Goal: Task Accomplishment & Management: Use online tool/utility

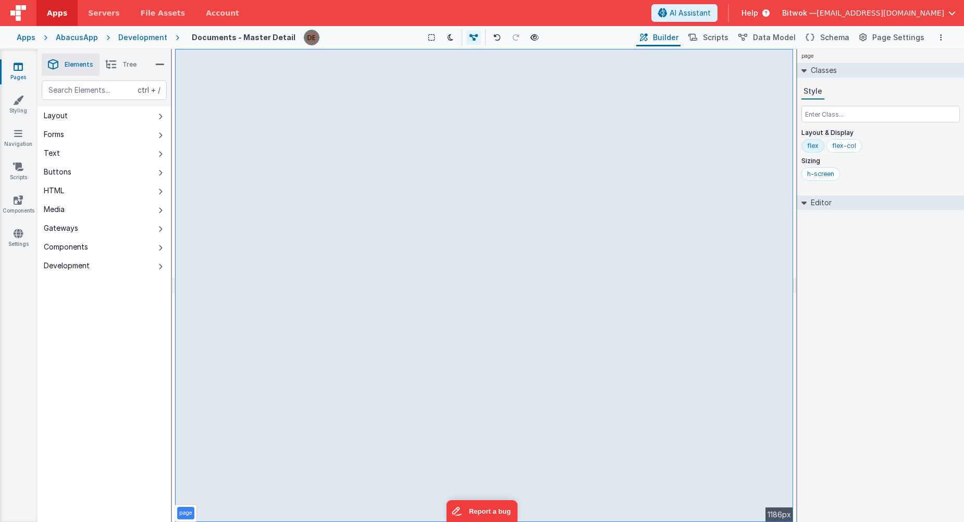
click at [806, 204] on icon at bounding box center [803, 203] width 5 height 8
click at [806, 204] on icon at bounding box center [804, 202] width 8 height 5
click at [16, 143] on link "Navigation" at bounding box center [18, 138] width 38 height 21
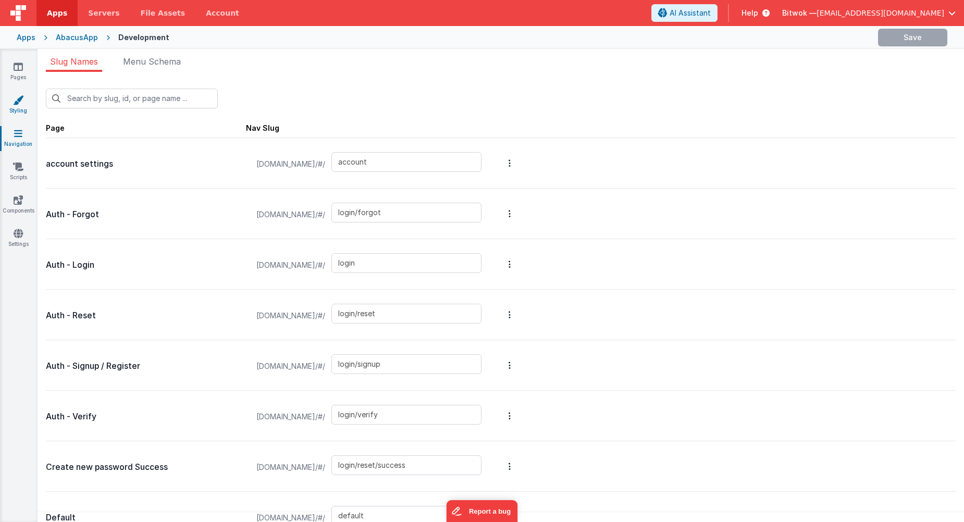
click at [17, 113] on link "Styling" at bounding box center [18, 105] width 38 height 21
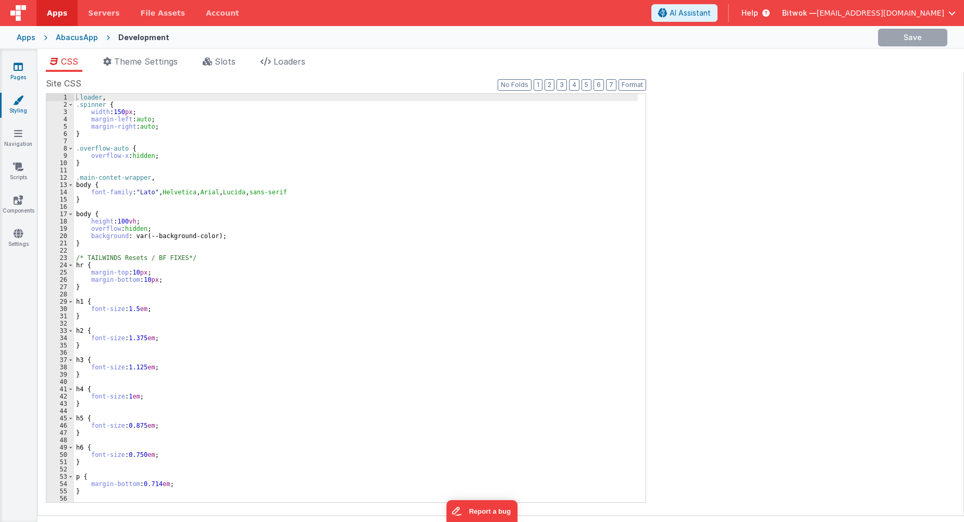
click at [16, 77] on link "Pages" at bounding box center [18, 71] width 38 height 21
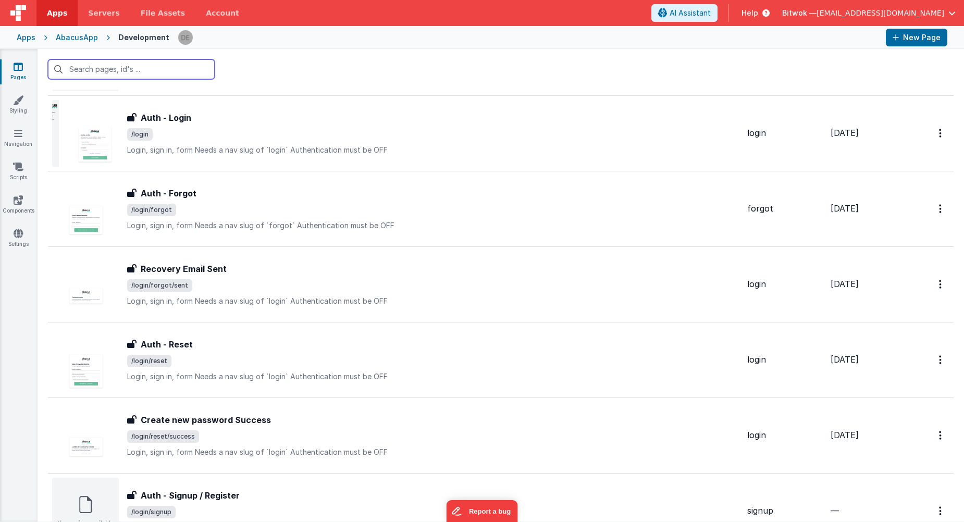
scroll to position [773, 0]
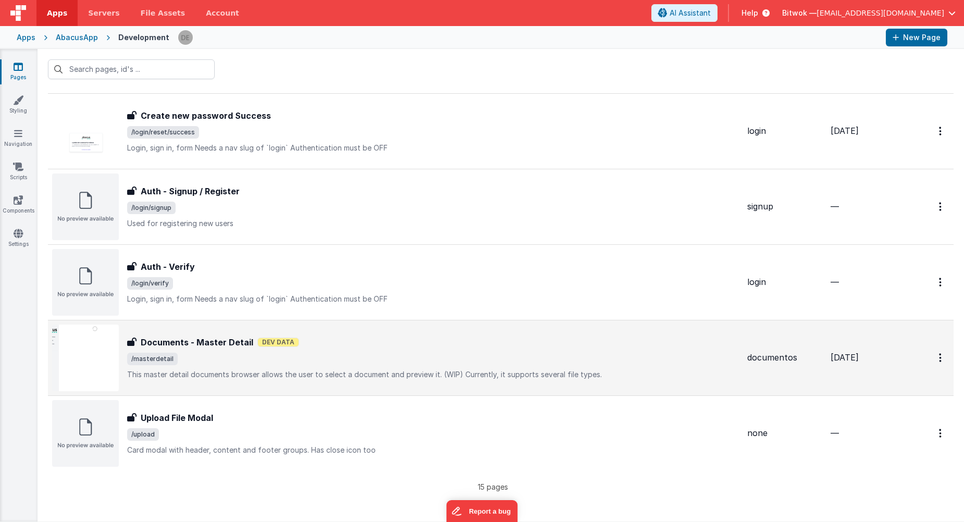
click at [271, 374] on p "This master detail documents browser allows the user to select a document and p…" at bounding box center [433, 374] width 612 height 10
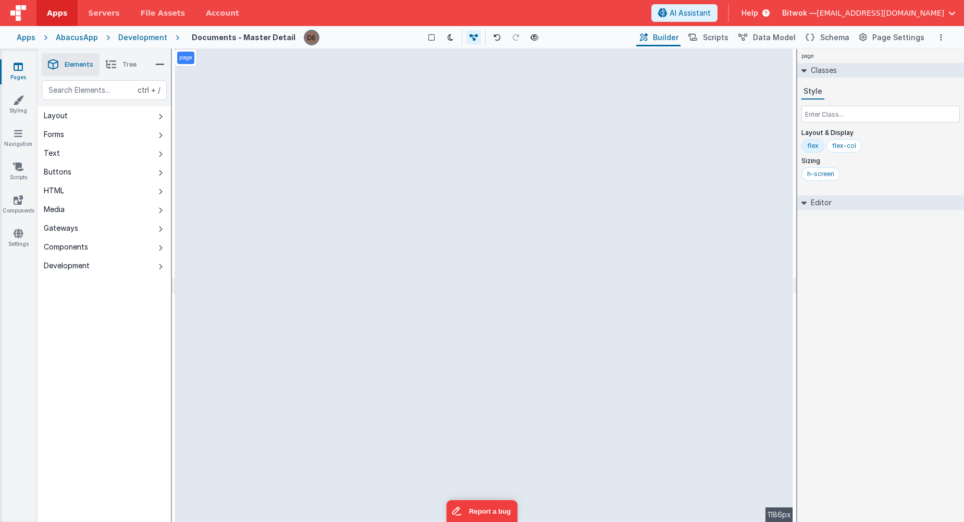
click at [132, 37] on div "Development" at bounding box center [142, 37] width 49 height 10
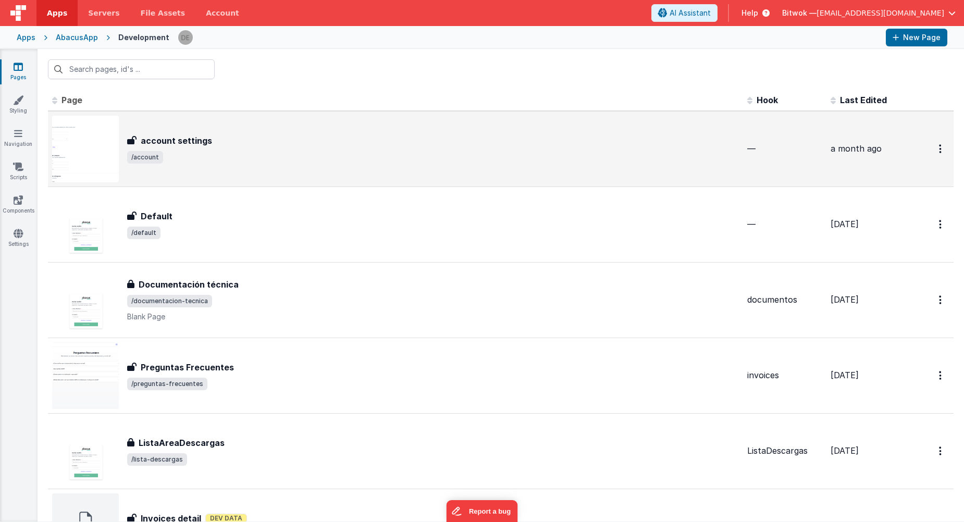
click at [209, 154] on span "/account" at bounding box center [433, 157] width 612 height 13
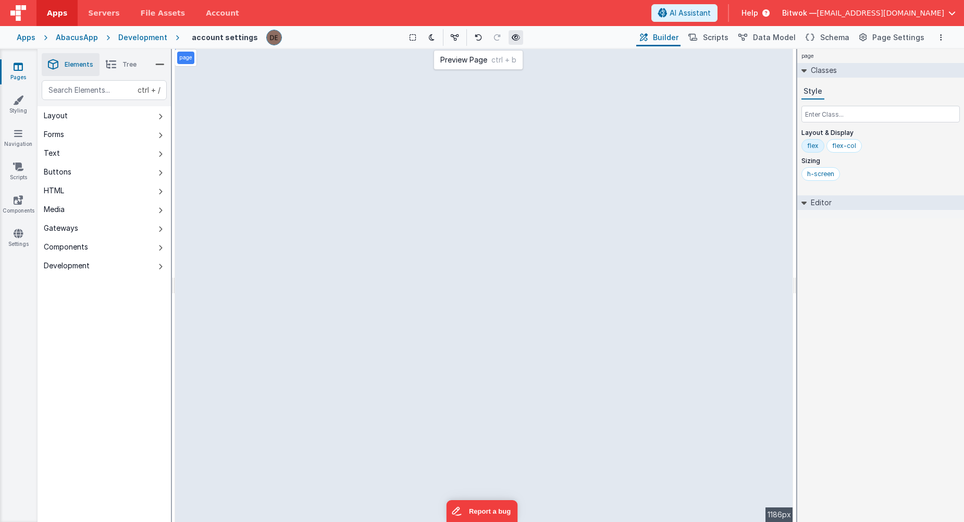
click at [516, 40] on icon at bounding box center [516, 37] width 8 height 7
click at [132, 66] on span "Tree" at bounding box center [129, 64] width 14 height 8
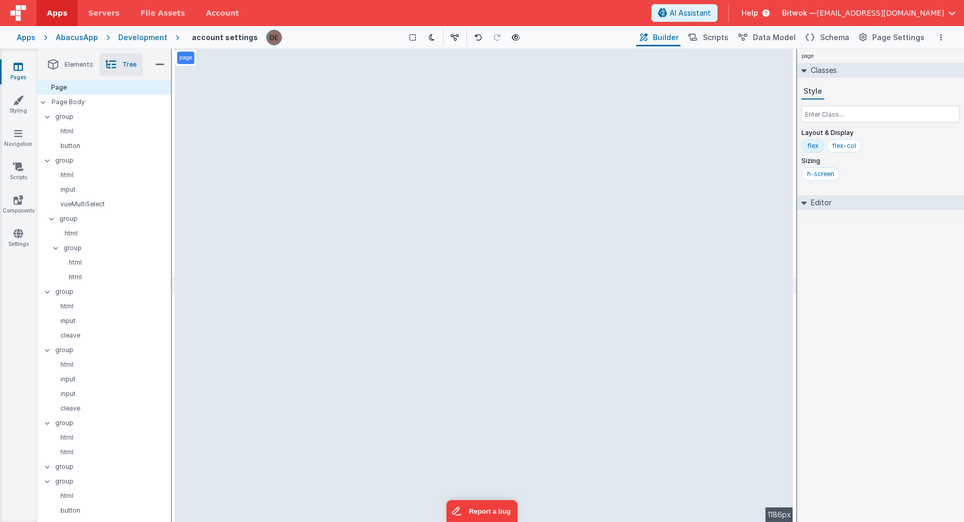
click at [78, 60] on li "Elements" at bounding box center [71, 64] width 58 height 23
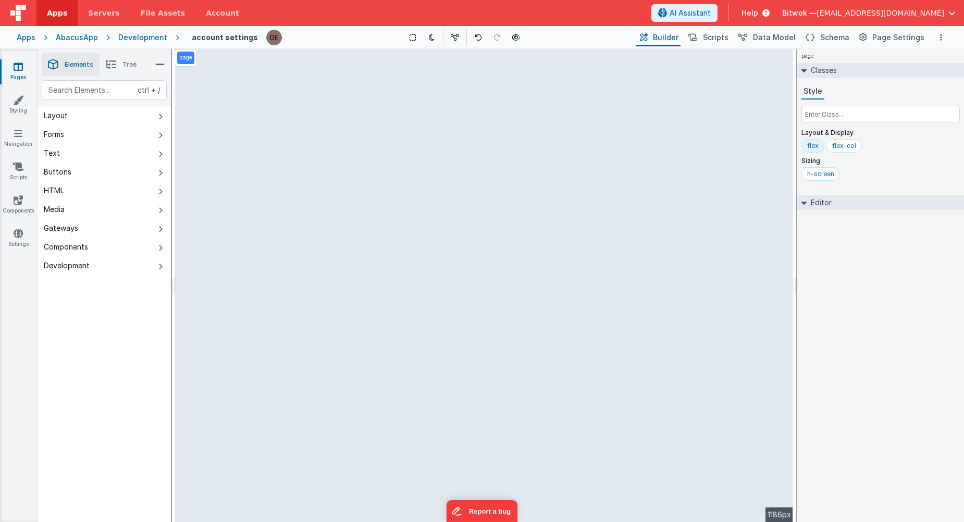
click at [124, 35] on div "Development" at bounding box center [142, 37] width 49 height 10
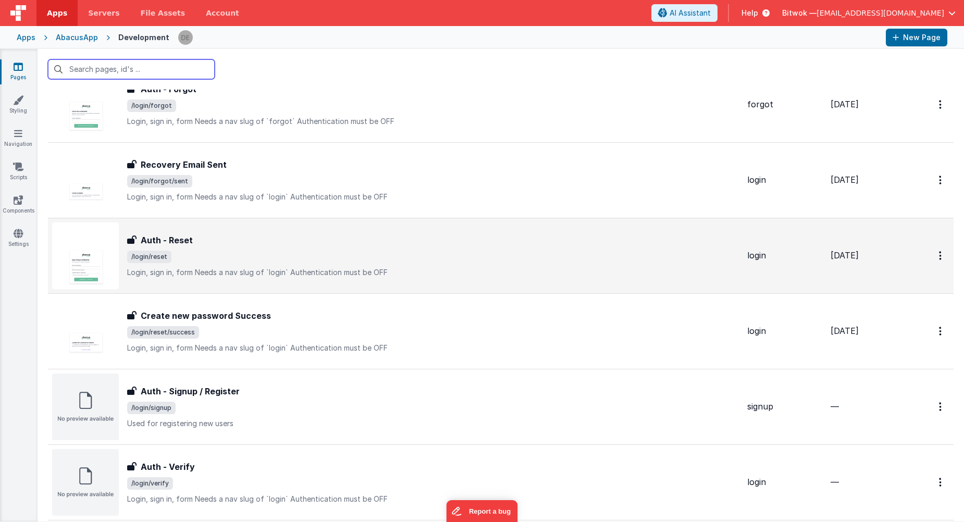
scroll to position [773, 0]
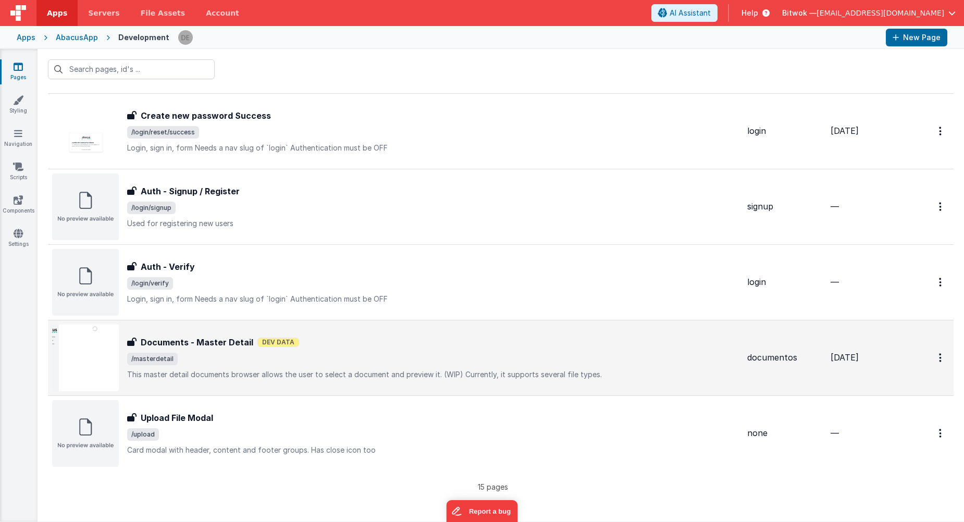
click at [216, 373] on p "This master detail documents browser allows the user to select a document and p…" at bounding box center [433, 374] width 612 height 10
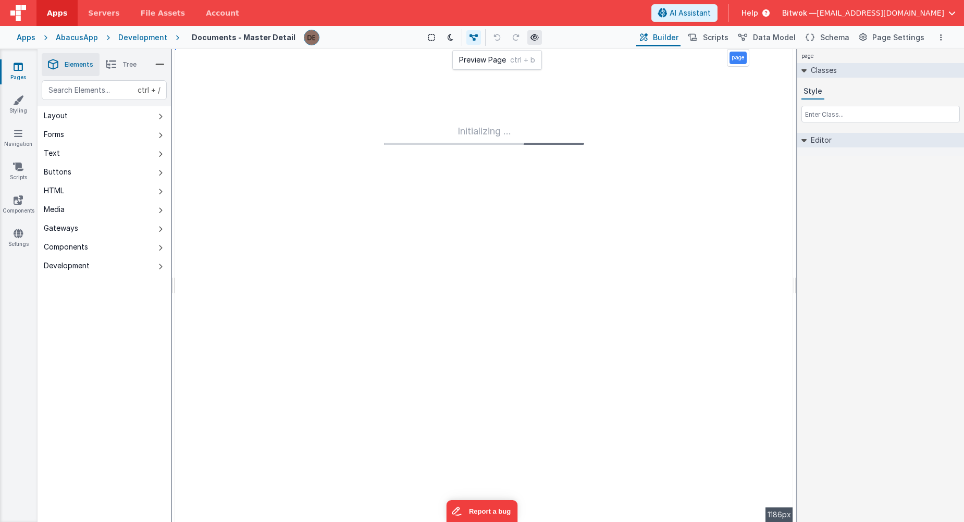
click at [531, 32] on button at bounding box center [534, 37] width 15 height 15
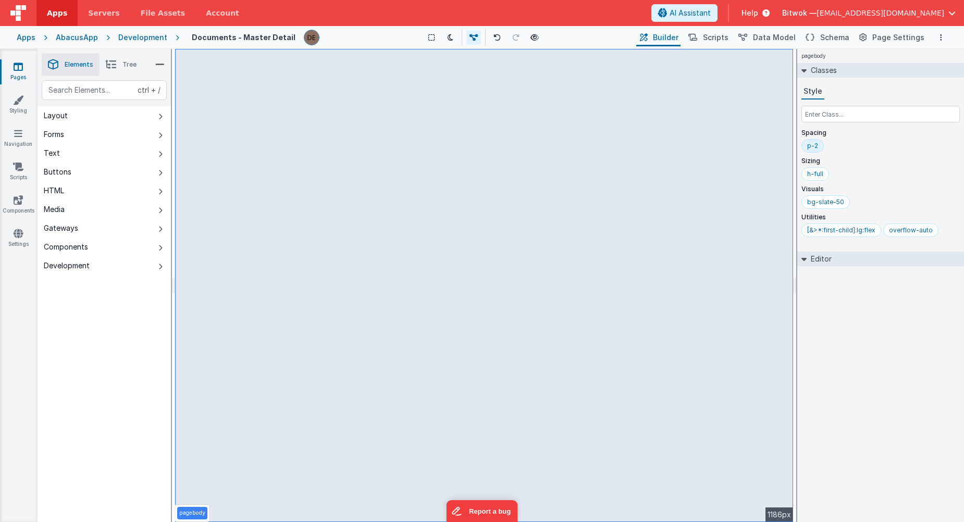
click at [402, 57] on div "Saved Duplicating Page" at bounding box center [520, 53] width 964 height 8
click at [20, 205] on link "Components" at bounding box center [18, 205] width 38 height 21
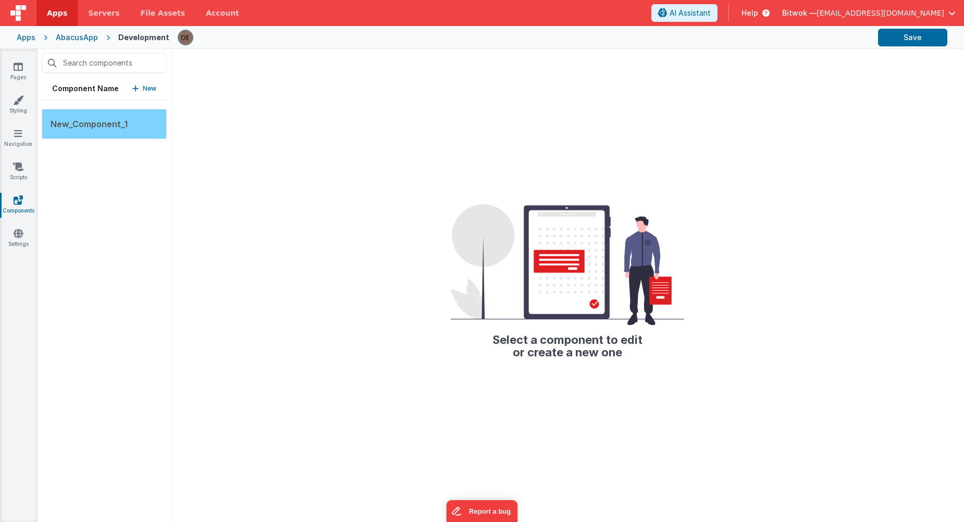
click at [79, 126] on span "New_Component_1" at bounding box center [89, 124] width 77 height 10
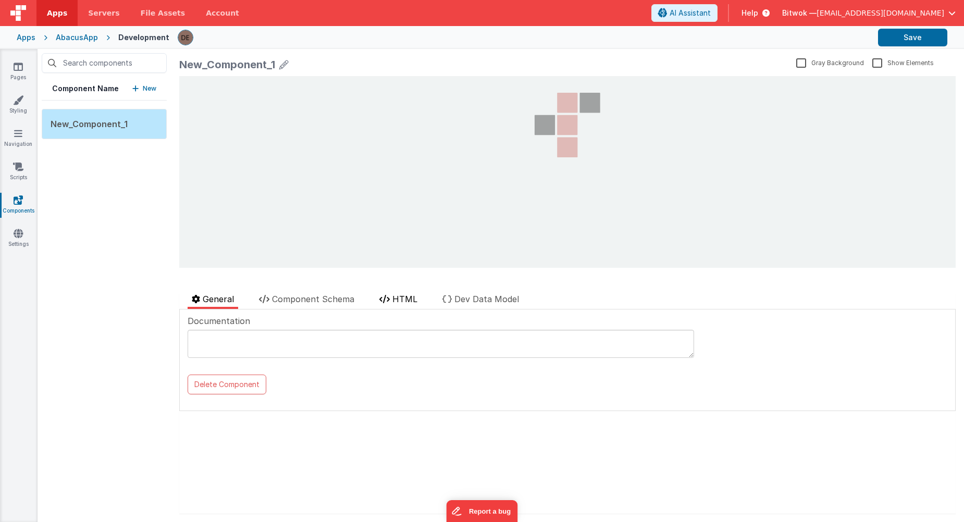
click at [408, 303] on span "HTML" at bounding box center [404, 299] width 25 height 10
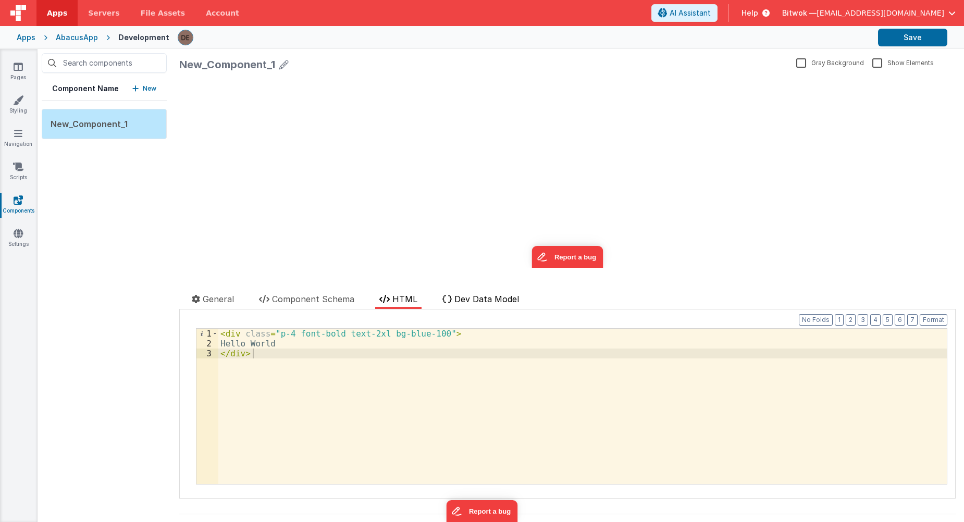
click at [473, 304] on li "Dev Data Model" at bounding box center [480, 301] width 85 height 16
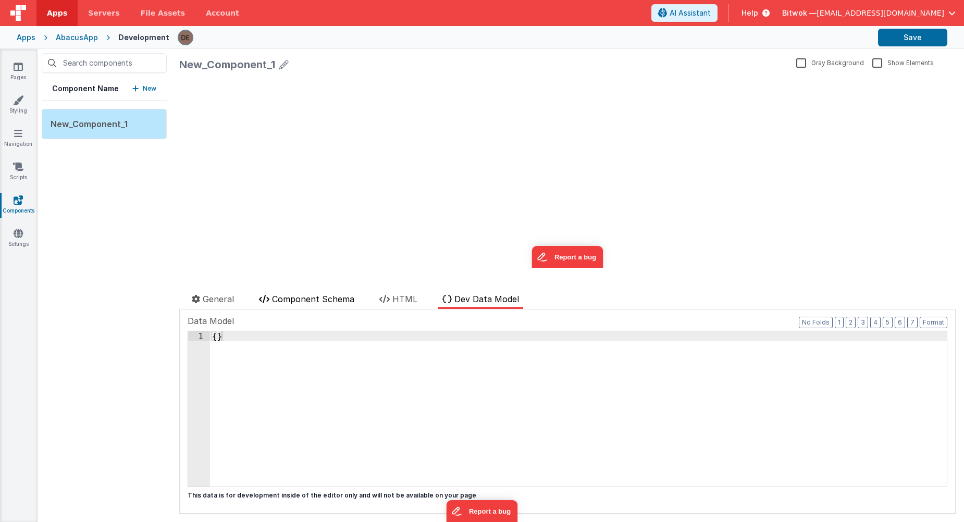
drag, startPoint x: 224, startPoint y: 293, endPoint x: 276, endPoint y: 307, distance: 54.5
click at [225, 293] on li "General" at bounding box center [213, 301] width 51 height 16
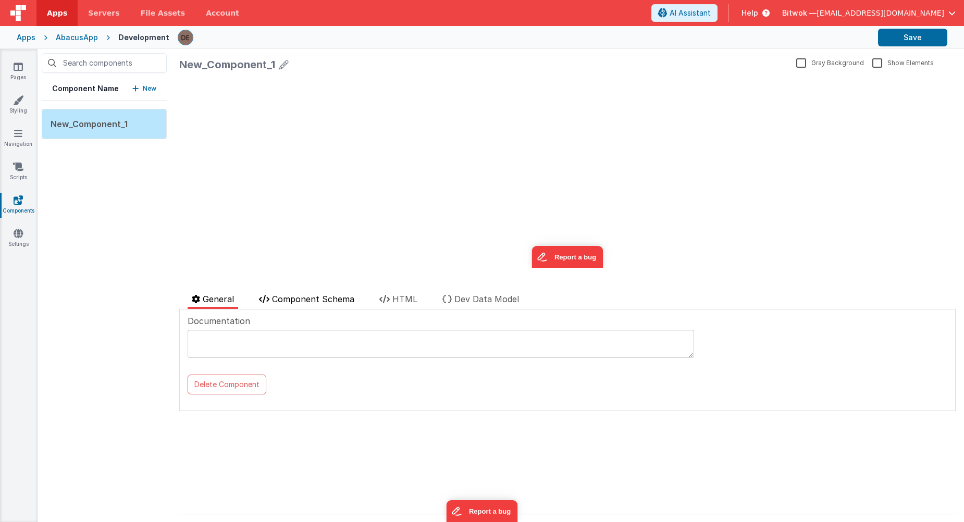
click at [280, 307] on li "Component Schema" at bounding box center [307, 301] width 104 height 16
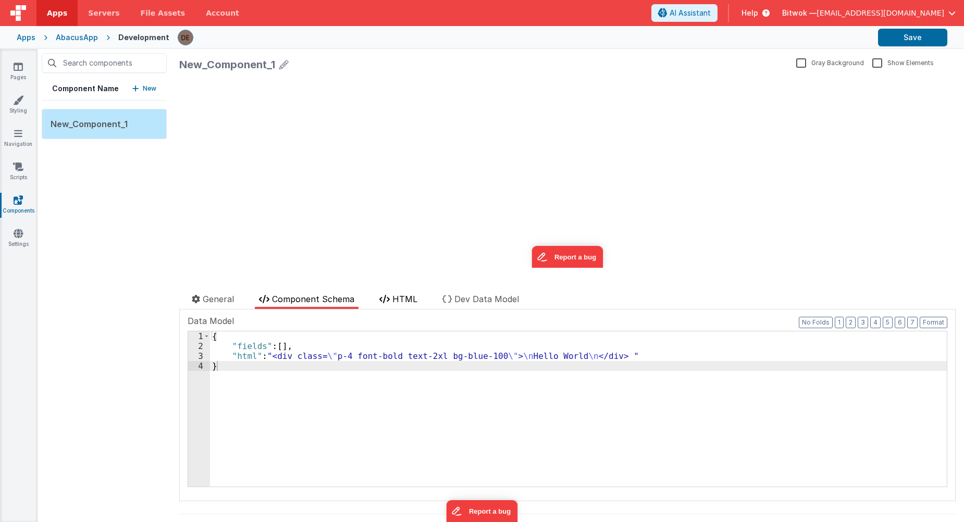
click at [389, 294] on li "HTML" at bounding box center [398, 301] width 46 height 16
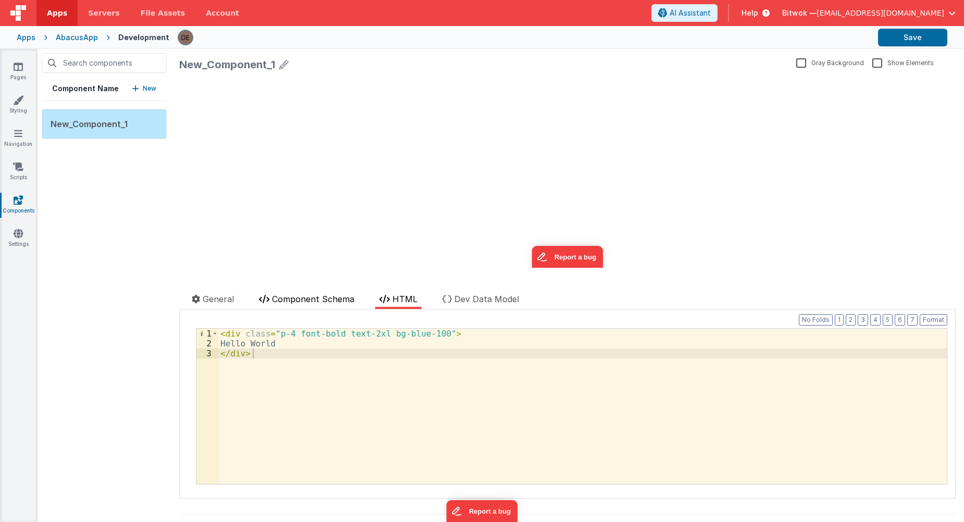
click at [323, 298] on span "Component Schema" at bounding box center [313, 299] width 82 height 10
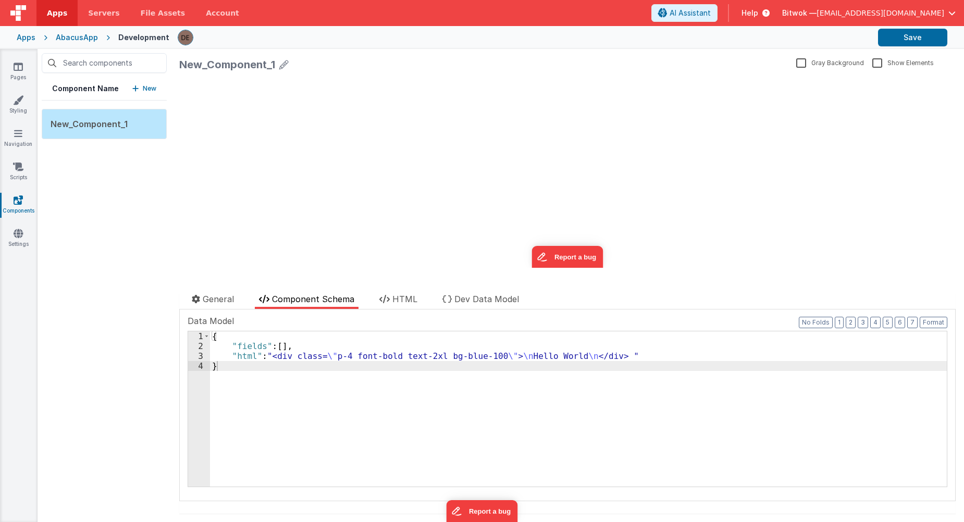
click at [145, 89] on p "New" at bounding box center [150, 88] width 14 height 10
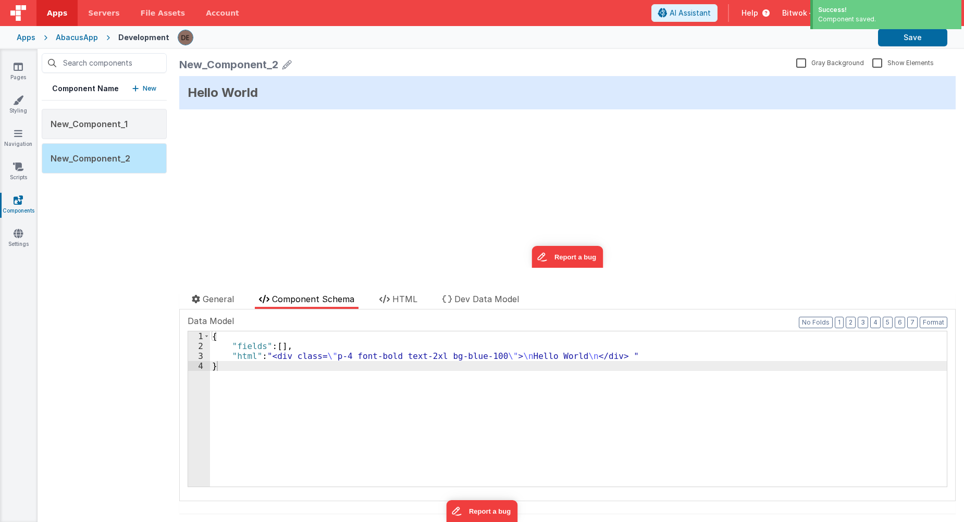
drag, startPoint x: 293, startPoint y: 239, endPoint x: 269, endPoint y: 138, distance: 103.8
click at [269, 138] on div "Hello World update page model (See schema to hide after dev) { "component": { "…" at bounding box center [567, 172] width 776 height 192
click at [105, 154] on span "New_Component_2" at bounding box center [91, 158] width 80 height 10
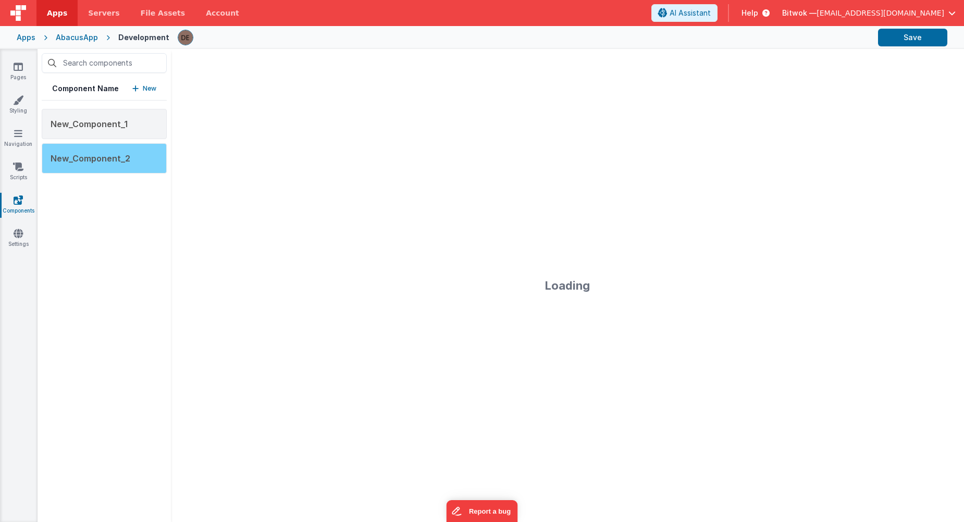
click at [105, 154] on span "New_Component_2" at bounding box center [91, 158] width 80 height 10
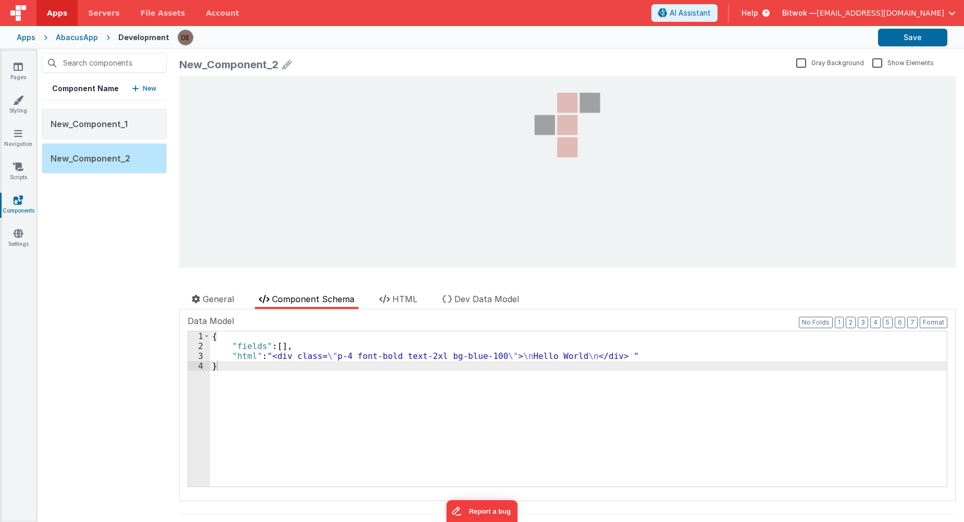
click at [287, 66] on icon at bounding box center [286, 64] width 9 height 15
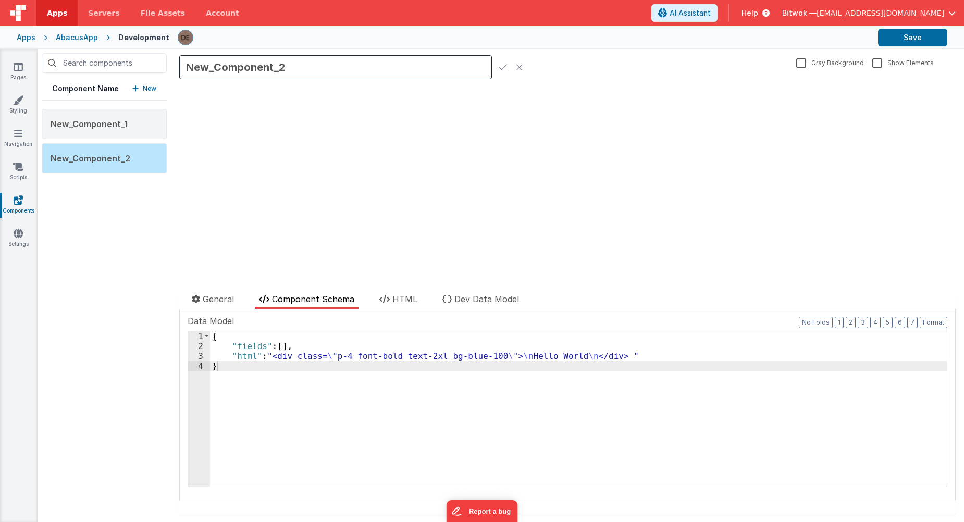
click at [521, 67] on icon at bounding box center [519, 67] width 7 height 15
drag, startPoint x: 545, startPoint y: 66, endPoint x: 537, endPoint y: 67, distance: 8.5
click at [545, 66] on div "New_Component_2" at bounding box center [485, 64] width 613 height 15
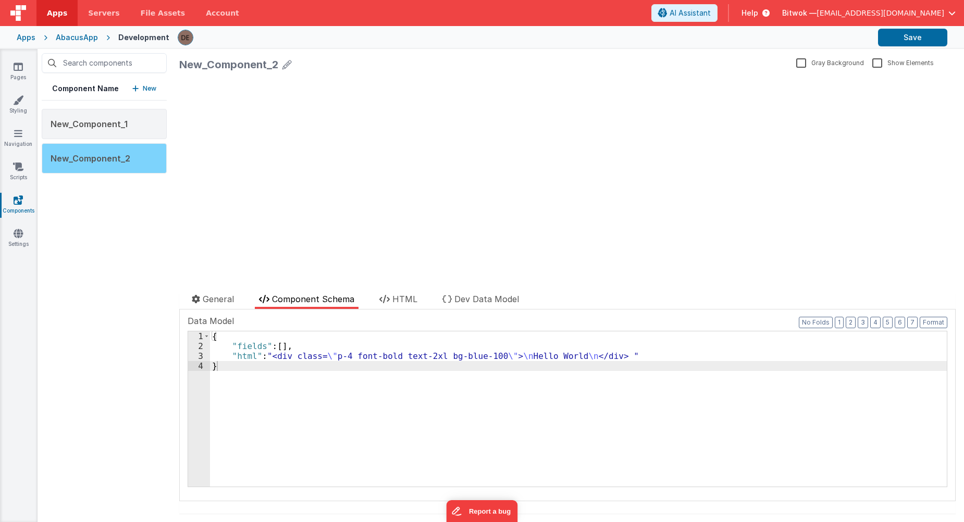
click at [118, 163] on span "New_Component_2" at bounding box center [91, 158] width 80 height 10
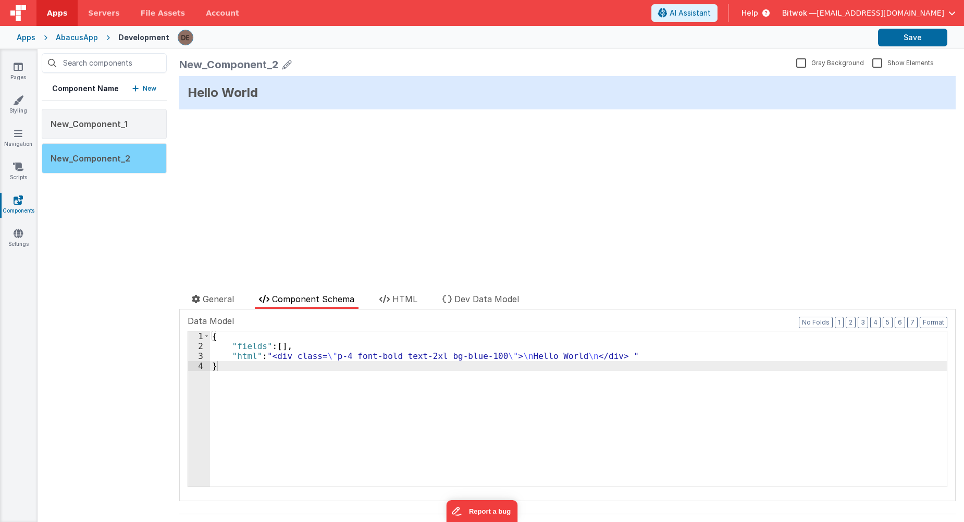
drag, startPoint x: 158, startPoint y: 155, endPoint x: 145, endPoint y: 155, distance: 13.0
click at [145, 155] on div "New_Component_2" at bounding box center [104, 158] width 125 height 30
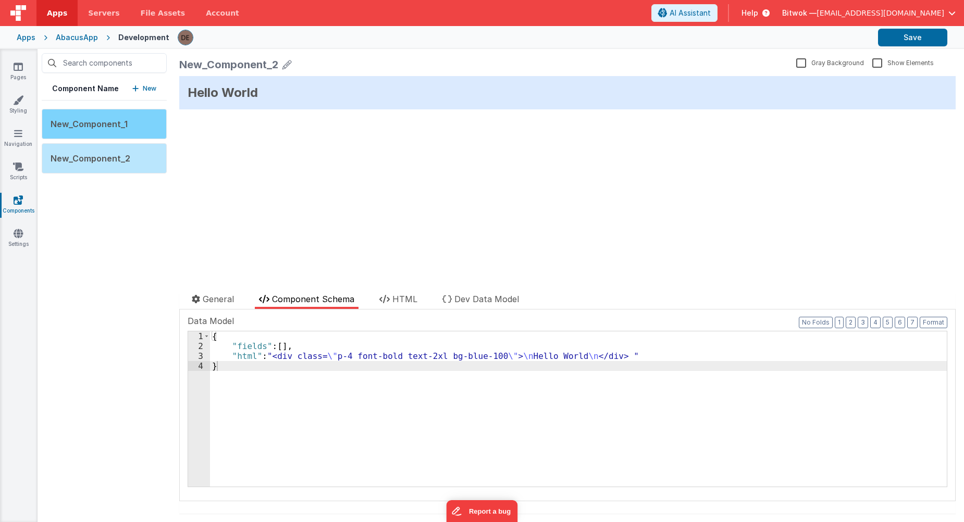
click at [129, 119] on div "New_Component_1" at bounding box center [104, 124] width 125 height 30
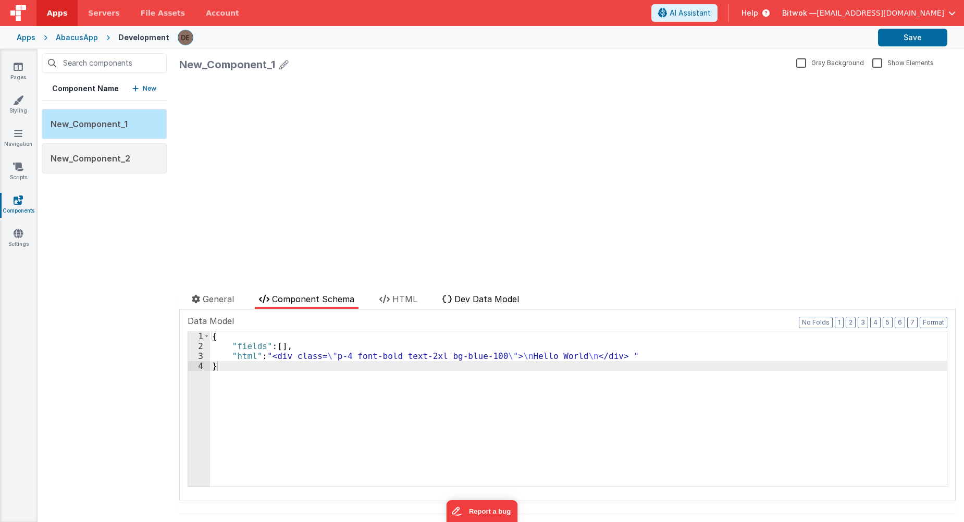
drag, startPoint x: 499, startPoint y: 293, endPoint x: 474, endPoint y: 297, distance: 25.9
click at [493, 293] on li "Dev Data Model" at bounding box center [480, 301] width 85 height 16
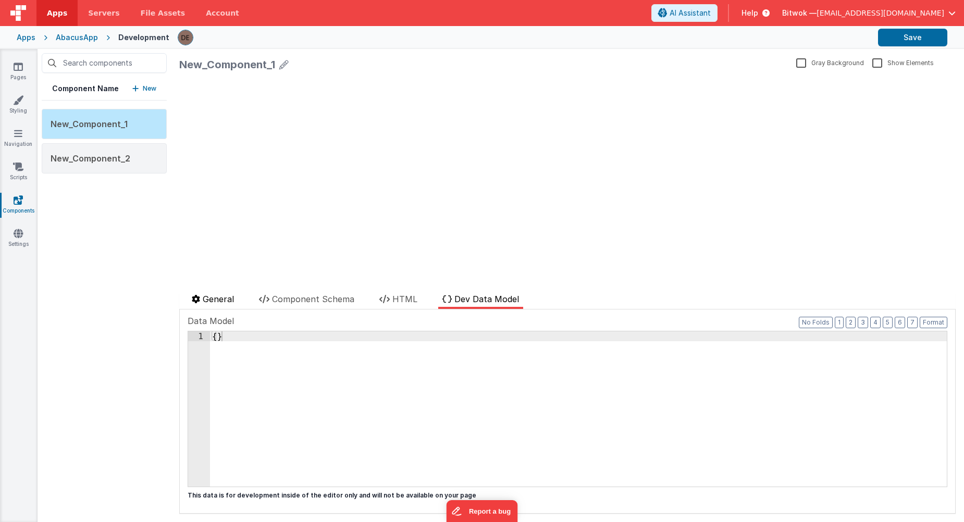
click at [200, 305] on li "General" at bounding box center [213, 301] width 51 height 16
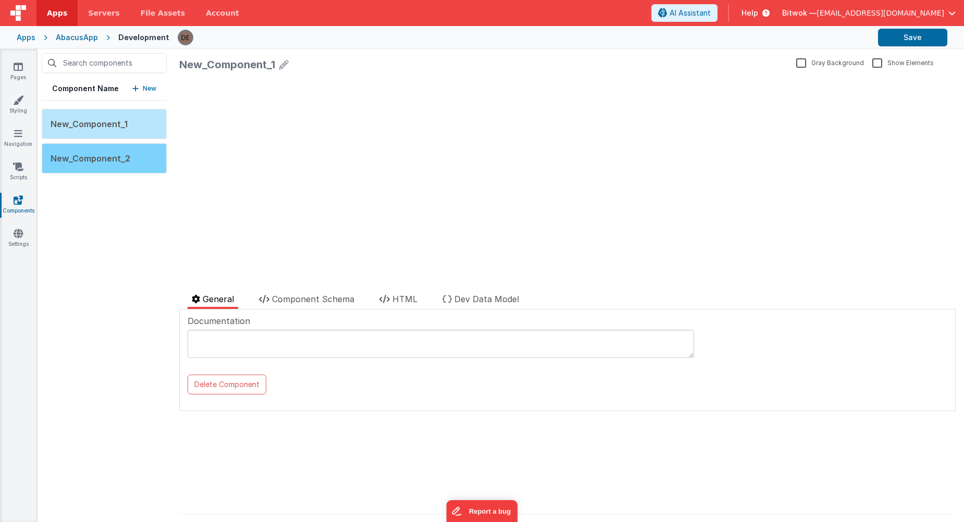
click at [127, 154] on span "New_Component_2" at bounding box center [91, 158] width 80 height 10
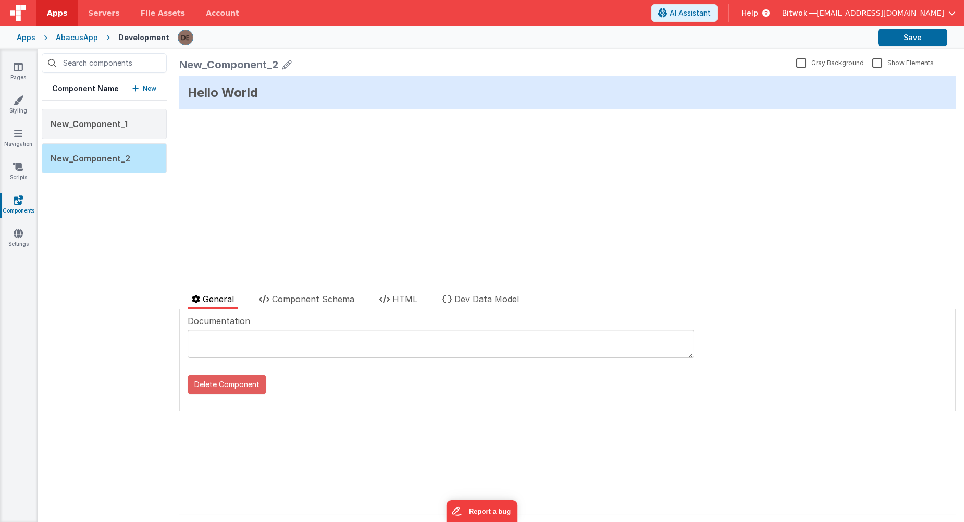
click at [232, 393] on button "Delete Component" at bounding box center [227, 385] width 79 height 20
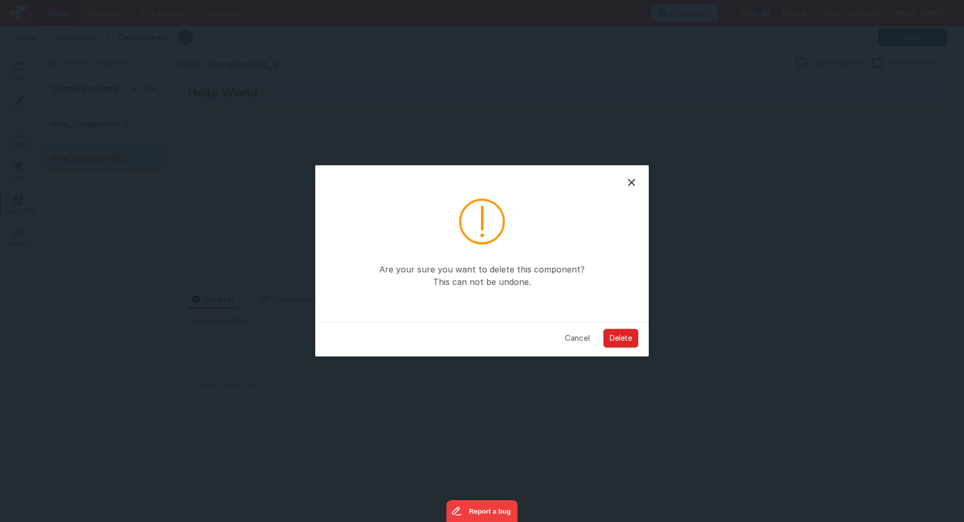
click at [613, 341] on button "Delete" at bounding box center [620, 338] width 35 height 19
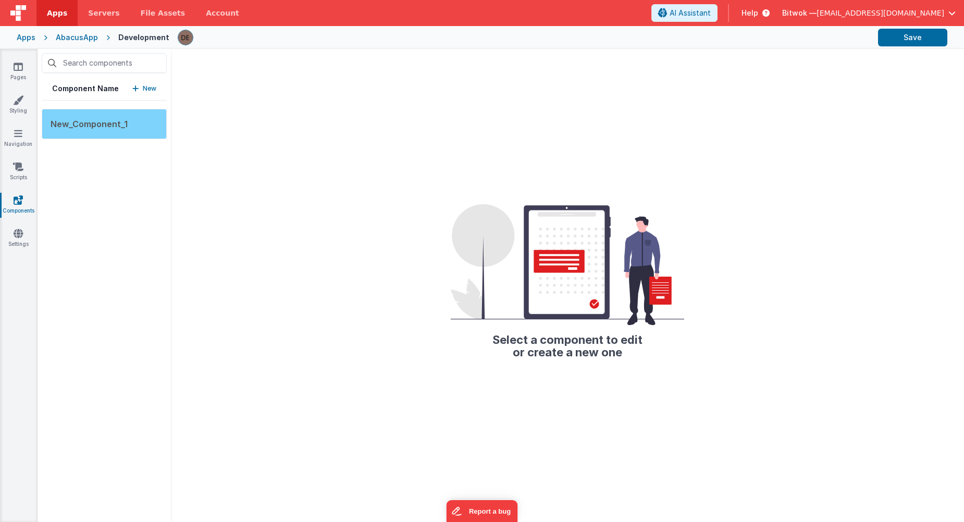
click at [135, 131] on div "New_Component_1" at bounding box center [104, 124] width 125 height 30
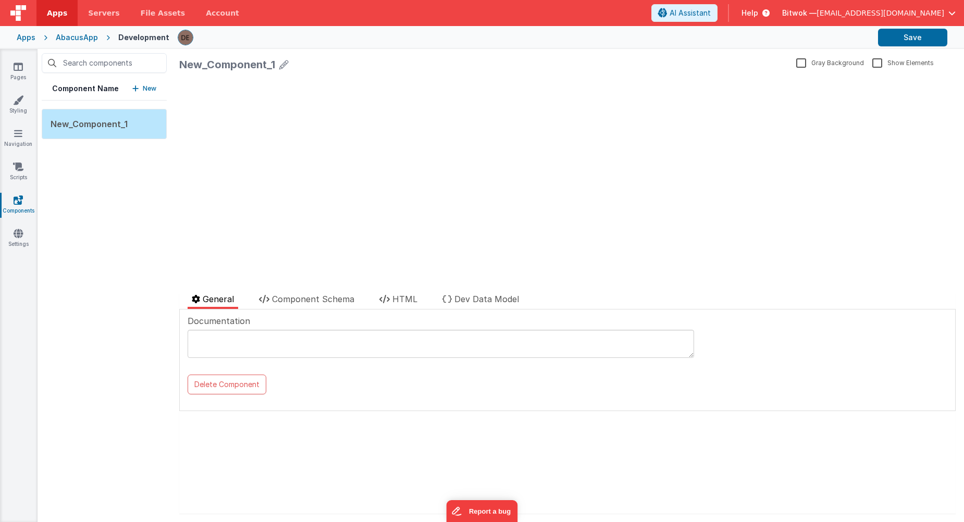
click at [457, 148] on div "update page model (See schema to hide after dev) { "component": { "comp": { "fi…" at bounding box center [567, 172] width 776 height 192
click at [403, 297] on span "HTML" at bounding box center [404, 299] width 25 height 10
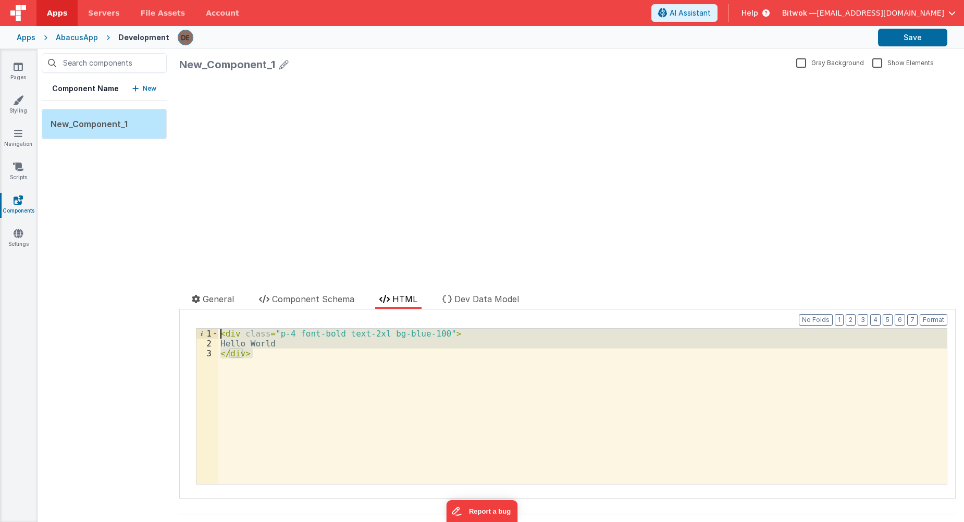
drag, startPoint x: 277, startPoint y: 358, endPoint x: 209, endPoint y: 326, distance: 75.7
click at [207, 326] on div "Format 7 6 5 4 3 2 1 No Folds 1 2 3 < div class = "p-4 font-bold text-2xl bg-bl…" at bounding box center [568, 404] width 760 height 178
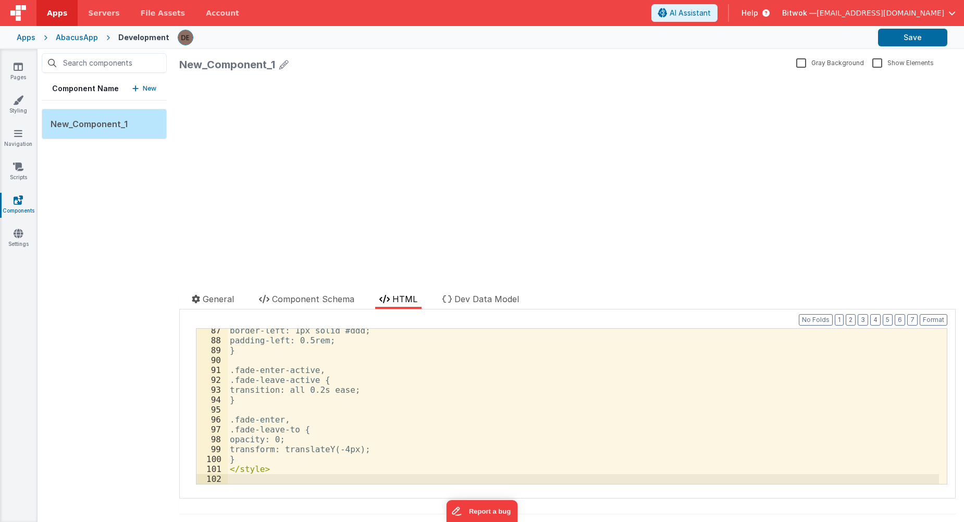
click at [324, 417] on div "border-left: 1px solid #ddd; padding-left: 0.5rem; } .fade-enter-active, .fade-…" at bounding box center [583, 413] width 711 height 175
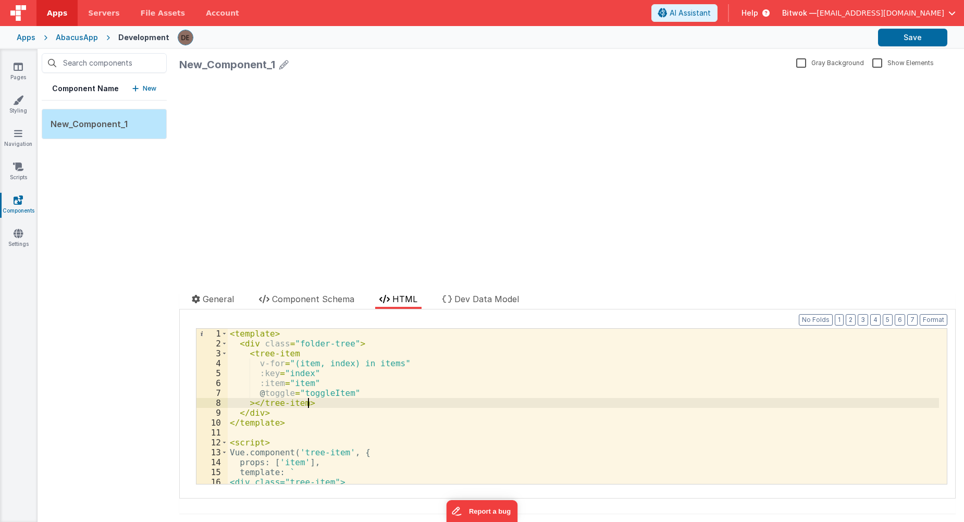
click at [341, 405] on div "< template > < div class = "folder-tree" > < tree-item v-for = "(item, index) i…" at bounding box center [583, 416] width 711 height 175
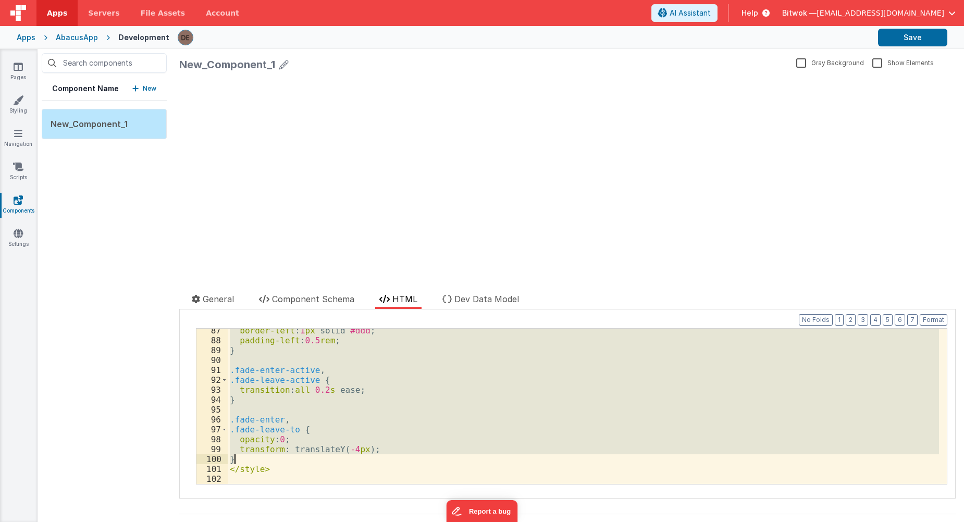
scroll to position [854, 0]
drag, startPoint x: 253, startPoint y: 412, endPoint x: 334, endPoint y: 463, distance: 95.5
click at [334, 463] on div "border-left : 1 px solid #ddd ; padding-left : 0.5 rem ; } .fade-enter-active ,…" at bounding box center [583, 413] width 711 height 175
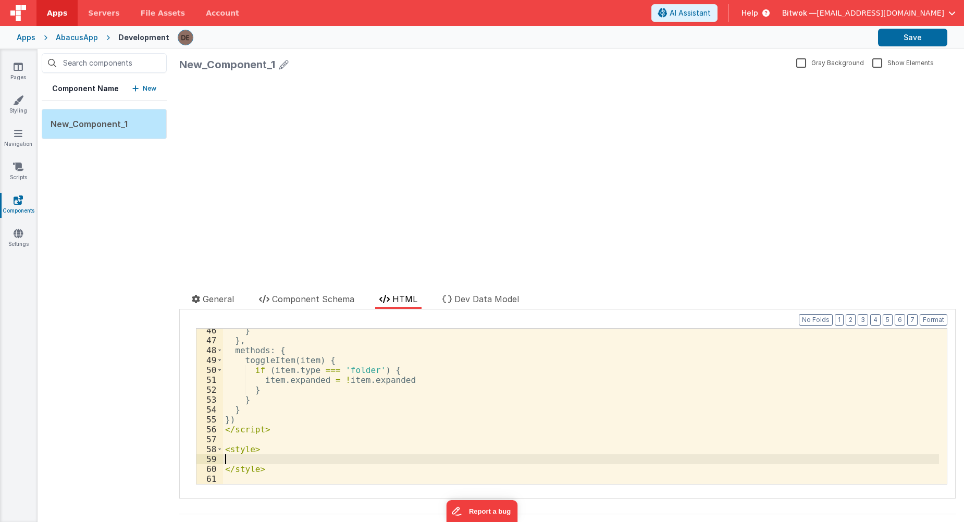
scroll to position [449, 0]
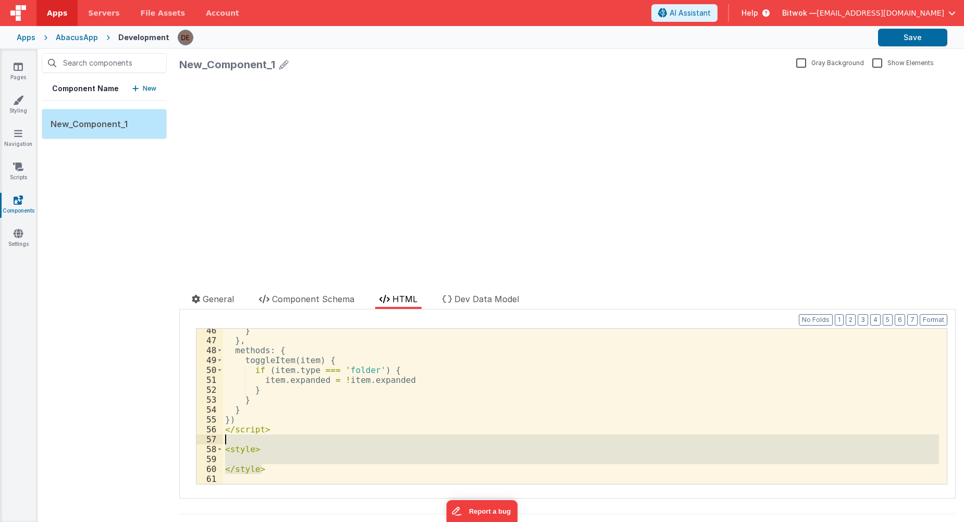
drag, startPoint x: 281, startPoint y: 472, endPoint x: 216, endPoint y: 443, distance: 71.2
click at [216, 443] on div "46 47 48 49 50 51 52 53 54 55 56 57 58 59 60 61 } } , methods : { toggleItem ( …" at bounding box center [571, 406] width 751 height 156
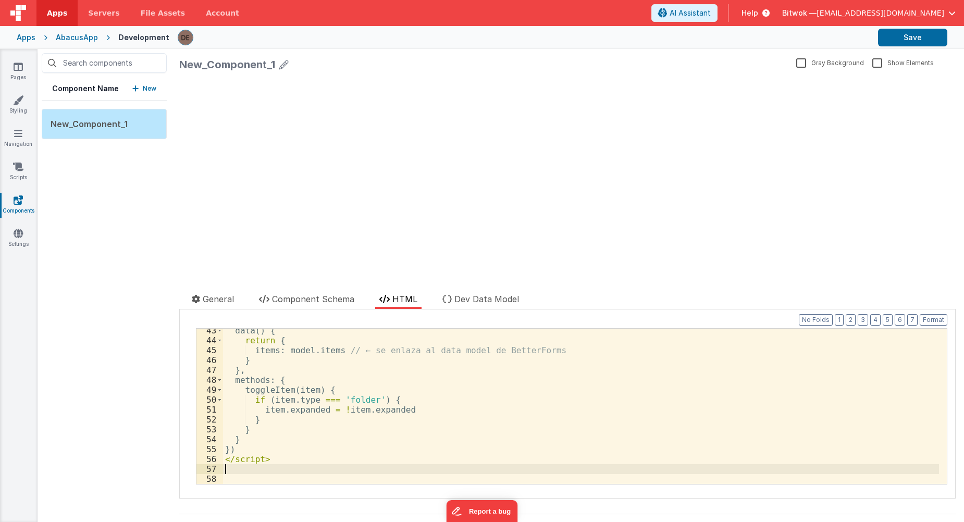
scroll to position [419, 0]
click at [160, 307] on div "Component Name New New_Component_1" at bounding box center [104, 285] width 133 height 473
click at [891, 42] on button "Save" at bounding box center [912, 38] width 69 height 18
click at [21, 98] on icon at bounding box center [18, 100] width 10 height 10
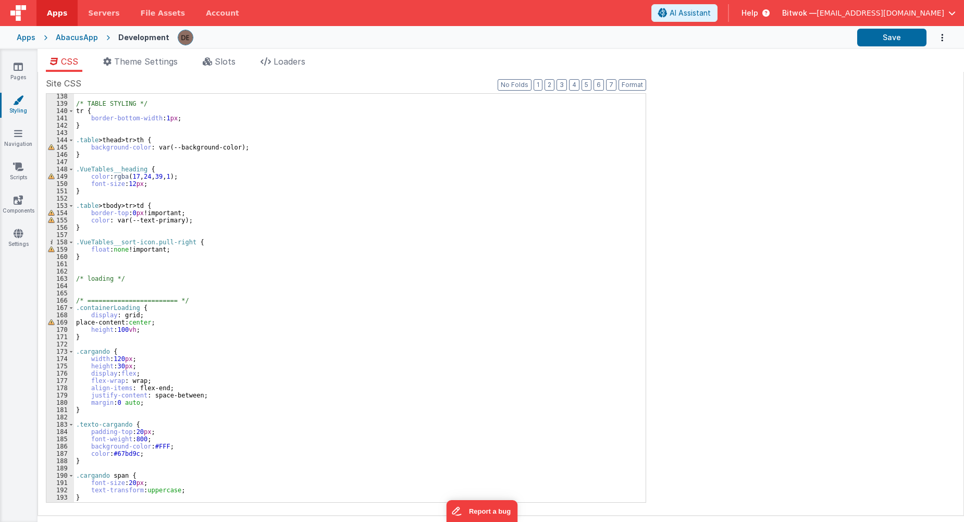
scroll to position [1196, 0]
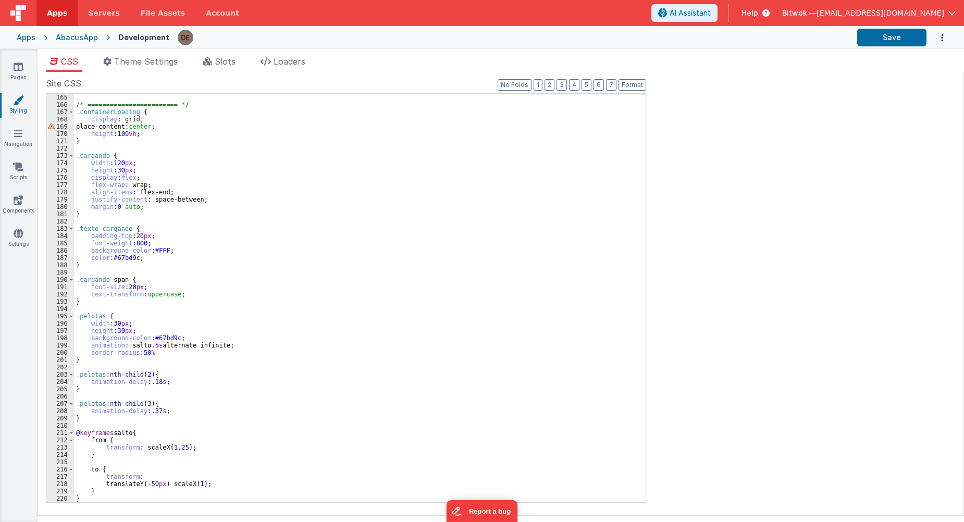
click at [212, 495] on div "/* ======================== */ .containerLoading { display : grid; place-conten…" at bounding box center [356, 305] width 564 height 423
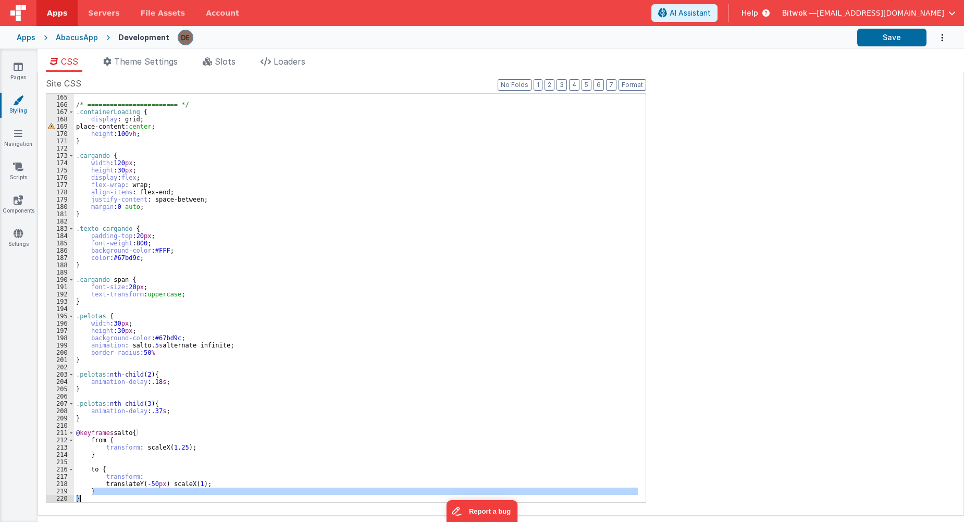
click at [212, 496] on div "/* ======================== */ .containerLoading { display : grid; place-conten…" at bounding box center [356, 298] width 564 height 408
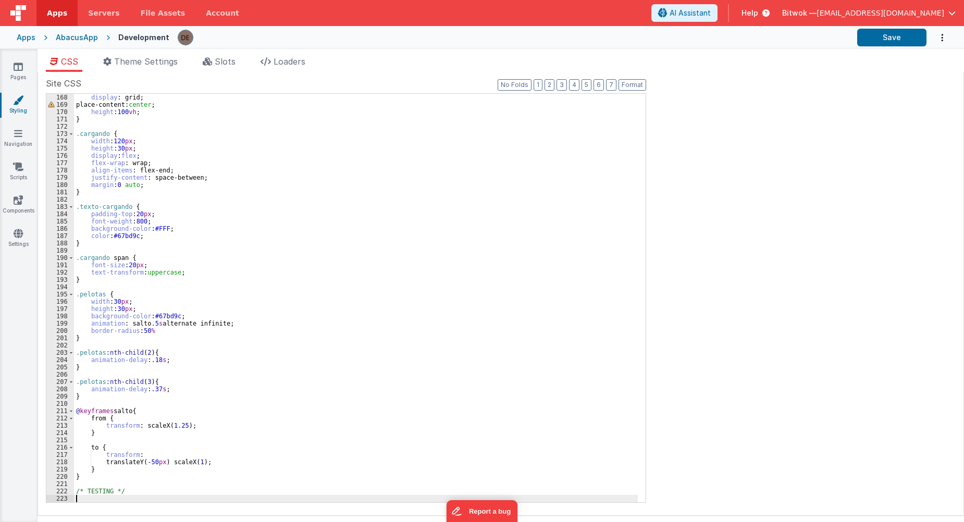
scroll to position [1517, 0]
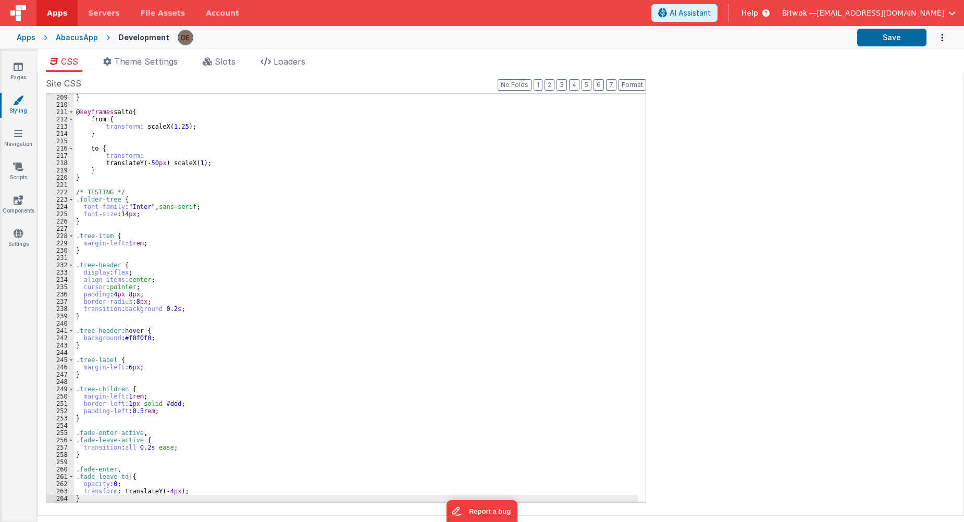
click at [266, 379] on div "} @ keyframes salto { from { transform : scaleX( 1.25 ); } to { transform : tra…" at bounding box center [356, 305] width 564 height 423
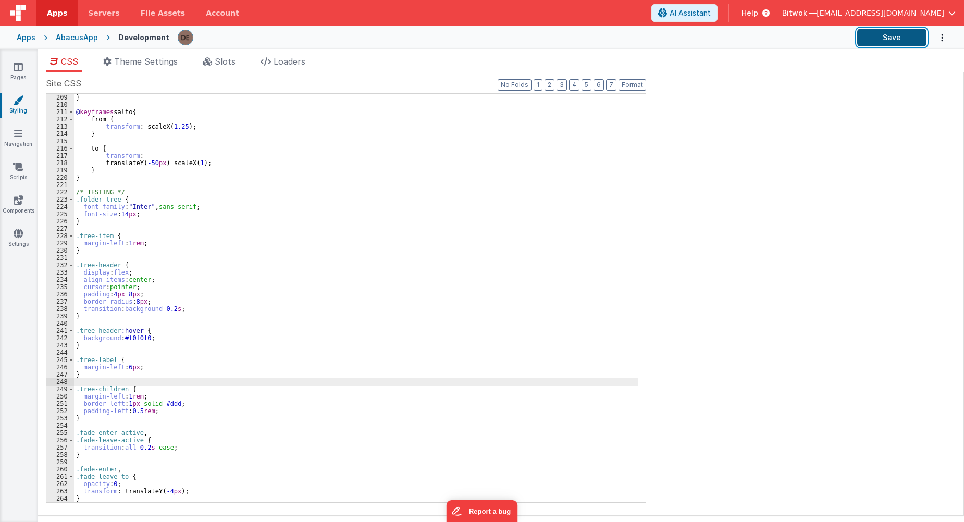
click at [907, 30] on button "Save" at bounding box center [891, 38] width 69 height 18
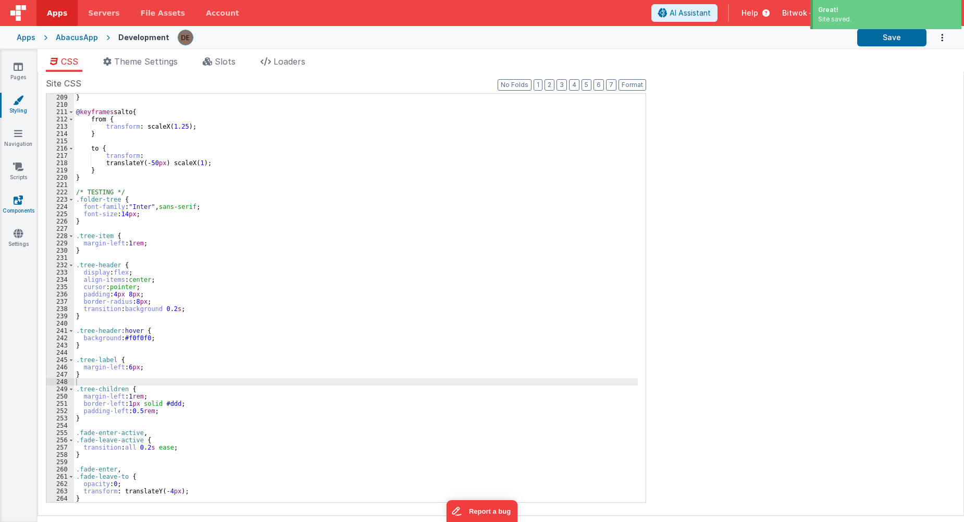
click at [18, 206] on link "Components" at bounding box center [18, 205] width 38 height 21
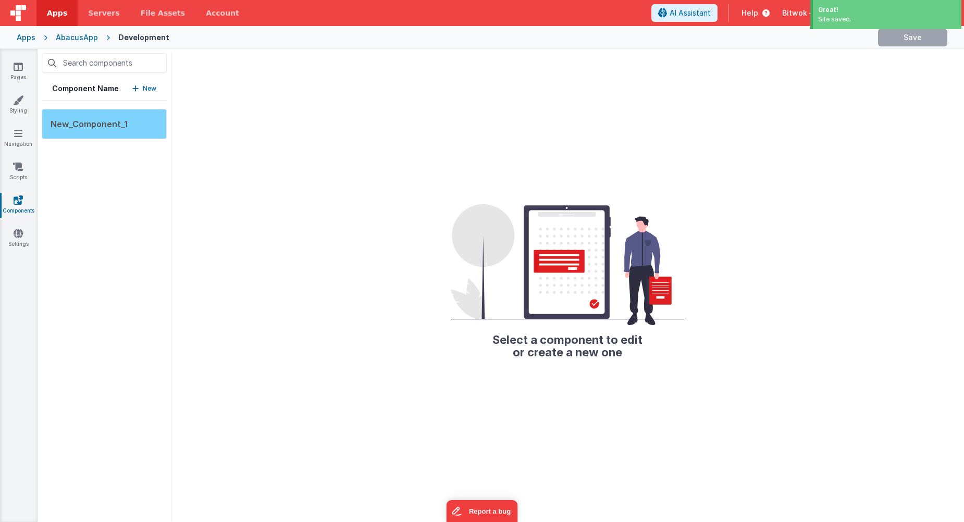
click at [102, 132] on div "New_Component_1" at bounding box center [104, 124] width 125 height 30
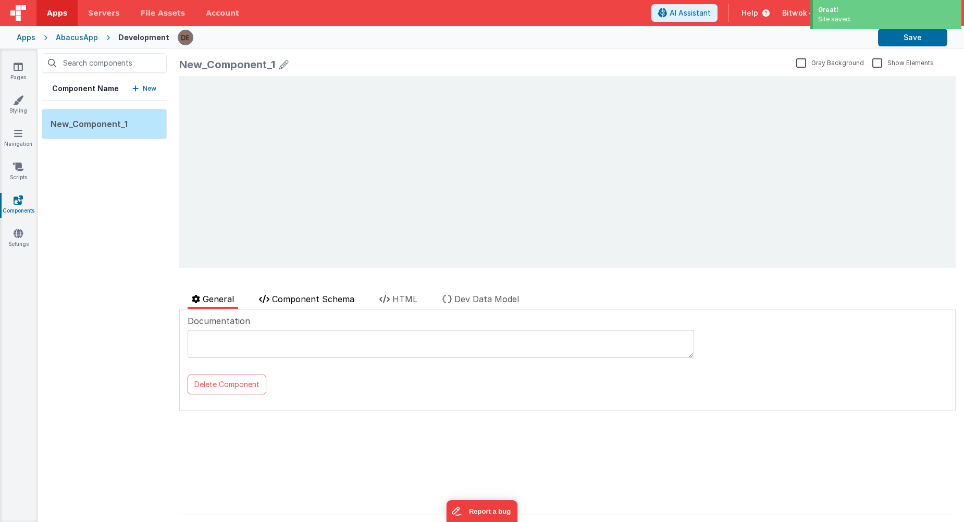
click at [323, 298] on span "Component Schema" at bounding box center [313, 299] width 82 height 10
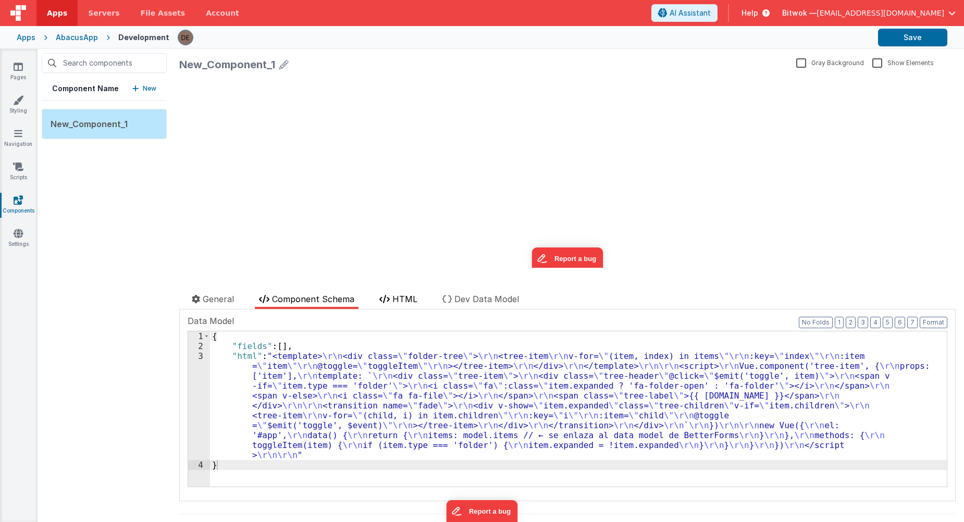
click at [401, 301] on span "HTML" at bounding box center [404, 299] width 25 height 10
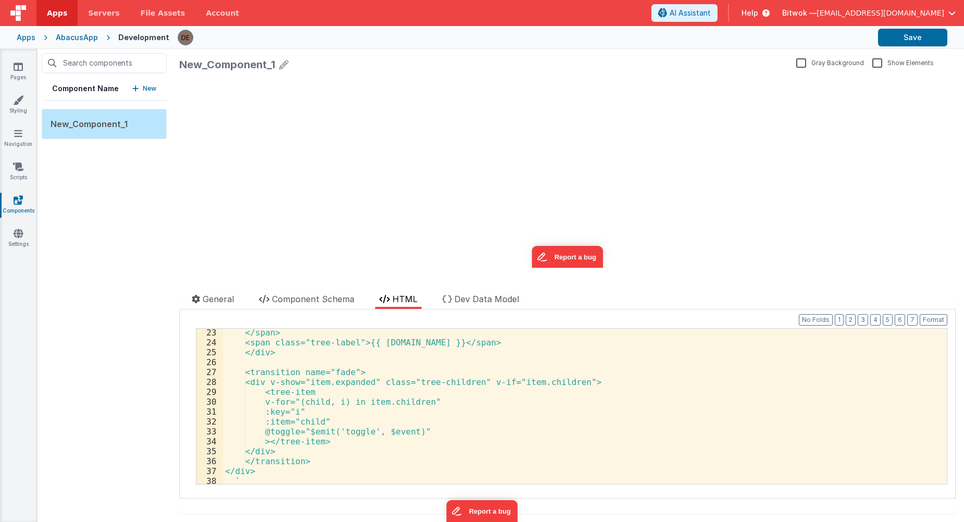
scroll to position [419, 0]
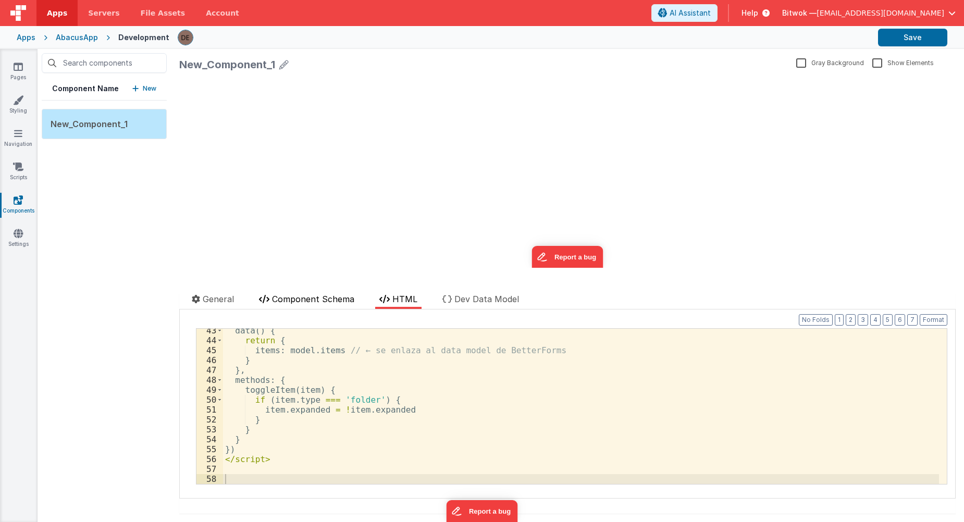
drag, startPoint x: 304, startPoint y: 299, endPoint x: 307, endPoint y: 304, distance: 5.6
click at [304, 299] on span "Component Schema" at bounding box center [313, 299] width 82 height 10
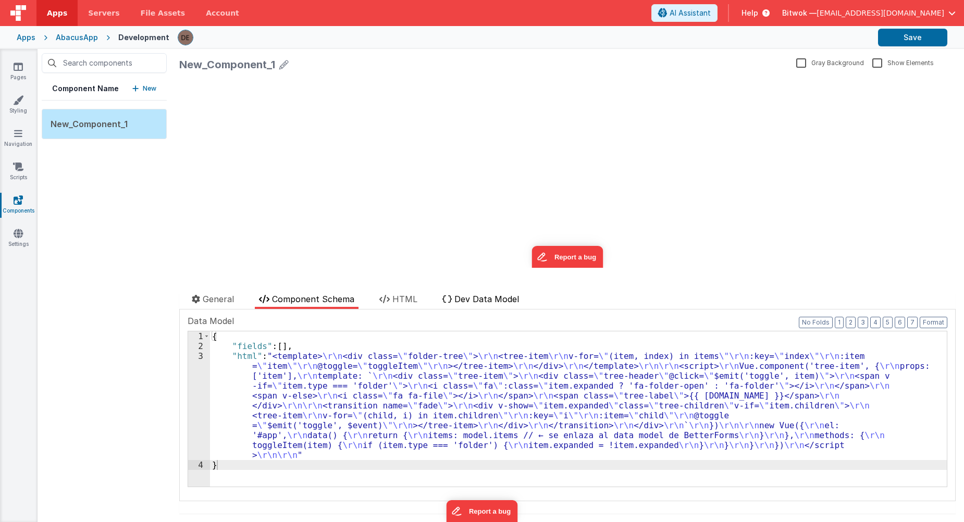
click at [466, 301] on span "Dev Data Model" at bounding box center [486, 299] width 65 height 10
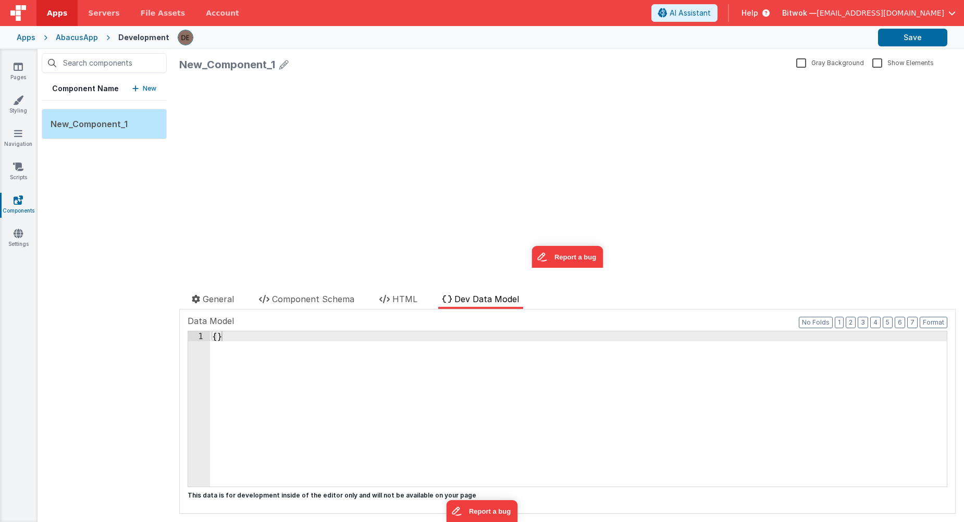
click at [394, 362] on div "{ }" at bounding box center [578, 418] width 737 height 175
drag, startPoint x: 333, startPoint y: 339, endPoint x: 190, endPoint y: 334, distance: 142.8
click at [190, 334] on div "1 { } XXXXXXXXXXXXXXXXXXXXXXXXXXXXXXXXXXXXXXXXXXXXXXXXXX" at bounding box center [568, 409] width 760 height 156
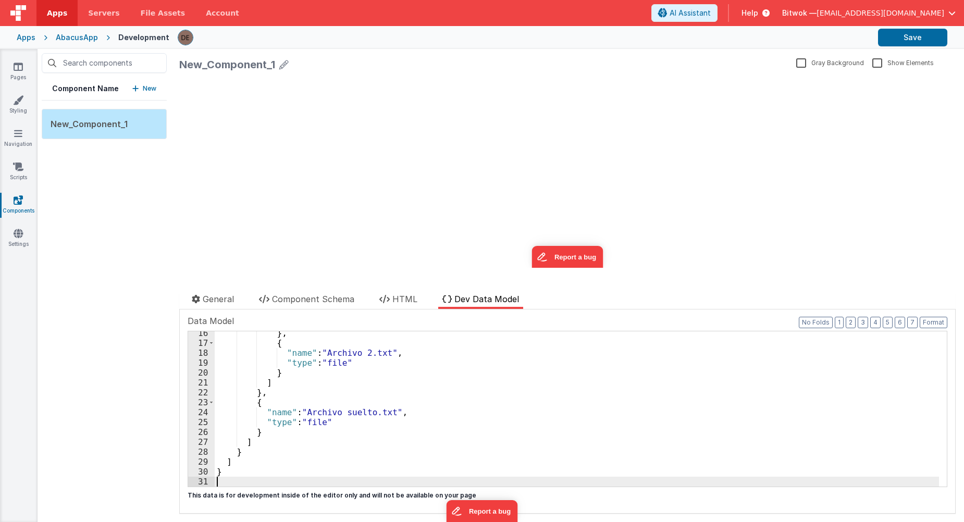
scroll to position [152, 0]
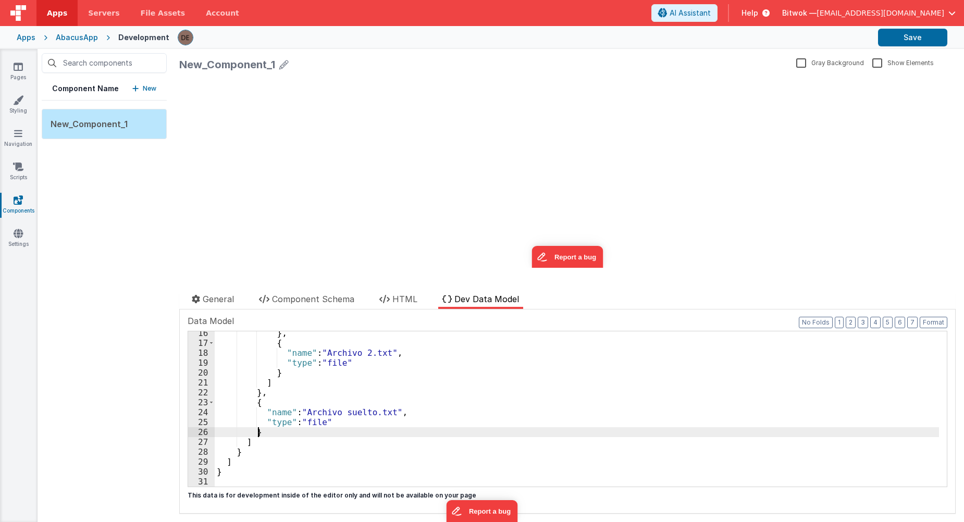
click at [424, 433] on div "} , { "name" : "Archivo 2.txt" , "type" : "file" } ] } , { "name" : "Archivo su…" at bounding box center [577, 415] width 724 height 175
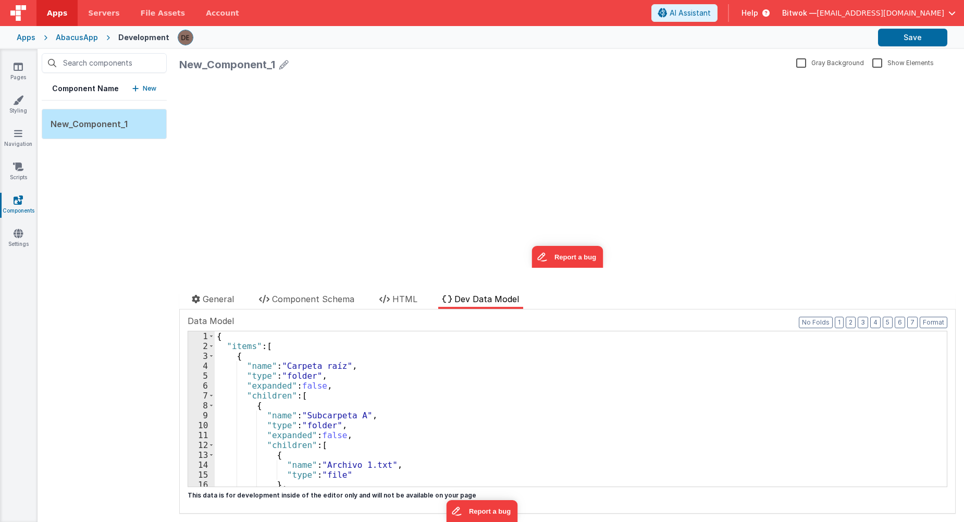
scroll to position [0, 0]
drag, startPoint x: 899, startPoint y: 34, endPoint x: 899, endPoint y: 40, distance: 5.7
click at [899, 34] on button "Save" at bounding box center [912, 38] width 69 height 18
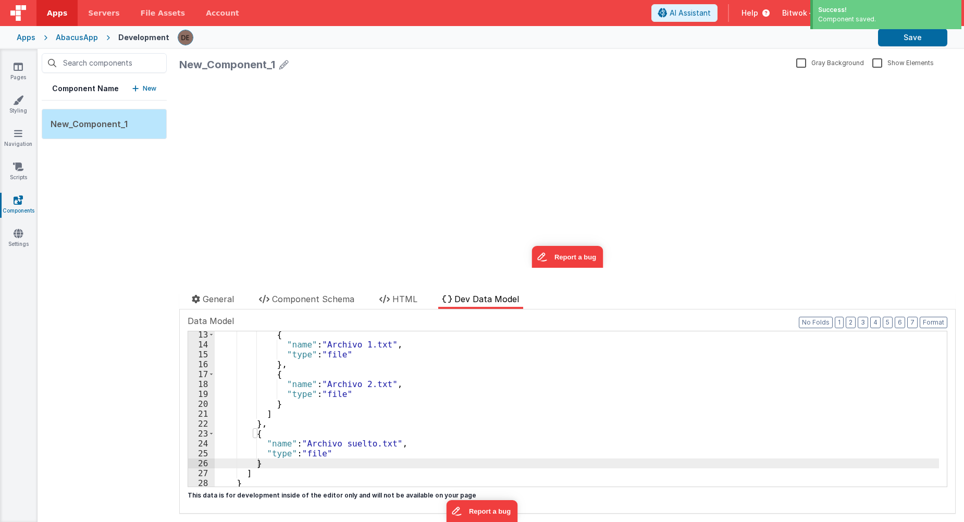
scroll to position [27, 0]
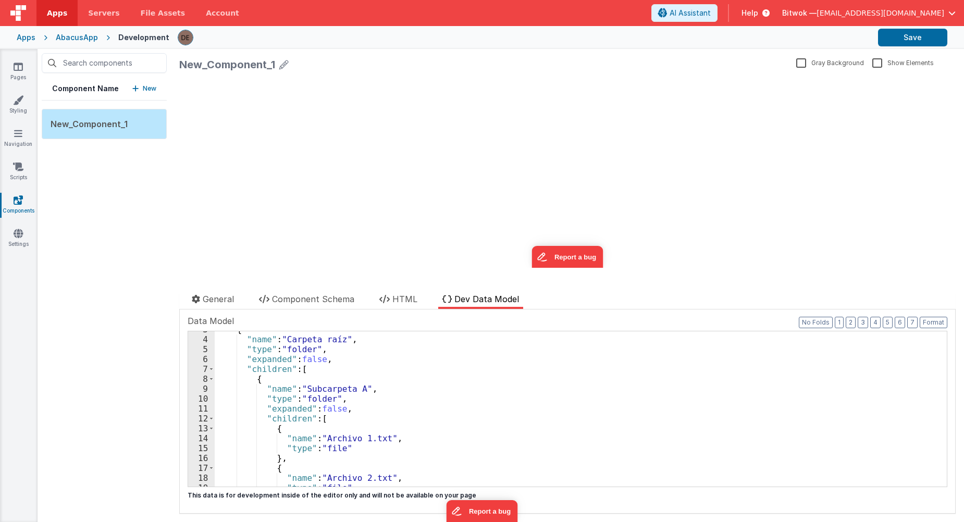
click at [283, 65] on icon at bounding box center [283, 64] width 9 height 15
drag, startPoint x: 314, startPoint y: 67, endPoint x: 119, endPoint y: 30, distance: 198.3
click at [79, 45] on div "Apps Servers File Assets Account Some FUTURE Slot AI Assistant Help Bitwok — de…" at bounding box center [482, 261] width 964 height 522
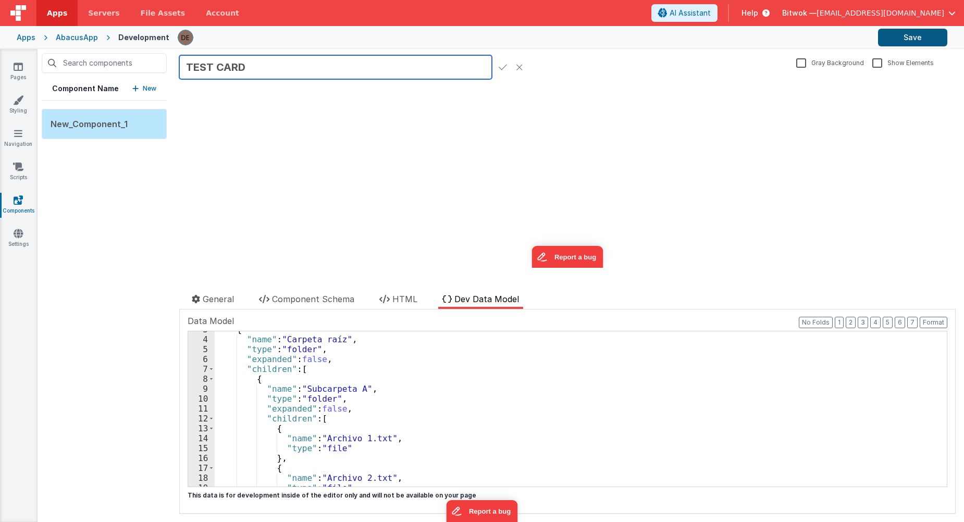
type input "TEST CARD"
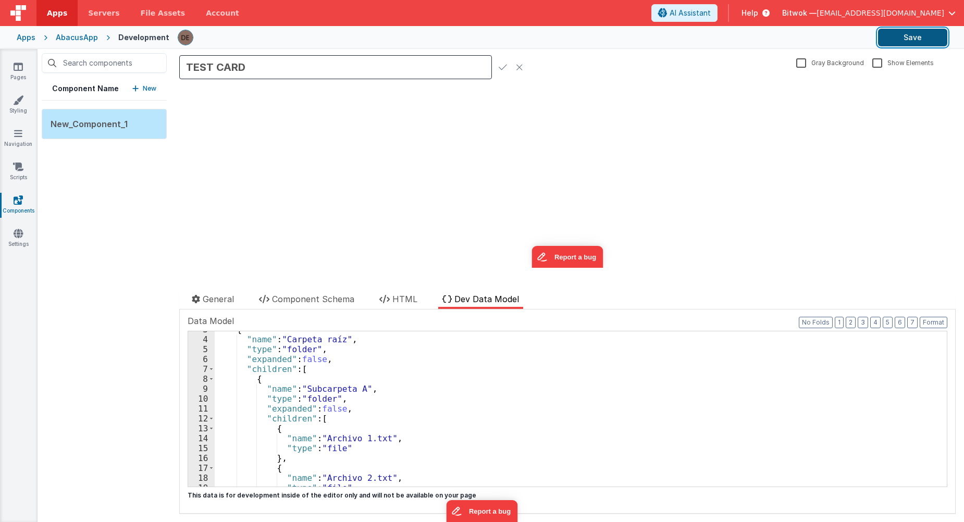
drag, startPoint x: 904, startPoint y: 32, endPoint x: 891, endPoint y: 45, distance: 18.1
click at [904, 32] on button "Save" at bounding box center [912, 38] width 69 height 18
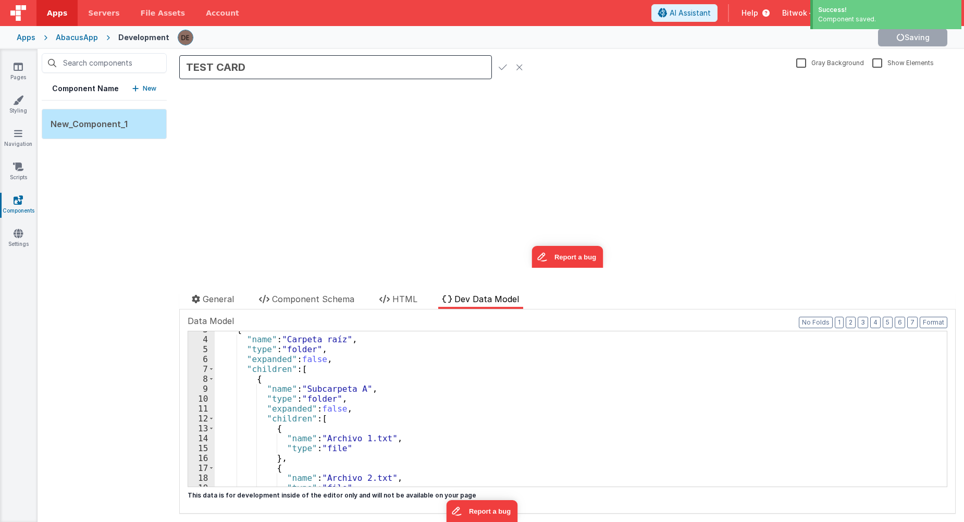
click at [312, 194] on div "update page model (See schema to hide after dev) showElements" at bounding box center [567, 175] width 776 height 184
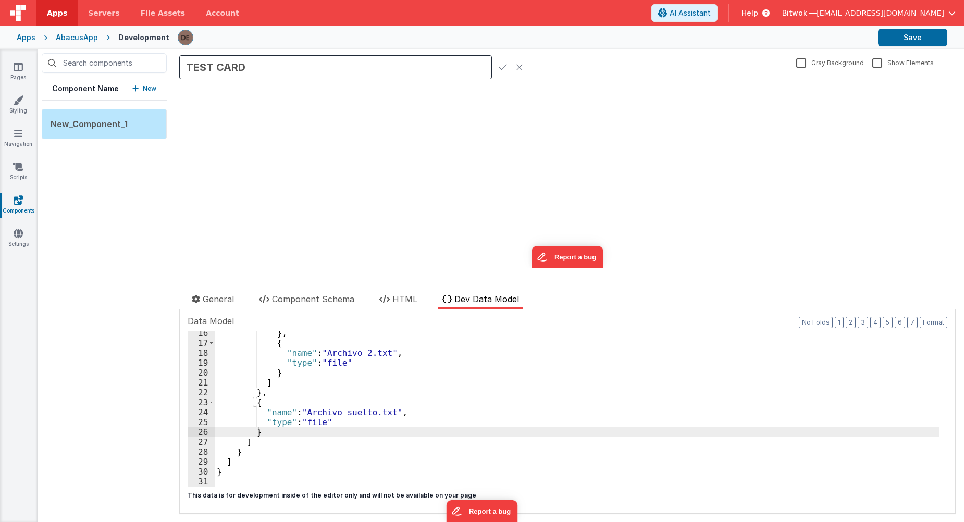
scroll to position [152, 0]
click at [21, 76] on link "Pages" at bounding box center [18, 71] width 38 height 21
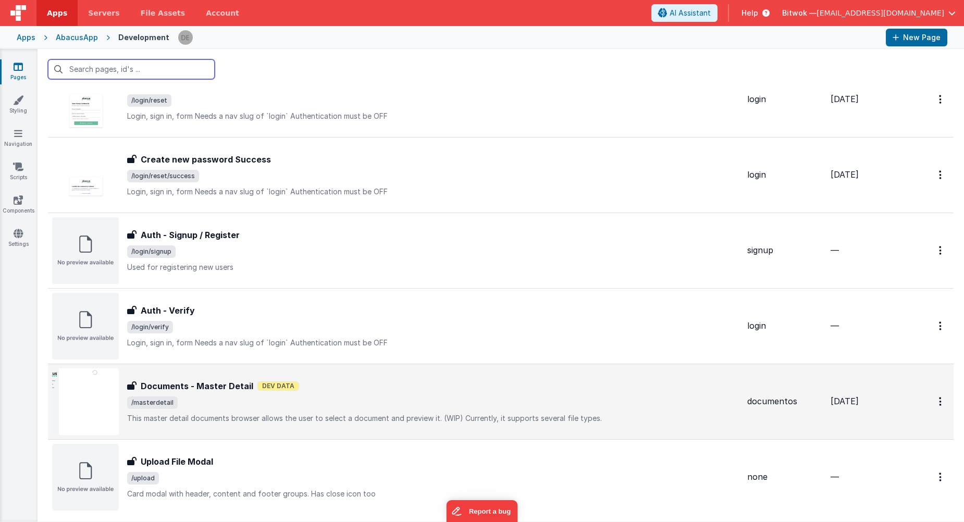
scroll to position [773, 0]
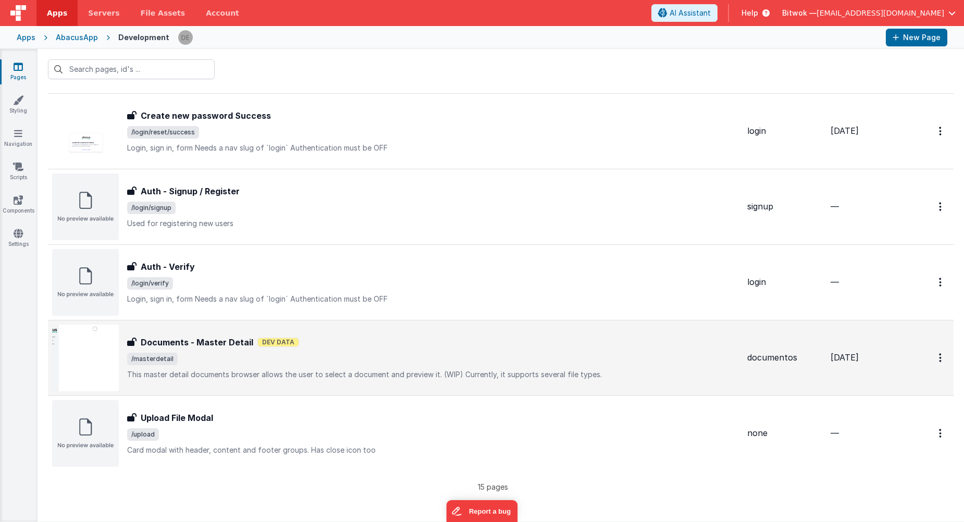
click at [211, 354] on span "/masterdetail" at bounding box center [433, 359] width 612 height 13
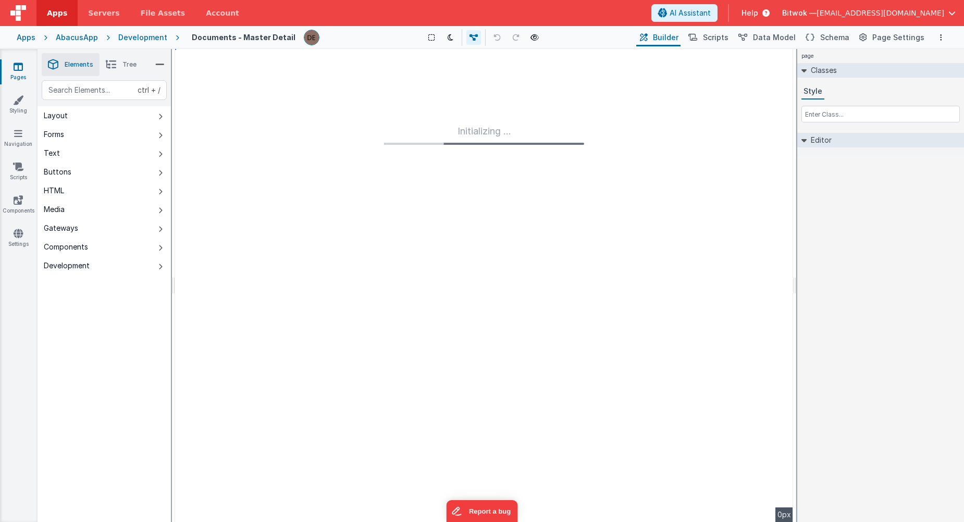
click at [72, 252] on button "Components" at bounding box center [104, 247] width 133 height 19
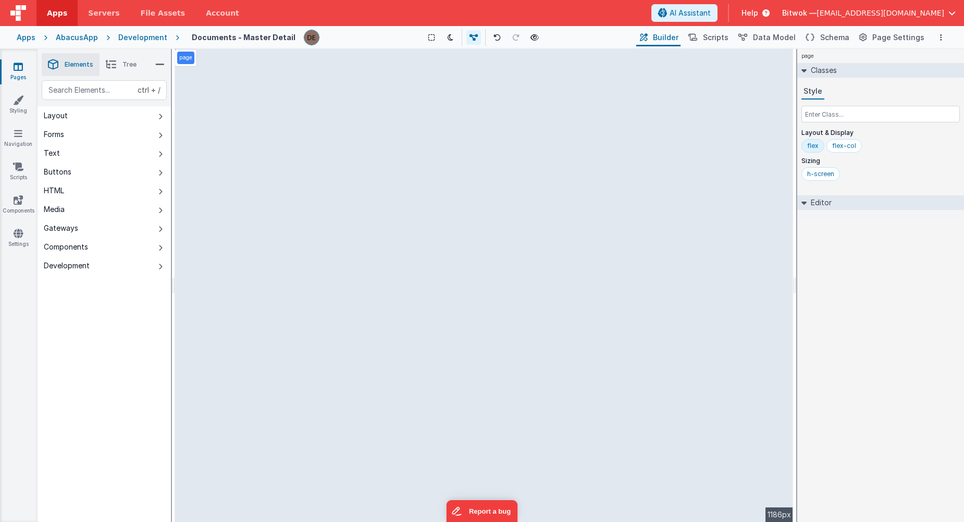
click at [129, 251] on button "Components" at bounding box center [104, 247] width 133 height 19
drag, startPoint x: 296, startPoint y: 65, endPoint x: 403, endPoint y: 159, distance: 143.2
click at [431, 161] on div "--> 1186px" at bounding box center [484, 285] width 618 height 473
drag, startPoint x: 78, startPoint y: 215, endPoint x: 87, endPoint y: 250, distance: 36.5
click at [87, 250] on div "Layout Forms Text Buttons HTML Media Gateways Components Development" at bounding box center [104, 190] width 133 height 169
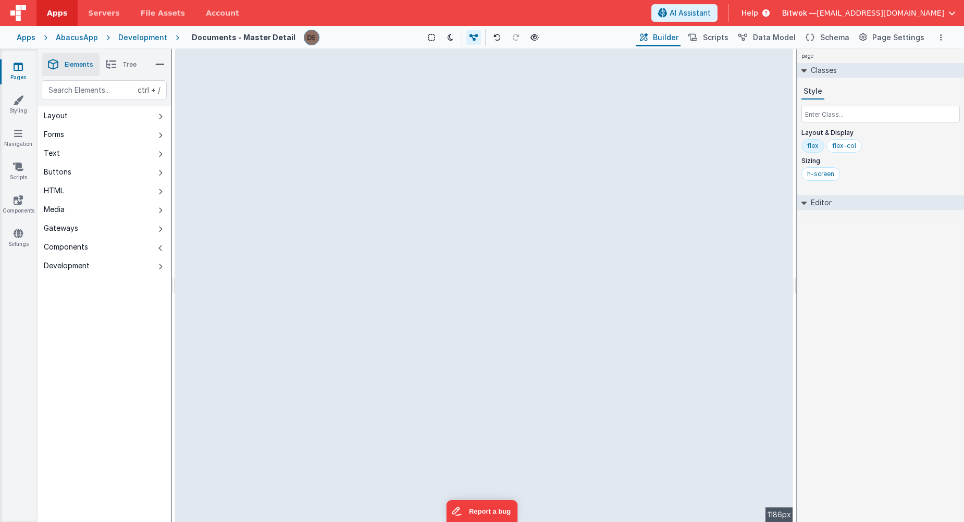
click at [148, 245] on button "Components" at bounding box center [104, 247] width 133 height 19
click at [150, 250] on button "Components" at bounding box center [104, 247] width 133 height 19
drag, startPoint x: 191, startPoint y: 64, endPoint x: 298, endPoint y: 76, distance: 108.1
click at [296, 76] on div "--> 1186px" at bounding box center [484, 285] width 618 height 473
drag, startPoint x: 295, startPoint y: 64, endPoint x: 629, endPoint y: 256, distance: 385.1
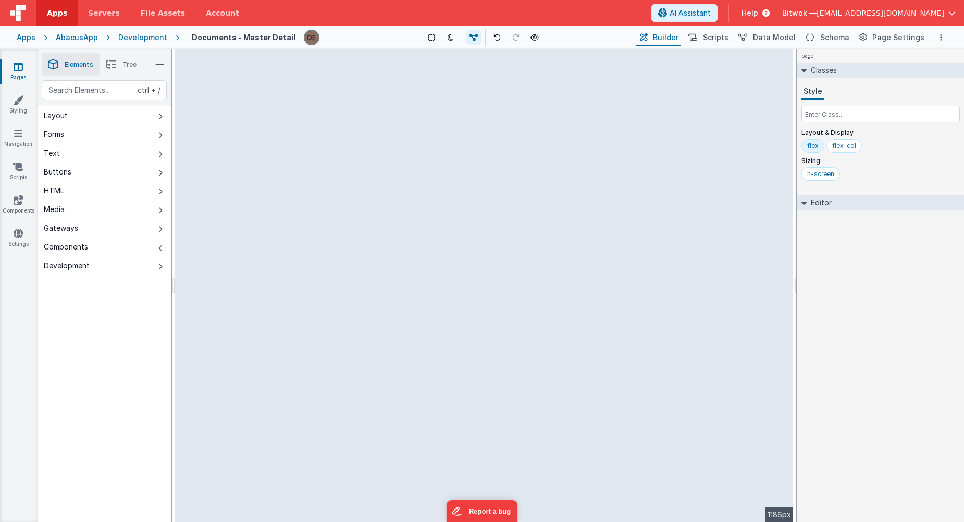
click at [629, 256] on div "--> 1186px" at bounding box center [484, 285] width 618 height 473
click at [624, 344] on div "--> 1186px" at bounding box center [484, 285] width 618 height 473
click at [20, 202] on icon at bounding box center [18, 200] width 9 height 10
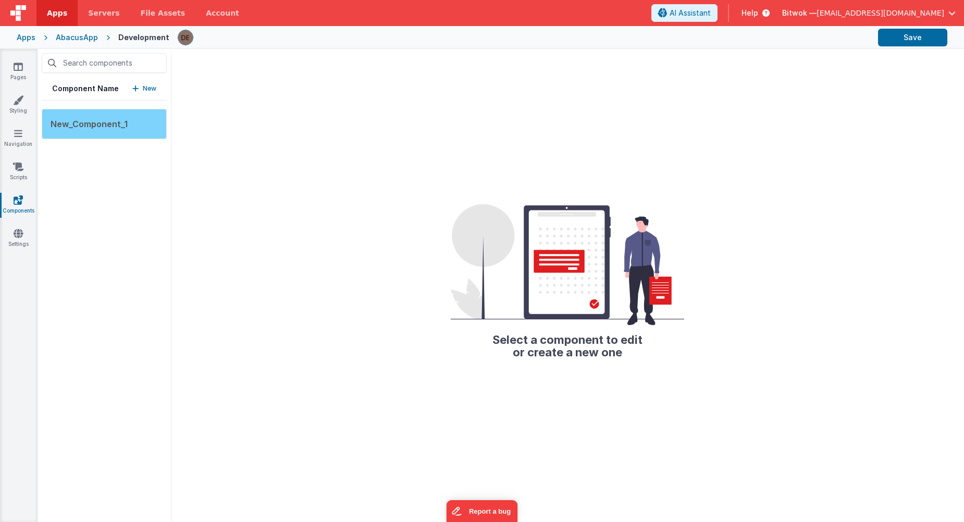
click at [115, 117] on div "New_Component_1" at bounding box center [104, 124] width 125 height 30
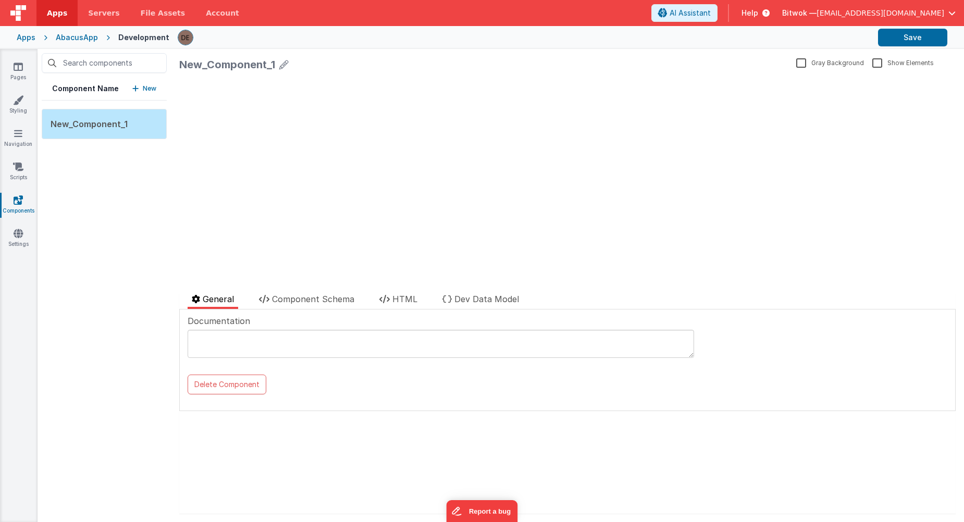
click at [301, 163] on div "update page model (See schema to hide after dev) { "component": { "comp": { "fi…" at bounding box center [567, 172] width 776 height 192
click at [872, 61] on label "Show Elements" at bounding box center [902, 62] width 61 height 10
click at [0, 0] on input "Show Elements" at bounding box center [0, 0] width 0 height 0
click at [285, 298] on span "Component Schema" at bounding box center [313, 299] width 82 height 10
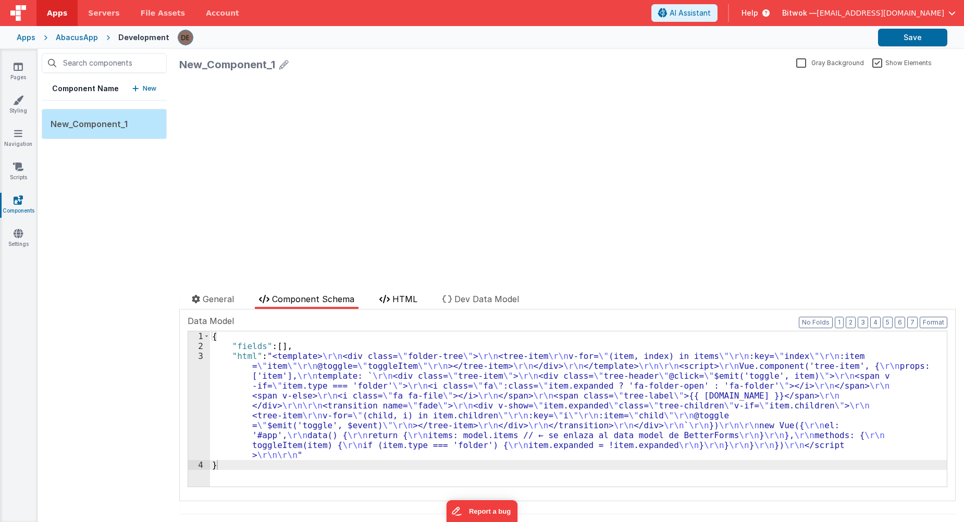
click at [390, 299] on icon at bounding box center [384, 299] width 10 height 8
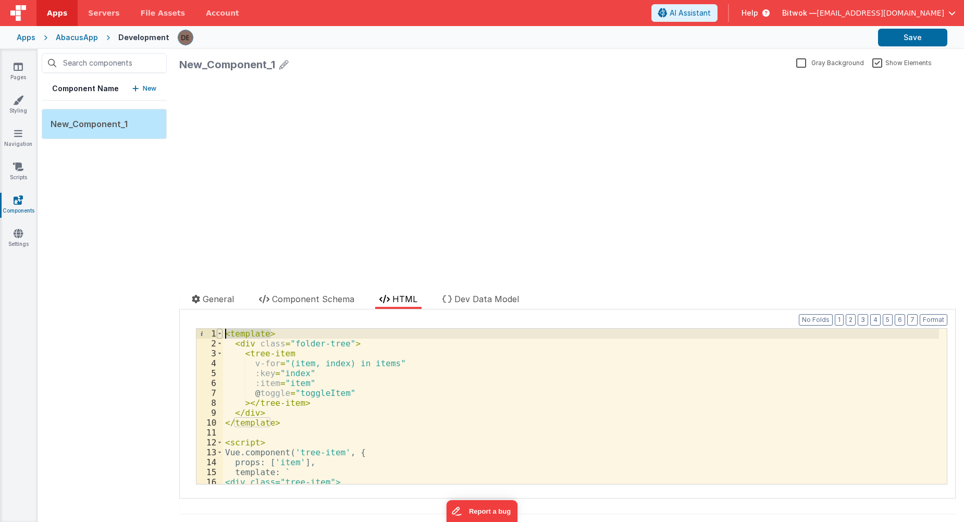
drag, startPoint x: 299, startPoint y: 332, endPoint x: 220, endPoint y: 329, distance: 79.3
click at [220, 329] on div "1 2 3 4 5 6 7 8 9 10 11 12 13 14 15 16 17 < template > < div class = "folder-tr…" at bounding box center [571, 406] width 751 height 156
click at [324, 385] on div "< template > < div class = "folder-tree" > < tree-item v-for = "(item, index) i…" at bounding box center [581, 416] width 716 height 175
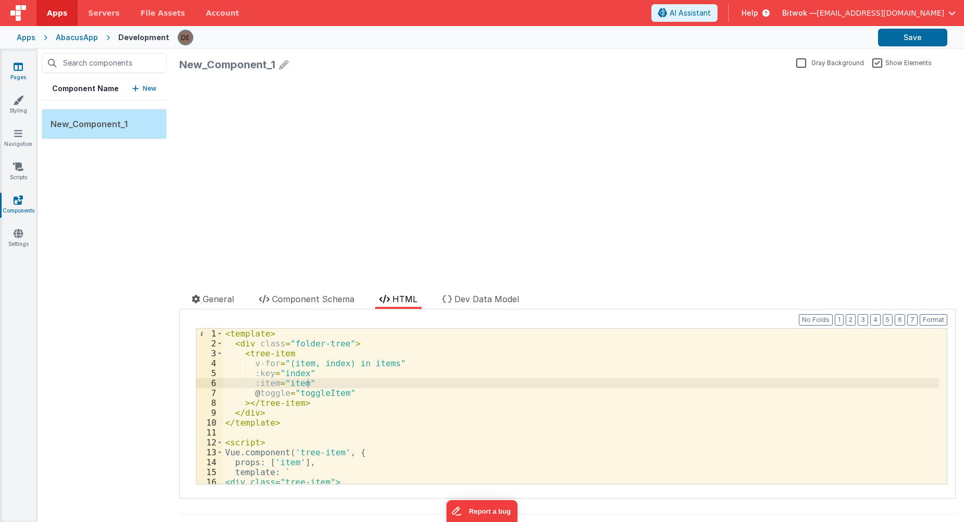
click at [18, 75] on link "Pages" at bounding box center [18, 71] width 38 height 21
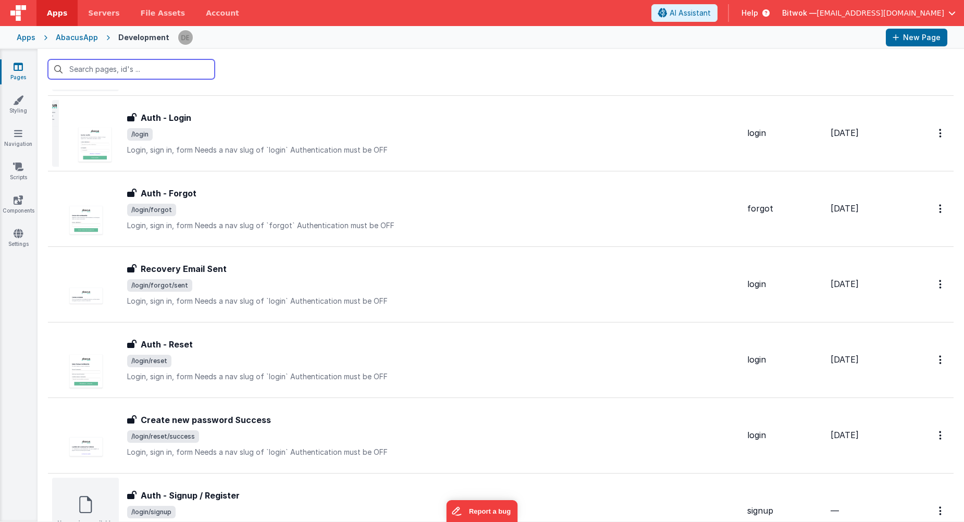
scroll to position [773, 0]
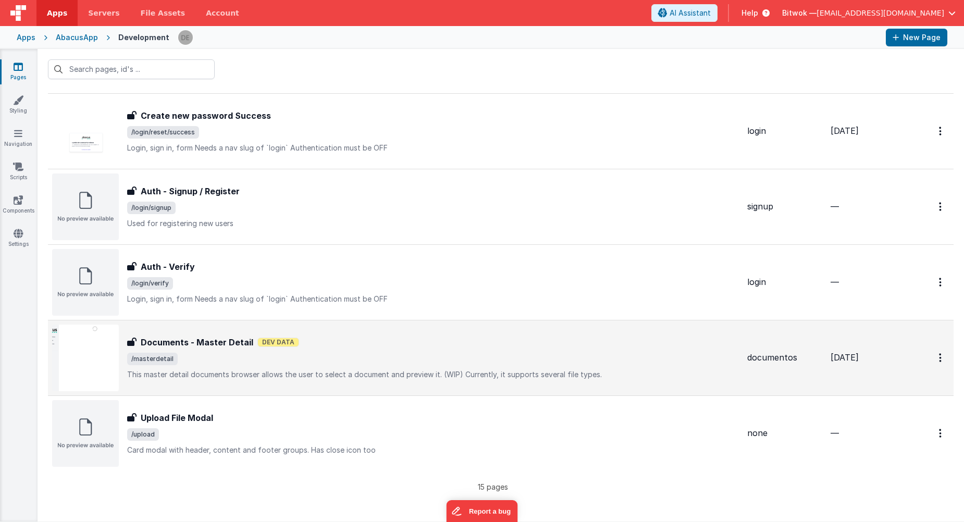
click at [267, 368] on div "Documents - Master Detail Documents - Master Detail Dev Data /masterdetail This…" at bounding box center [433, 358] width 612 height 44
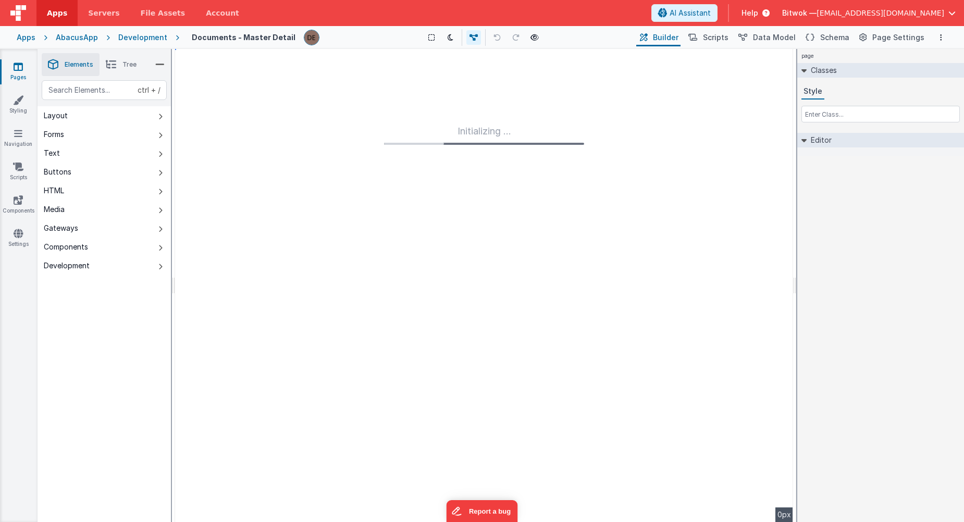
click at [103, 247] on button "Components" at bounding box center [104, 247] width 133 height 19
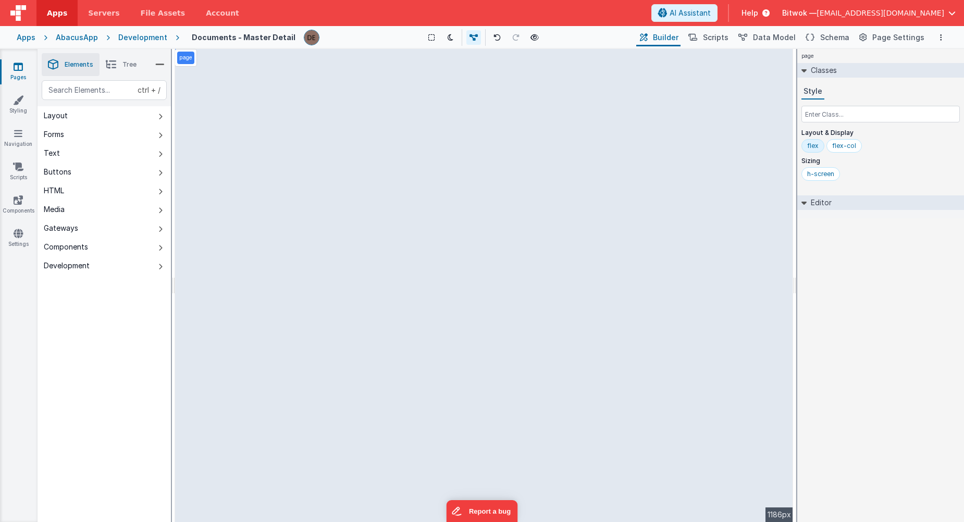
click at [151, 255] on button "Components" at bounding box center [104, 247] width 133 height 19
drag, startPoint x: 283, startPoint y: 64, endPoint x: 264, endPoint y: 83, distance: 27.6
click at [312, 70] on div "--> 1186px" at bounding box center [484, 285] width 618 height 473
click at [150, 122] on button "Layout" at bounding box center [104, 115] width 133 height 19
drag, startPoint x: 290, startPoint y: 88, endPoint x: 320, endPoint y: 117, distance: 42.7
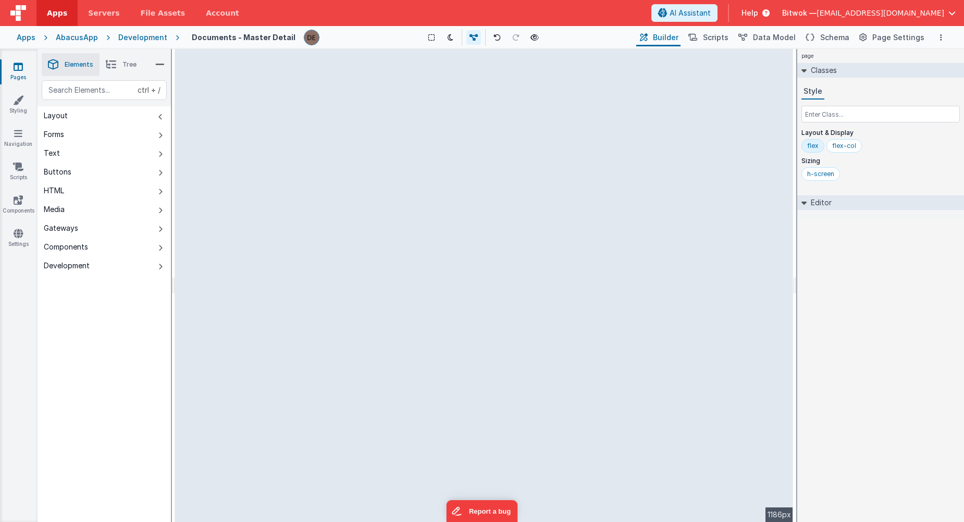
click at [303, 107] on div "--> 1186px" at bounding box center [484, 285] width 618 height 473
drag, startPoint x: 195, startPoint y: 262, endPoint x: 300, endPoint y: 277, distance: 106.2
click at [301, 296] on div "--> 1186px" at bounding box center [484, 285] width 618 height 473
drag, startPoint x: 292, startPoint y: 264, endPoint x: 491, endPoint y: 292, distance: 201.0
click at [575, 385] on div "--> 1186px" at bounding box center [484, 285] width 618 height 473
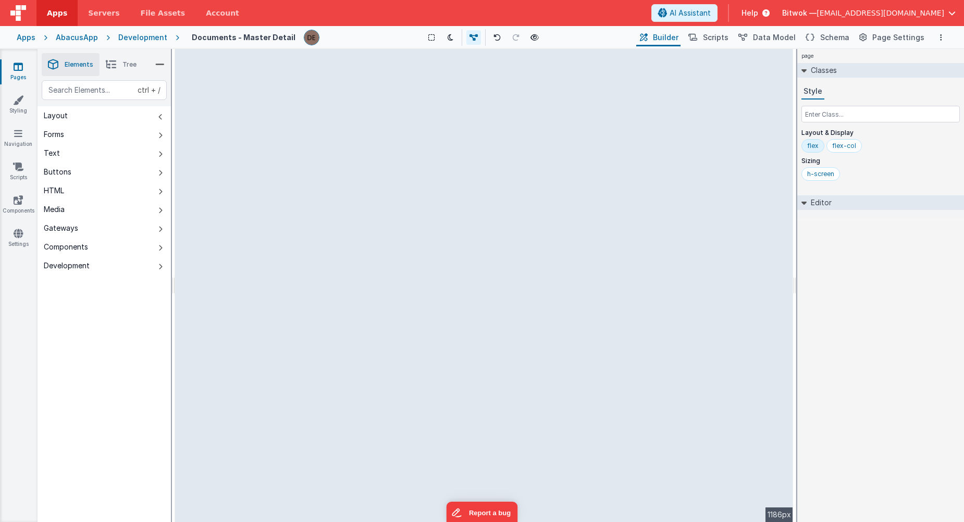
drag, startPoint x: 292, startPoint y: 68, endPoint x: 272, endPoint y: 101, distance: 38.8
click at [274, 101] on div "--> 1186px" at bounding box center [484, 285] width 618 height 473
click at [121, 68] on li "Tree" at bounding box center [121, 64] width 43 height 23
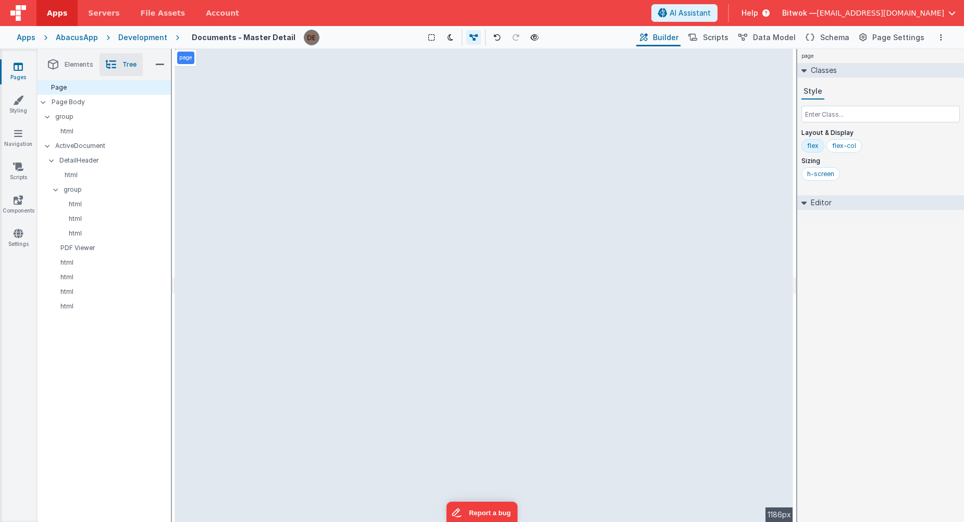
click at [64, 66] on li "Elements" at bounding box center [71, 64] width 58 height 23
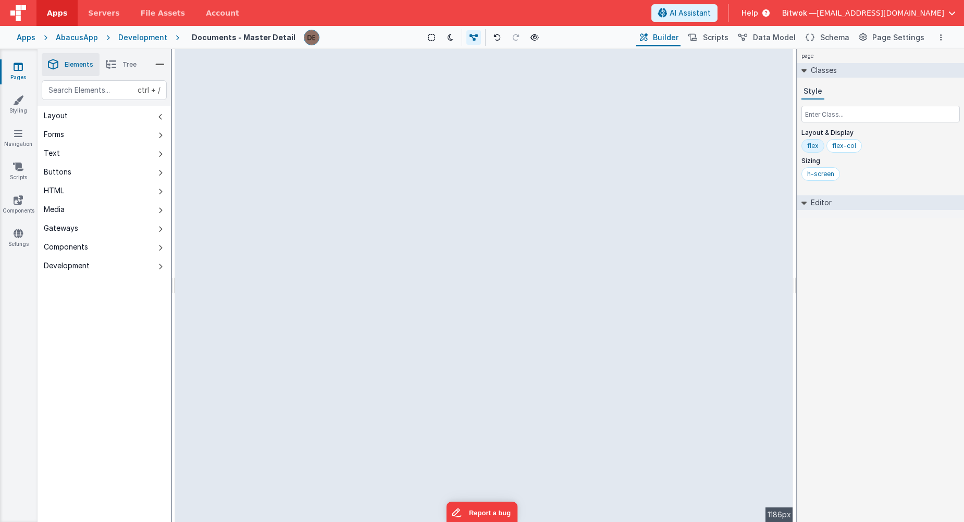
click at [58, 117] on div "Layout" at bounding box center [56, 115] width 24 height 10
drag, startPoint x: 58, startPoint y: 117, endPoint x: 64, endPoint y: 119, distance: 5.9
click at [58, 117] on div "Layout" at bounding box center [56, 115] width 24 height 10
drag, startPoint x: 514, startPoint y: 212, endPoint x: 510, endPoint y: 270, distance: 58.0
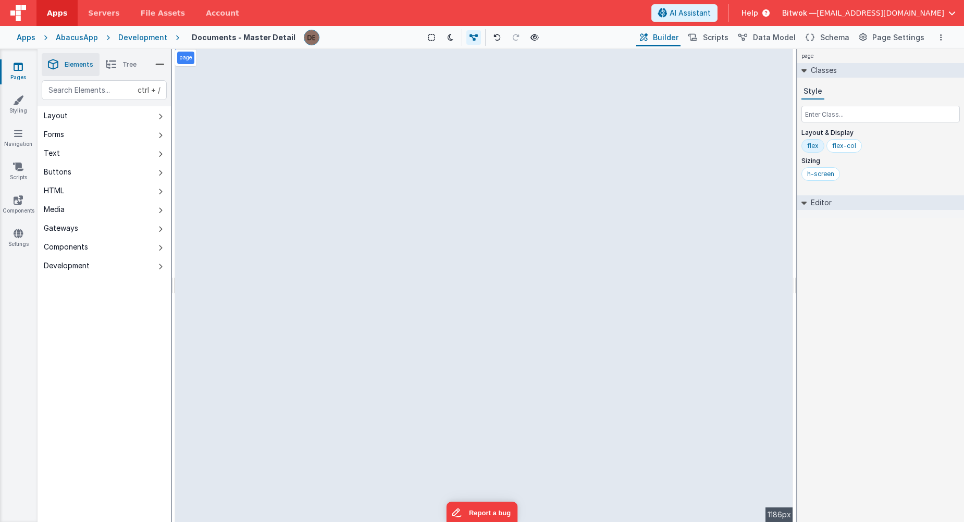
click at [514, 212] on div "page --> 1186px" at bounding box center [484, 285] width 618 height 473
drag, startPoint x: 507, startPoint y: 305, endPoint x: 514, endPoint y: 348, distance: 42.7
click at [511, 338] on div "page --> 1186px" at bounding box center [484, 285] width 618 height 473
click at [724, 36] on span "Scripts" at bounding box center [716, 37] width 26 height 10
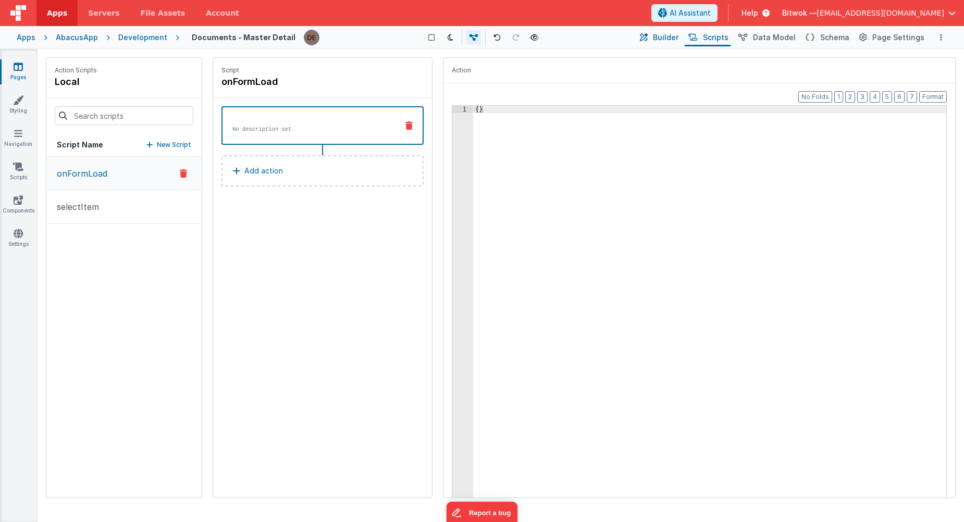
click at [668, 39] on span "Builder" at bounding box center [666, 37] width 26 height 10
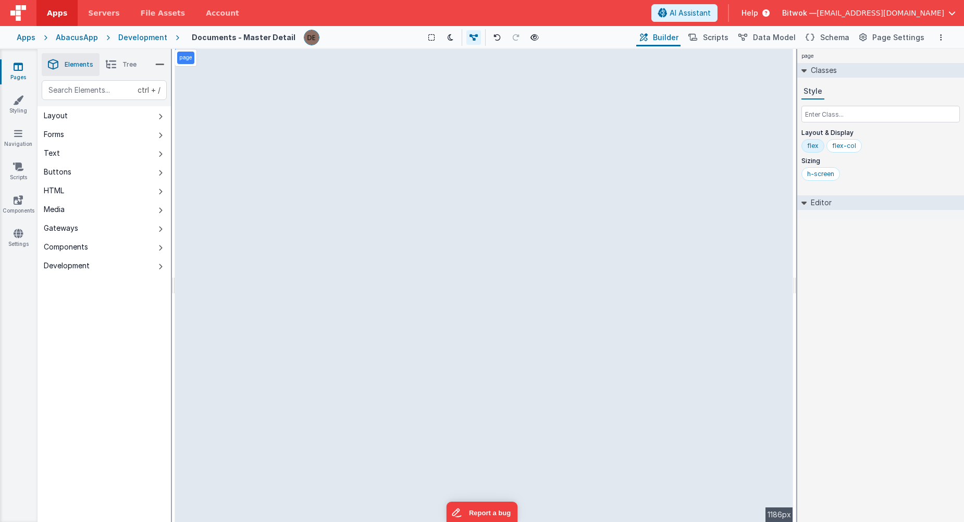
click at [234, 137] on div "page --> 1186px" at bounding box center [484, 285] width 618 height 473
drag, startPoint x: 212, startPoint y: 68, endPoint x: 199, endPoint y: 66, distance: 13.3
click at [212, 68] on div "page --> 1186px" at bounding box center [484, 285] width 618 height 473
click at [486, 381] on div "page --> 1186px" at bounding box center [484, 285] width 618 height 473
drag, startPoint x: 737, startPoint y: 290, endPoint x: 468, endPoint y: 315, distance: 270.6
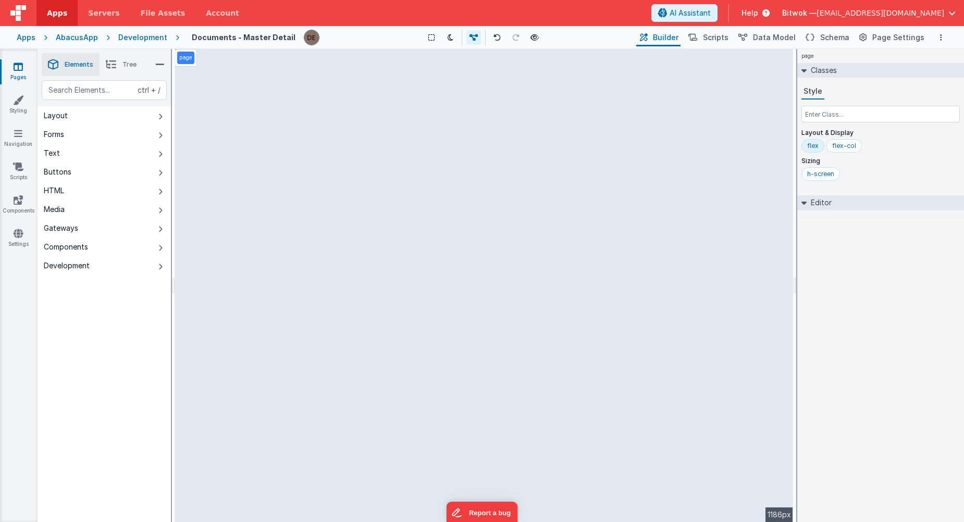
click at [523, 303] on div "page --> 1186px" at bounding box center [484, 285] width 618 height 473
drag, startPoint x: 487, startPoint y: 111, endPoint x: 429, endPoint y: 104, distance: 58.8
click at [485, 110] on div "page --> 1186px" at bounding box center [484, 285] width 618 height 473
drag, startPoint x: 429, startPoint y: 104, endPoint x: 399, endPoint y: 118, distance: 32.9
click at [428, 104] on div "page --> 1186px" at bounding box center [484, 285] width 618 height 473
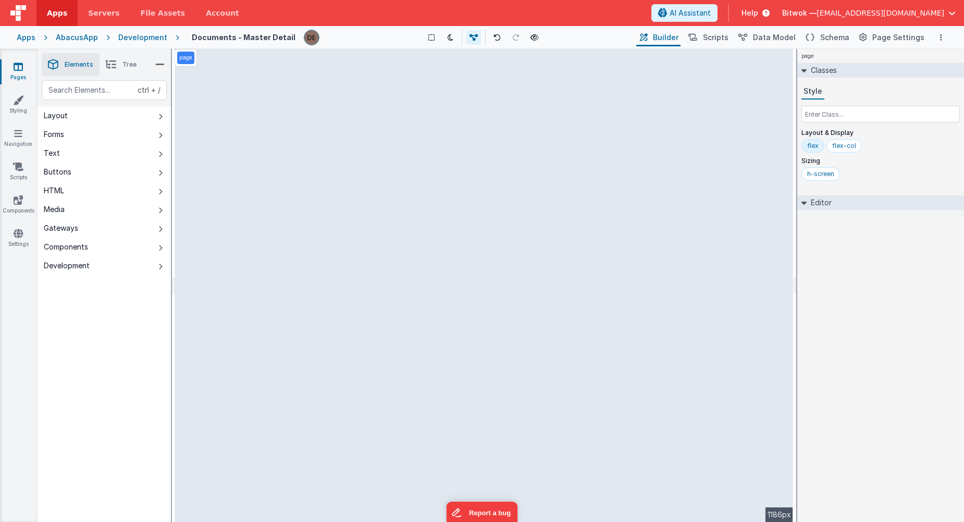
click at [231, 129] on div "page --> 1186px" at bounding box center [484, 285] width 618 height 473
click at [115, 70] on icon at bounding box center [111, 64] width 10 height 15
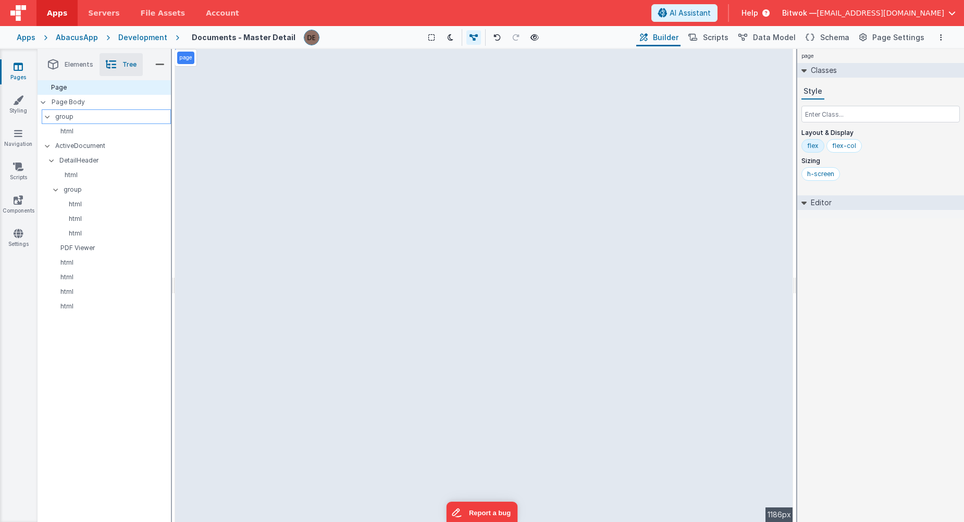
click at [90, 111] on p "group" at bounding box center [112, 116] width 115 height 11
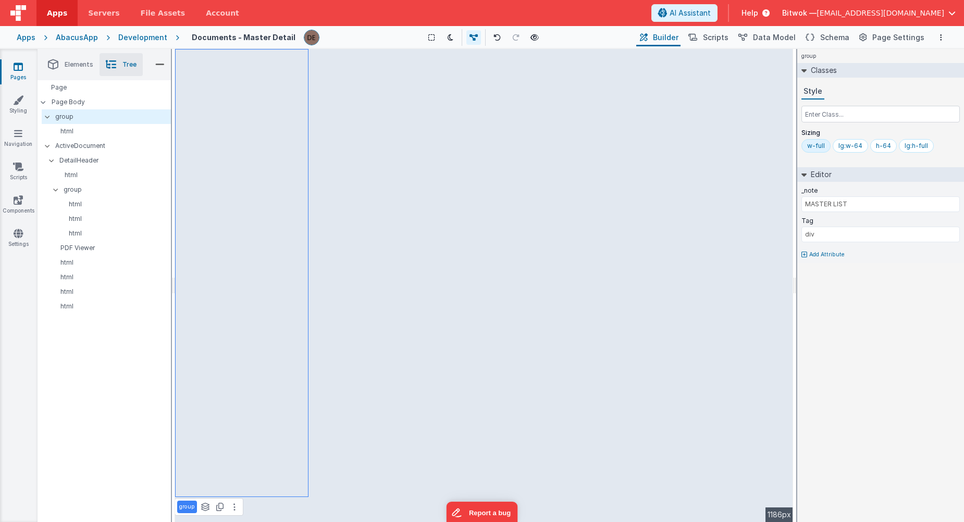
click at [235, 124] on div "group See layers ctrl + L Duplicate ctrl + D --> 1186px" at bounding box center [484, 285] width 618 height 473
drag, startPoint x: 88, startPoint y: 148, endPoint x: 241, endPoint y: 156, distance: 153.9
click at [87, 148] on p "ActiveDocument" at bounding box center [113, 145] width 116 height 11
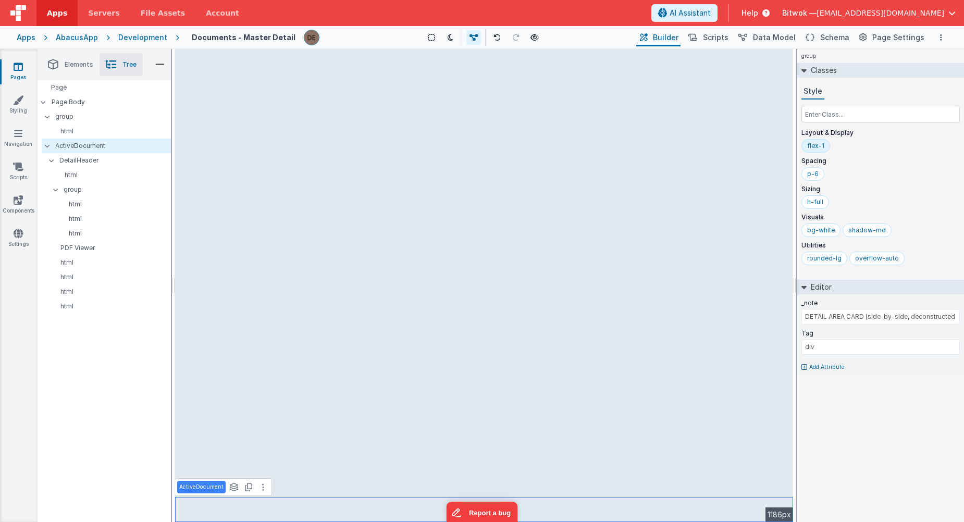
drag, startPoint x: 400, startPoint y: 166, endPoint x: 349, endPoint y: 295, distance: 138.4
click at [399, 169] on div "ActiveDocument See layers ctrl + L Duplicate ctrl + D --> 1186px" at bounding box center [484, 285] width 618 height 473
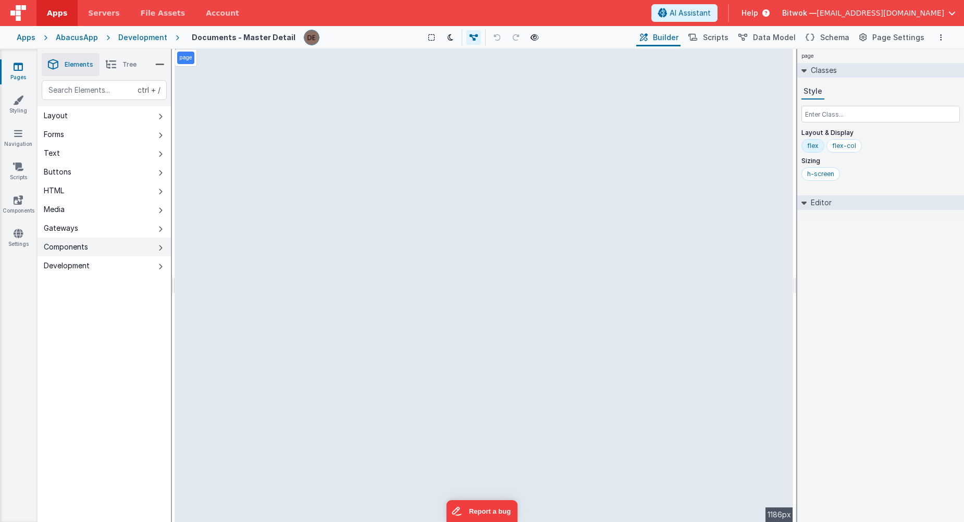
click at [82, 247] on div "Components" at bounding box center [66, 247] width 44 height 10
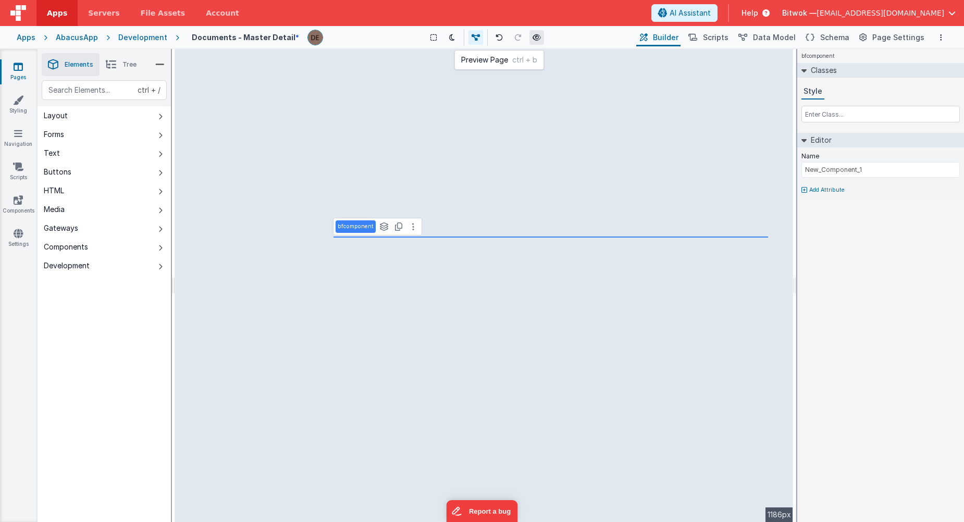
click at [532, 33] on button at bounding box center [536, 37] width 15 height 15
click at [124, 68] on span "Tree" at bounding box center [129, 64] width 14 height 8
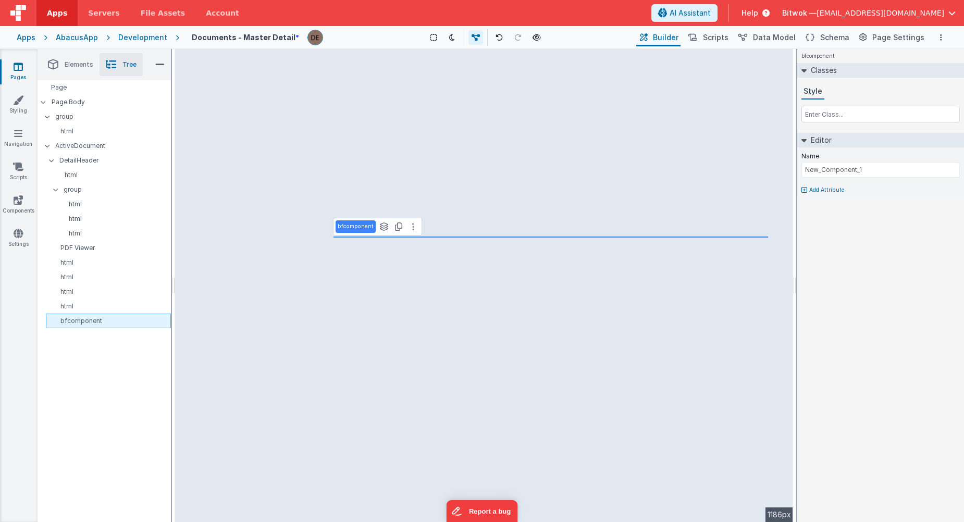
click at [73, 327] on div "bfcomponent" at bounding box center [108, 321] width 125 height 15
click at [409, 229] on button at bounding box center [413, 226] width 13 height 13
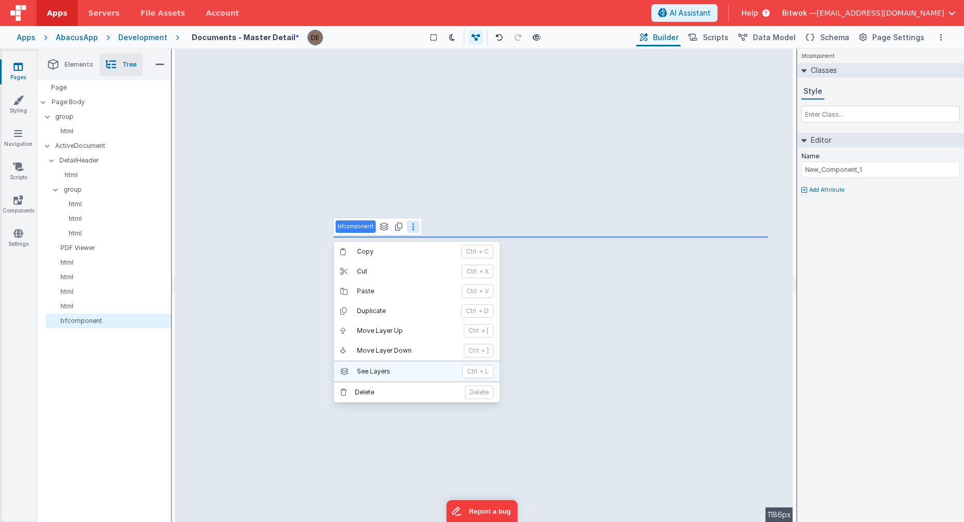
click at [371, 370] on p "See Layers" at bounding box center [406, 371] width 99 height 8
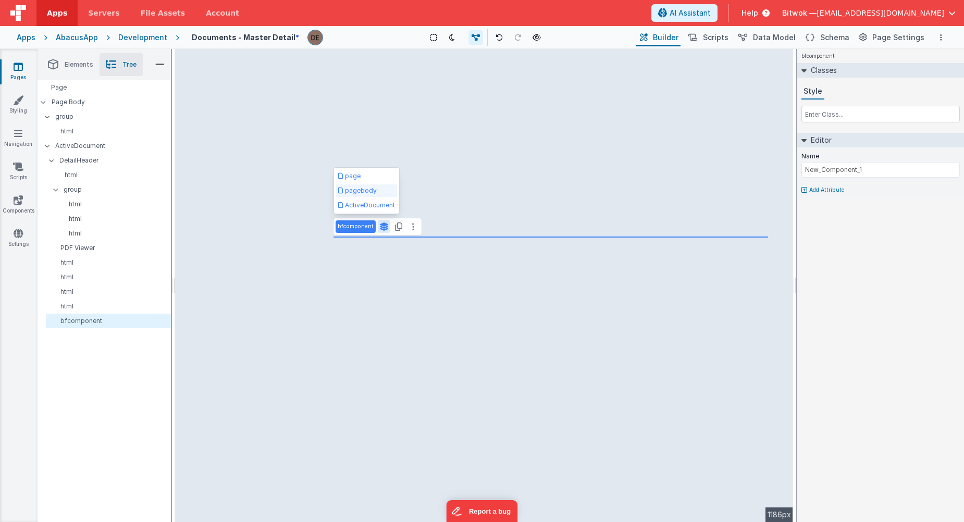
click at [354, 192] on button "pagebody" at bounding box center [366, 190] width 61 height 13
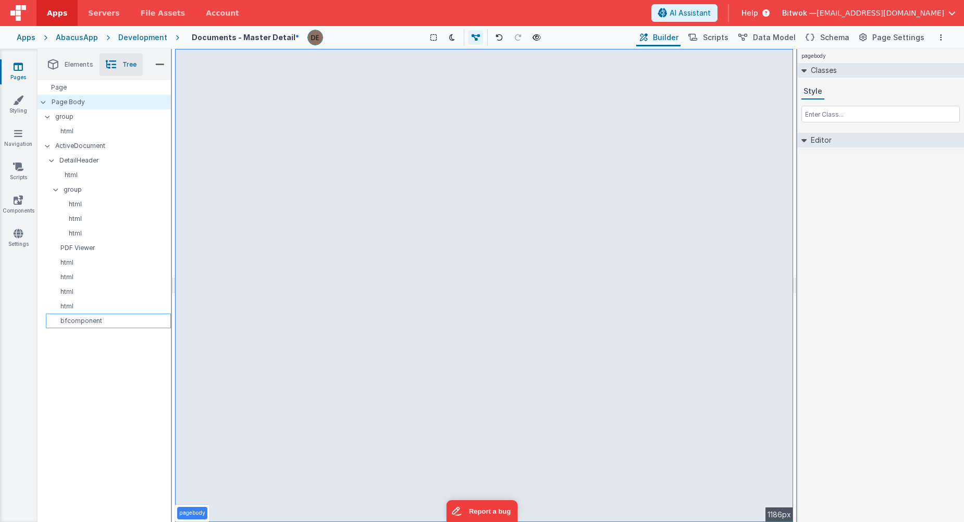
click at [73, 318] on p "bfcomponent" at bounding box center [110, 321] width 120 height 8
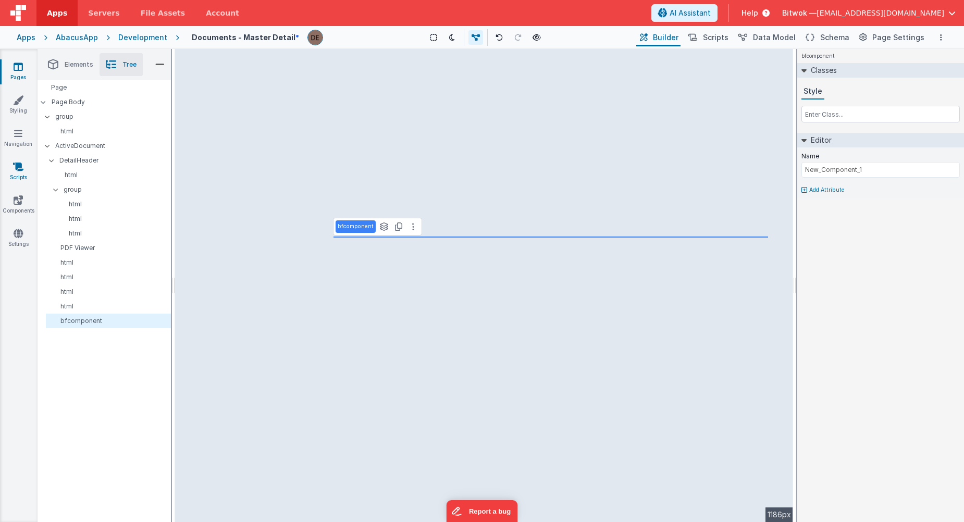
click at [17, 181] on link "Scripts" at bounding box center [18, 172] width 38 height 21
click at [20, 203] on icon at bounding box center [18, 200] width 9 height 10
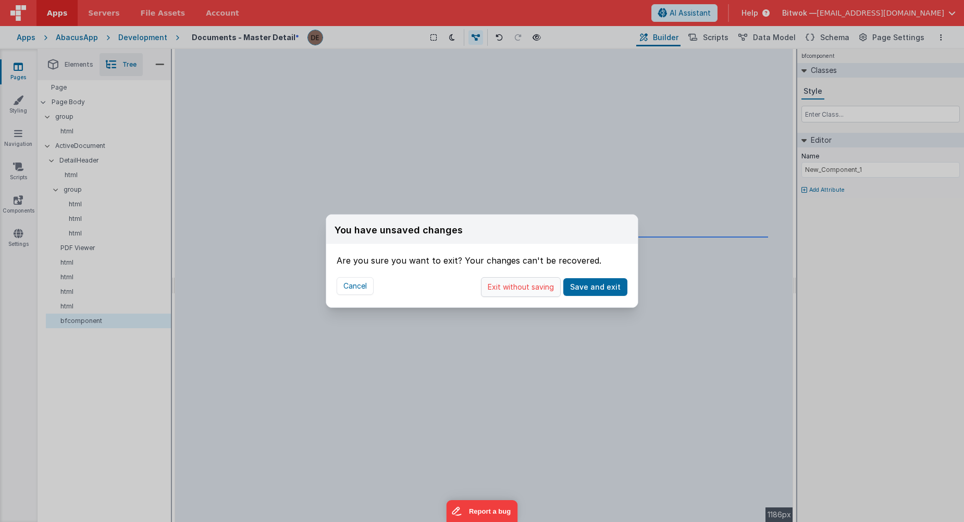
click at [503, 287] on button "Exit without saving" at bounding box center [521, 287] width 80 height 20
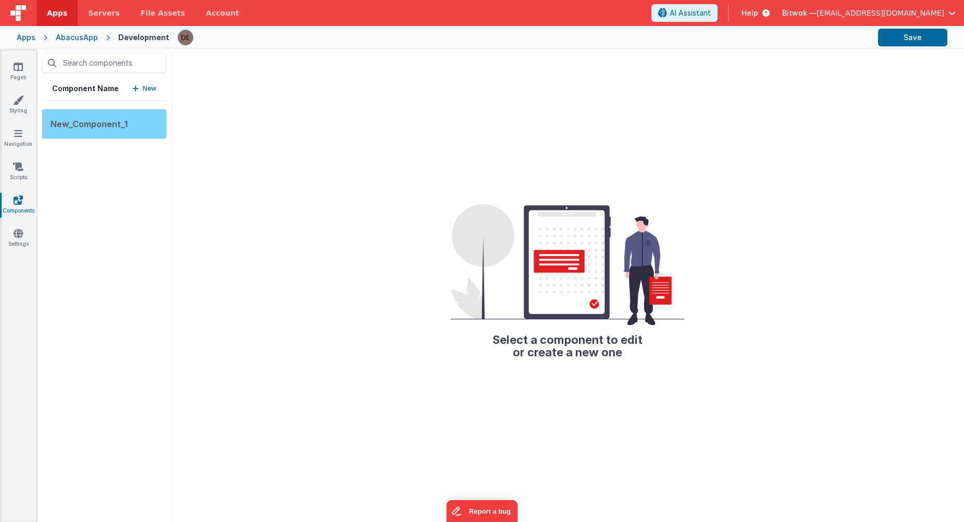
click at [79, 120] on span "New_Component_1" at bounding box center [89, 124] width 77 height 10
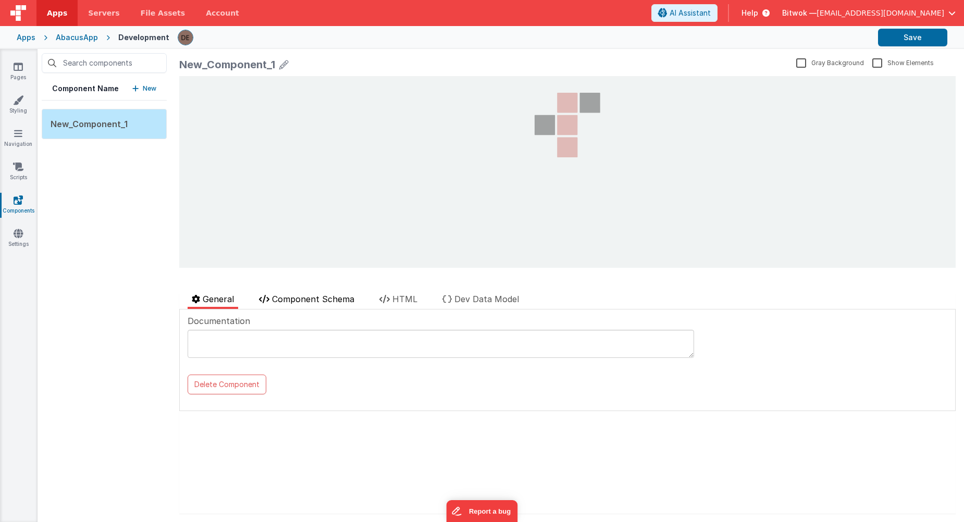
click at [279, 295] on span "Component Schema" at bounding box center [313, 299] width 82 height 10
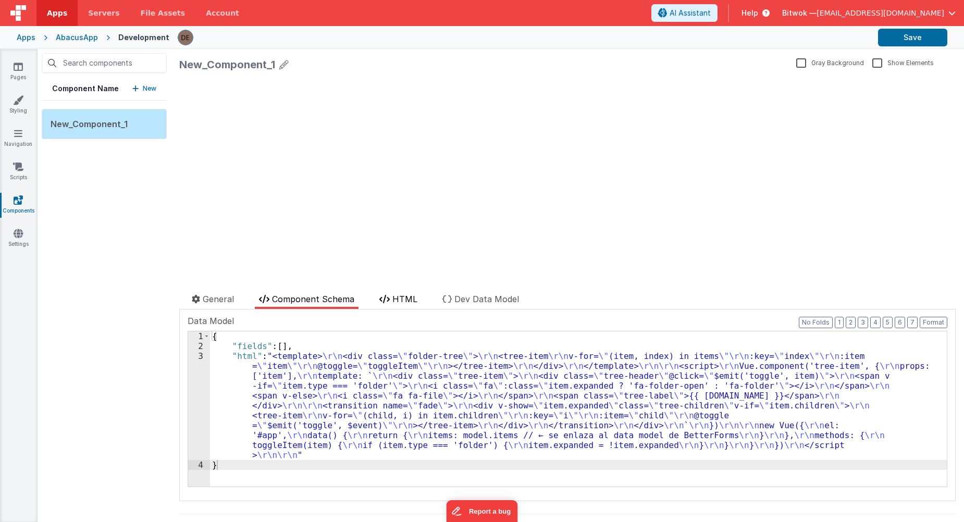
click at [387, 297] on icon at bounding box center [384, 299] width 10 height 8
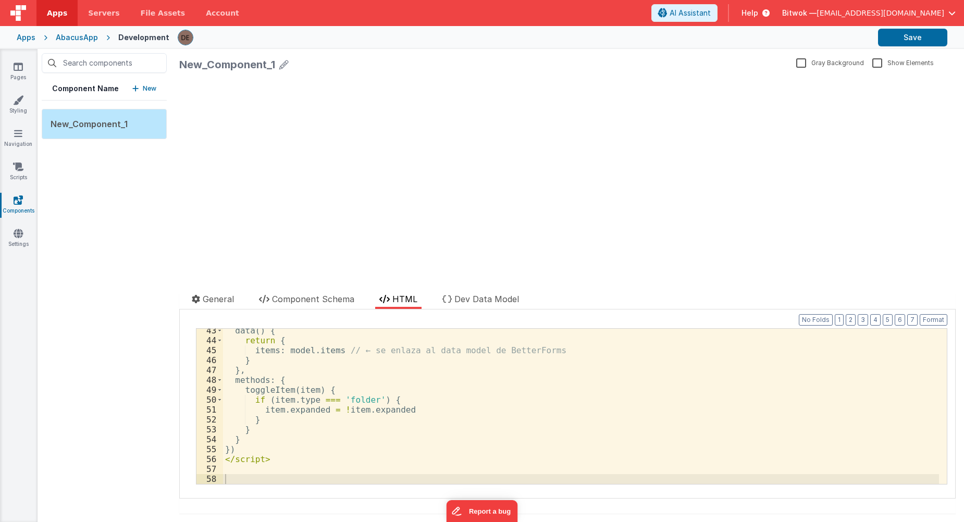
scroll to position [419, 0]
click at [325, 305] on li "Component Schema" at bounding box center [307, 301] width 104 height 16
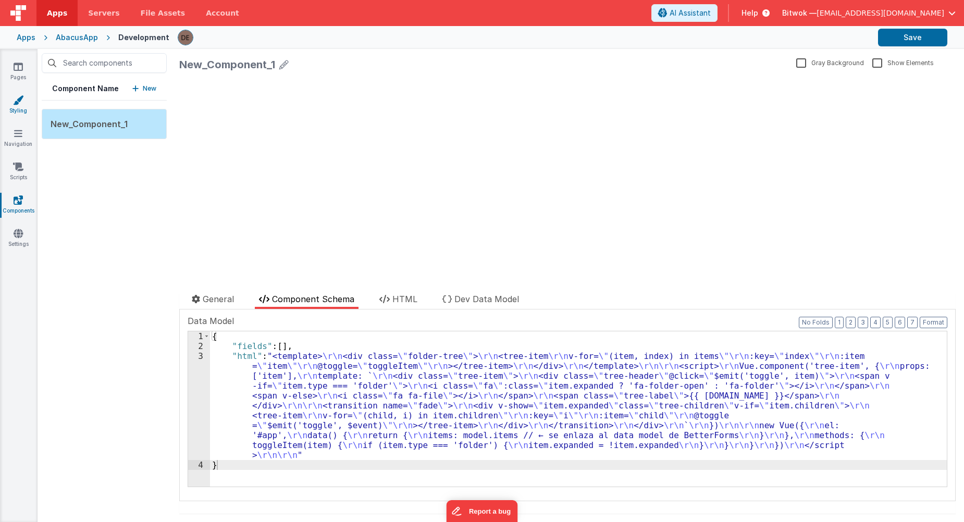
click at [19, 103] on icon at bounding box center [18, 100] width 10 height 10
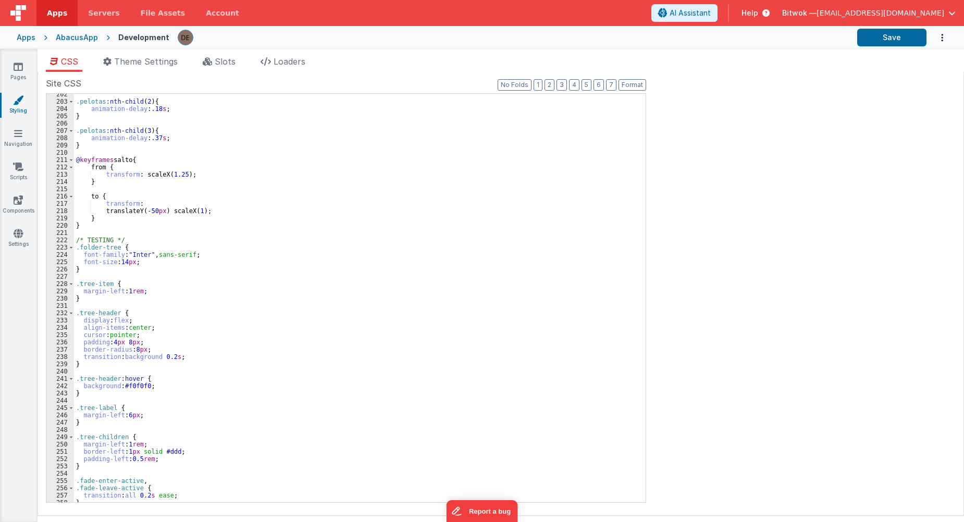
scroll to position [1517, 0]
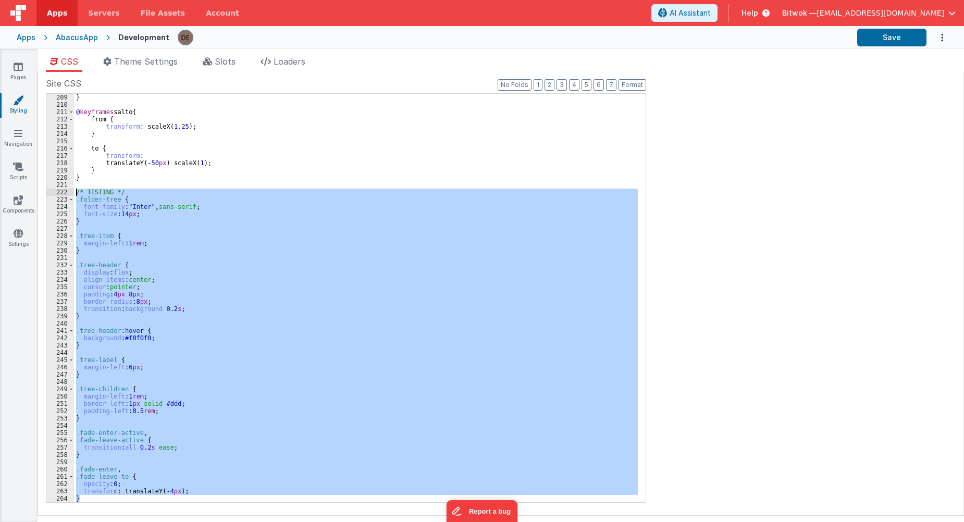
drag, startPoint x: 89, startPoint y: 497, endPoint x: 70, endPoint y: 195, distance: 302.2
click at [70, 195] on div "209 210 211 212 213 214 215 216 217 218 219 220 221 222 223 224 225 226 227 228…" at bounding box center [346, 298] width 600 height 410
click at [69, 195] on div "222" at bounding box center [60, 192] width 28 height 7
click at [93, 496] on div "} @ keyframes salto { from { transform : scaleX( 1.25 ); } to { transform : tra…" at bounding box center [356, 298] width 564 height 408
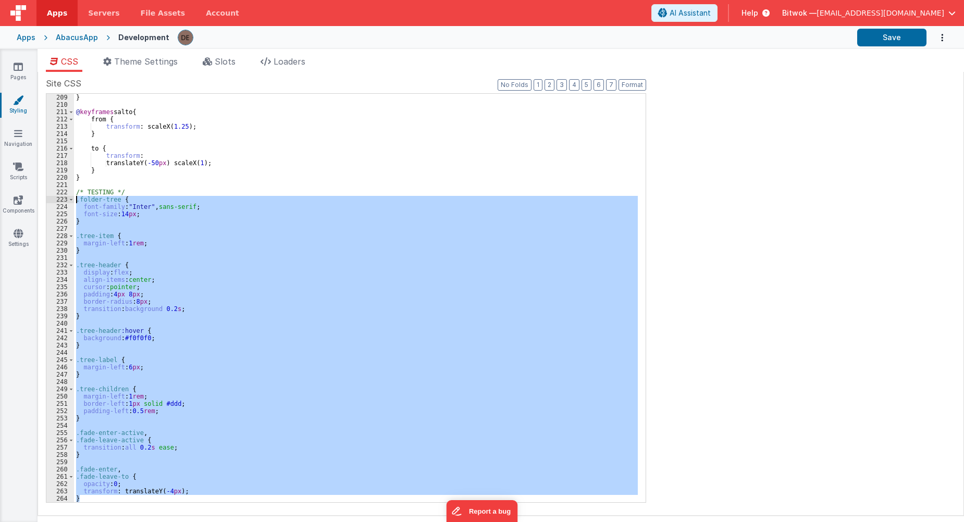
drag, startPoint x: 92, startPoint y: 499, endPoint x: 56, endPoint y: 202, distance: 299.2
click at [56, 202] on div "209 210 211 212 213 214 215 216 217 218 219 220 221 222 223 224 225 226 227 228…" at bounding box center [346, 298] width 600 height 410
click at [13, 203] on link "Components" at bounding box center [18, 205] width 38 height 21
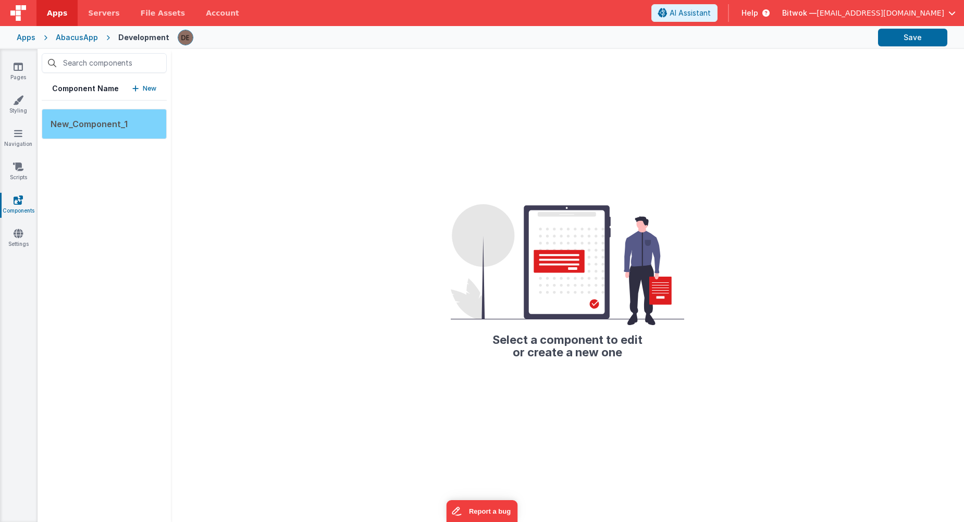
click at [140, 128] on div "New_Component_1" at bounding box center [104, 124] width 125 height 30
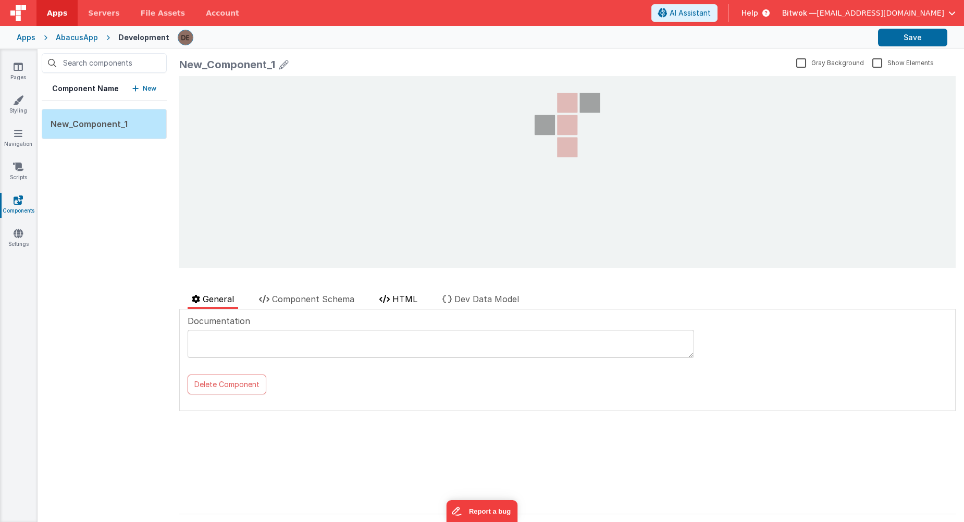
drag, startPoint x: 400, startPoint y: 296, endPoint x: 398, endPoint y: 303, distance: 7.6
click at [400, 296] on span "HTML" at bounding box center [404, 299] width 25 height 10
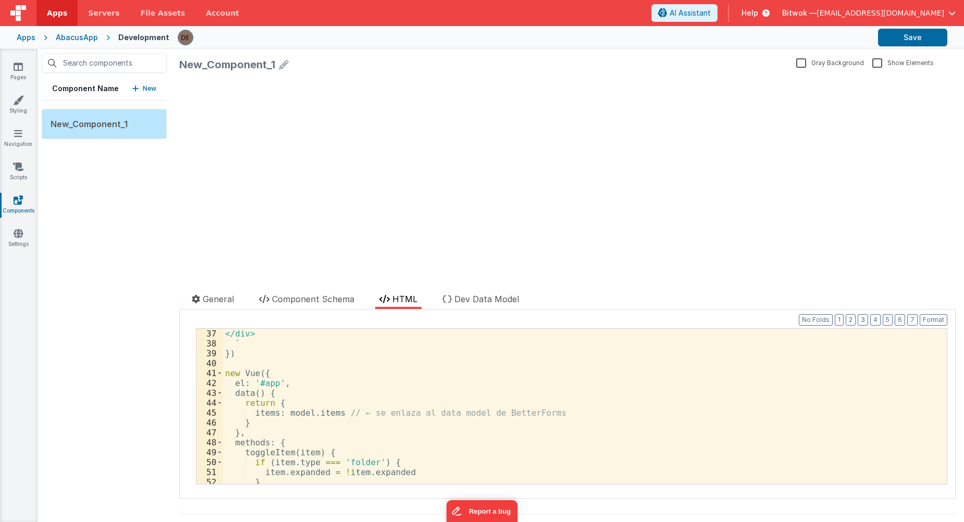
scroll to position [419, 0]
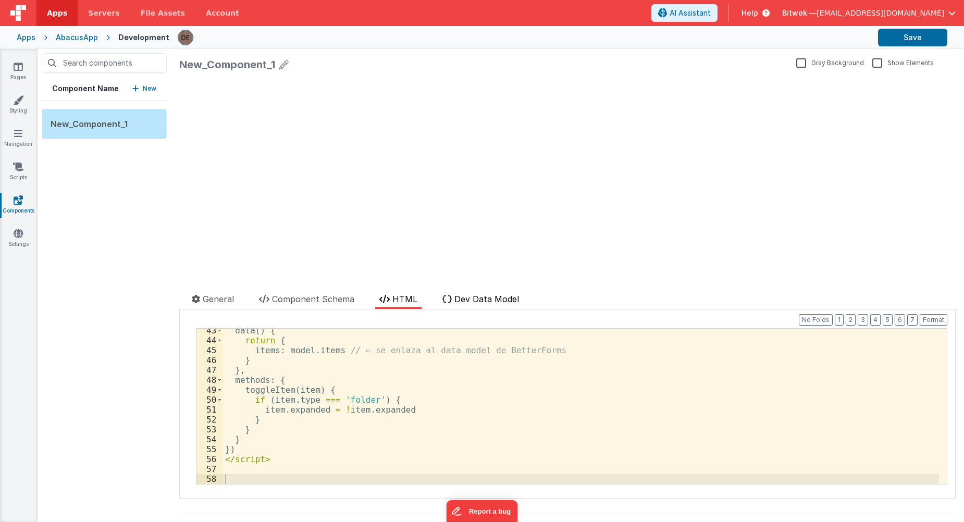
click at [469, 294] on span "Dev Data Model" at bounding box center [486, 299] width 65 height 10
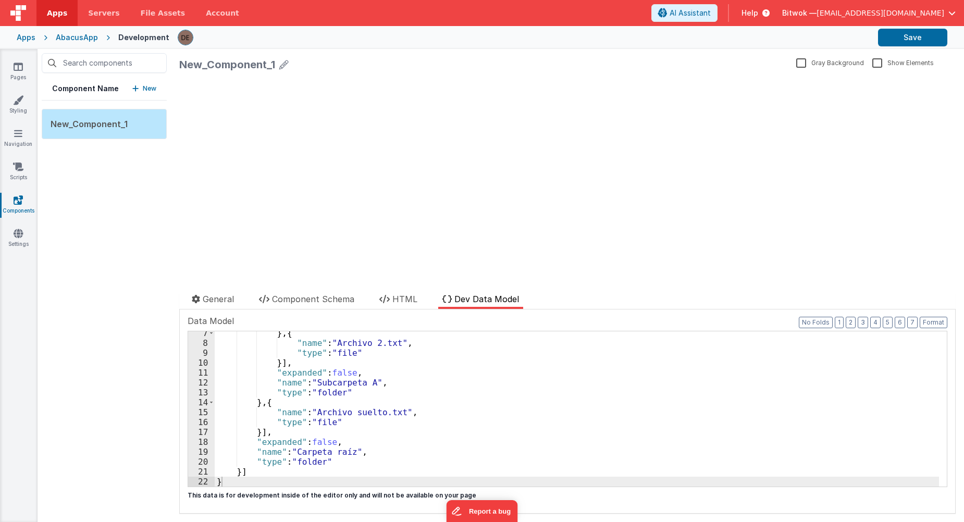
scroll to position [0, 0]
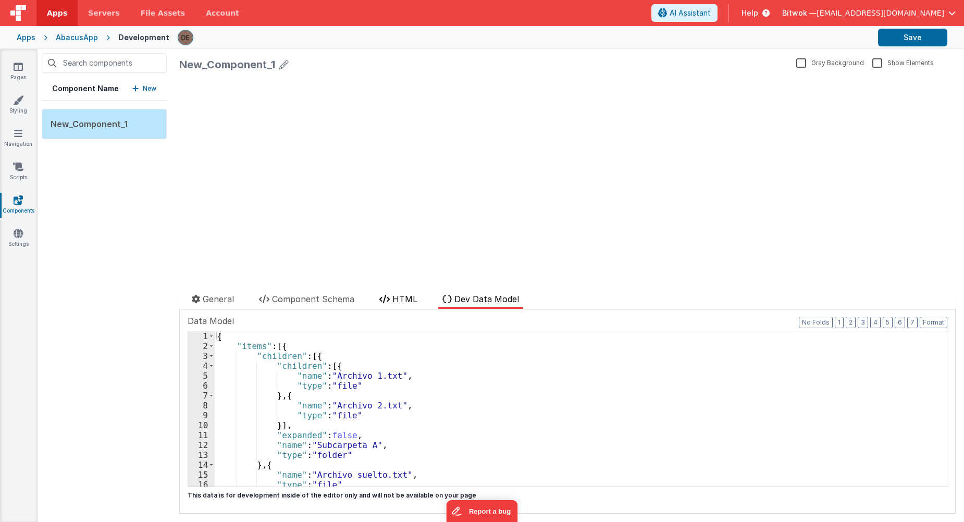
click at [417, 303] on span "HTML" at bounding box center [404, 299] width 25 height 10
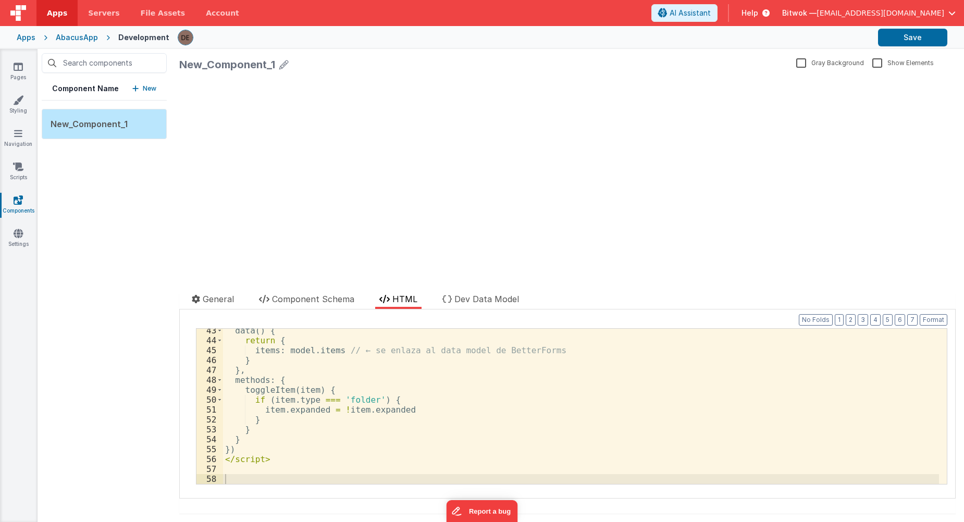
click at [291, 475] on div "data ( ) { return { items : model . items // ← se enlaza al data model de Bette…" at bounding box center [581, 413] width 716 height 175
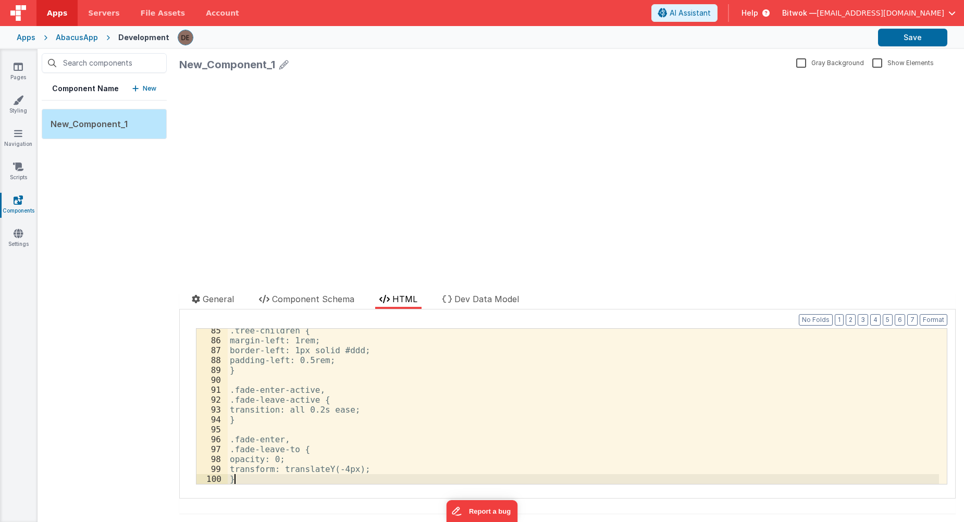
scroll to position [835, 0]
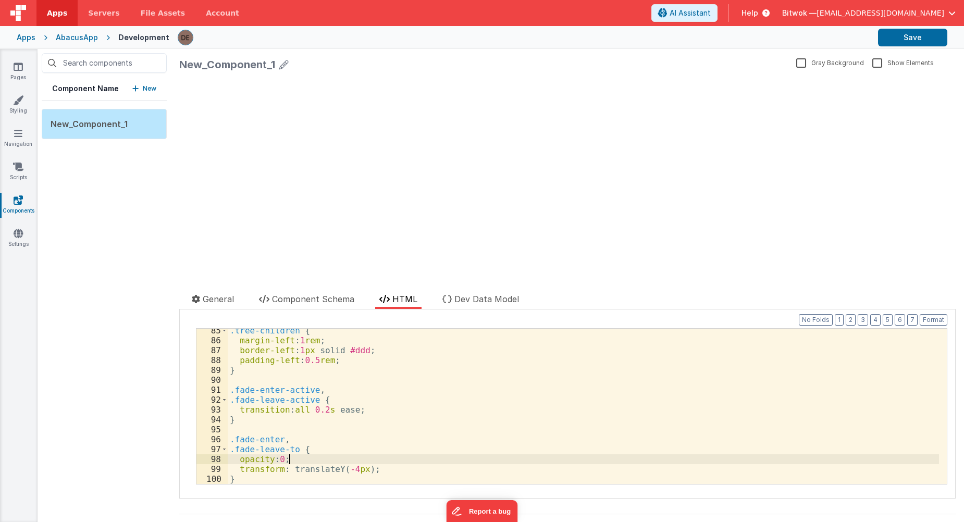
click at [375, 464] on div ".tree-children { margin-left : 1 rem ; border-left : 1 px solid #ddd ; padding-…" at bounding box center [583, 413] width 711 height 175
click at [479, 308] on li "Dev Data Model" at bounding box center [480, 301] width 85 height 16
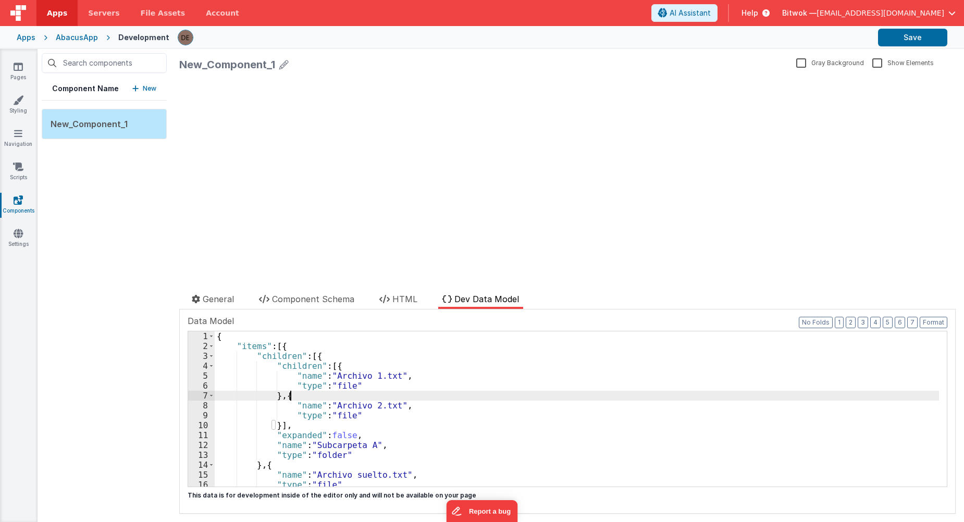
click at [432, 395] on div "{ "items" : [{ "children" : [{ "children" : [{ "name" : "Archivo 1.txt" , "type…" at bounding box center [577, 418] width 724 height 175
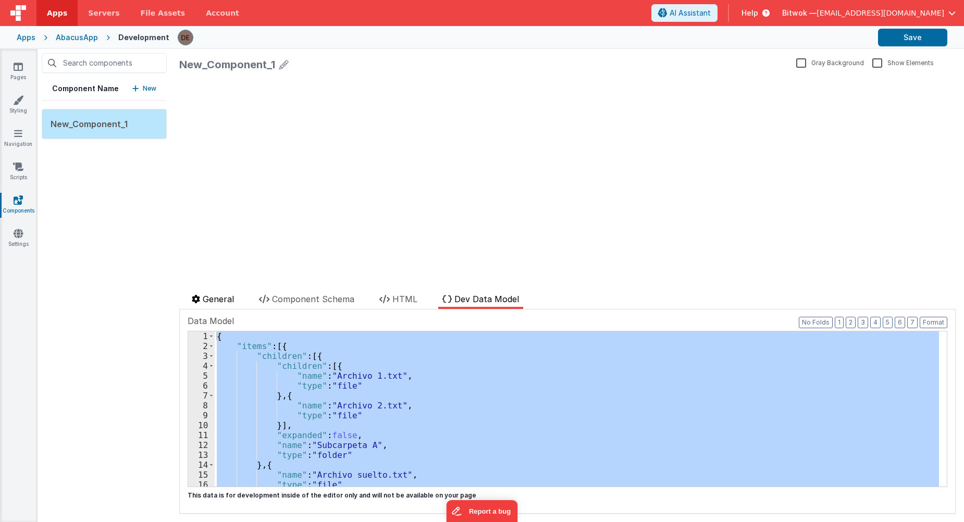
click at [223, 296] on span "General" at bounding box center [218, 299] width 31 height 10
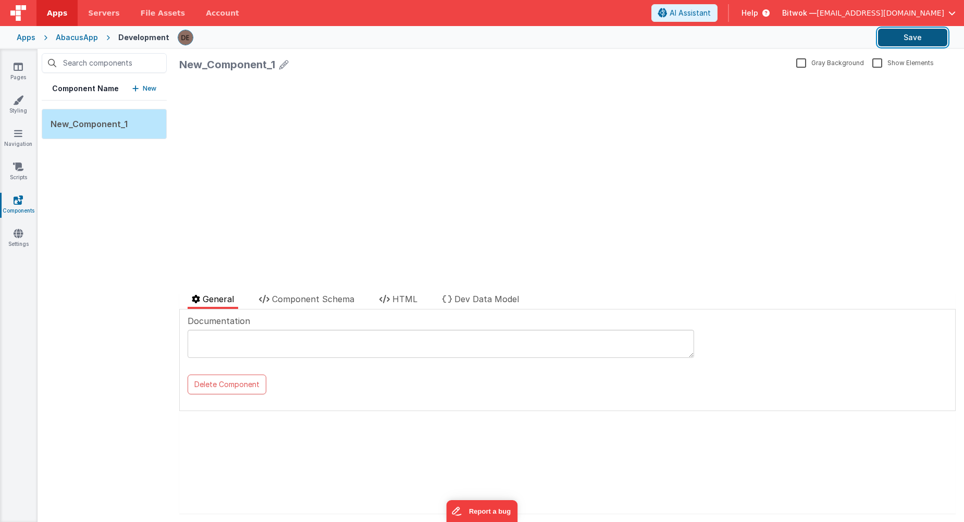
click at [903, 31] on button "Save" at bounding box center [912, 38] width 69 height 18
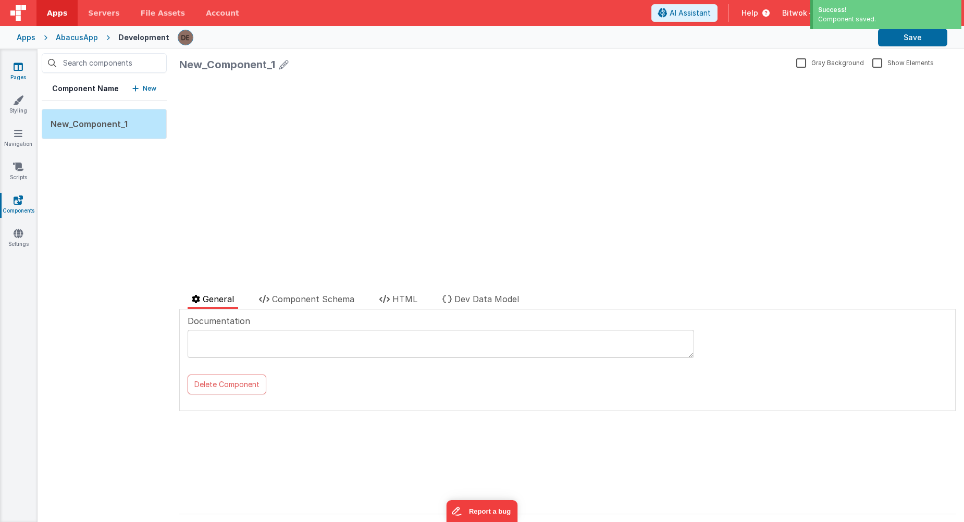
click at [22, 72] on link "Pages" at bounding box center [18, 71] width 38 height 21
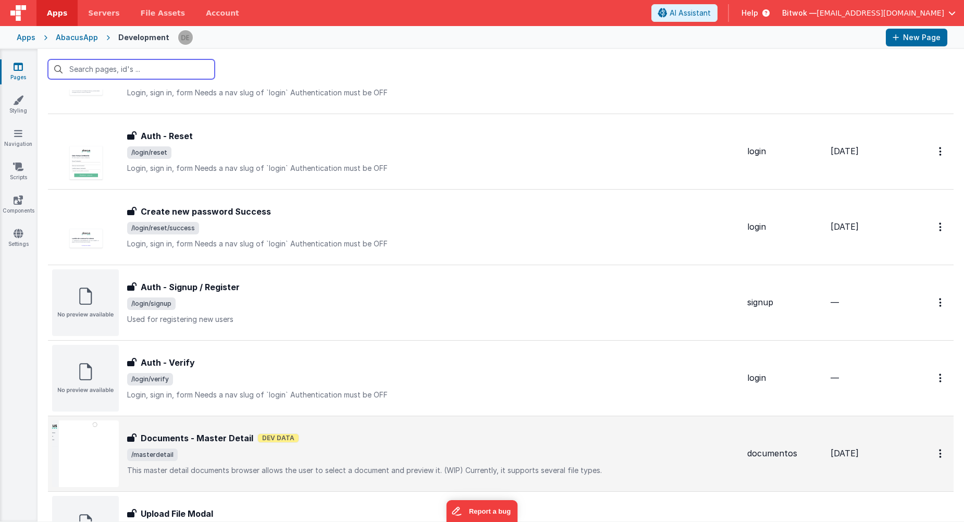
scroll to position [773, 0]
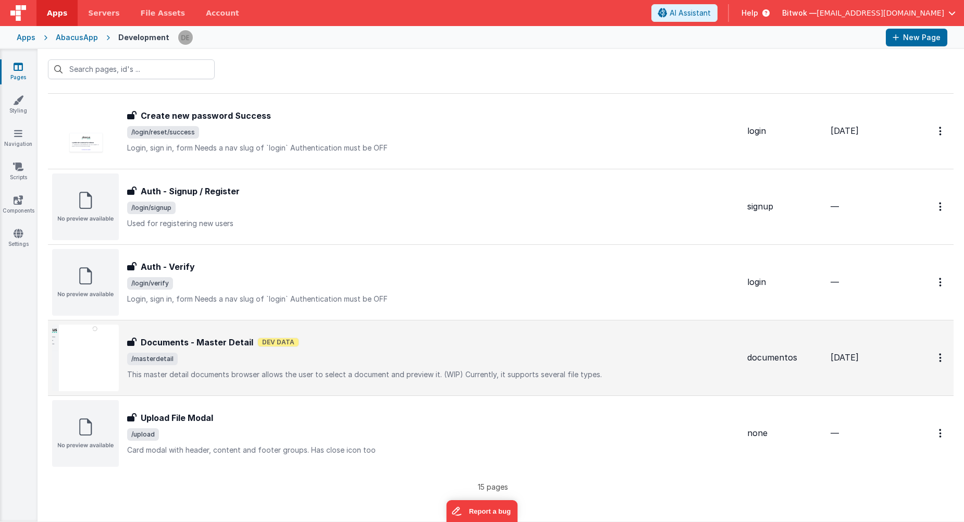
click at [253, 365] on div "Documents - Master Detail Documents - Master Detail Dev Data /masterdetail This…" at bounding box center [433, 358] width 612 height 44
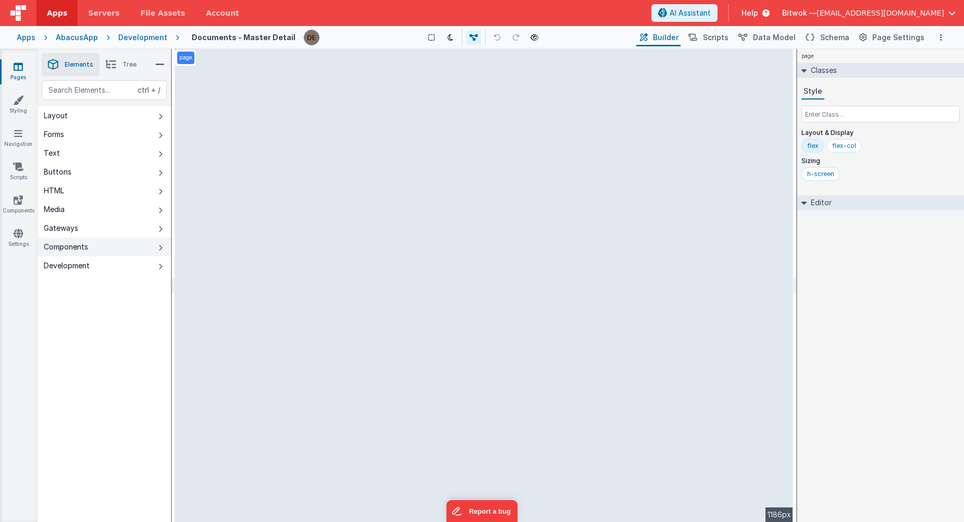
click at [135, 247] on button "Components" at bounding box center [104, 247] width 133 height 19
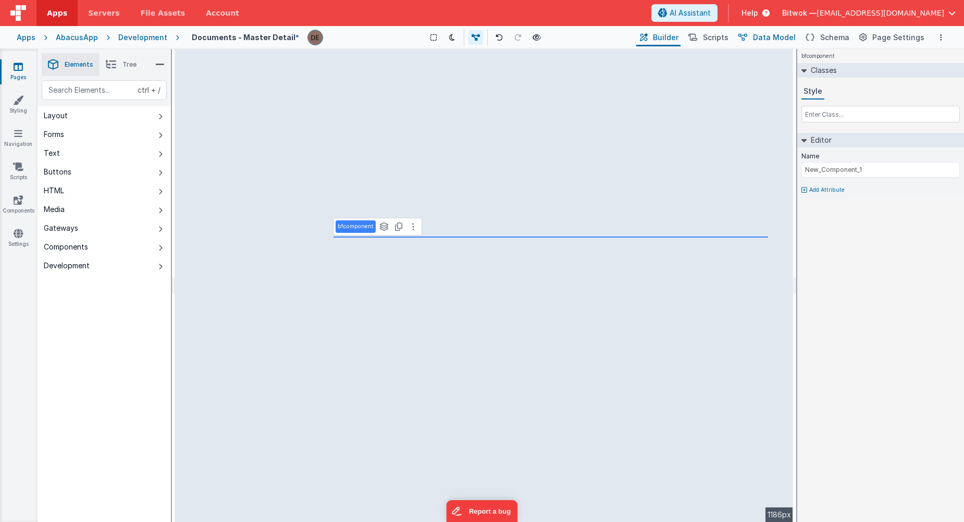
click at [783, 37] on span "Data Model" at bounding box center [774, 37] width 43 height 10
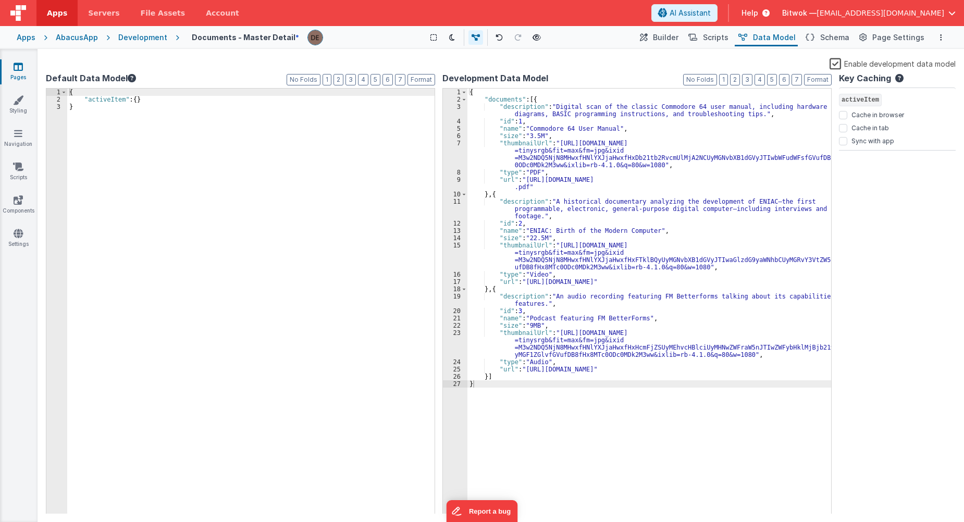
click at [550, 398] on div "{ "documents" : [{ "description" : "Digital scan of the classic Commodore 64 us…" at bounding box center [649, 309] width 364 height 440
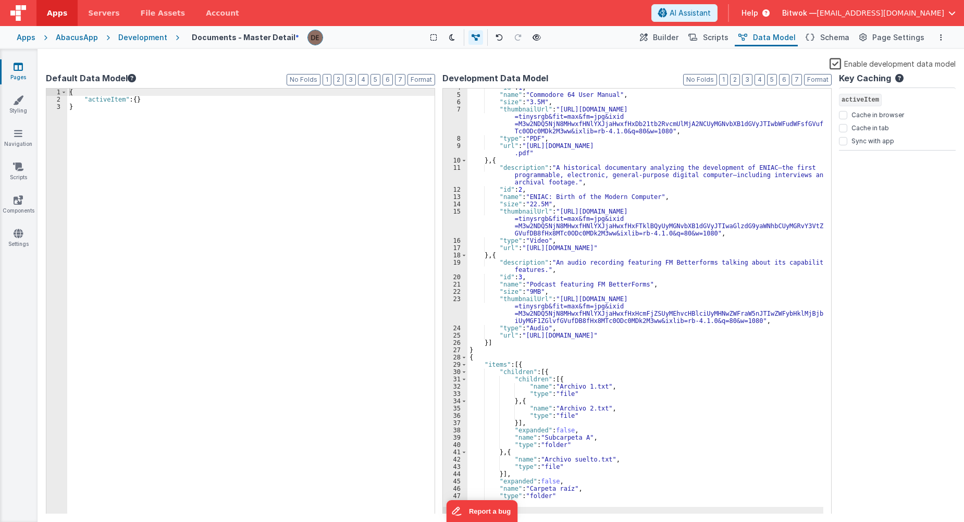
scroll to position [34, 0]
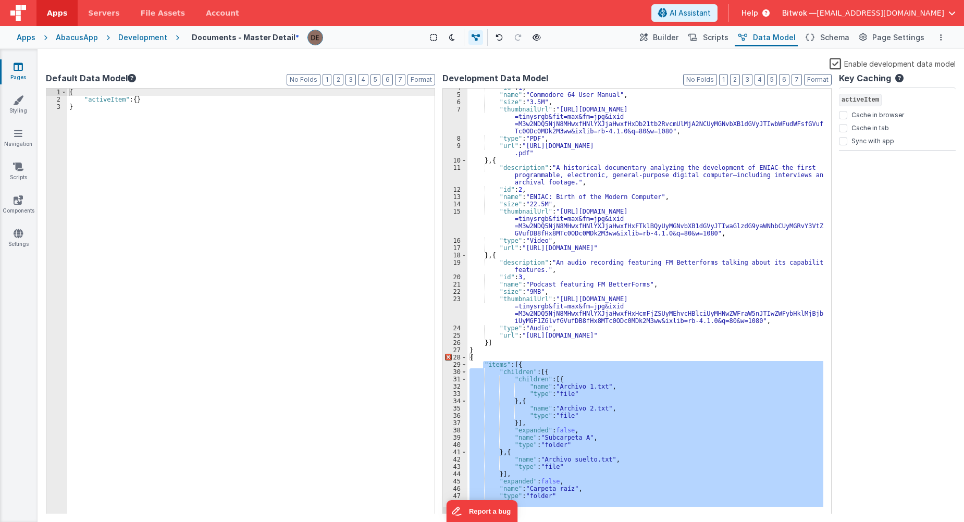
drag, startPoint x: 483, startPoint y: 365, endPoint x: 572, endPoint y: 508, distance: 169.2
click at [572, 508] on div ""id" : 1 , "name" : "Commodore 64 User Manual" , "size" : "3.5M" , "thumbnailUr…" at bounding box center [645, 304] width 356 height 440
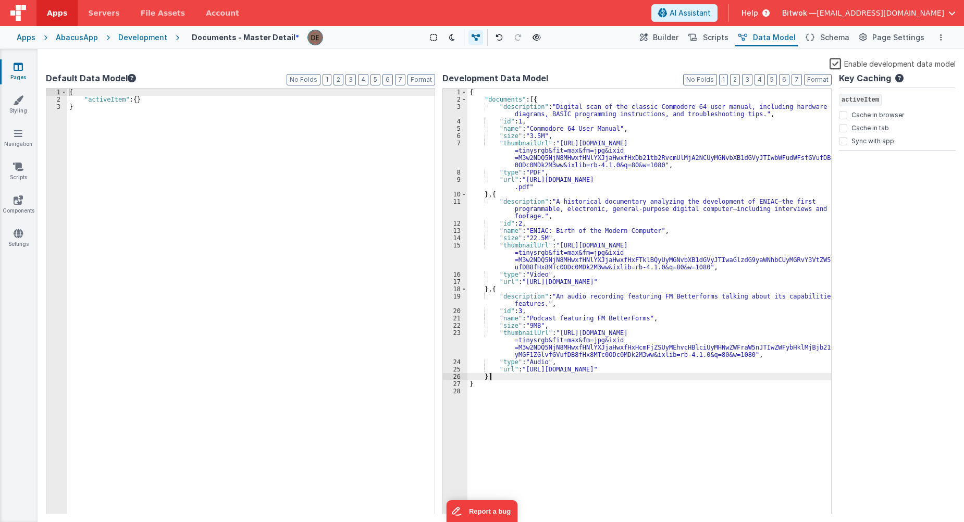
click at [501, 377] on div "{ "documents" : [{ "description" : "Digital scan of the classic Commodore 64 us…" at bounding box center [649, 309] width 364 height 440
paste textarea
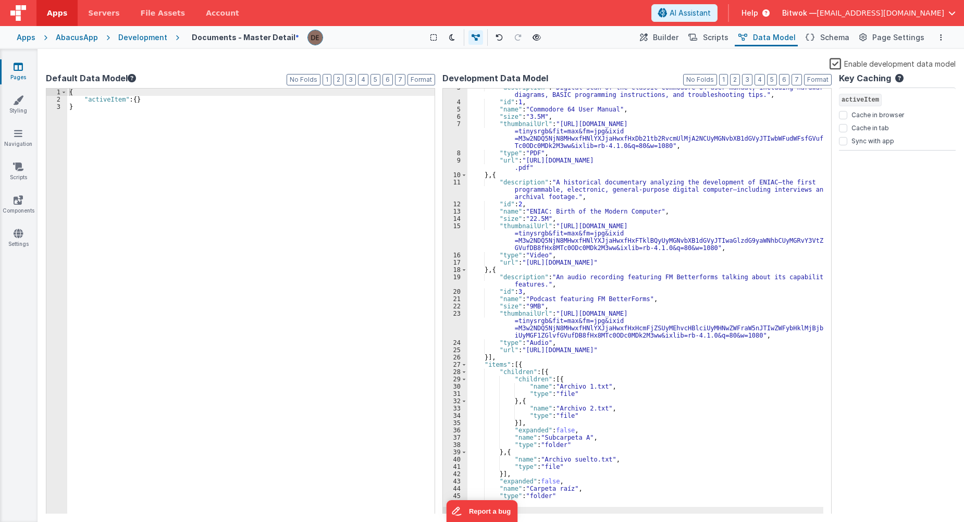
scroll to position [19, 0]
click at [503, 356] on div ""description" : "Digital scan of the classic Commodore 64 user manual, includin…" at bounding box center [645, 308] width 356 height 448
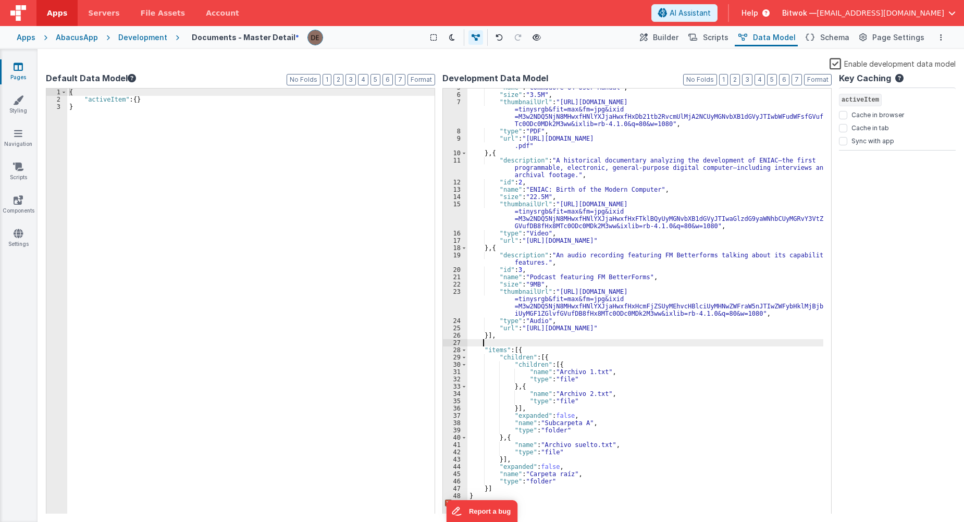
scroll to position [41, 0]
click at [478, 495] on div ""name" : "Commodore 64 User Manual" , "size" : "3.5M" , "thumbnailUrl" : "https…" at bounding box center [645, 304] width 356 height 440
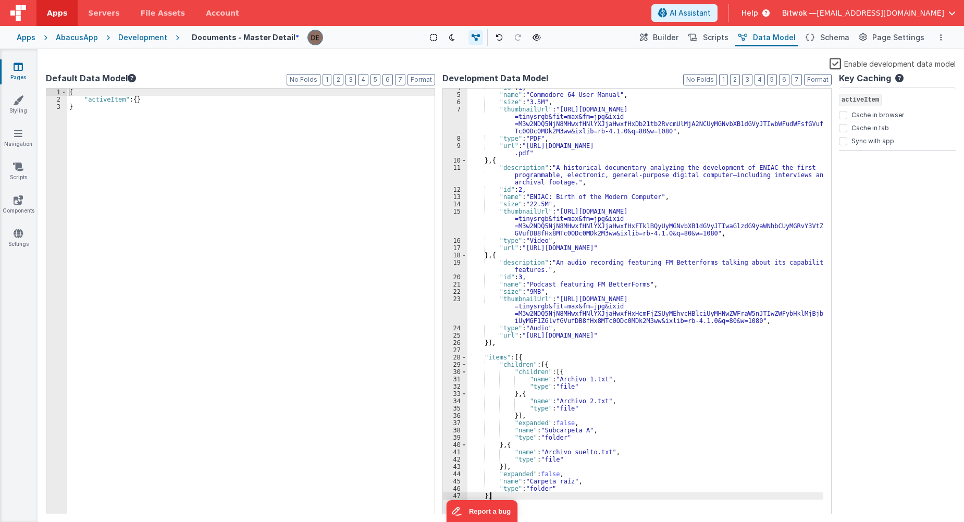
scroll to position [34, 0]
drag, startPoint x: 467, startPoint y: 506, endPoint x: 849, endPoint y: 987, distance: 614.1
click at [446, 507] on html "Report a bug" at bounding box center [481, 511] width 71 height 22
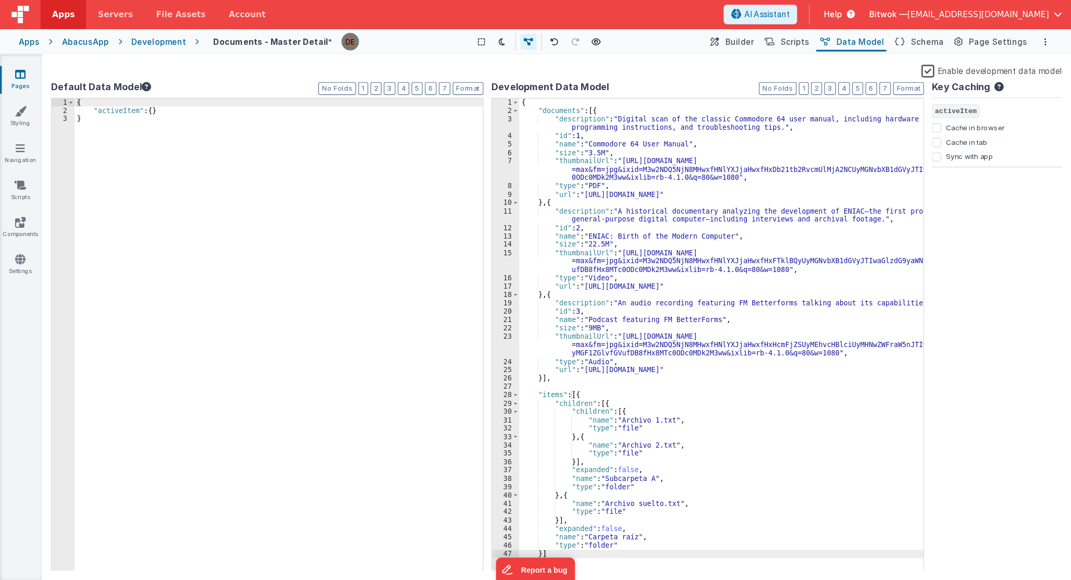
scroll to position [0, 0]
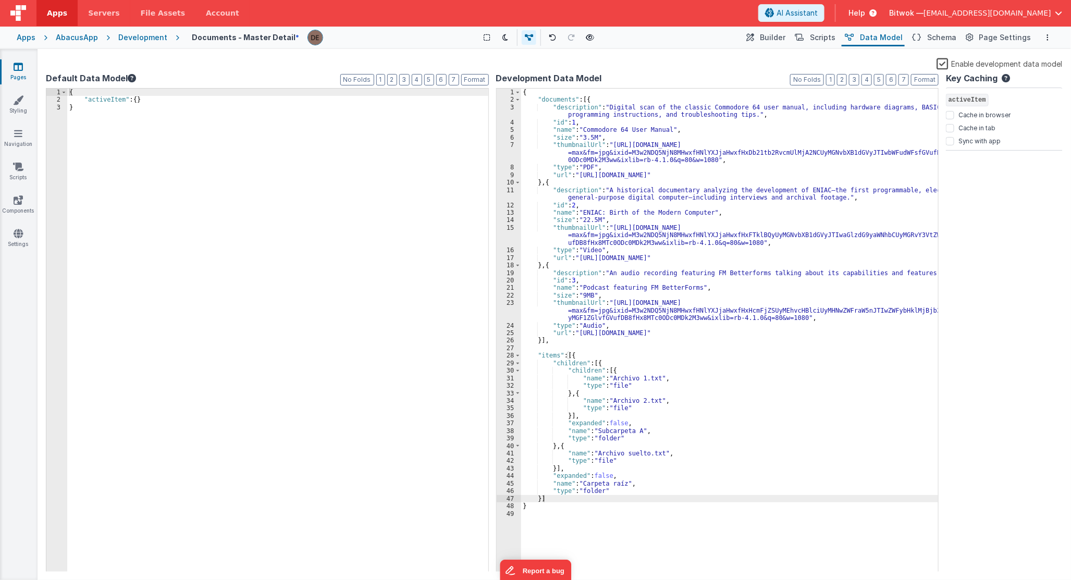
click at [545, 509] on div "{ "documents" : [{ "description" : "Digital scan of the classic Commodore 64 us…" at bounding box center [729, 338] width 417 height 499
click at [779, 36] on span "Builder" at bounding box center [773, 37] width 26 height 10
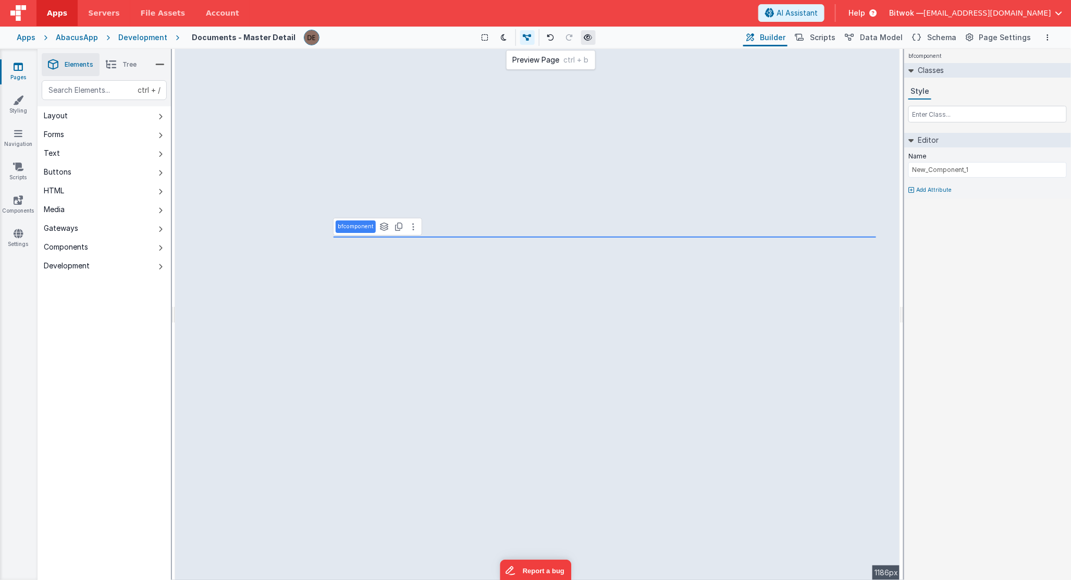
click at [590, 37] on button at bounding box center [588, 37] width 15 height 15
click at [132, 247] on button "Components" at bounding box center [104, 247] width 133 height 19
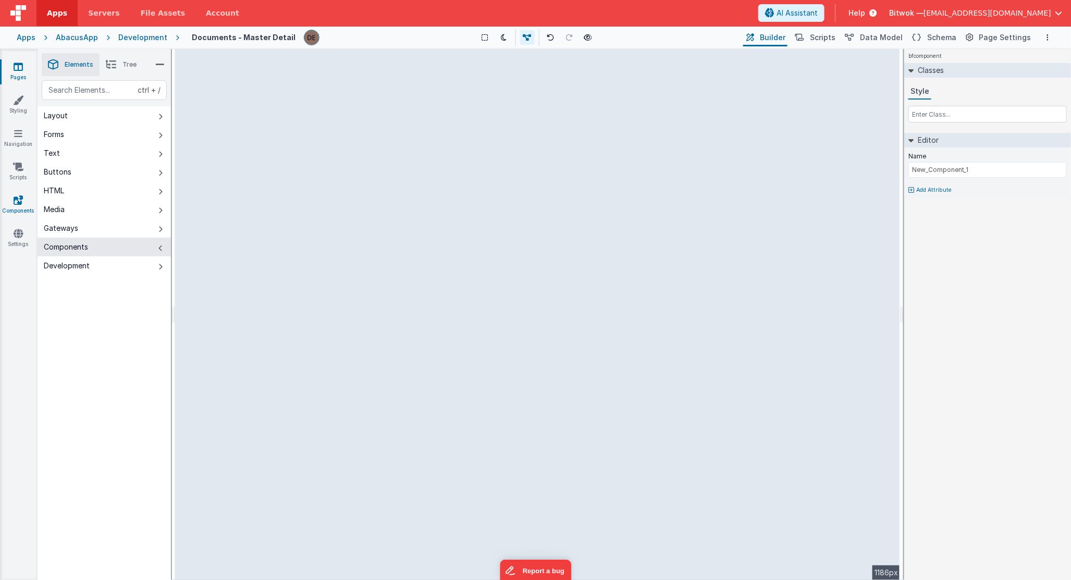
click at [18, 200] on icon at bounding box center [18, 200] width 9 height 10
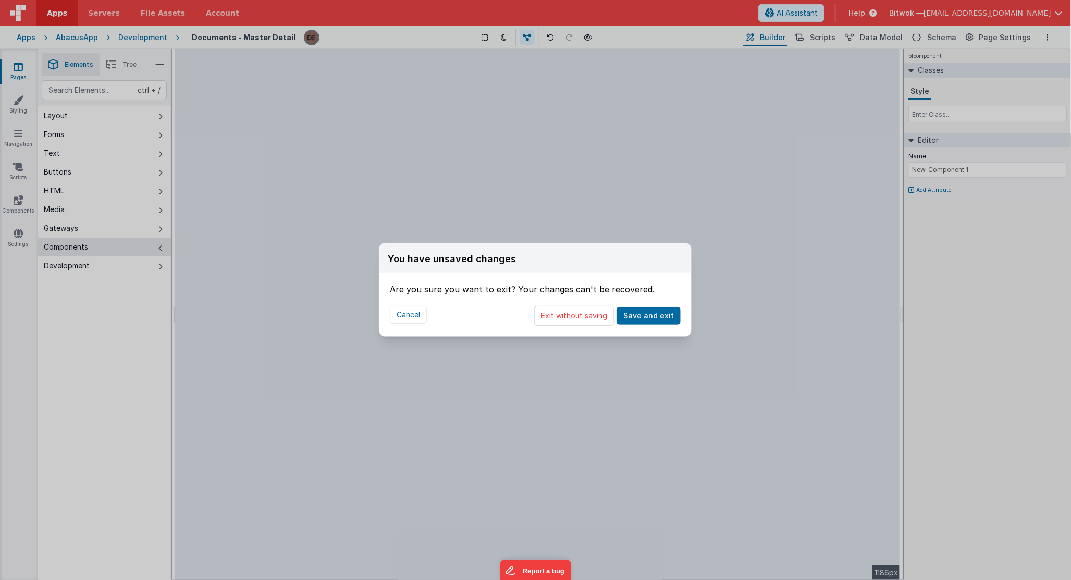
drag, startPoint x: 577, startPoint y: 322, endPoint x: 503, endPoint y: 274, distance: 88.6
click at [577, 322] on button "Exit without saving" at bounding box center [574, 316] width 80 height 20
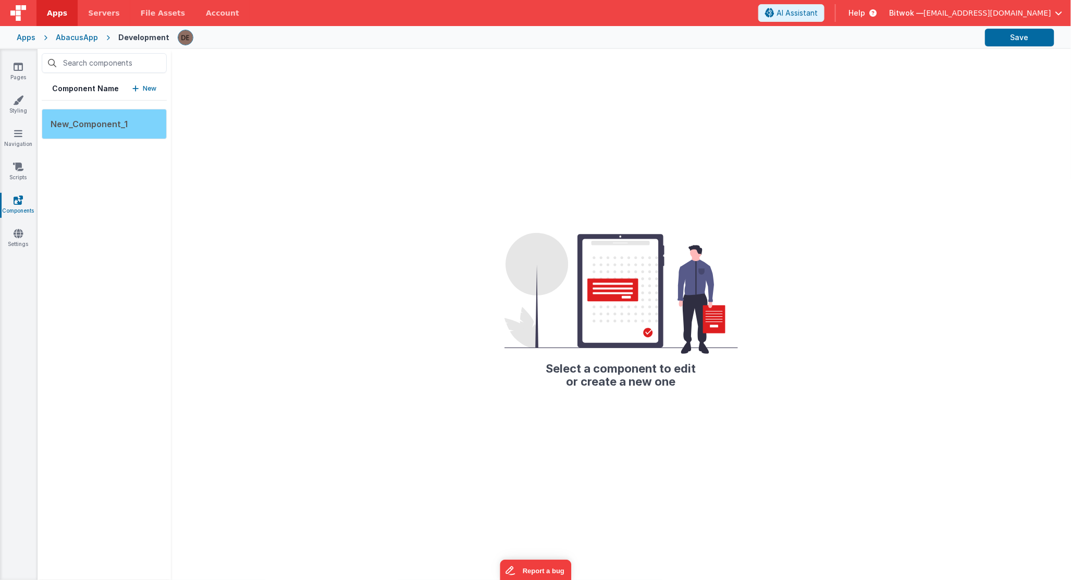
click at [128, 125] on div "New_Component_1" at bounding box center [104, 124] width 125 height 30
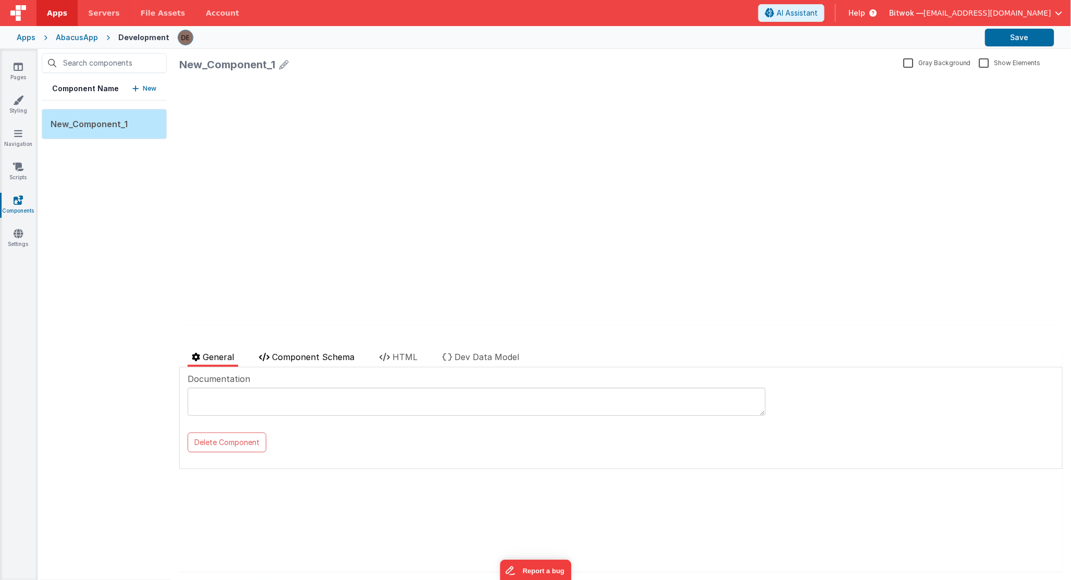
click at [329, 351] on li "Component Schema" at bounding box center [307, 359] width 104 height 16
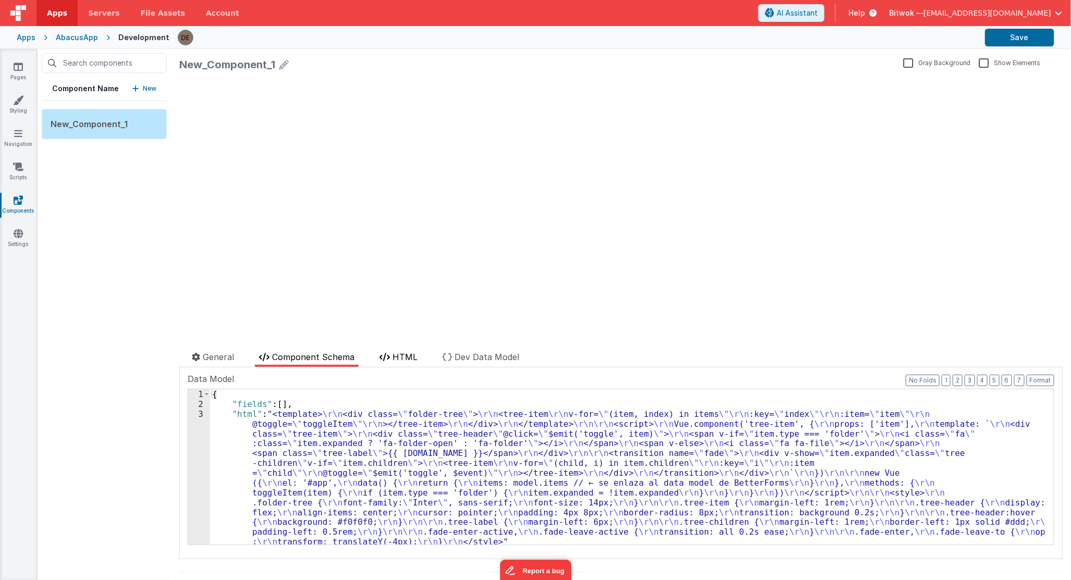
click at [405, 366] on li "HTML" at bounding box center [398, 359] width 46 height 16
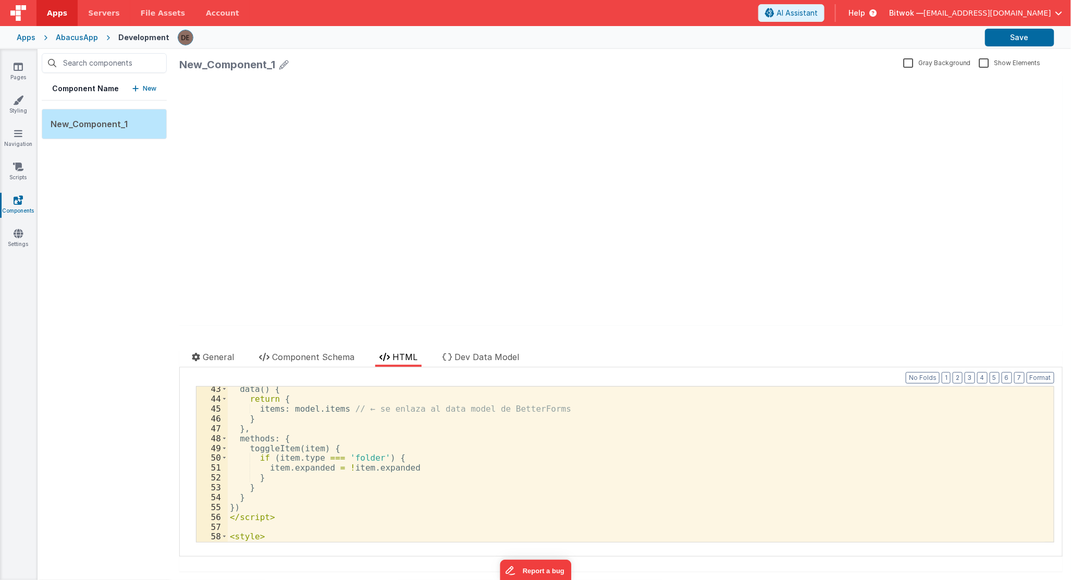
scroll to position [381, 0]
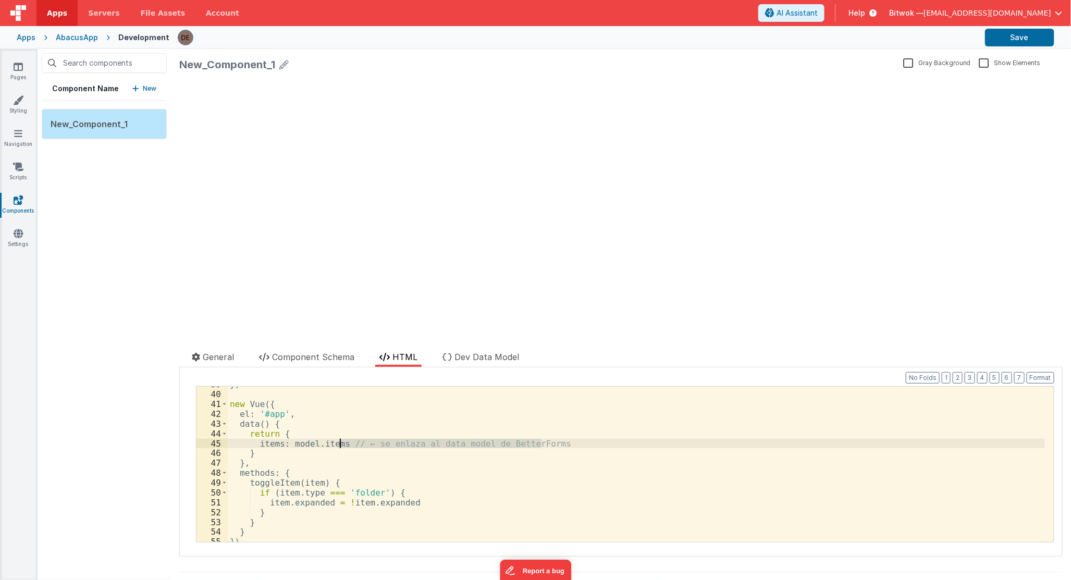
drag, startPoint x: 547, startPoint y: 446, endPoint x: 353, endPoint y: 435, distance: 194.2
click at [339, 442] on div "}) new Vue ({ el : '#app' , data ( ) { return { items : model . items // ← se e…" at bounding box center [636, 466] width 817 height 175
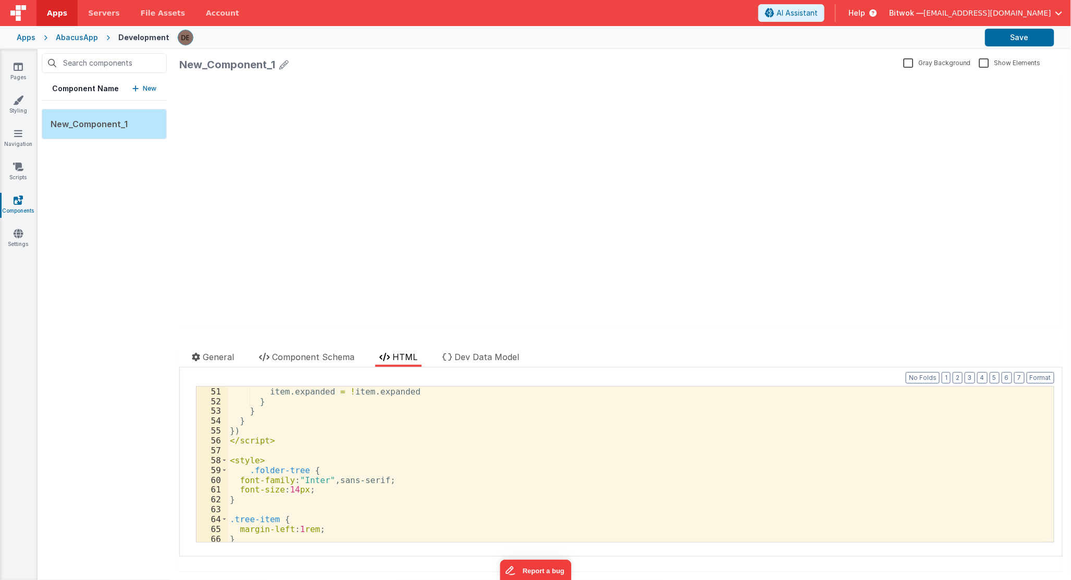
scroll to position [492, 0]
click at [16, 92] on div "Pages Styling Navigation Scripts Components Settings" at bounding box center [19, 314] width 38 height 531
click at [284, 64] on icon at bounding box center [283, 64] width 9 height 15
drag, startPoint x: 3, startPoint y: 54, endPoint x: 16, endPoint y: 51, distance: 12.9
click at [0, 44] on html "Apps Servers File Assets Account Some FUTURE Slot AI Assistant Help Bitwok — de…" at bounding box center [535, 290] width 1071 height 580
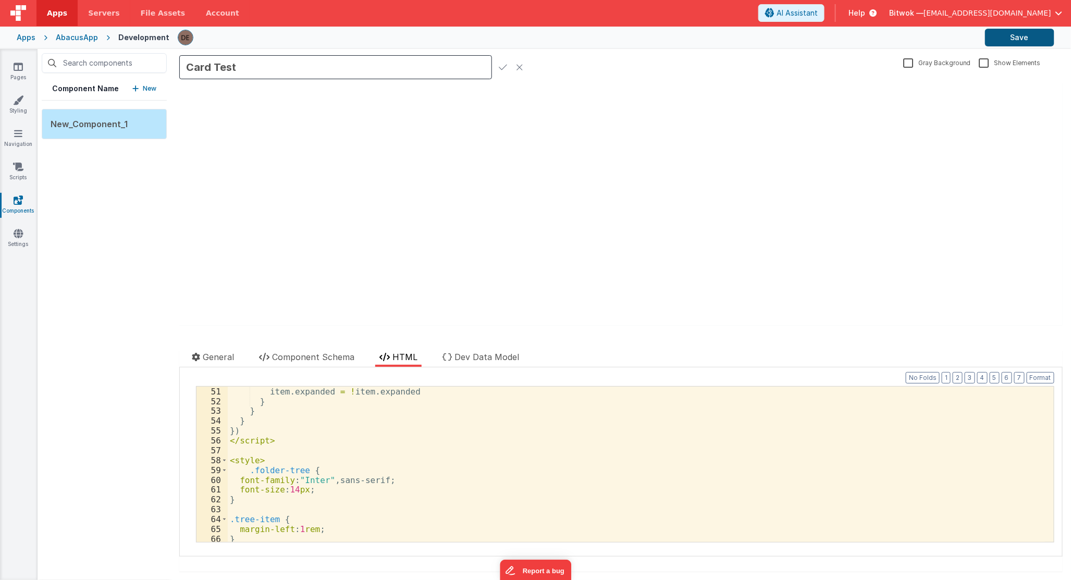
type input "Card Test"
click at [963, 38] on button "Save" at bounding box center [1019, 38] width 69 height 18
click at [16, 77] on link "Pages" at bounding box center [18, 71] width 38 height 21
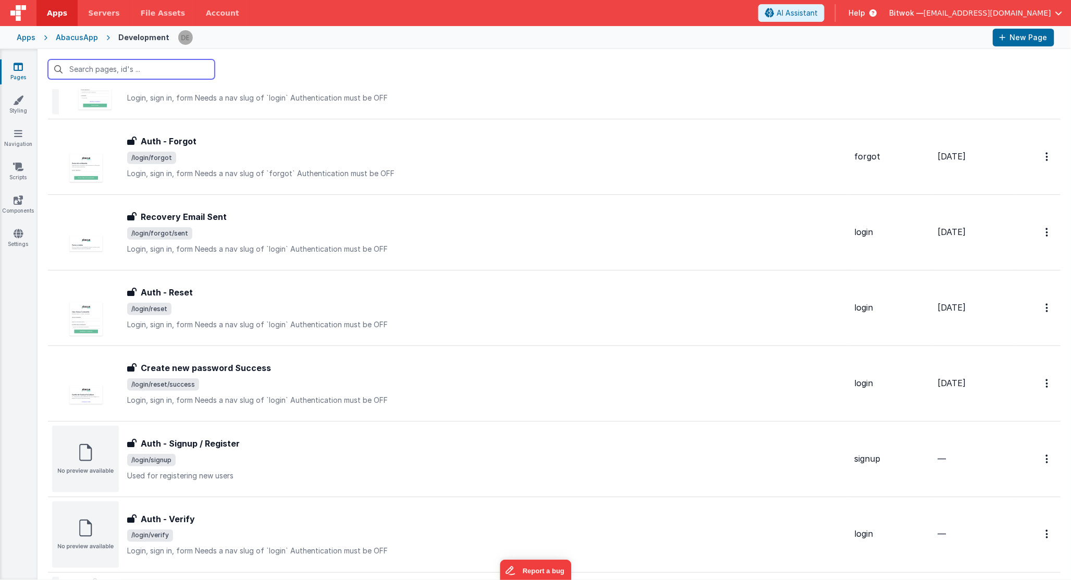
scroll to position [715, 0]
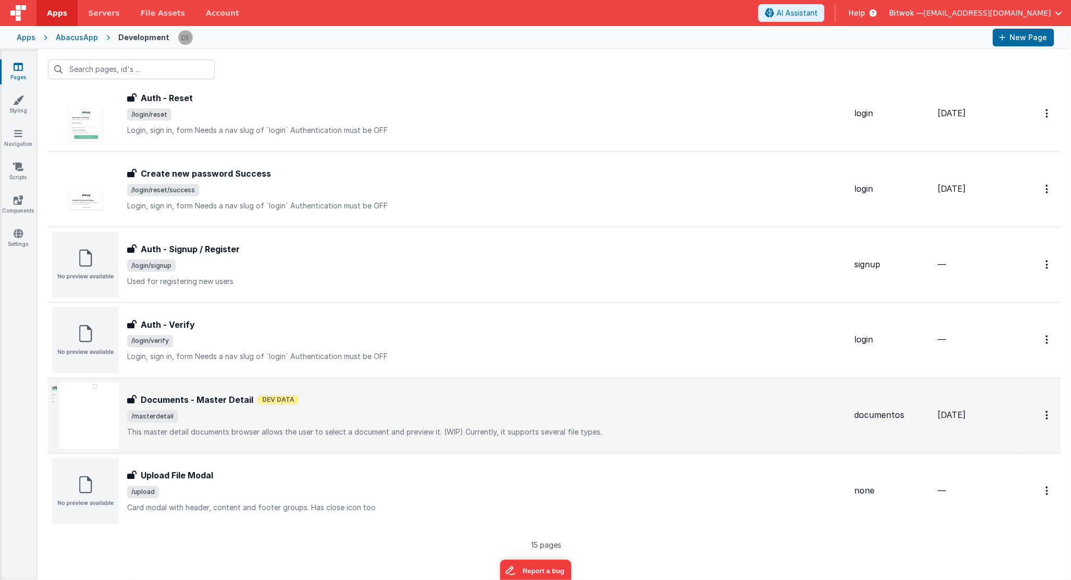
click at [269, 411] on span "/masterdetail" at bounding box center [486, 417] width 718 height 13
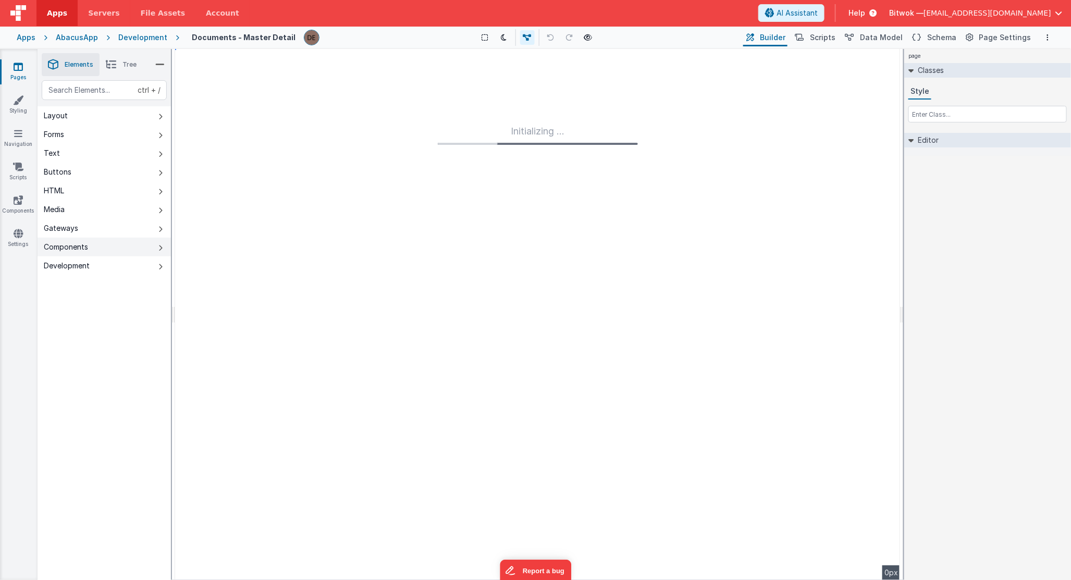
click at [86, 250] on div "Components" at bounding box center [66, 247] width 44 height 10
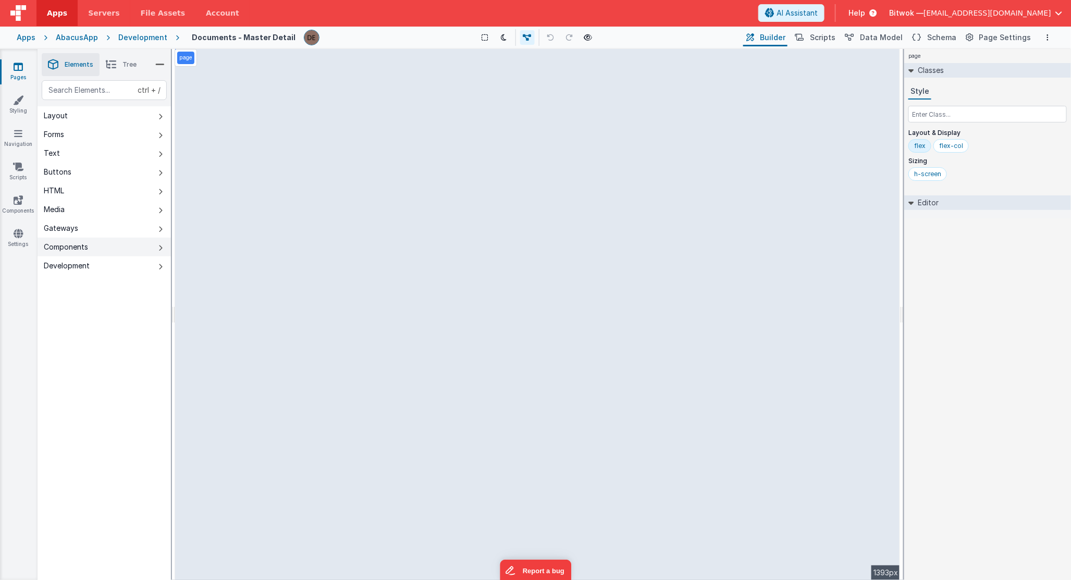
click at [124, 249] on button "Components" at bounding box center [104, 247] width 133 height 19
click at [144, 242] on button "Components" at bounding box center [104, 247] width 133 height 19
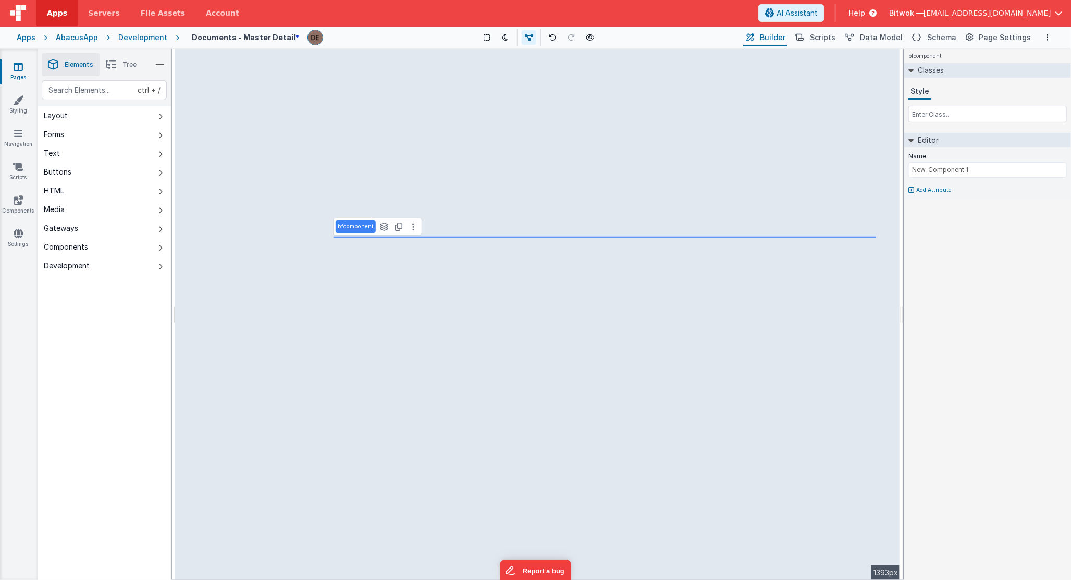
click at [914, 194] on div "Name New_Component_1 Add Attribute" at bounding box center [987, 172] width 167 height 51
click at [919, 190] on p "Add Attribute" at bounding box center [933, 190] width 35 height 8
click at [960, 208] on input "text" at bounding box center [957, 207] width 107 height 17
click at [963, 175] on div at bounding box center [535, 290] width 1071 height 580
click at [928, 43] on button "Schema" at bounding box center [933, 38] width 49 height 18
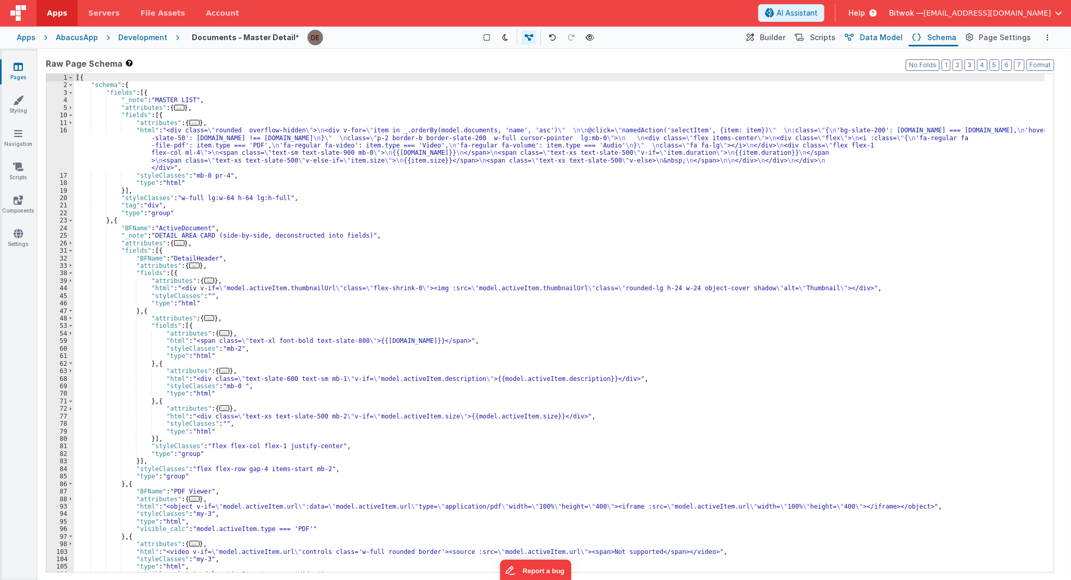
click at [898, 35] on span "Data Model" at bounding box center [881, 37] width 43 height 10
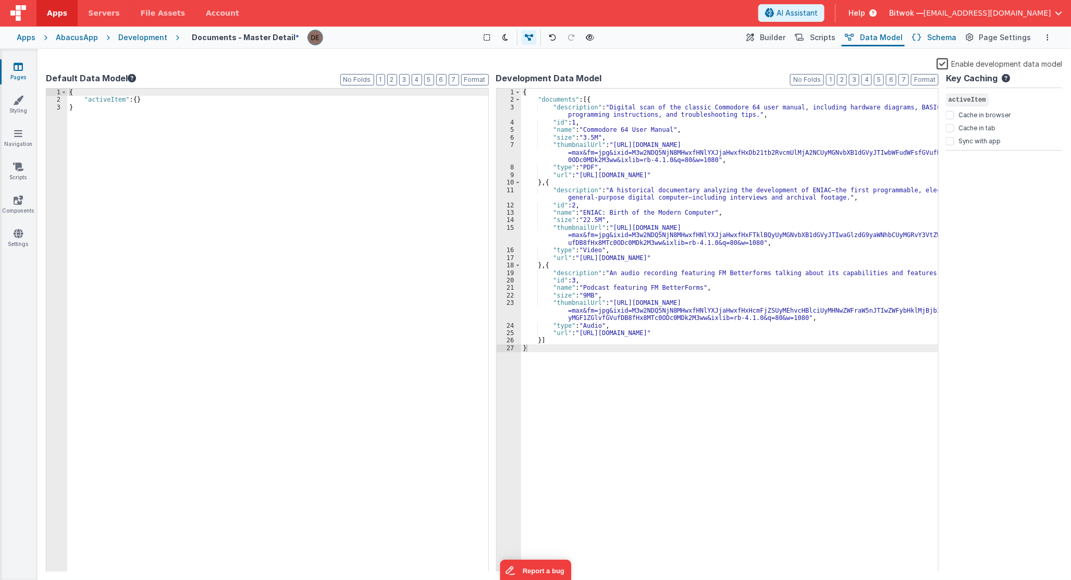
click at [931, 40] on button "Schema" at bounding box center [933, 38] width 49 height 18
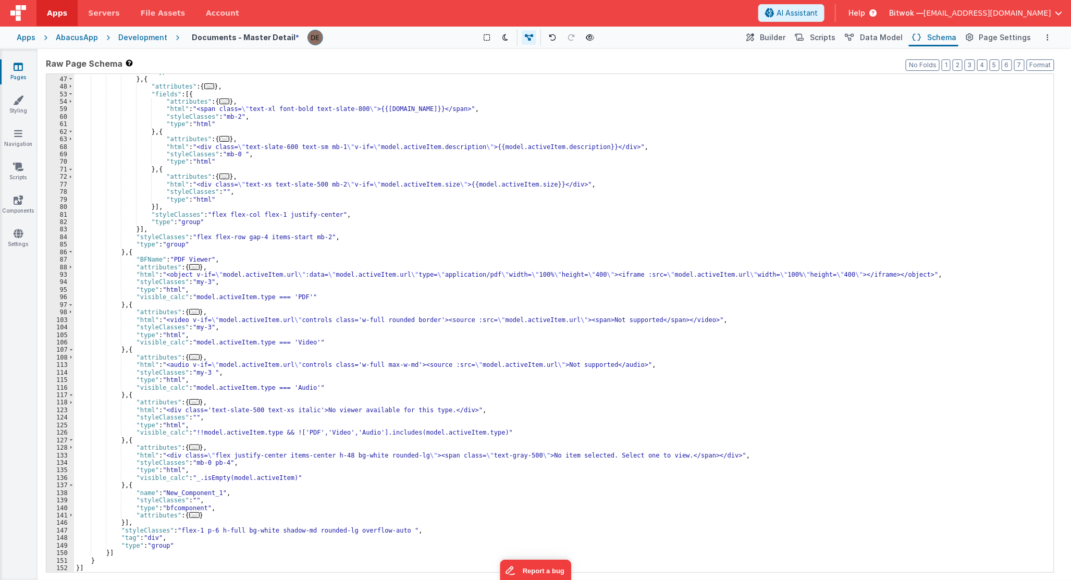
scroll to position [231, 0]
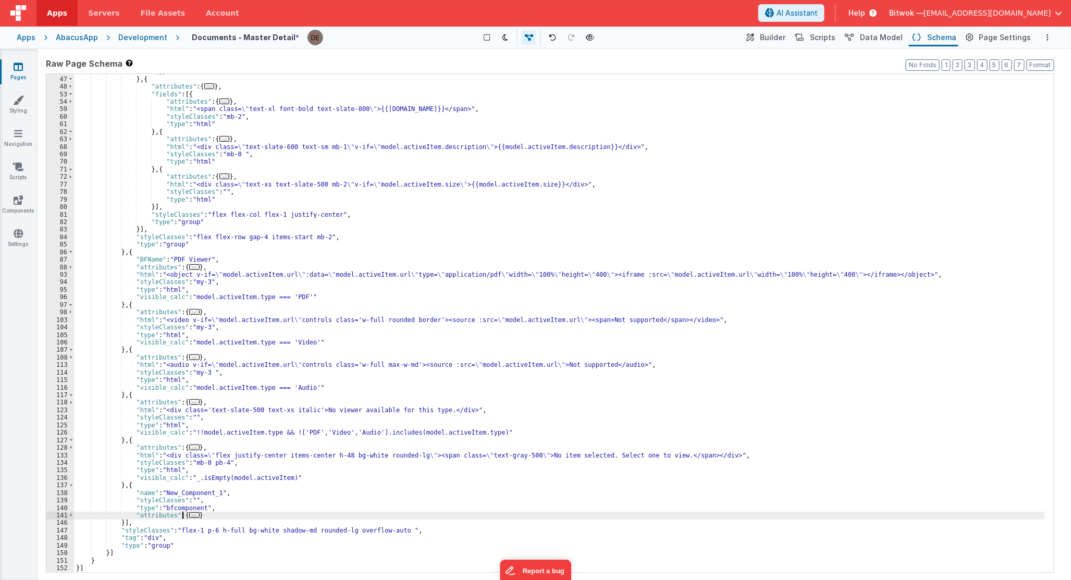
click at [189, 514] on span "..." at bounding box center [194, 515] width 10 height 6
click at [208, 522] on span "..." at bounding box center [213, 522] width 10 height 6
click at [772, 39] on span "Builder" at bounding box center [773, 37] width 26 height 10
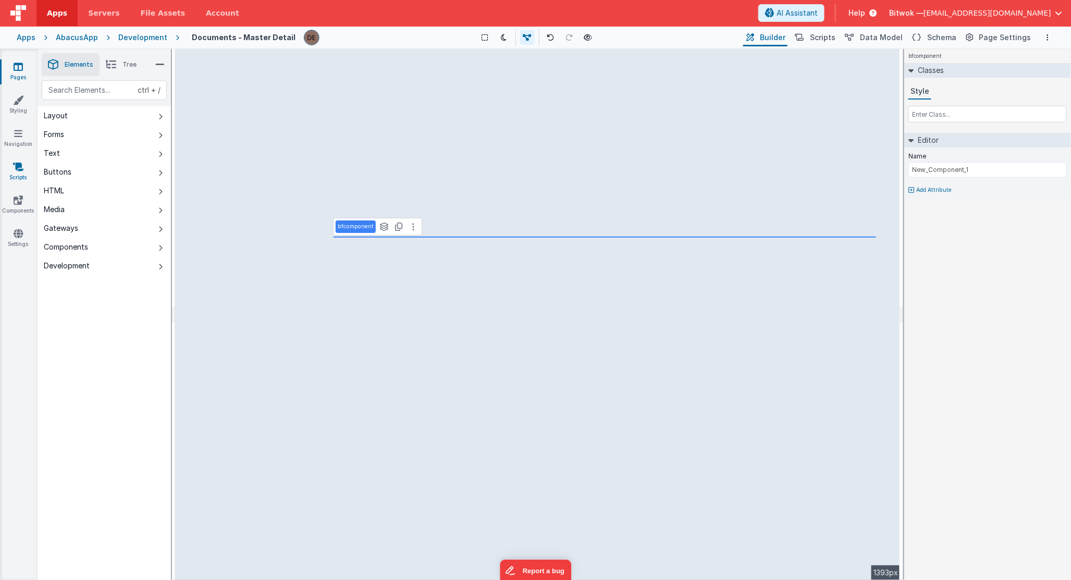
click at [19, 172] on link "Scripts" at bounding box center [18, 172] width 38 height 21
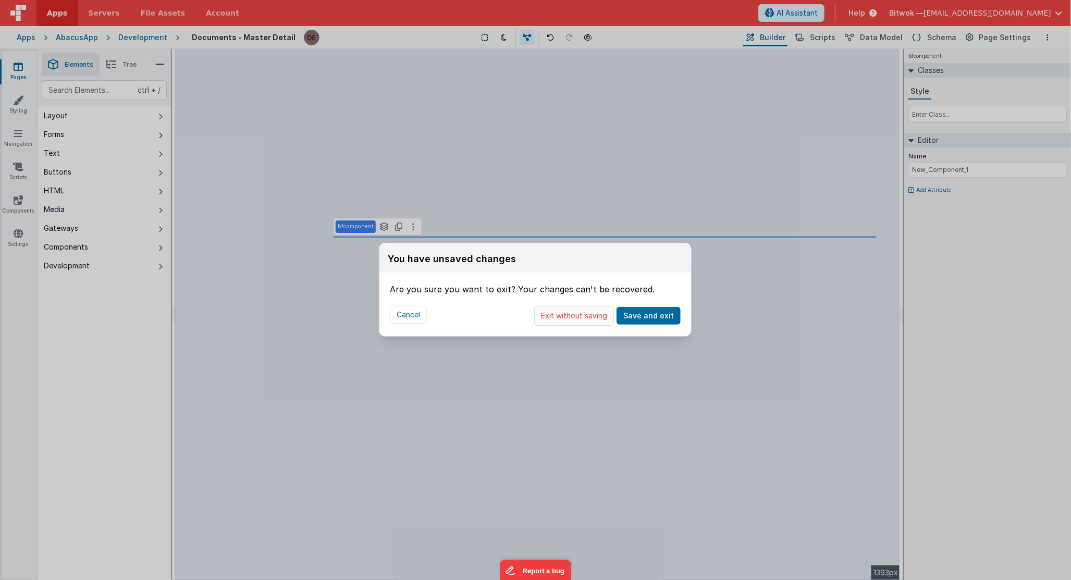
drag, startPoint x: 590, startPoint y: 320, endPoint x: 566, endPoint y: 320, distance: 24.5
click at [589, 320] on button "Exit without saving" at bounding box center [574, 316] width 80 height 20
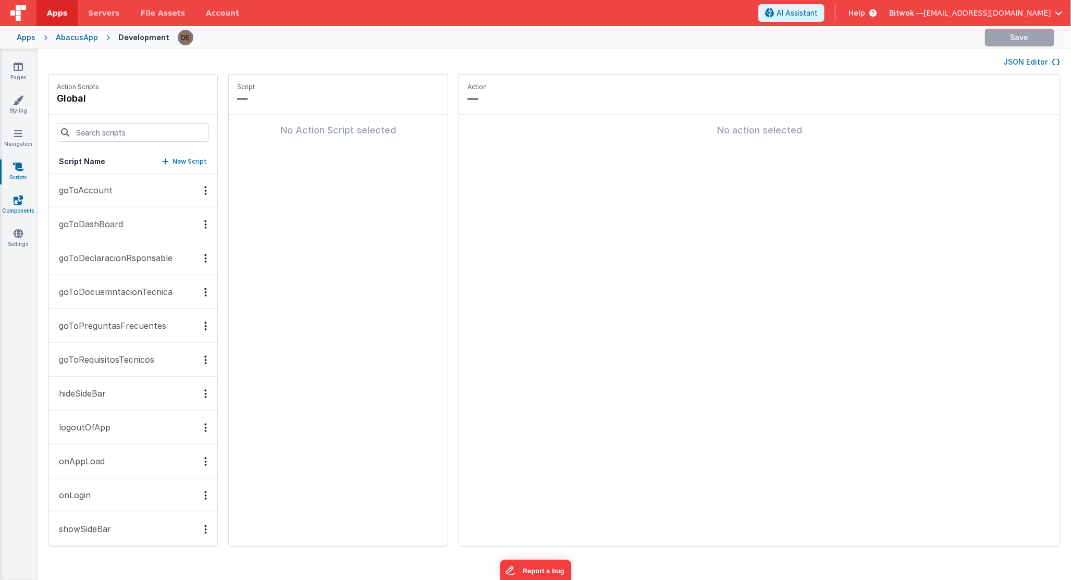
click at [9, 202] on link "Components" at bounding box center [18, 205] width 38 height 21
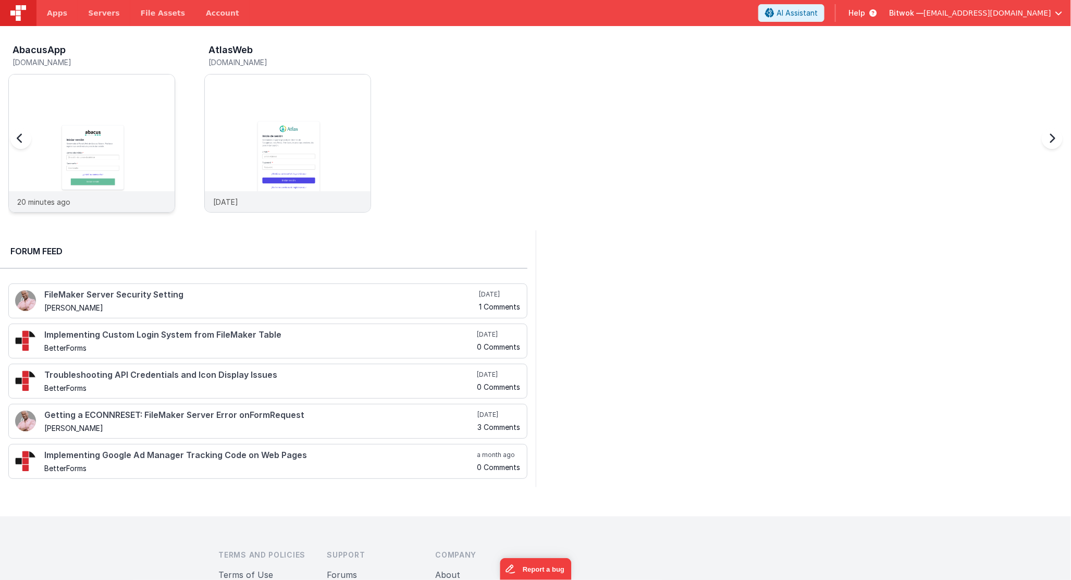
click at [107, 179] on img at bounding box center [92, 158] width 166 height 166
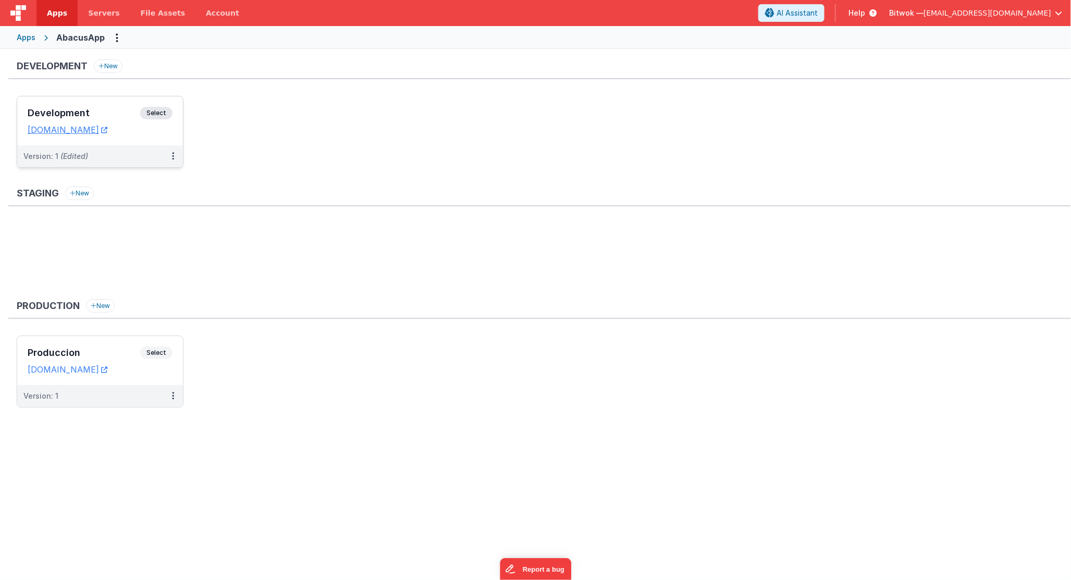
click at [120, 153] on div "Version: 1 (Edited)" at bounding box center [93, 156] width 140 height 10
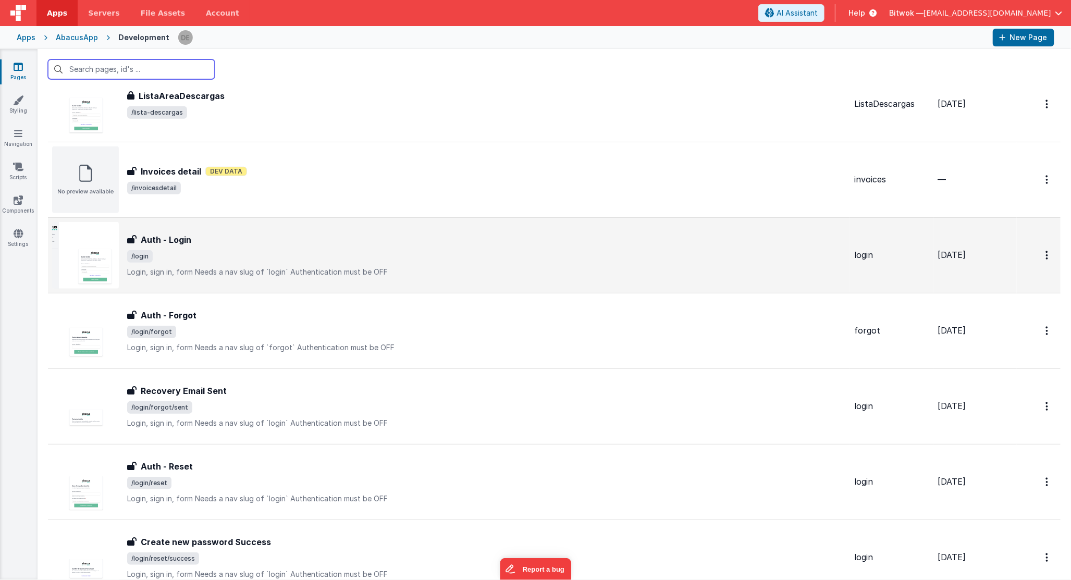
scroll to position [715, 0]
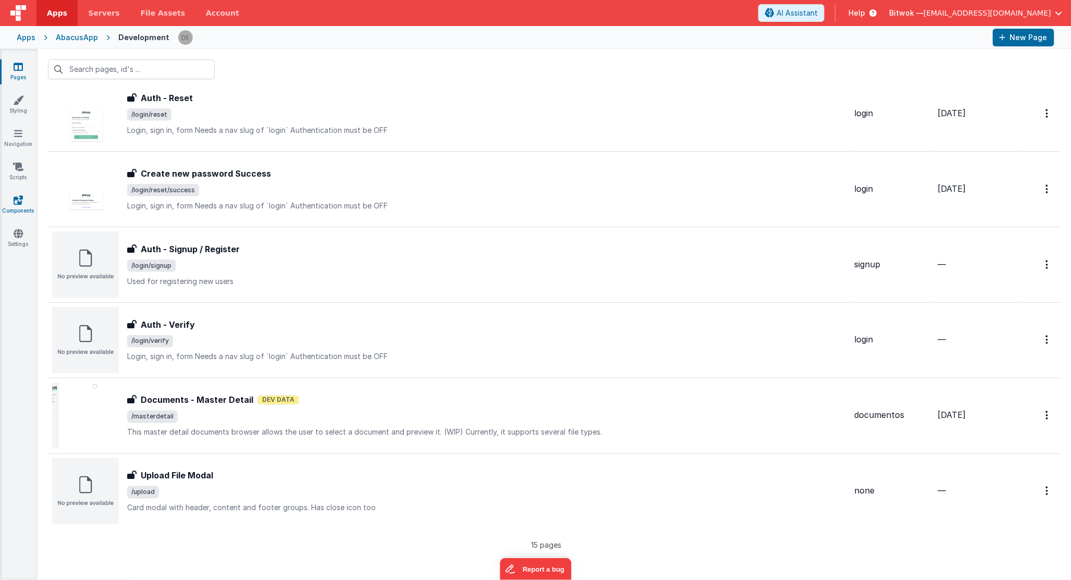
click at [22, 201] on icon at bounding box center [18, 200] width 9 height 10
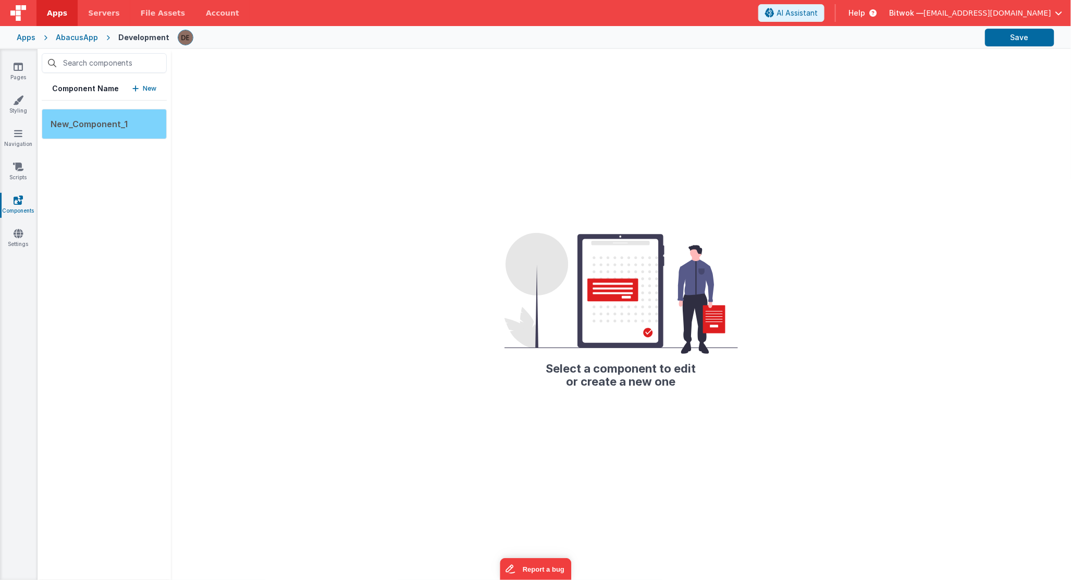
click at [122, 121] on span "New_Component_1" at bounding box center [89, 124] width 77 height 10
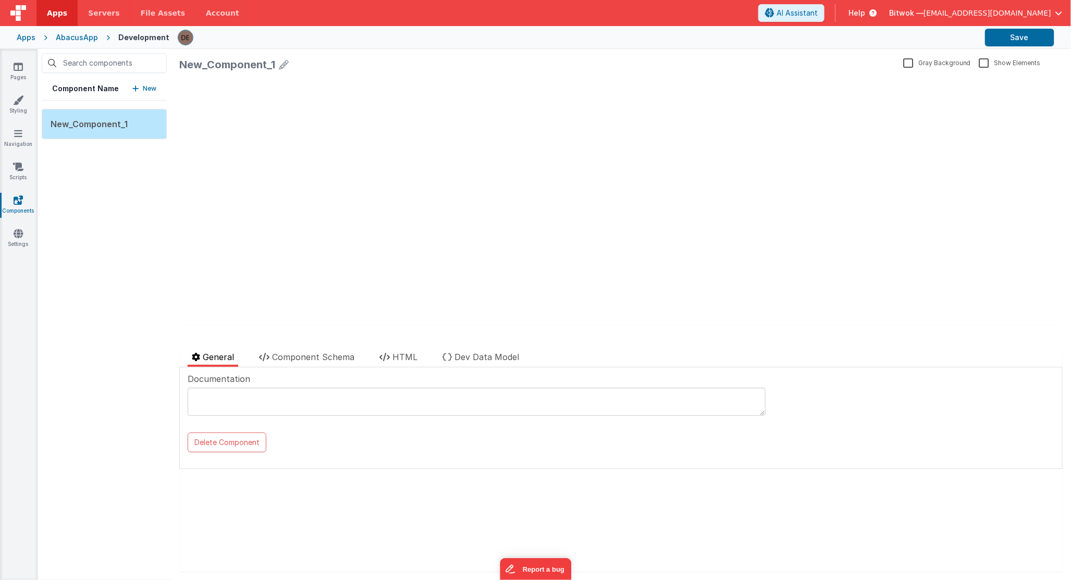
click at [282, 66] on icon at bounding box center [283, 64] width 9 height 15
drag, startPoint x: 295, startPoint y: 67, endPoint x: 200, endPoint y: 76, distance: 96.3
click at [185, 69] on input "New_Component_1" at bounding box center [335, 67] width 313 height 24
click at [308, 73] on input at bounding box center [335, 67] width 313 height 24
type input "TEST CARD"
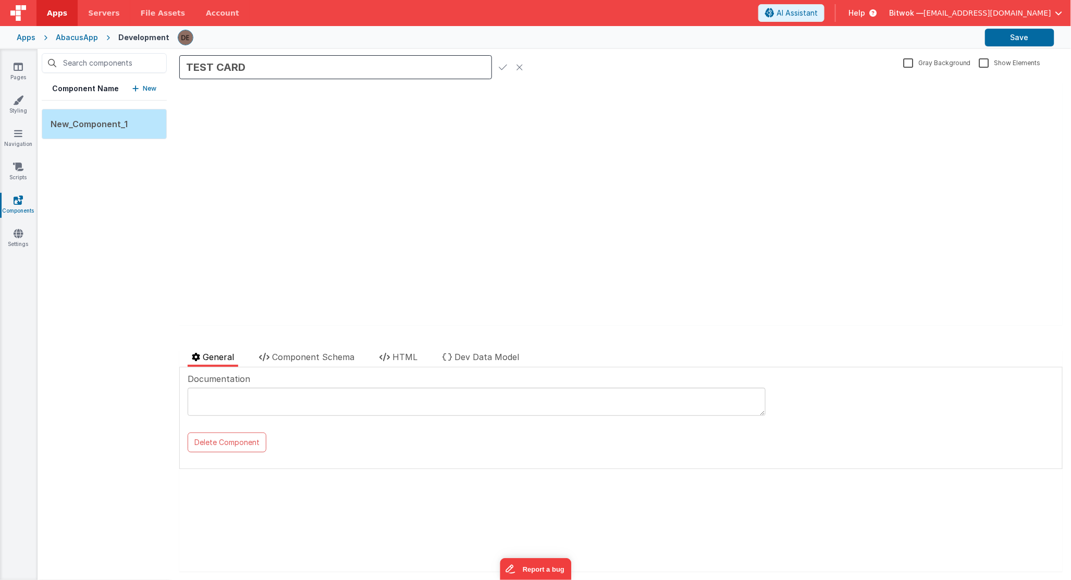
click at [503, 69] on icon at bounding box center [503, 67] width 8 height 15
click at [584, 116] on div "update page model (See schema to hide after dev) { "component": { "comp": { "fi…" at bounding box center [620, 201] width 883 height 250
click at [1009, 38] on button "Save" at bounding box center [1019, 38] width 69 height 18
click at [18, 175] on link "Scripts" at bounding box center [18, 172] width 38 height 21
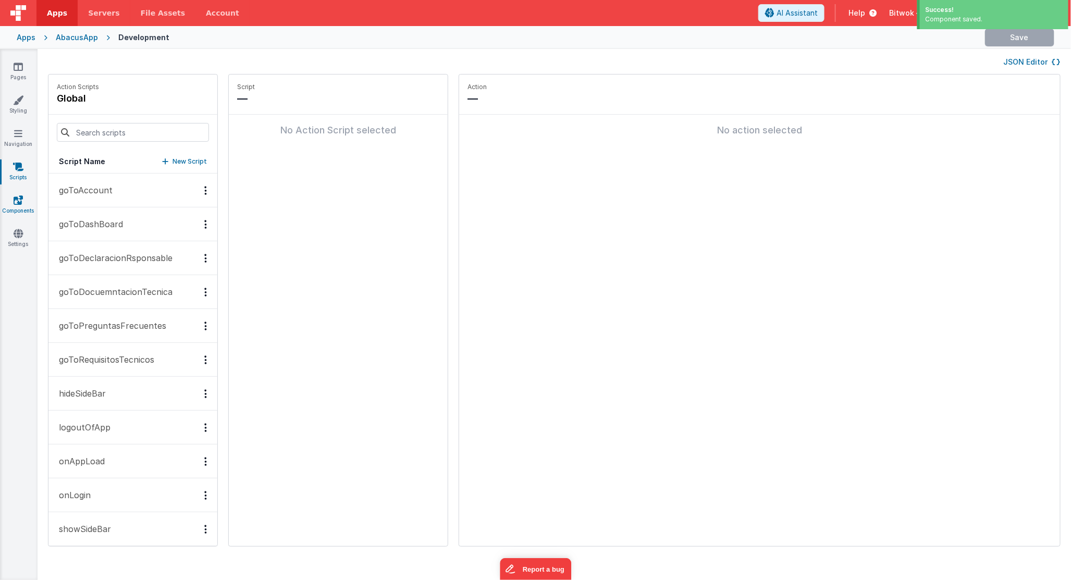
click at [20, 196] on icon at bounding box center [18, 200] width 9 height 10
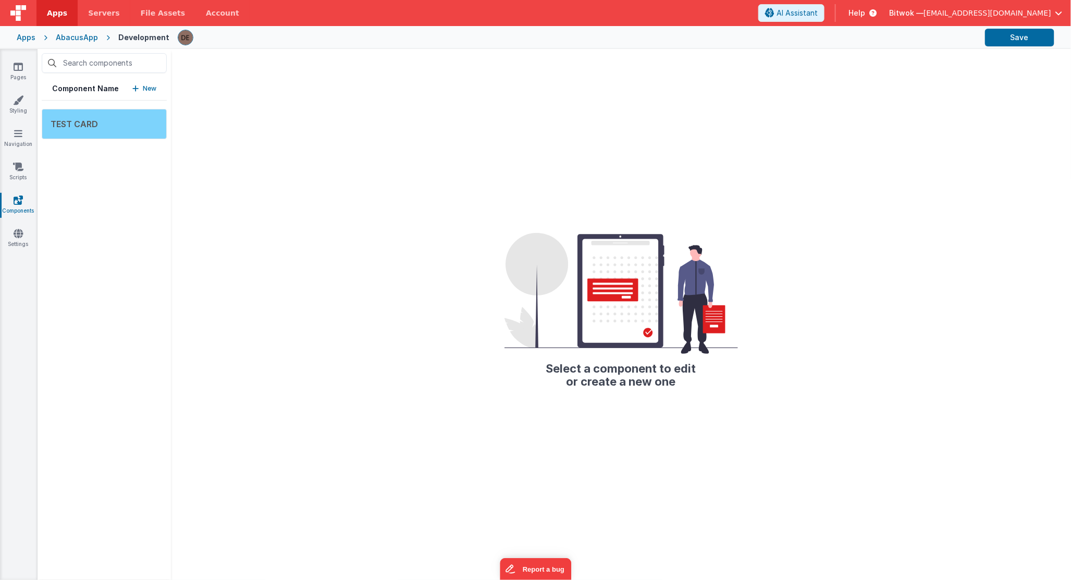
click at [106, 129] on div "TEST CARD" at bounding box center [104, 124] width 125 height 30
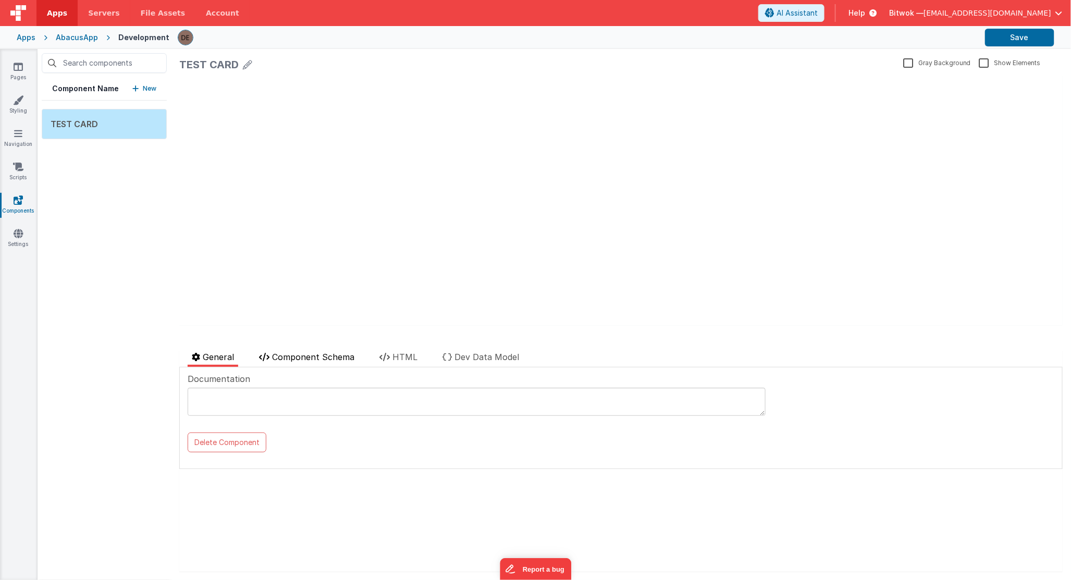
click at [284, 354] on span "Component Schema" at bounding box center [313, 357] width 82 height 10
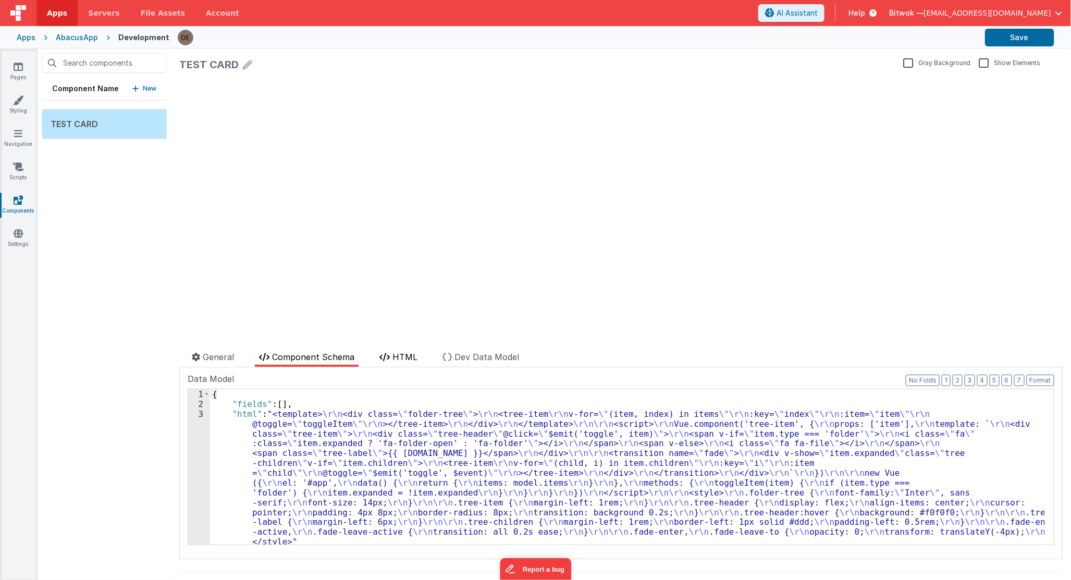
click at [393, 357] on span "HTML" at bounding box center [404, 357] width 25 height 10
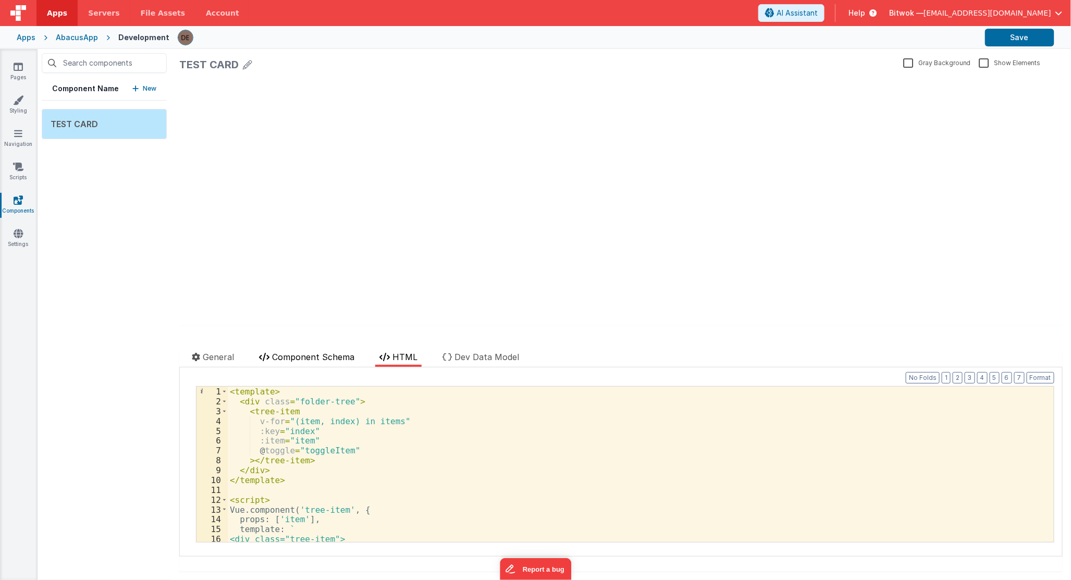
click at [349, 362] on li "Component Schema" at bounding box center [307, 359] width 104 height 16
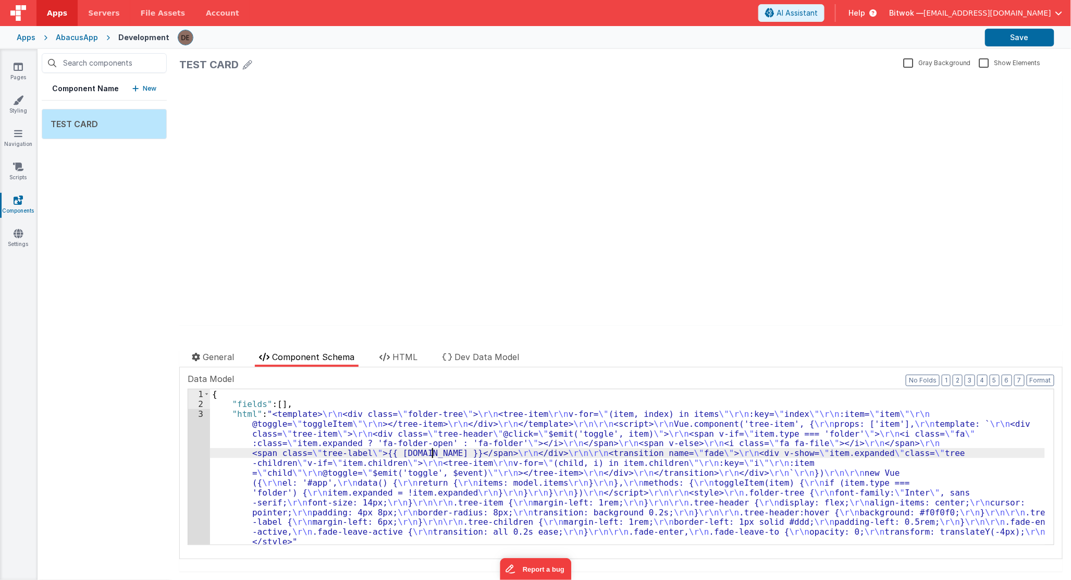
click at [430, 450] on div "{ "fields" : [ ] , "html" : "<template> \r\n <div class= \" folder-tree \" > \r…" at bounding box center [627, 476] width 835 height 175
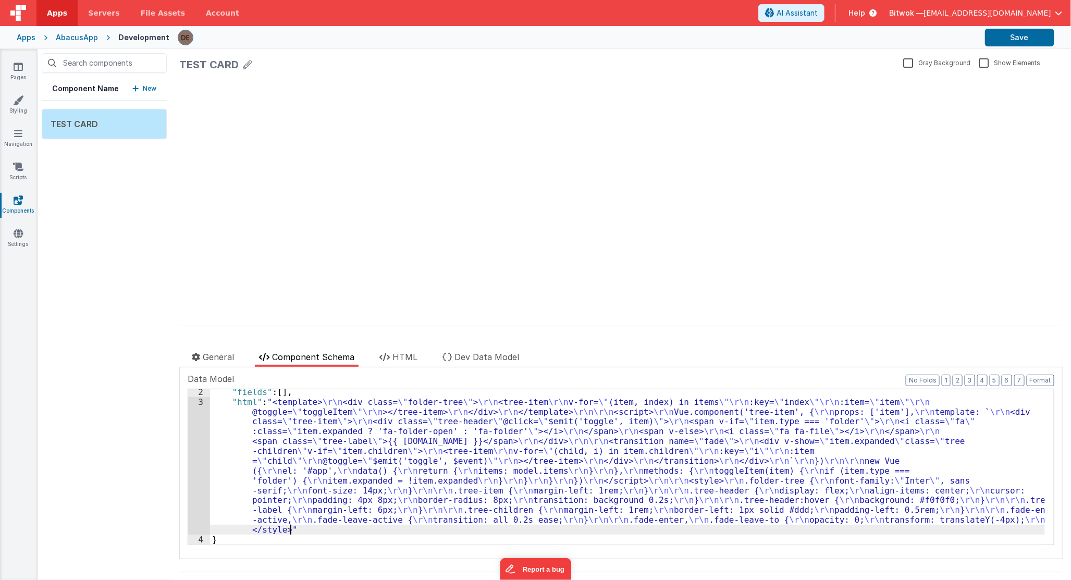
click at [310, 532] on div ""fields" : [ ] , "html" : "<template> \r\n <div class= \" folder-tree \" > \r\n…" at bounding box center [627, 474] width 835 height 175
click at [279, 393] on div ""fields" : [ ] , "html" : "<template> \r\n <div class= \" folder-tree \" > \r\n…" at bounding box center [627, 474] width 835 height 175
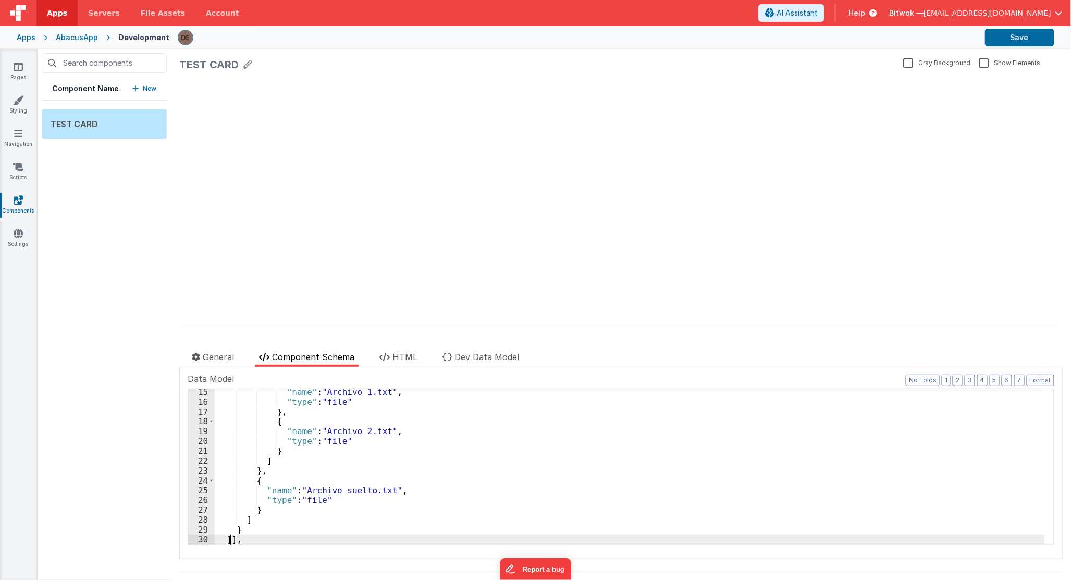
scroll to position [140, 0]
click at [333, 507] on div ""name" : "Archivo 1.txt" , "type" : "file" } , { "name" : "Archivo 2.txt" , "ty…" at bounding box center [630, 538] width 830 height 303
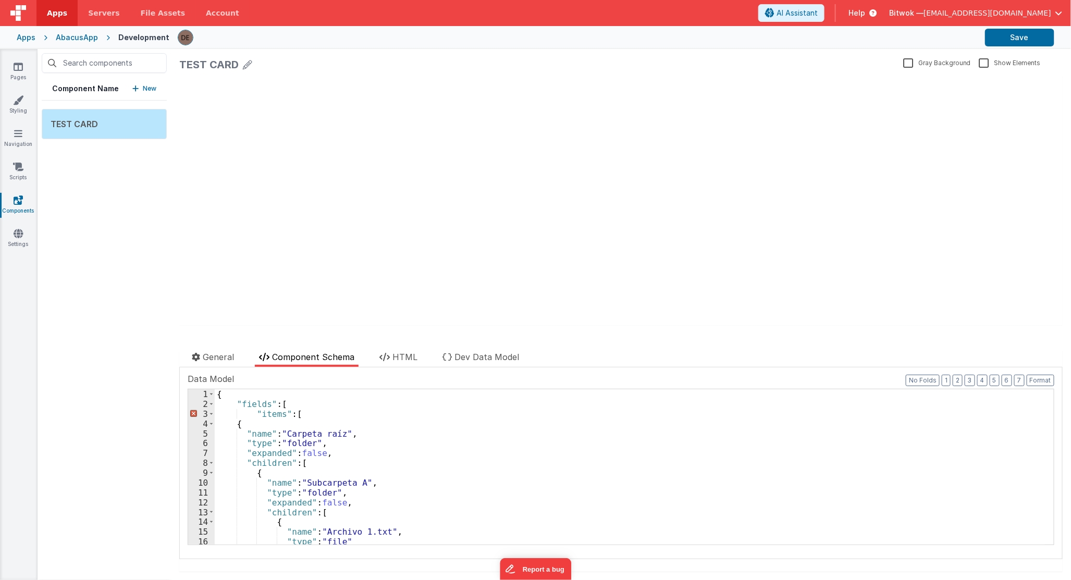
scroll to position [0, 0]
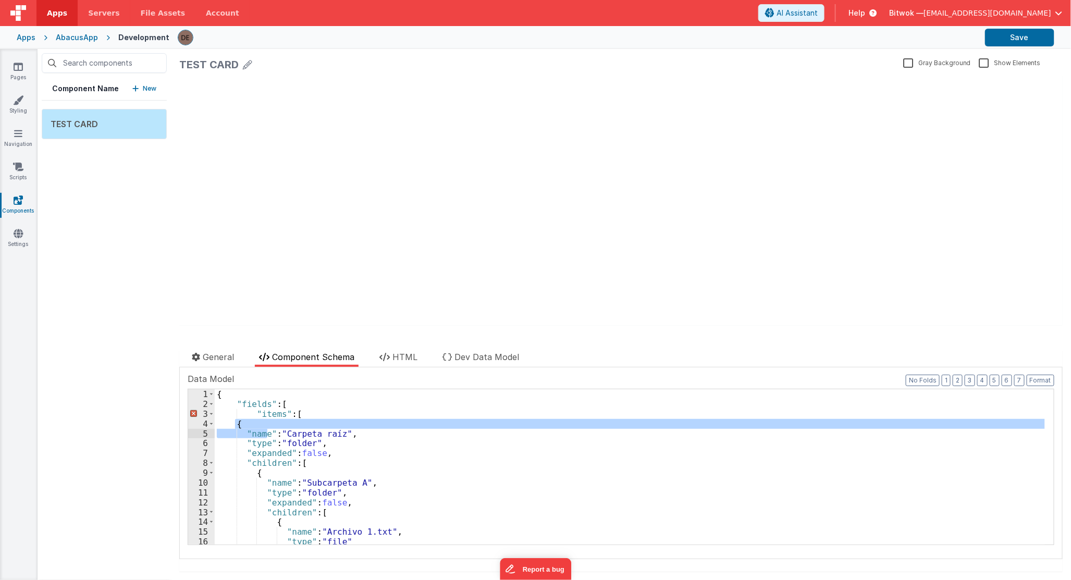
drag, startPoint x: 242, startPoint y: 426, endPoint x: 269, endPoint y: 435, distance: 27.8
click at [269, 435] on div "{ "fields" : [ "items" : [ { "name" : "Carpeta raíz" , "type" : "folder" , "exp…" at bounding box center [630, 476] width 830 height 175
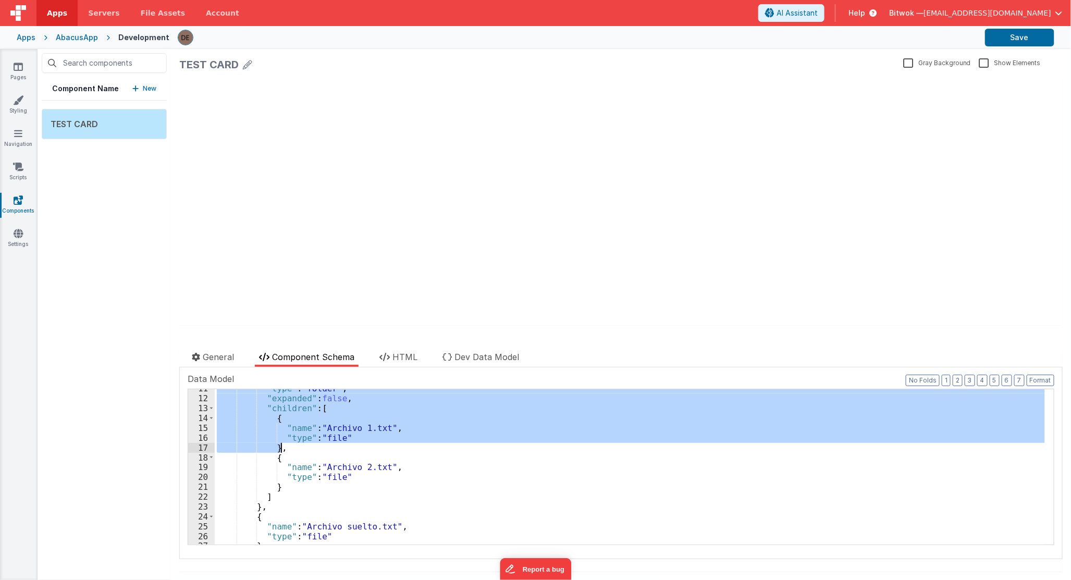
scroll to position [173, 0]
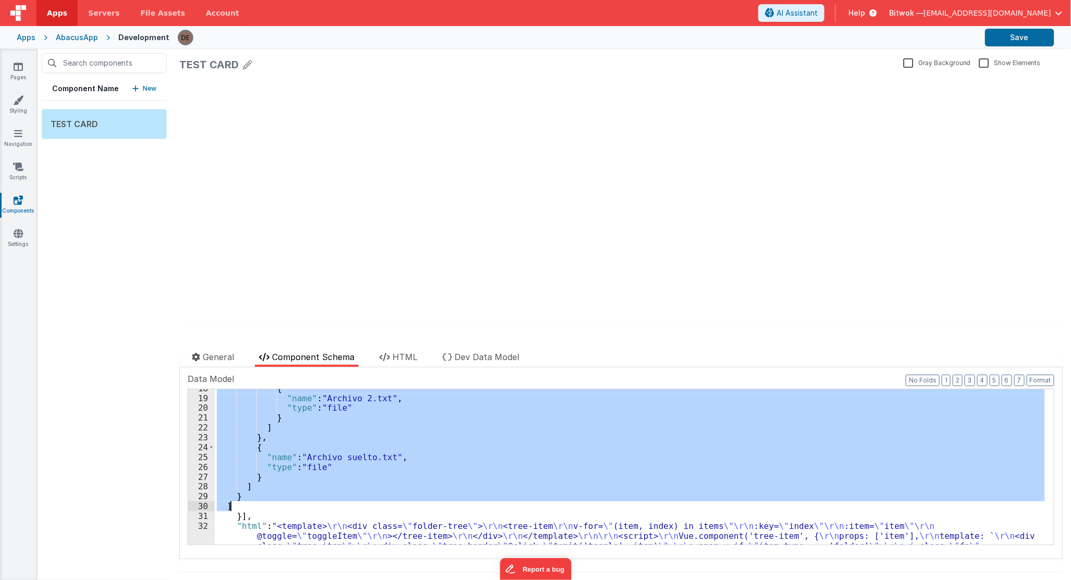
drag, startPoint x: 234, startPoint y: 424, endPoint x: 410, endPoint y: 507, distance: 193.9
click at [410, 507] on div "{ "name" : "Archivo 2.txt" , "type" : "file" } ] } , { "name" : "Archivo suelto…" at bounding box center [630, 534] width 830 height 303
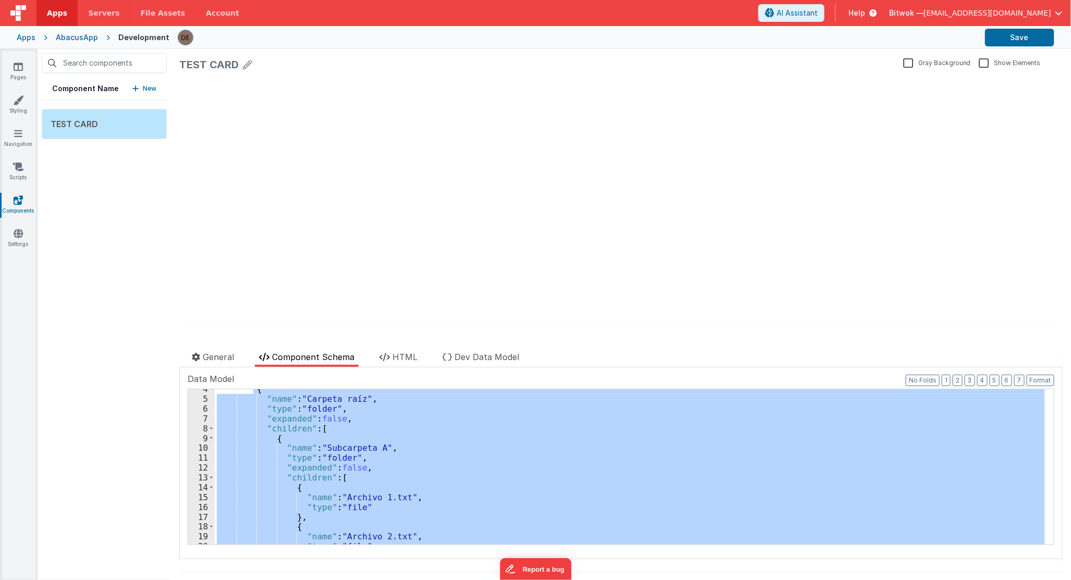
scroll to position [0, 0]
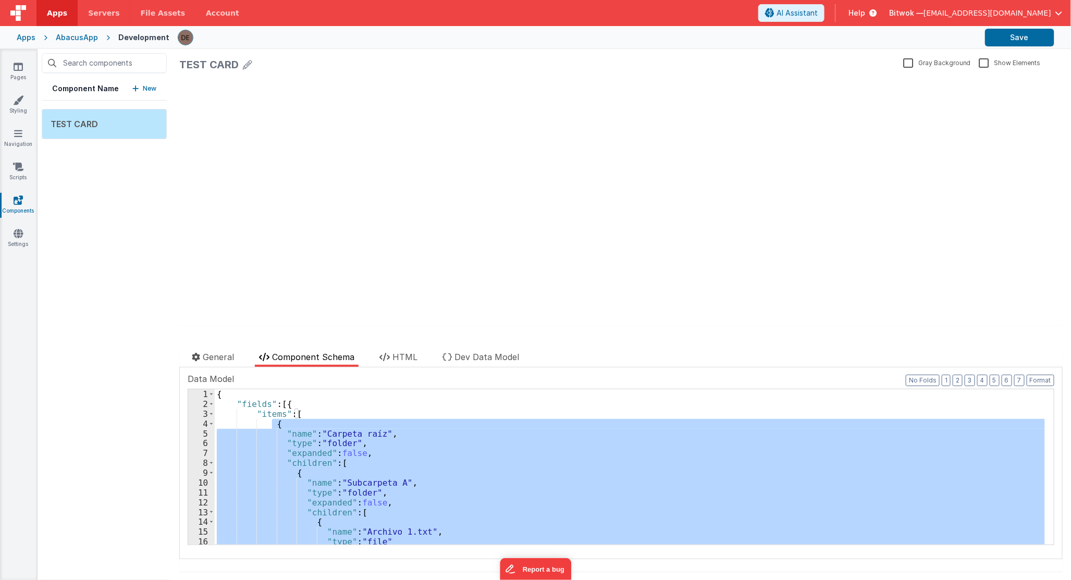
click at [375, 486] on div "{ "fields" : [{ "items" : [ { "name" : "Carpeta raíz" , "type" : "folder" , "ex…" at bounding box center [630, 466] width 830 height 155
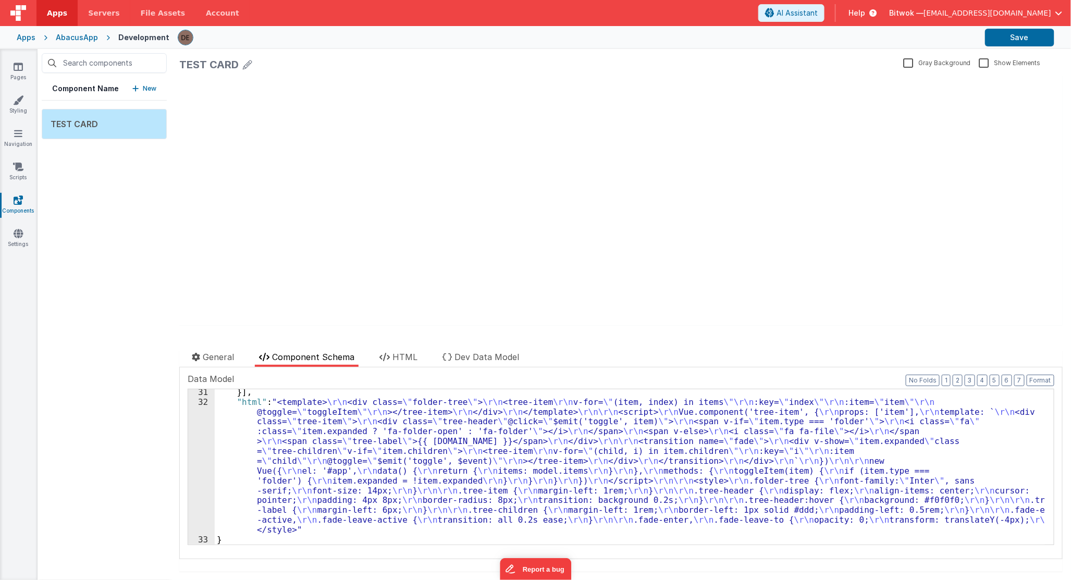
scroll to position [297, 0]
click at [911, 232] on div "update page model (See schema to hide after dev) showElements" at bounding box center [620, 201] width 883 height 250
click at [1009, 41] on button "Save" at bounding box center [1019, 38] width 69 height 18
click at [13, 71] on link "Pages" at bounding box center [18, 71] width 38 height 21
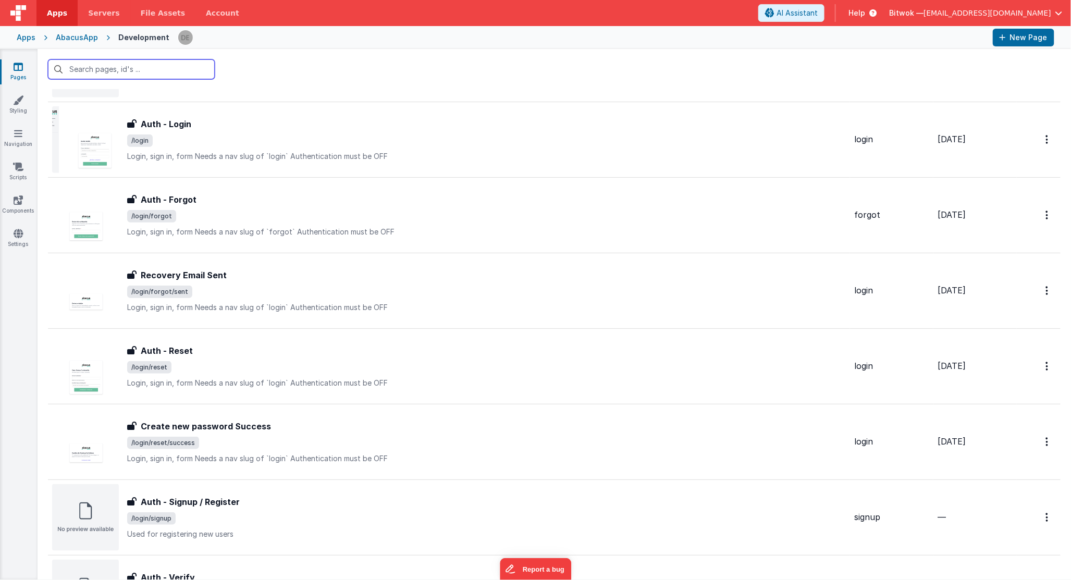
scroll to position [715, 0]
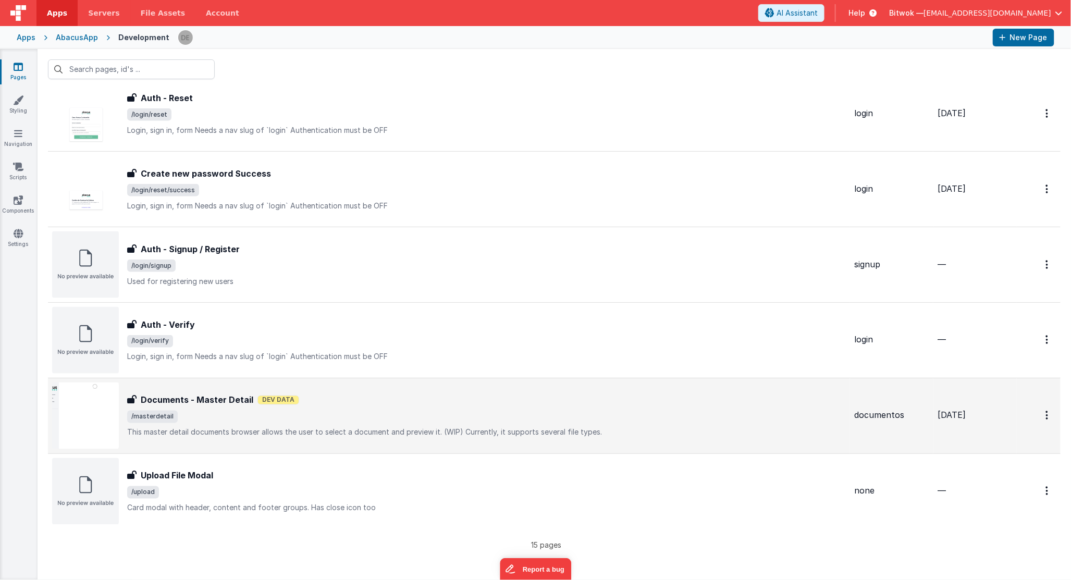
click at [258, 422] on span "/masterdetail" at bounding box center [486, 417] width 718 height 13
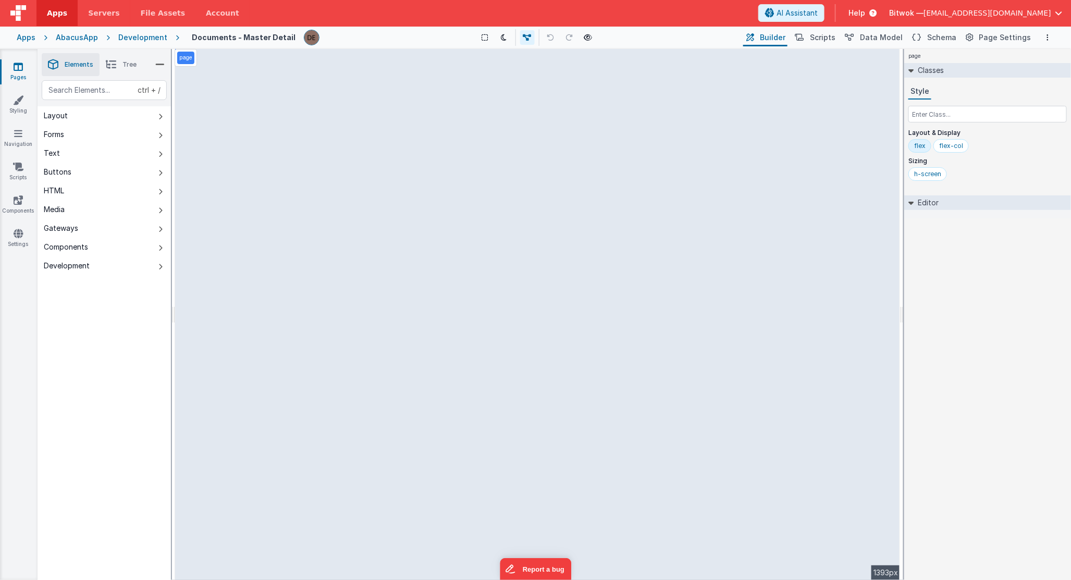
click at [81, 249] on div "Components" at bounding box center [66, 247] width 44 height 10
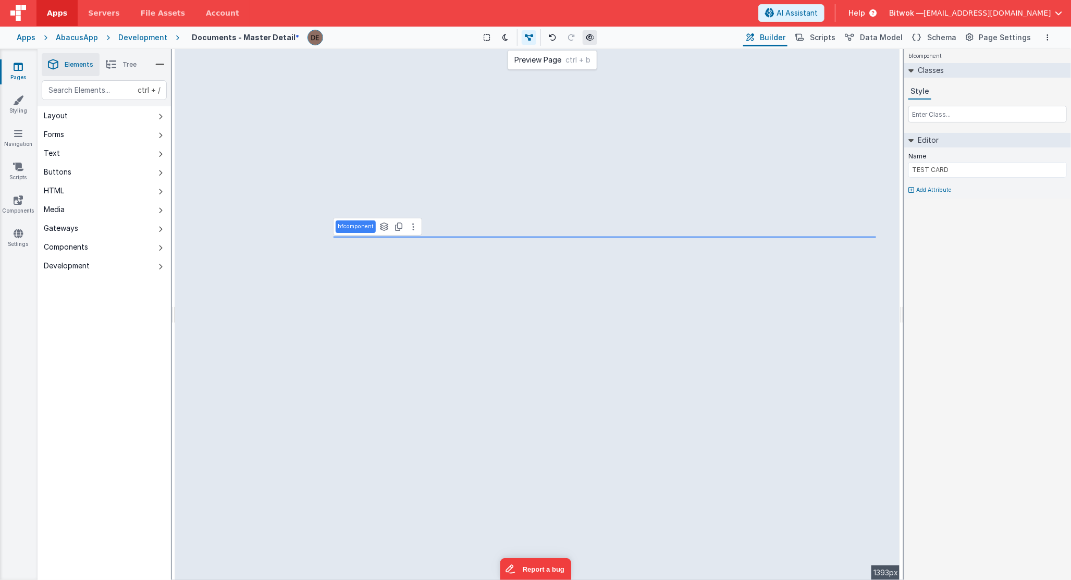
click at [587, 36] on icon at bounding box center [590, 37] width 8 height 7
click at [14, 201] on icon at bounding box center [18, 200] width 9 height 10
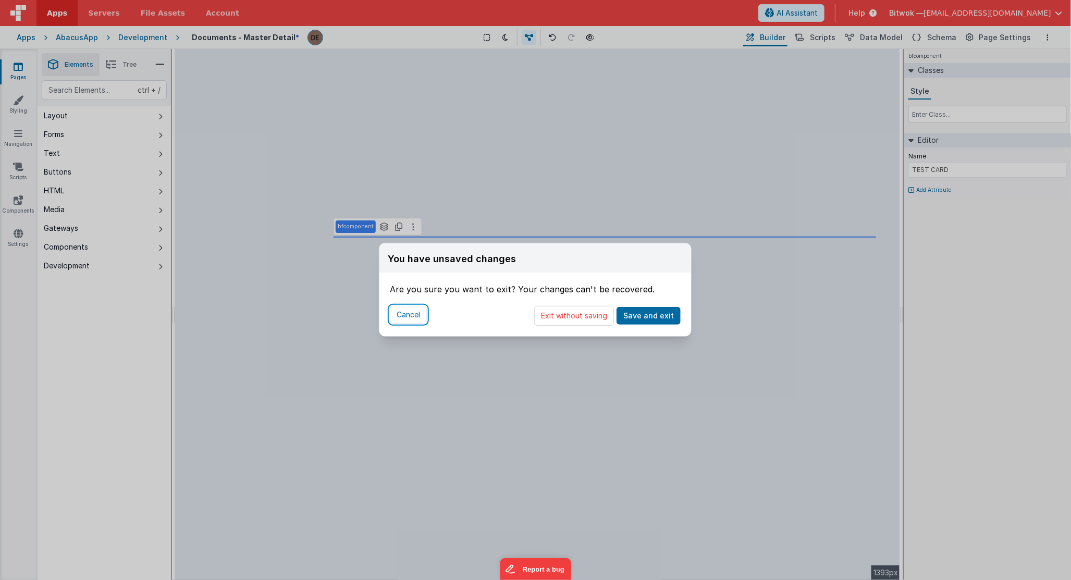
drag, startPoint x: 408, startPoint y: 318, endPoint x: 414, endPoint y: 360, distance: 42.6
click at [408, 318] on button "Cancel" at bounding box center [408, 315] width 37 height 18
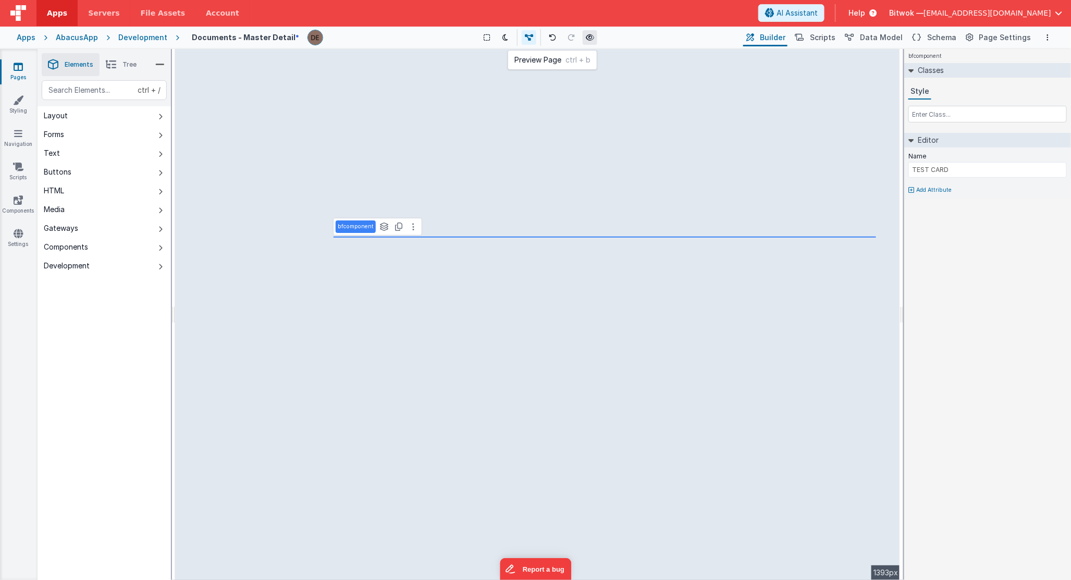
click at [588, 39] on icon at bounding box center [590, 37] width 8 height 7
click at [21, 202] on icon at bounding box center [18, 200] width 9 height 10
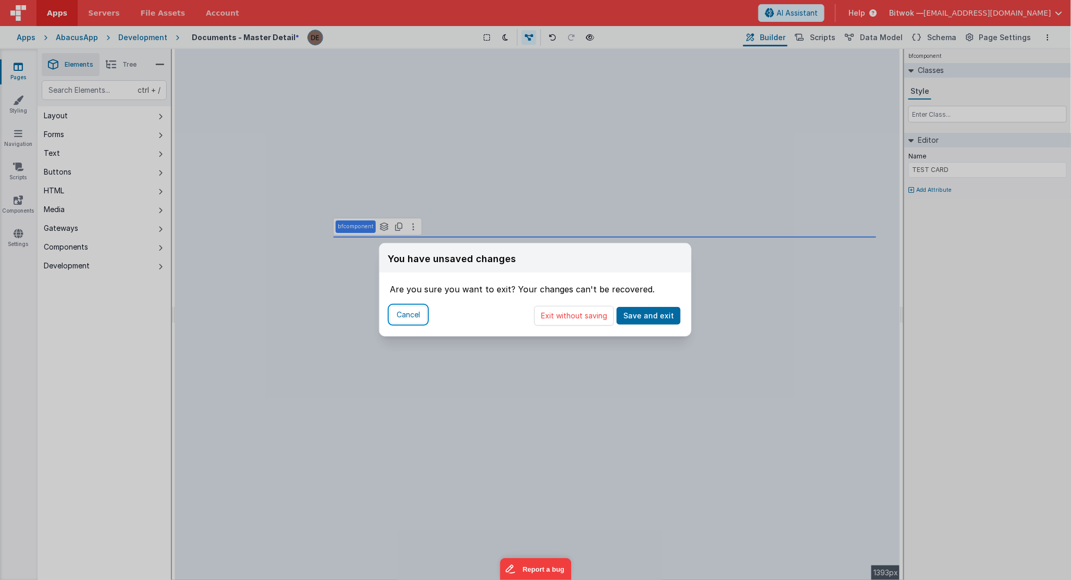
drag, startPoint x: 415, startPoint y: 314, endPoint x: 568, endPoint y: 365, distance: 161.5
click at [542, 376] on div "You have unsaved changes Are you sure you want to exit? Your changes can't be r…" at bounding box center [535, 290] width 1071 height 580
click at [582, 316] on button "Exit without saving" at bounding box center [574, 316] width 80 height 20
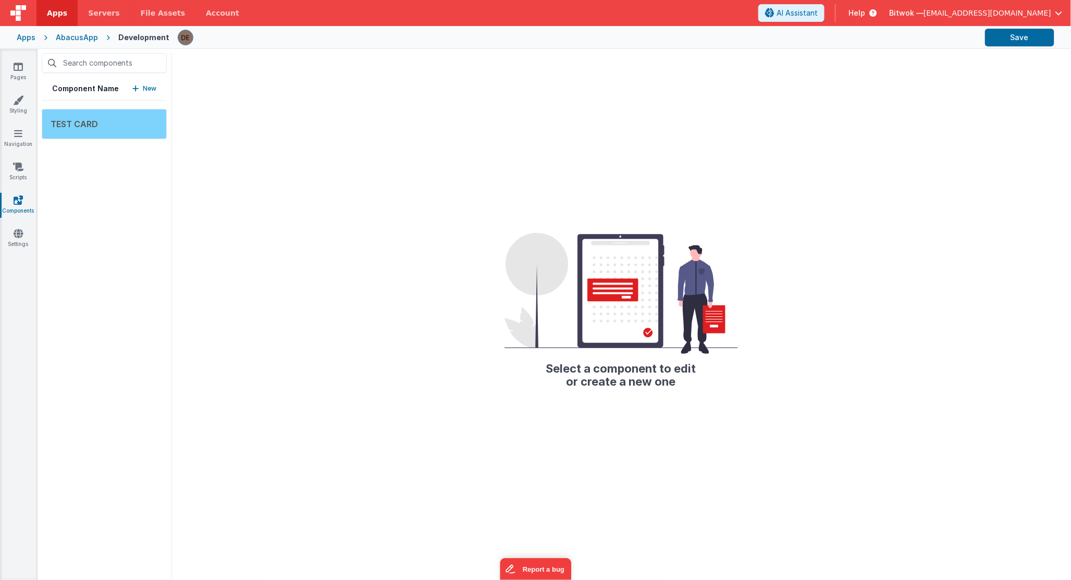
click at [97, 126] on div "TEST CARD" at bounding box center [104, 124] width 125 height 30
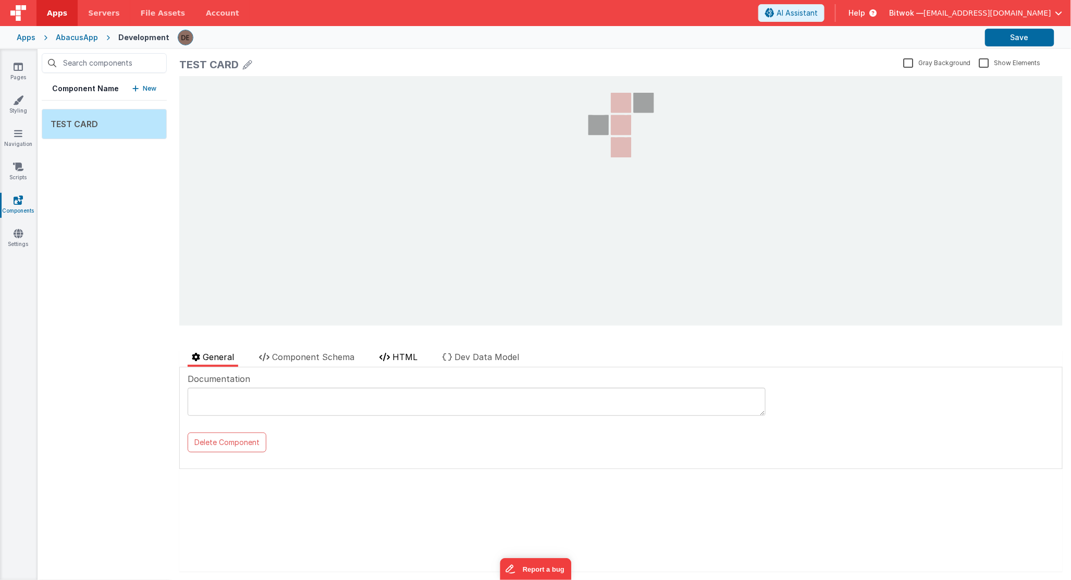
click at [412, 358] on span "HTML" at bounding box center [404, 357] width 25 height 10
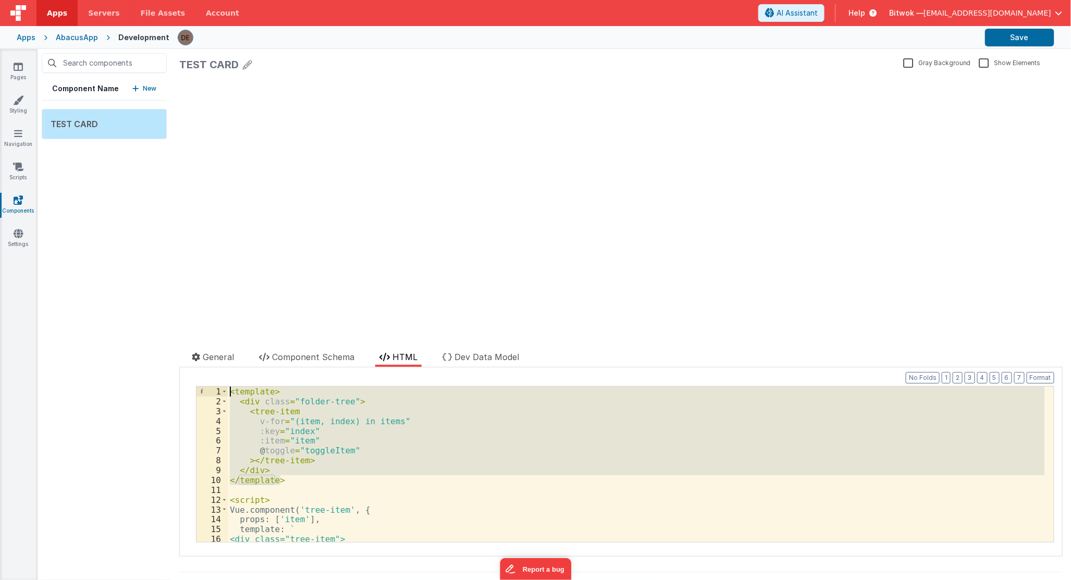
drag, startPoint x: 295, startPoint y: 482, endPoint x: 220, endPoint y: 391, distance: 118.5
click at [220, 391] on div "1 2 3 4 5 6 7 8 9 10 11 12 13 14 15 16 17 < template > < div class = "folder-tr…" at bounding box center [625, 464] width 858 height 156
click at [302, 481] on div "< template > < div class = "folder-tree" > < tree-item v-for = "(item, index) i…" at bounding box center [636, 464] width 817 height 155
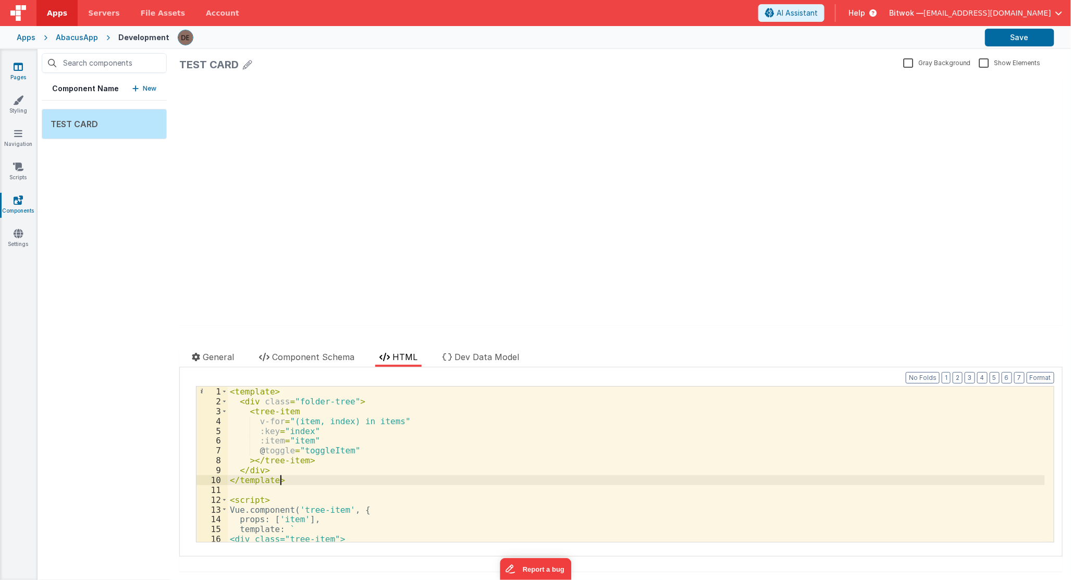
click at [19, 69] on icon at bounding box center [18, 66] width 9 height 10
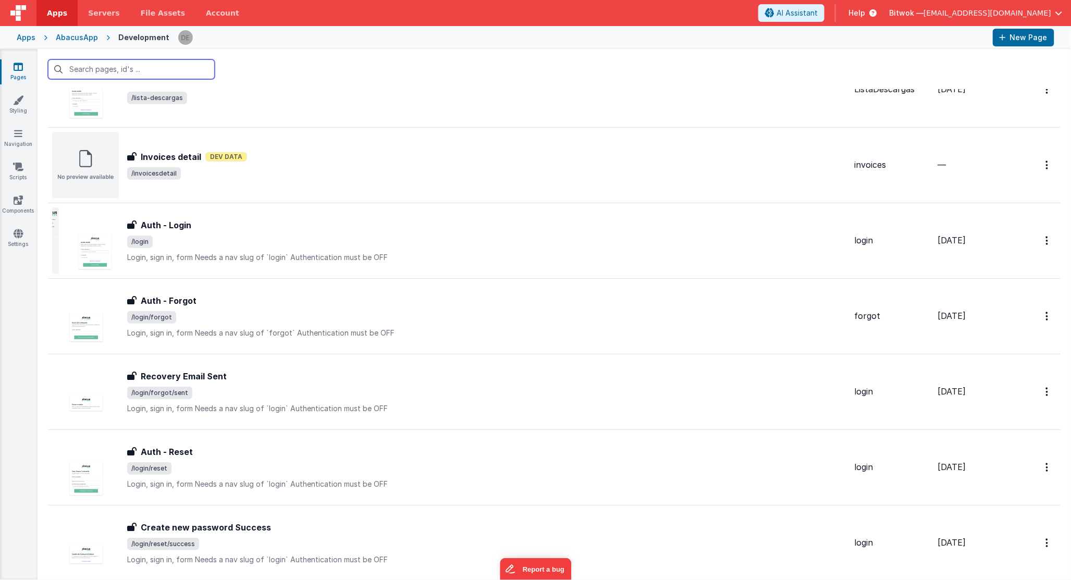
scroll to position [593, 0]
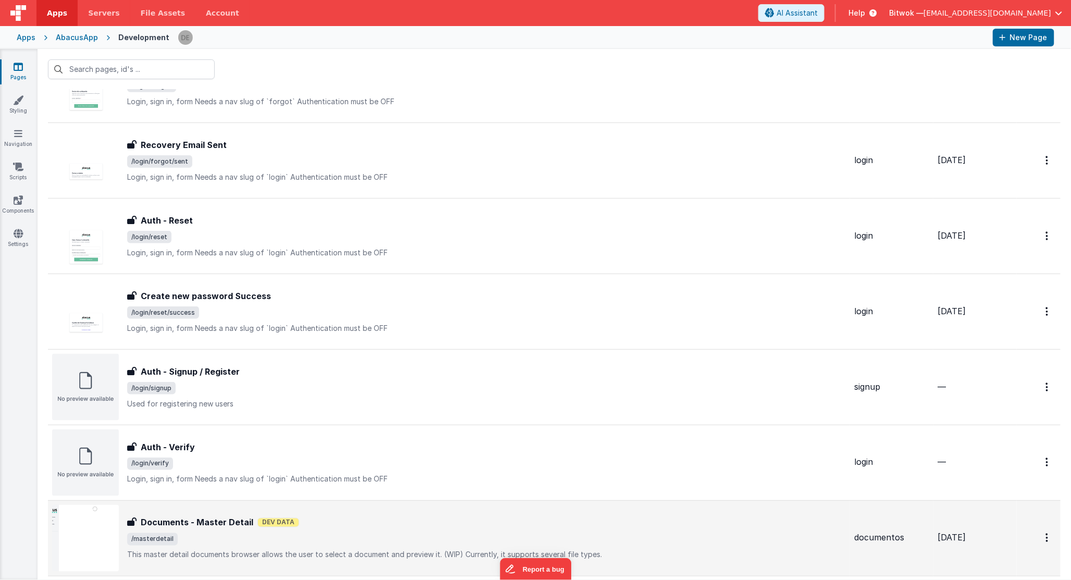
click at [262, 537] on span "/masterdetail" at bounding box center [486, 539] width 718 height 13
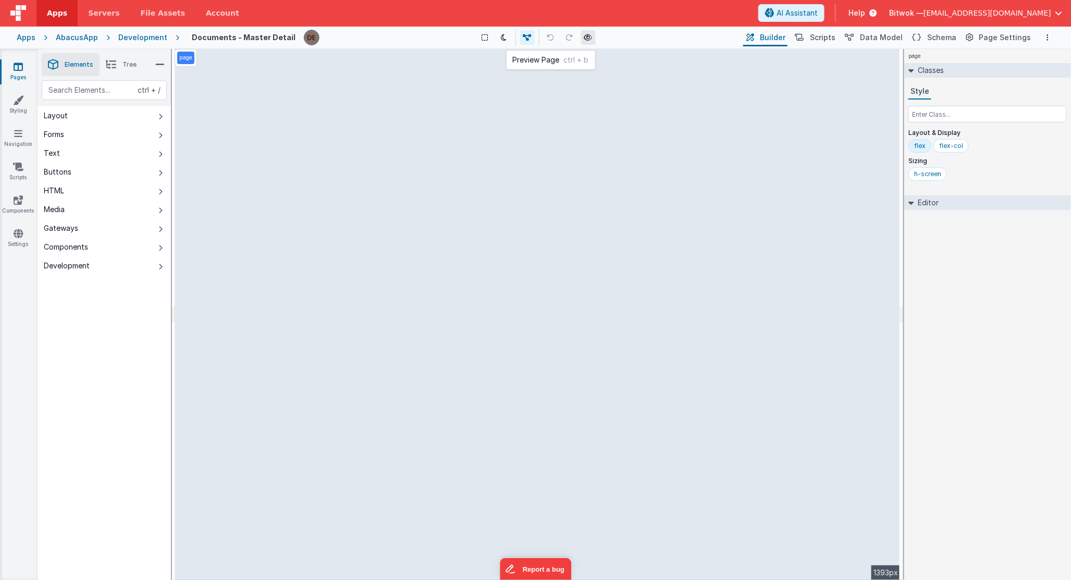
click at [587, 35] on icon at bounding box center [588, 37] width 8 height 7
click at [584, 35] on icon at bounding box center [588, 37] width 8 height 7
click at [58, 247] on div "Components" at bounding box center [66, 247] width 44 height 10
click at [16, 190] on div "Pages Styling Navigation Scripts Components Settings" at bounding box center [19, 314] width 38 height 531
click at [11, 206] on link "Components" at bounding box center [18, 205] width 38 height 21
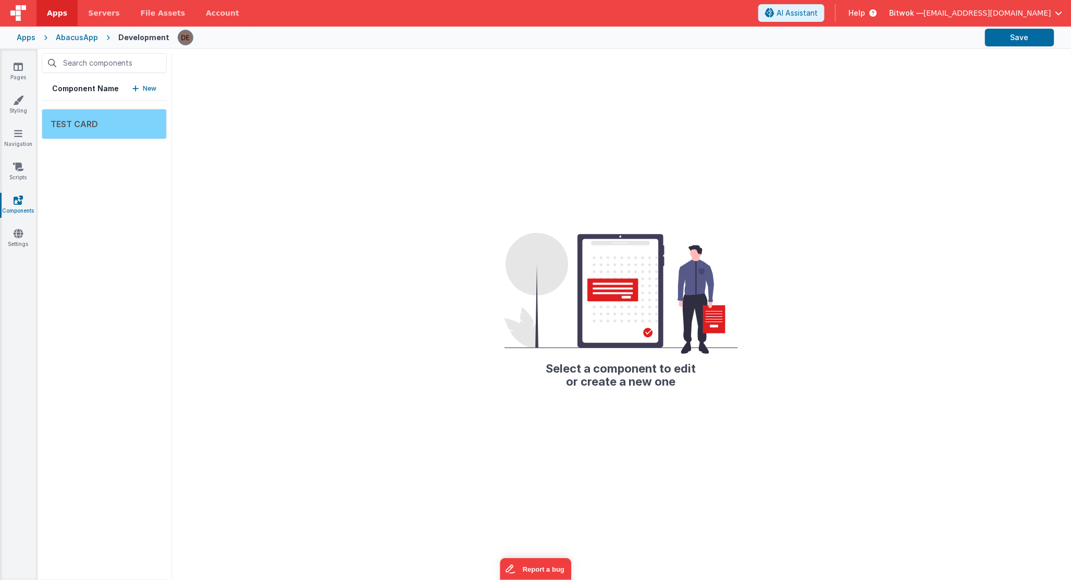
drag, startPoint x: 92, startPoint y: 118, endPoint x: 95, endPoint y: 133, distance: 15.4
click at [90, 119] on span "TEST CARD" at bounding box center [74, 124] width 47 height 10
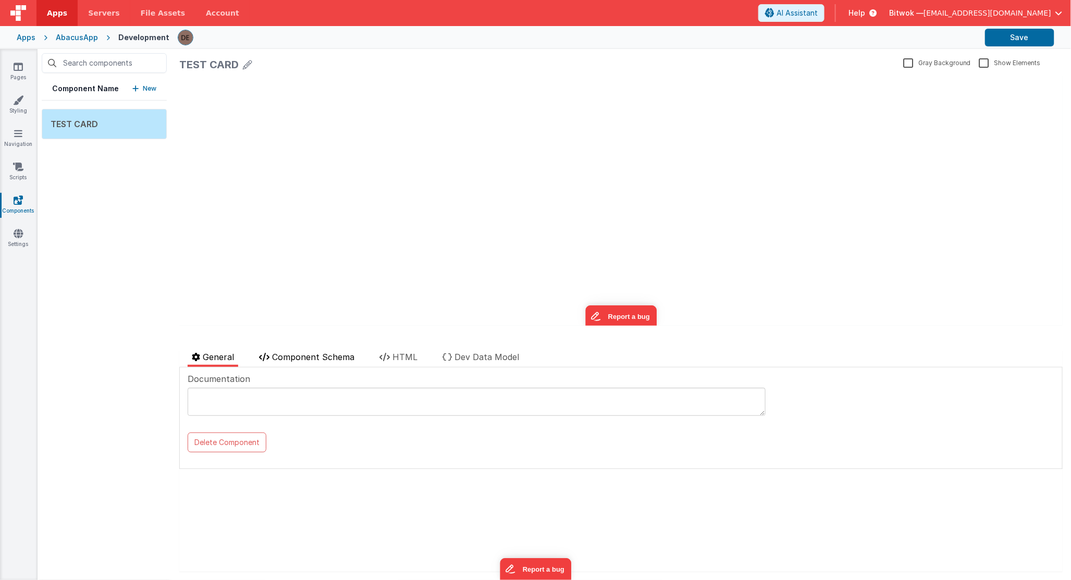
click at [310, 353] on span "Component Schema" at bounding box center [313, 357] width 82 height 10
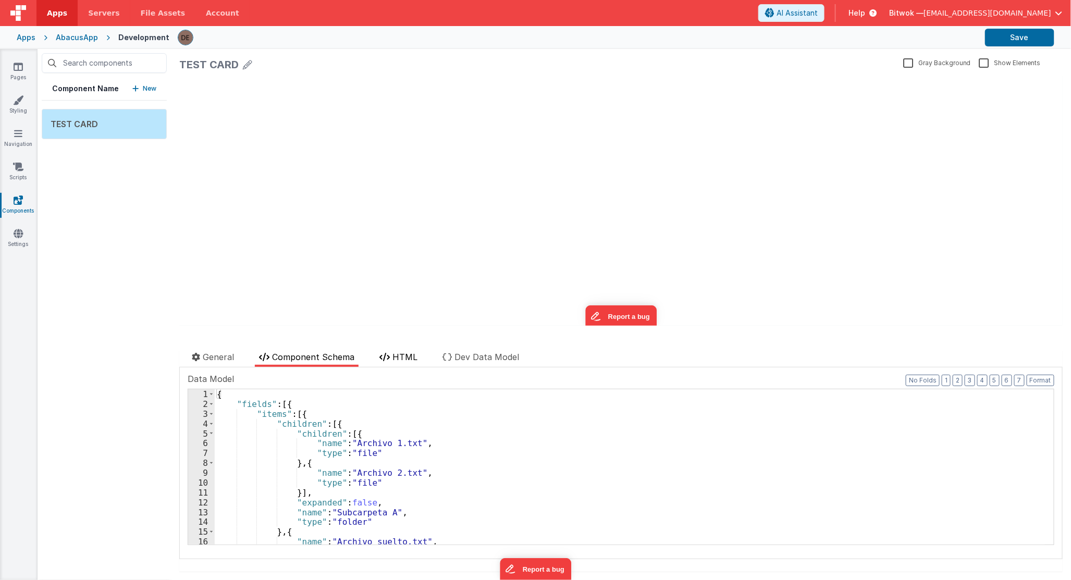
drag, startPoint x: 406, startPoint y: 367, endPoint x: 405, endPoint y: 358, distance: 8.9
click at [406, 367] on div "Documentation Delete Component Data Model Format 7 6 5 4 3 2 1 No Folds 1 2 3 4…" at bounding box center [620, 463] width 883 height 192
click at [405, 358] on span "HTML" at bounding box center [404, 357] width 25 height 10
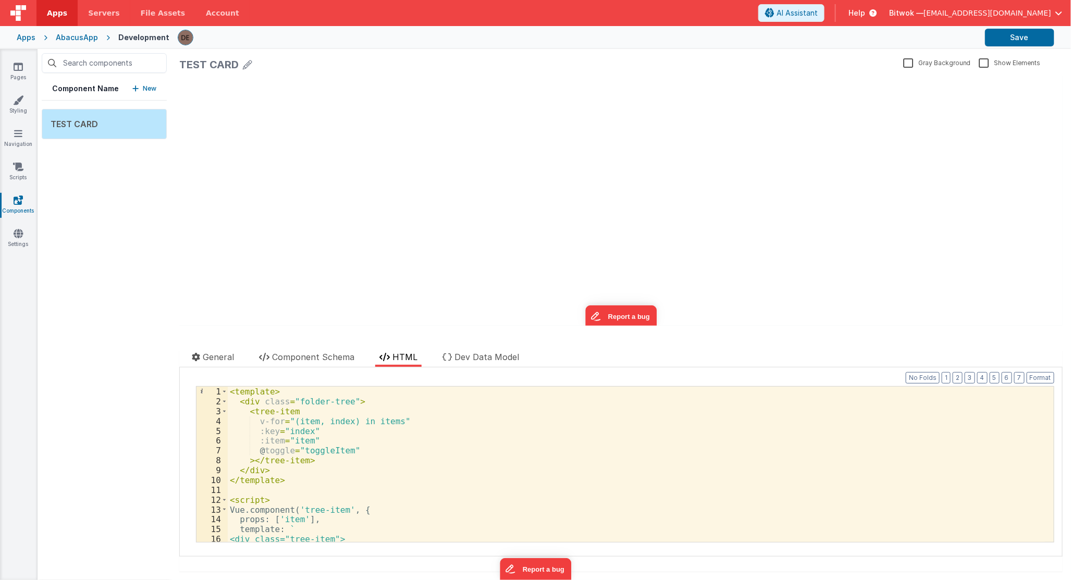
click at [305, 482] on div "< template > < div class = "folder-tree" > < tree-item v-for = "(item, index) i…" at bounding box center [636, 474] width 817 height 175
click at [316, 396] on div "< template > < div class = "folder-tree" > < tree-item v-for = "(item, index) i…" at bounding box center [636, 474] width 817 height 175
click at [462, 362] on li "Dev Data Model" at bounding box center [480, 359] width 85 height 16
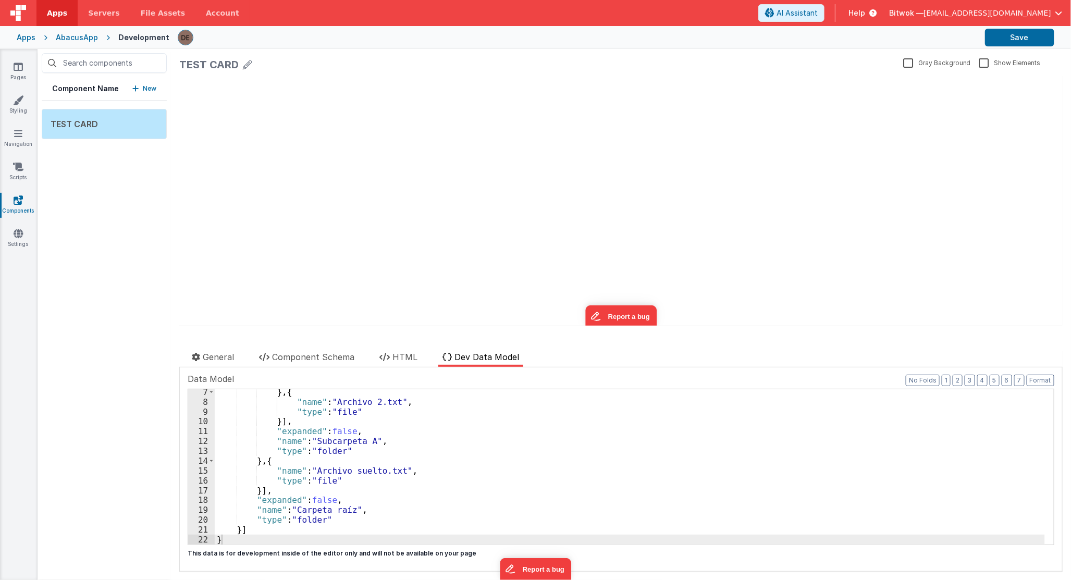
scroll to position [61, 0]
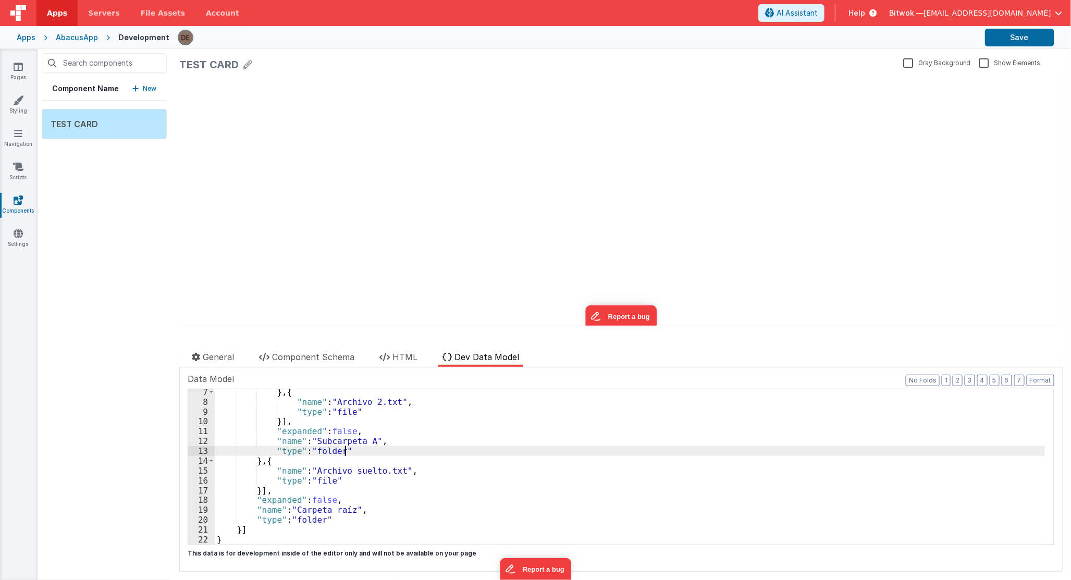
click at [407, 447] on div "} , { "name" : "Archivo 2.txt" , "type" : "file" }] , "expanded" : false , "nam…" at bounding box center [630, 474] width 830 height 175
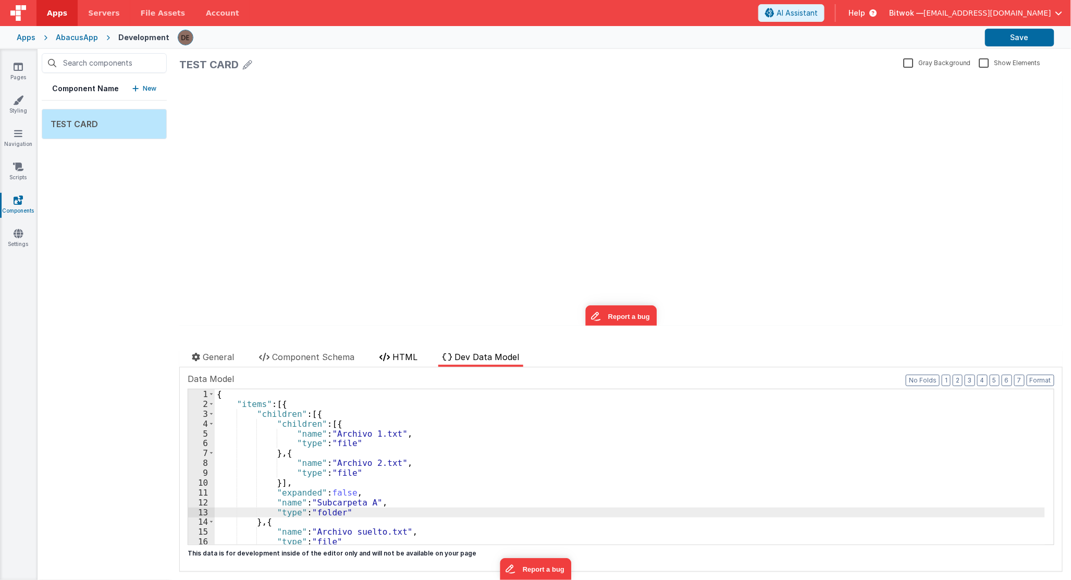
click at [414, 358] on span "HTML" at bounding box center [404, 357] width 25 height 10
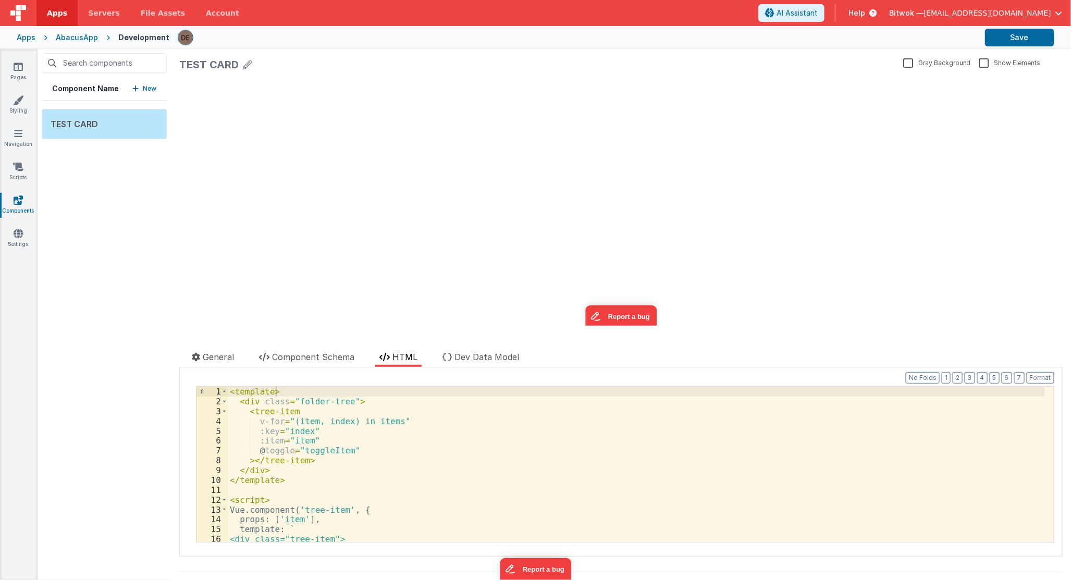
click at [297, 500] on div "< template > < div class = "folder-tree" > < tree-item v-for = "(item, index) i…" at bounding box center [636, 474] width 817 height 175
click at [303, 502] on div "< template > < div class = "folder-tree" > < tree-item v-for = "(item, index) i…" at bounding box center [636, 474] width 817 height 175
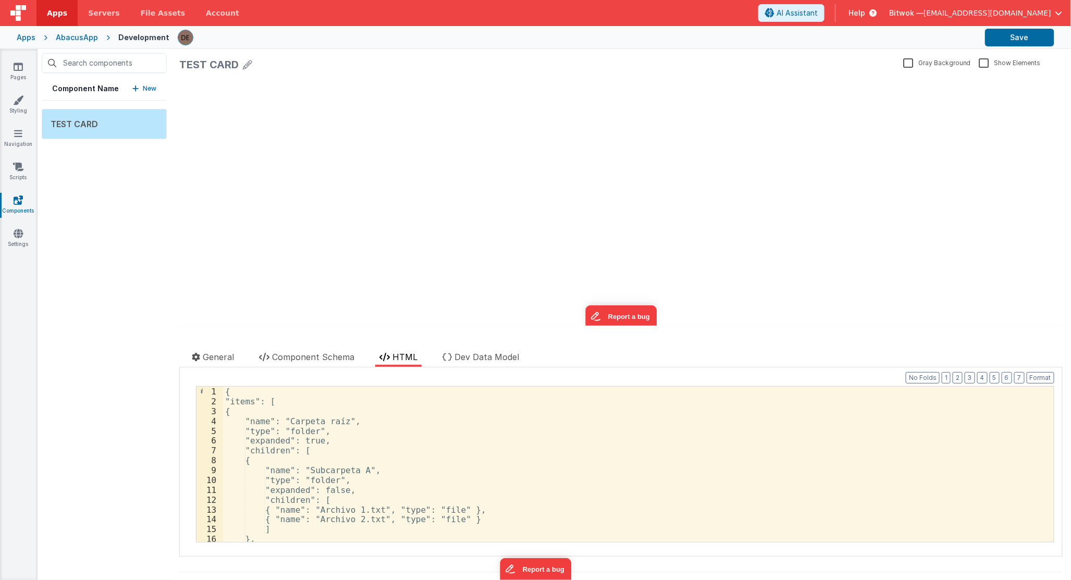
click at [341, 435] on div "{ "items": [ { "name": "Carpeta raíz", "type": "folder", "expanded": true, "chi…" at bounding box center [634, 474] width 822 height 175
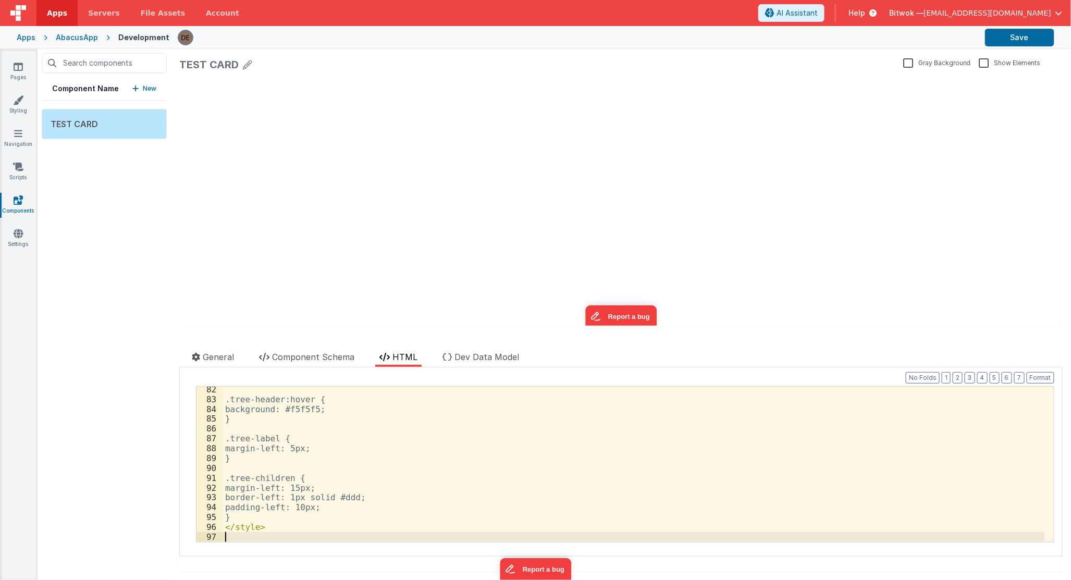
scroll to position [799, 0]
click at [451, 469] on div ".tree-header:hover { background: #f5f5f5; } .tree-label { margin-left: 5px; } .…" at bounding box center [634, 471] width 822 height 175
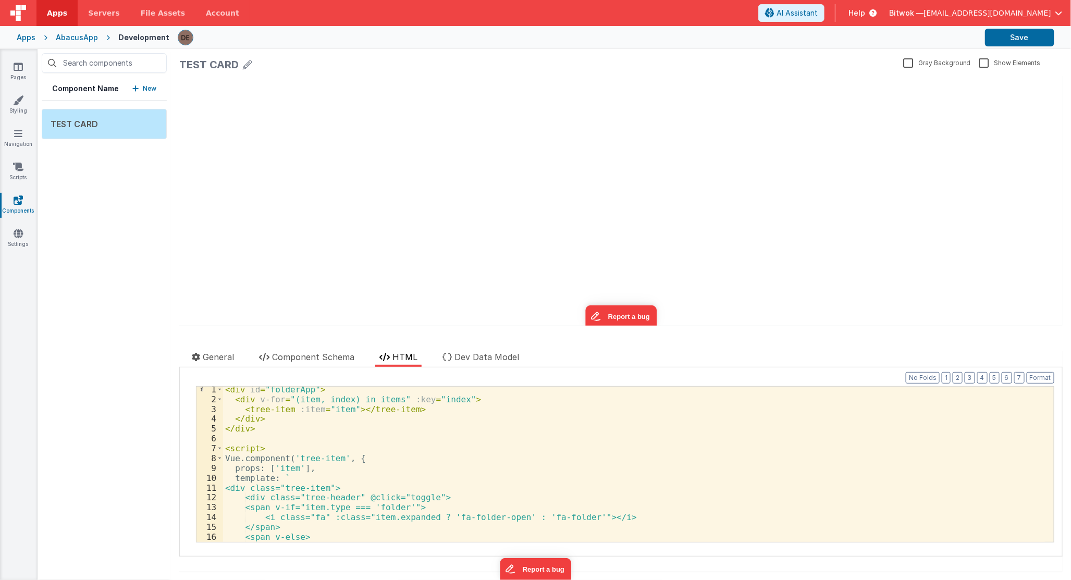
scroll to position [0, 0]
click at [1034, 39] on button "Save" at bounding box center [1019, 38] width 69 height 18
drag, startPoint x: 684, startPoint y: 150, endPoint x: 678, endPoint y: 154, distance: 7.4
click at [683, 150] on div "update page model (See schema to hide after dev) showElements" at bounding box center [620, 201] width 883 height 250
click at [903, 63] on label "Gray Background" at bounding box center [937, 62] width 68 height 10
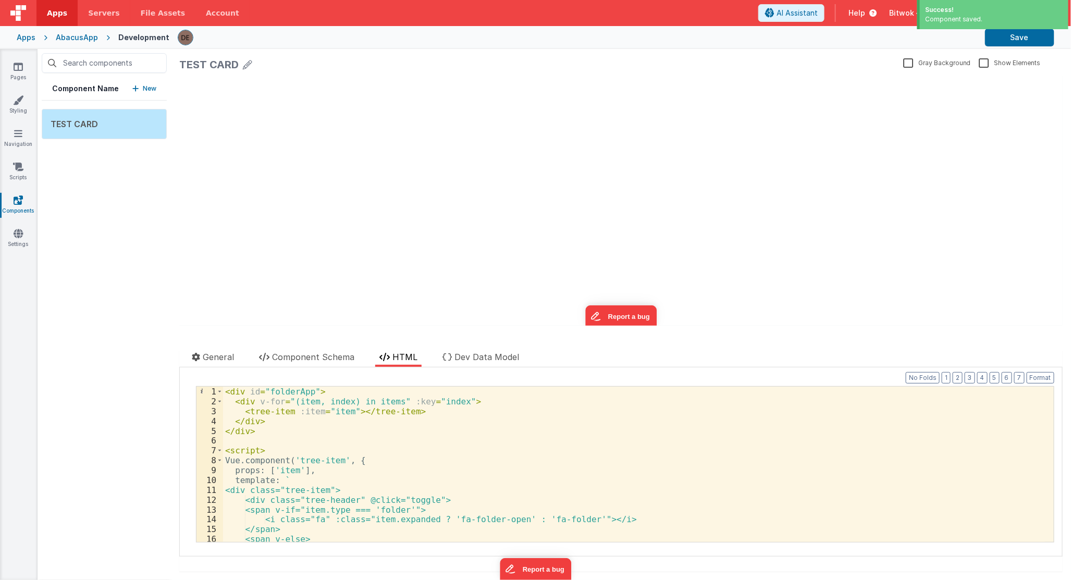
click at [0, 0] on input "Gray Background" at bounding box center [0, 0] width 0 height 0
drag, startPoint x: 710, startPoint y: 203, endPoint x: 703, endPoint y: 201, distance: 6.8
click at [709, 203] on div "update page model (See schema to hide after dev) showElements" at bounding box center [620, 201] width 883 height 250
click at [248, 64] on icon at bounding box center [247, 64] width 9 height 15
click at [269, 179] on div "update page model (See schema to hide after dev) showElements" at bounding box center [620, 204] width 883 height 242
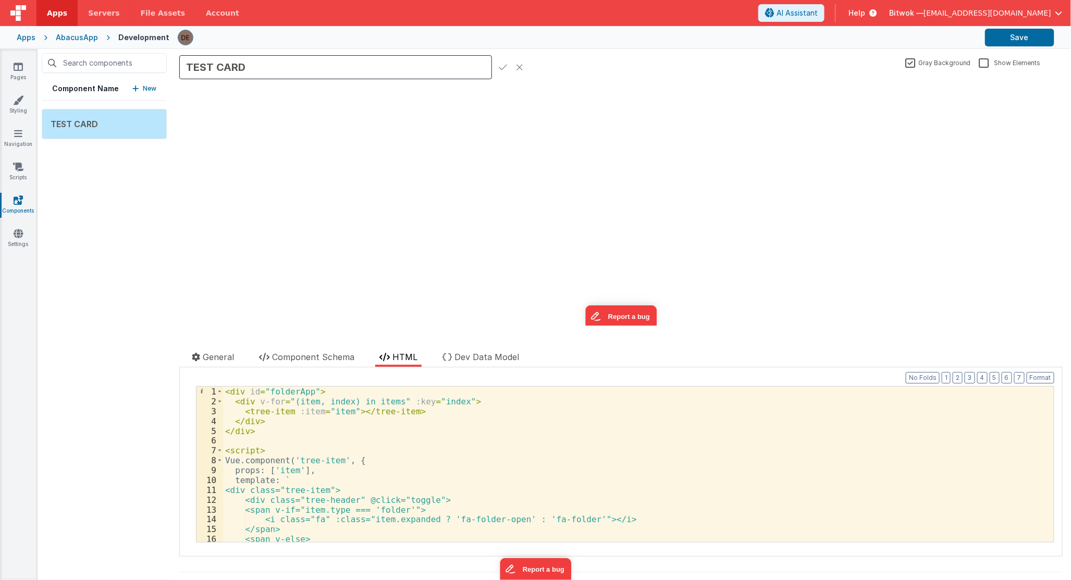
drag, startPoint x: 208, startPoint y: 344, endPoint x: 215, endPoint y: 368, distance: 24.3
click at [208, 346] on div at bounding box center [400, 342] width 442 height 17
click at [215, 368] on div "Documentation Delete Component Data Model Format 7 6 5 4 3 2 1 No Folds 1 2 3 4…" at bounding box center [620, 461] width 883 height 189
click at [217, 356] on span "General" at bounding box center [218, 357] width 31 height 10
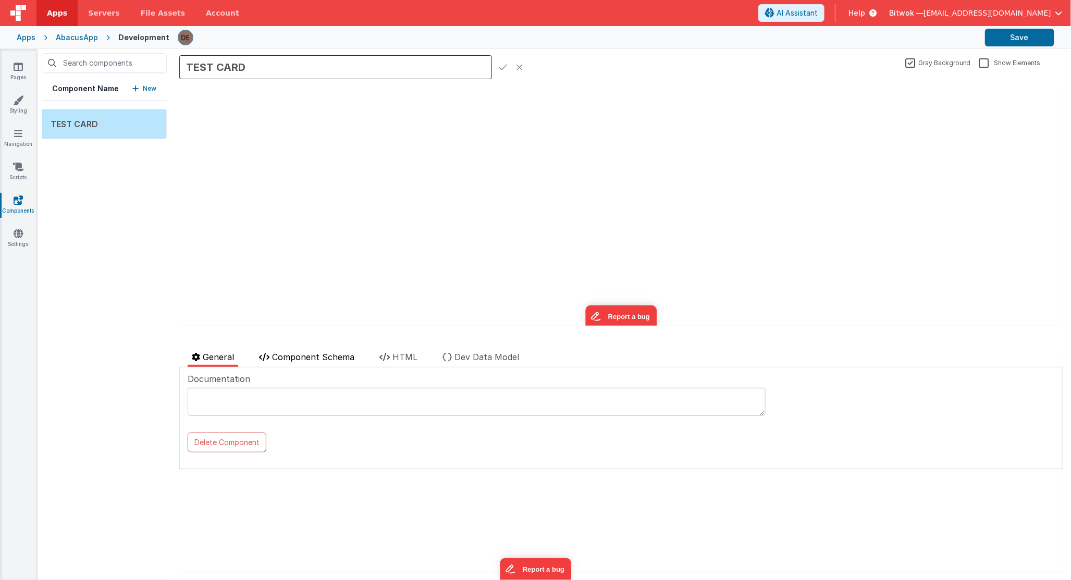
click at [300, 357] on span "Component Schema" at bounding box center [313, 357] width 82 height 10
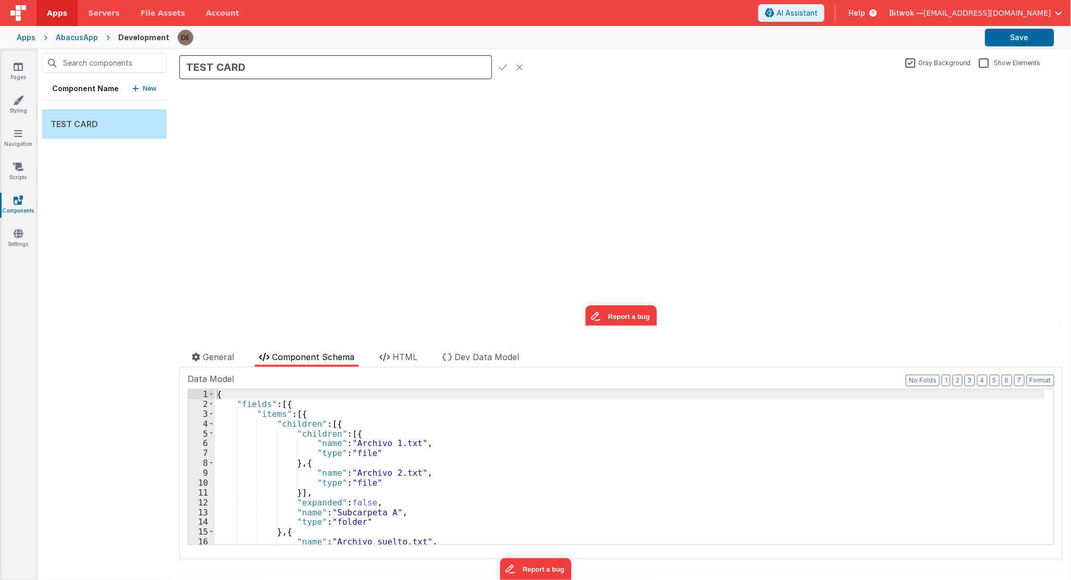
click at [385, 182] on div "update page model (See schema to hide after dev) showElements" at bounding box center [620, 204] width 883 height 242
click at [508, 69] on div "TEST CARD" at bounding box center [540, 68] width 722 height 22
drag, startPoint x: 503, startPoint y: 68, endPoint x: 495, endPoint y: 75, distance: 10.3
click at [503, 68] on icon at bounding box center [503, 67] width 8 height 15
click at [374, 304] on div "update page model (See schema to hide after dev) showElements" at bounding box center [620, 201] width 883 height 250
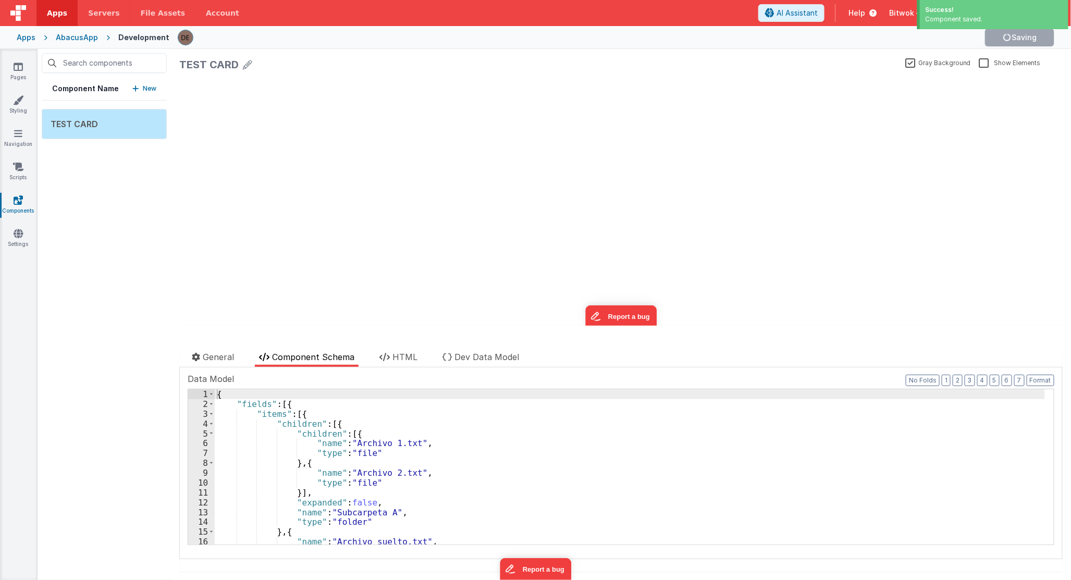
click at [311, 168] on div "update page model (See schema to hide after dev) showElements" at bounding box center [620, 201] width 883 height 250
click at [397, 348] on div at bounding box center [400, 342] width 442 height 17
drag, startPoint x: 396, startPoint y: 350, endPoint x: 395, endPoint y: 358, distance: 8.5
click at [395, 352] on div "TEST CARD Gray Background Show Elements General Component Schema HTML Dev Data …" at bounding box center [621, 314] width 900 height 531
click at [395, 358] on span "HTML" at bounding box center [404, 357] width 25 height 10
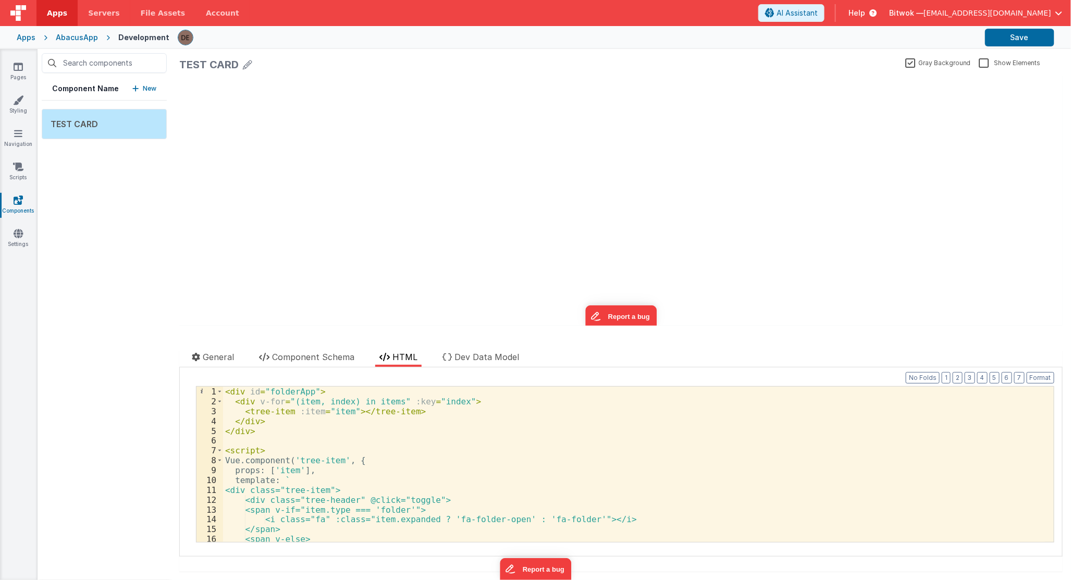
click at [314, 392] on div "< div id = "folderApp" > < div v-for = "(item, index) in items" :key = "index" …" at bounding box center [634, 474] width 822 height 175
click at [1014, 40] on button "Save" at bounding box center [1019, 38] width 69 height 18
click at [18, 75] on link "Pages" at bounding box center [18, 71] width 38 height 21
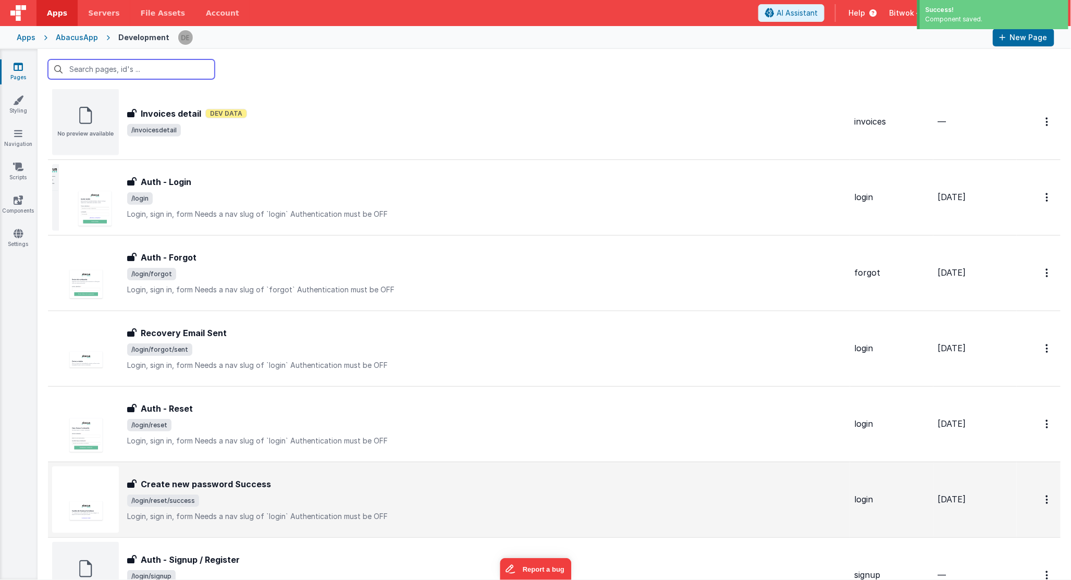
scroll to position [637, 0]
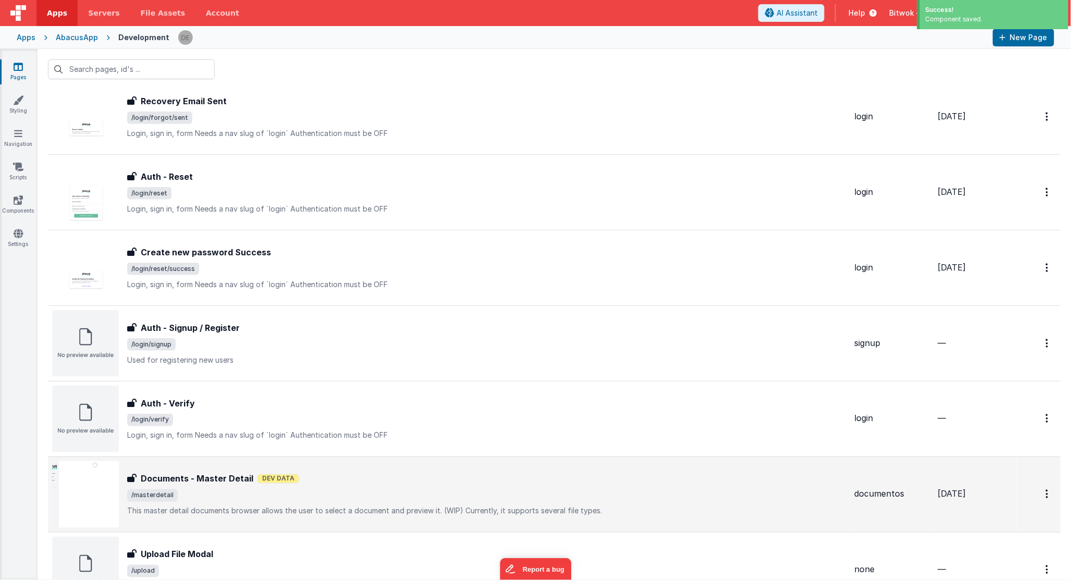
click at [269, 492] on span "/masterdetail" at bounding box center [486, 495] width 718 height 13
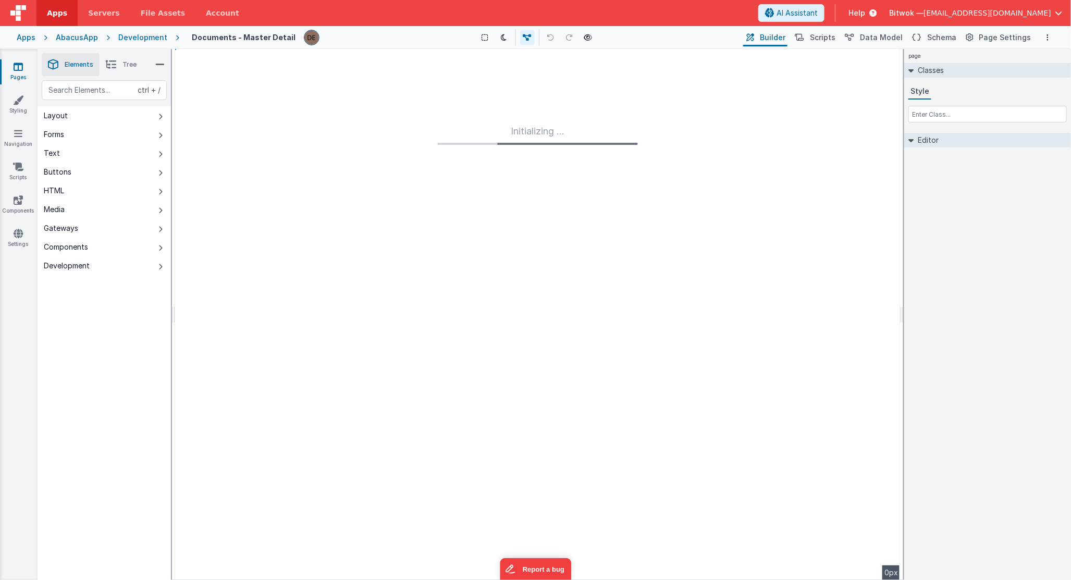
click at [100, 246] on button "Components" at bounding box center [104, 247] width 133 height 19
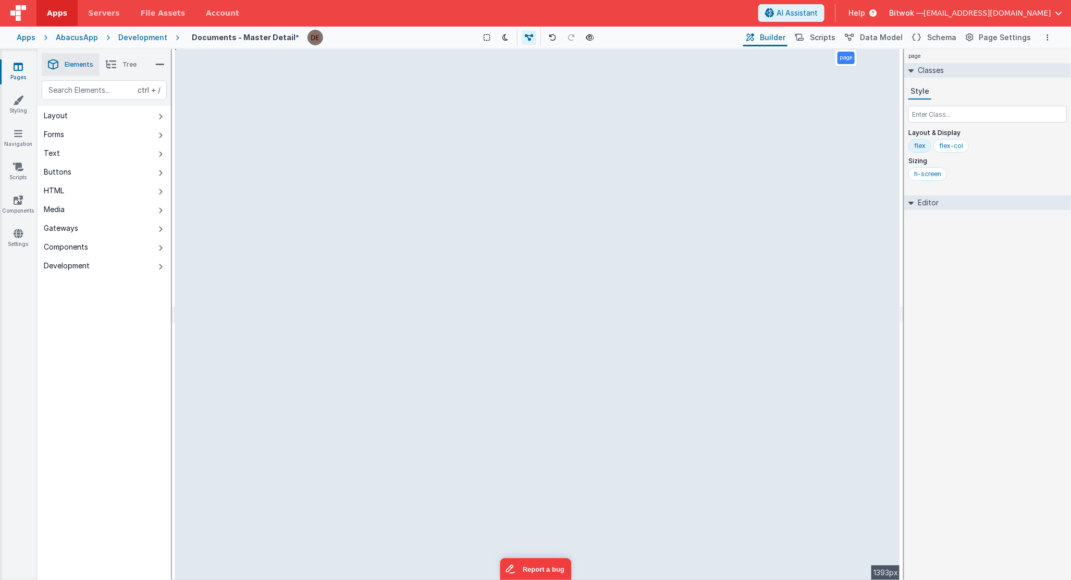
click at [129, 247] on button "Components" at bounding box center [104, 247] width 133 height 19
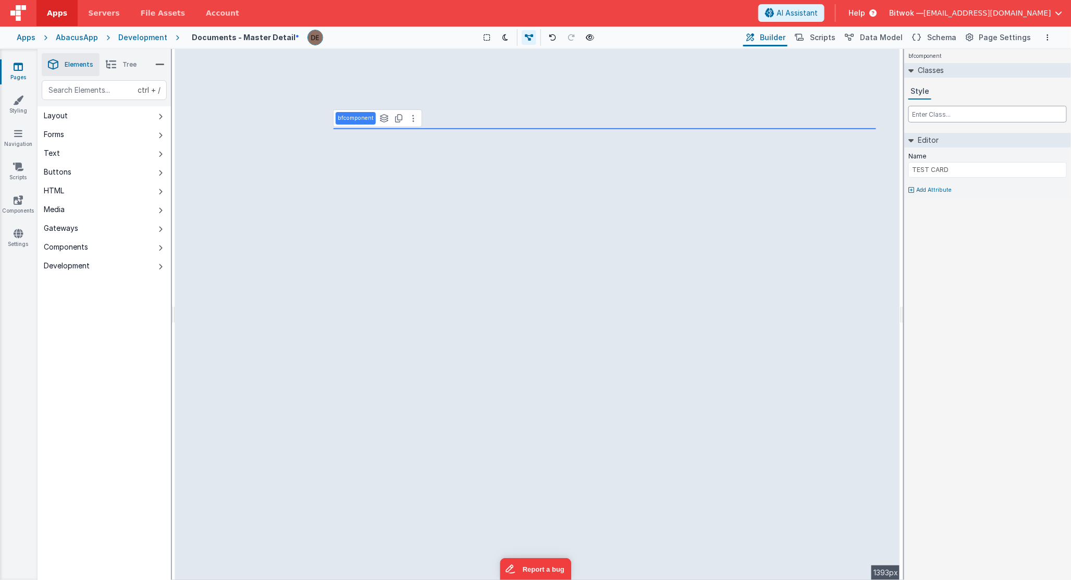
click at [929, 116] on input "text" at bounding box center [987, 114] width 158 height 17
click at [408, 119] on button at bounding box center [413, 118] width 13 height 13
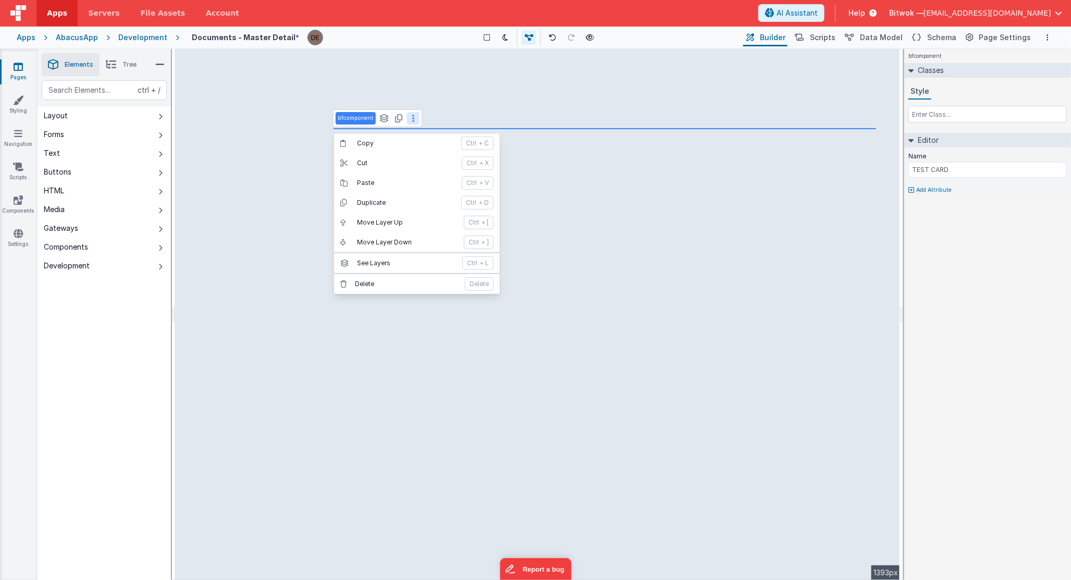
click at [358, 114] on p "bfcomponent" at bounding box center [356, 118] width 36 height 8
click at [380, 120] on icon at bounding box center [383, 118] width 9 height 8
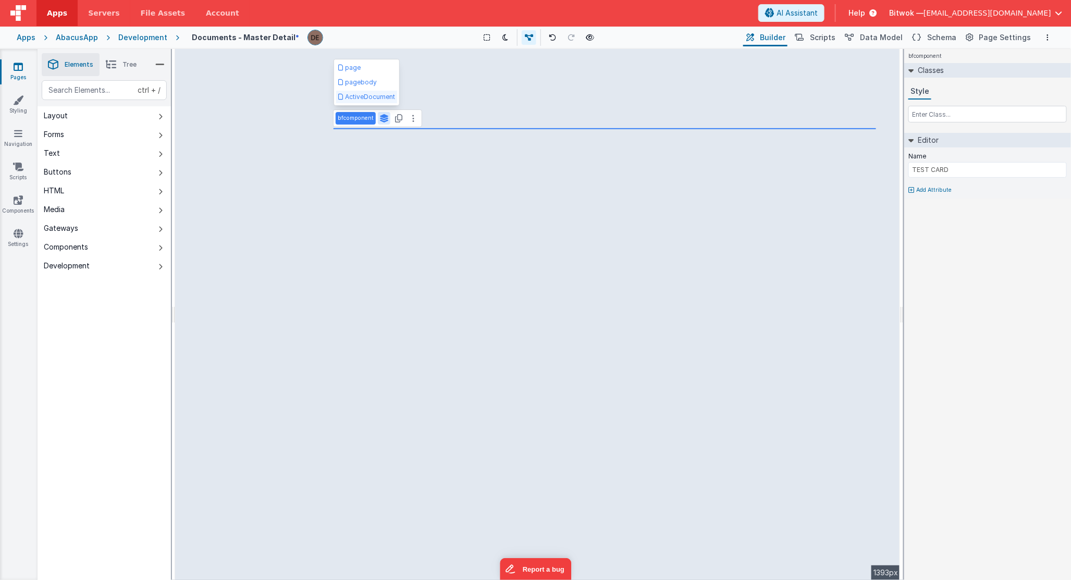
click at [353, 97] on button "ActiveDocument" at bounding box center [366, 97] width 61 height 13
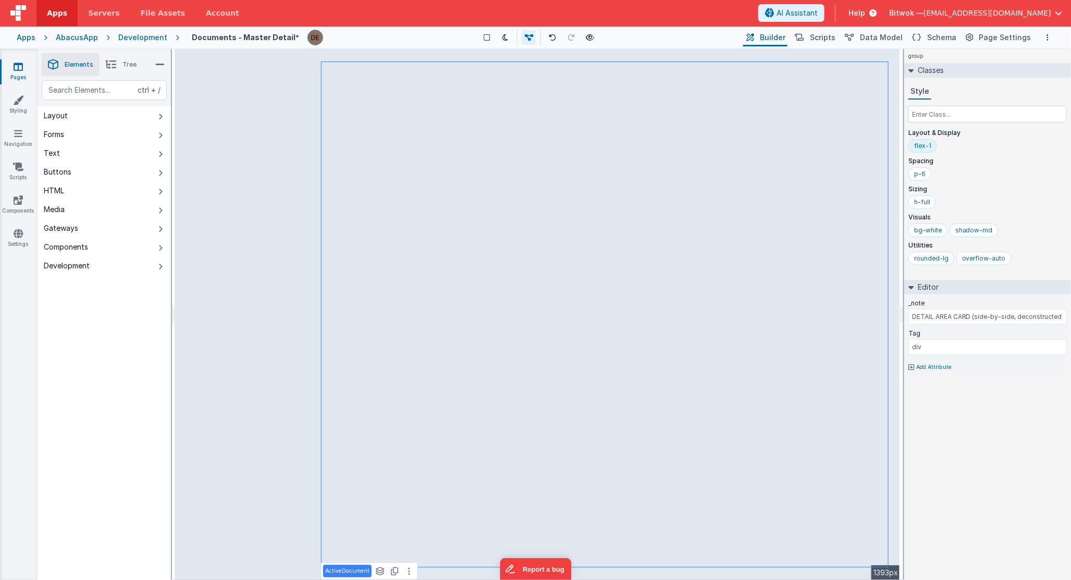
click at [111, 68] on icon at bounding box center [111, 64] width 10 height 15
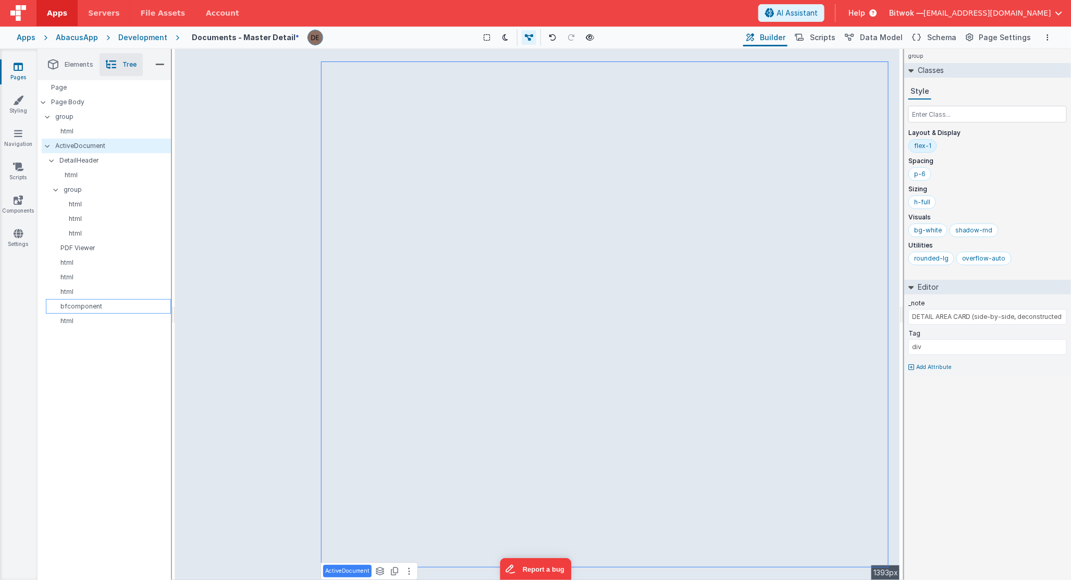
click at [105, 308] on p "bfcomponent" at bounding box center [110, 306] width 120 height 8
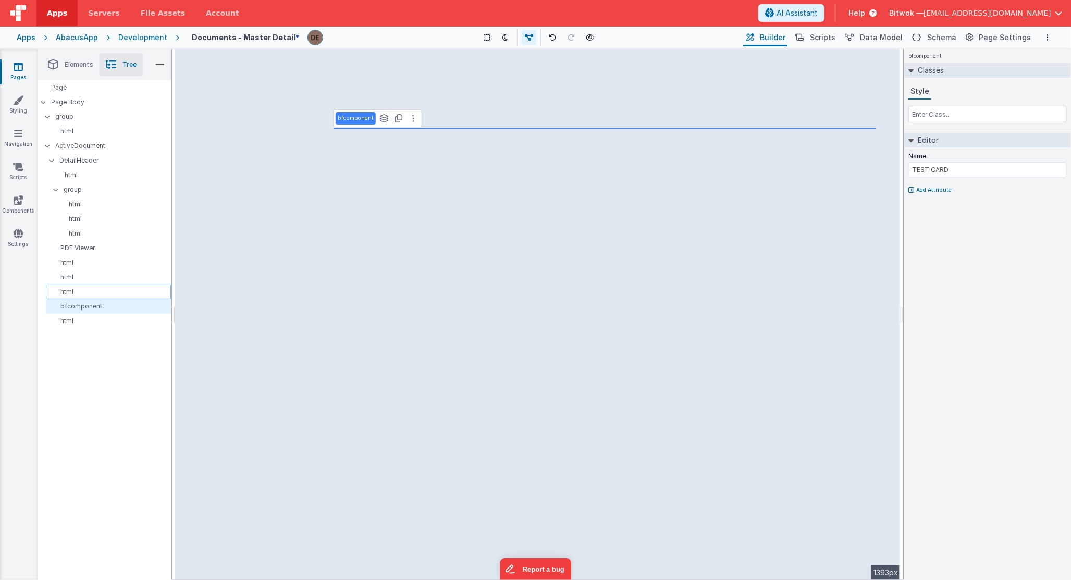
click at [95, 293] on p "html" at bounding box center [110, 292] width 120 height 8
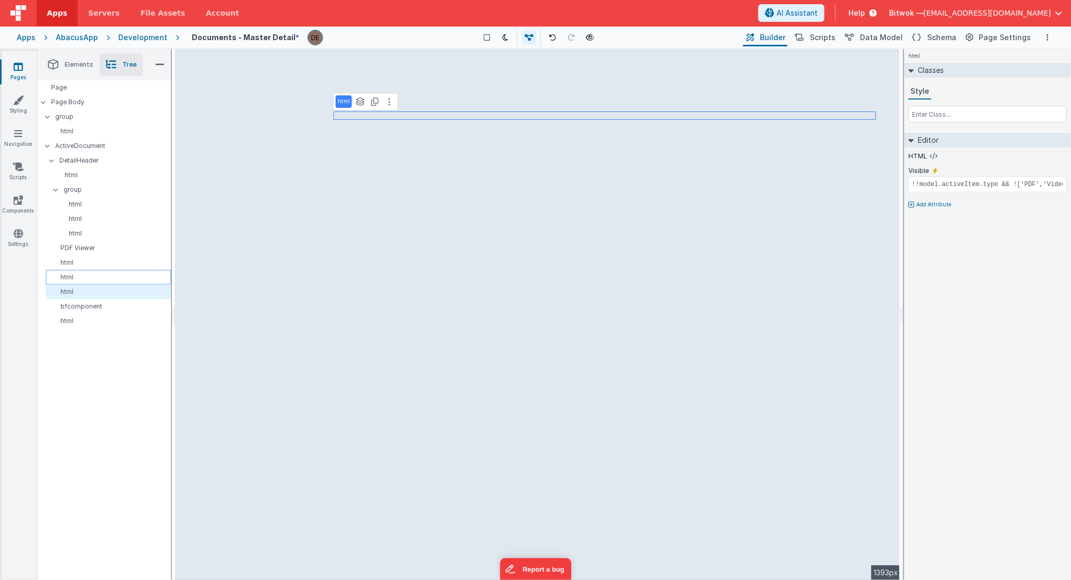
click at [93, 274] on p "html" at bounding box center [110, 277] width 120 height 8
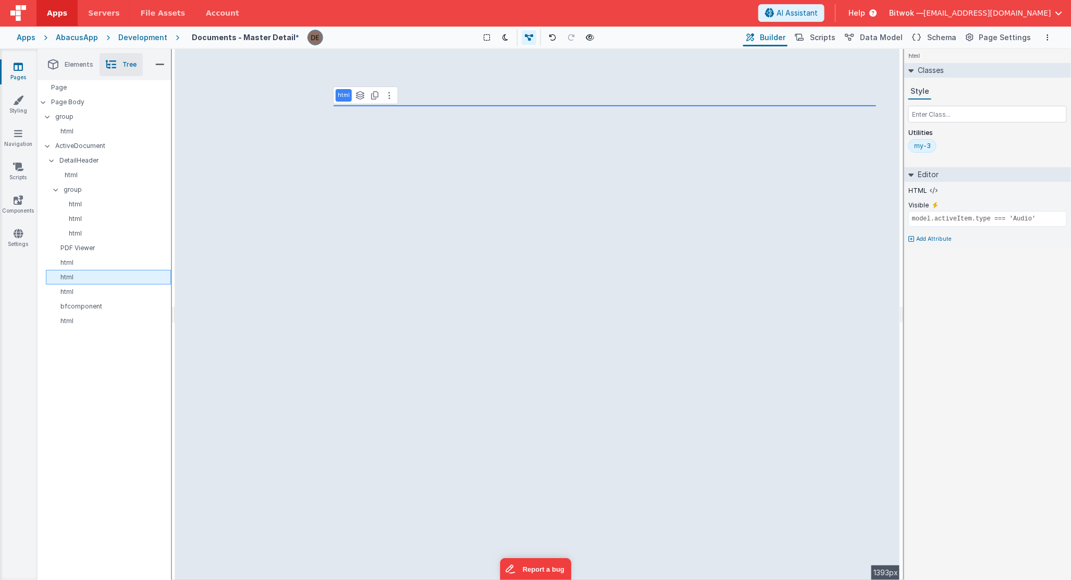
click at [93, 270] on div "html" at bounding box center [108, 277] width 125 height 15
click at [93, 264] on p "html" at bounding box center [110, 262] width 120 height 8
click at [77, 317] on p "html" at bounding box center [110, 321] width 120 height 8
type input "_.isEmpty(model.activeItem)"
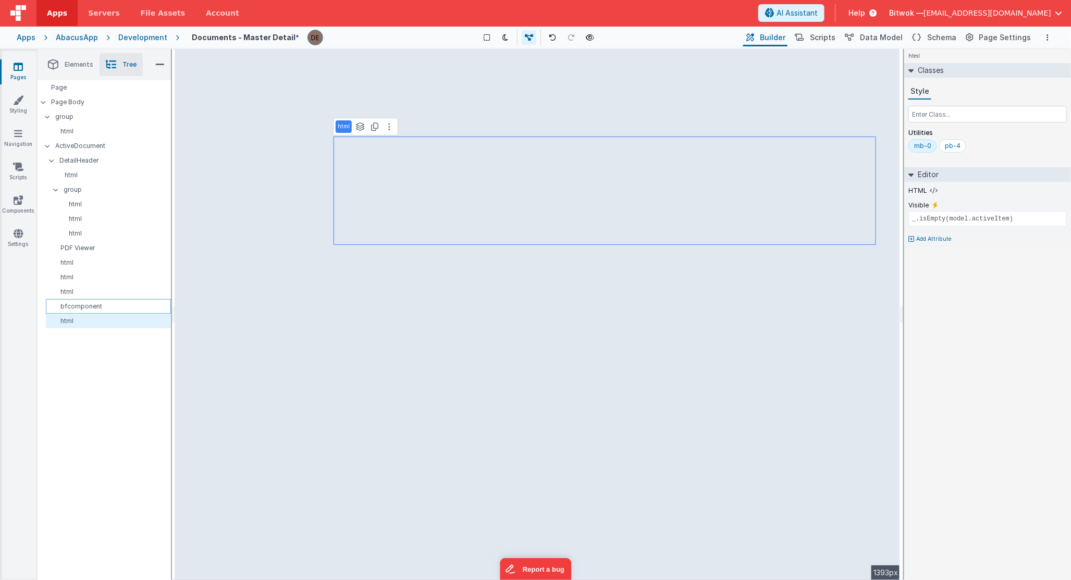
click at [116, 300] on div "bfcomponent" at bounding box center [108, 306] width 125 height 15
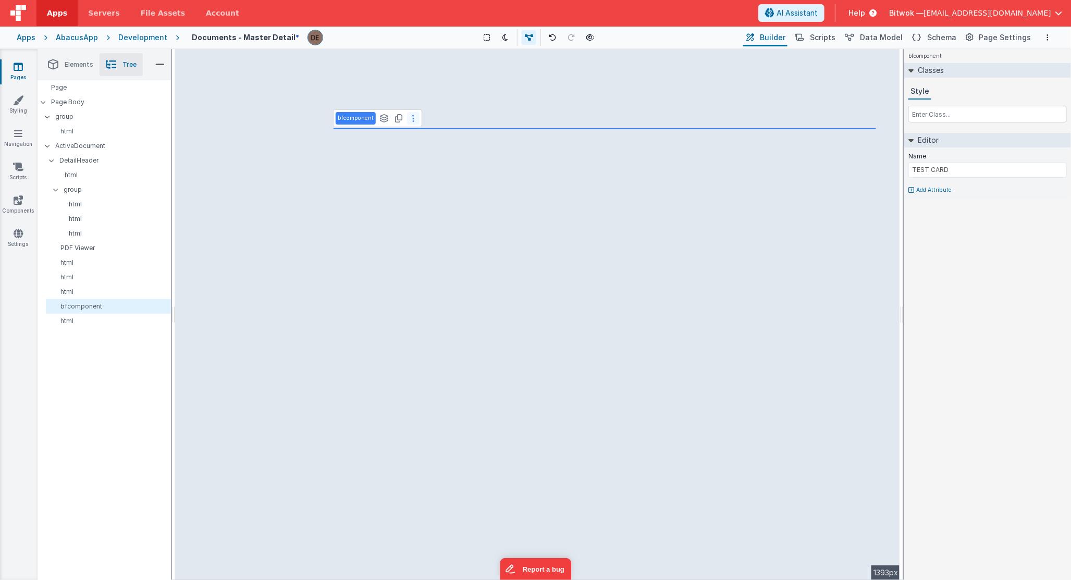
click at [409, 121] on button at bounding box center [413, 118] width 13 height 13
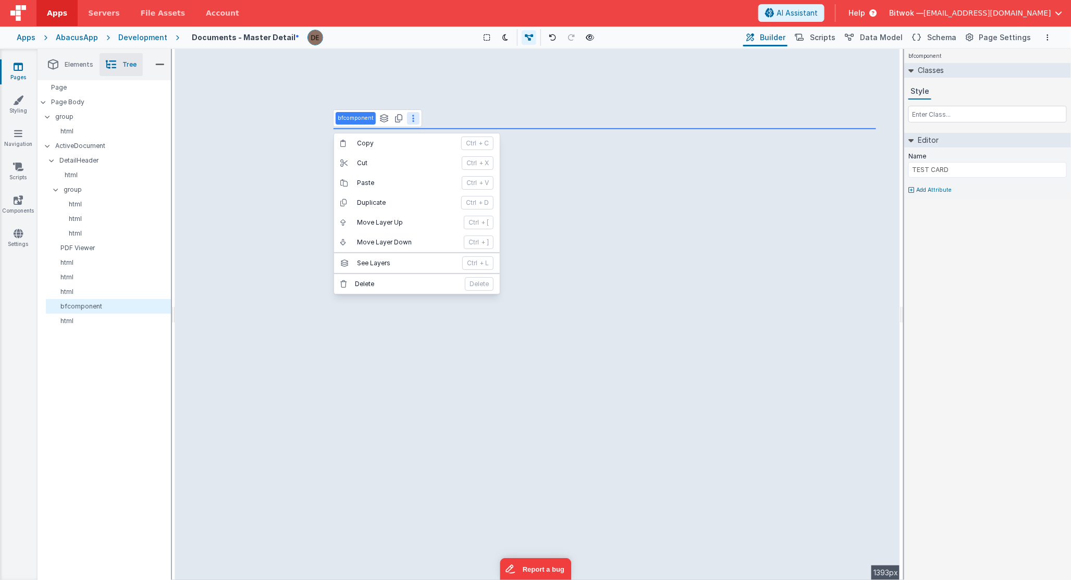
click at [409, 121] on button at bounding box center [413, 118] width 13 height 13
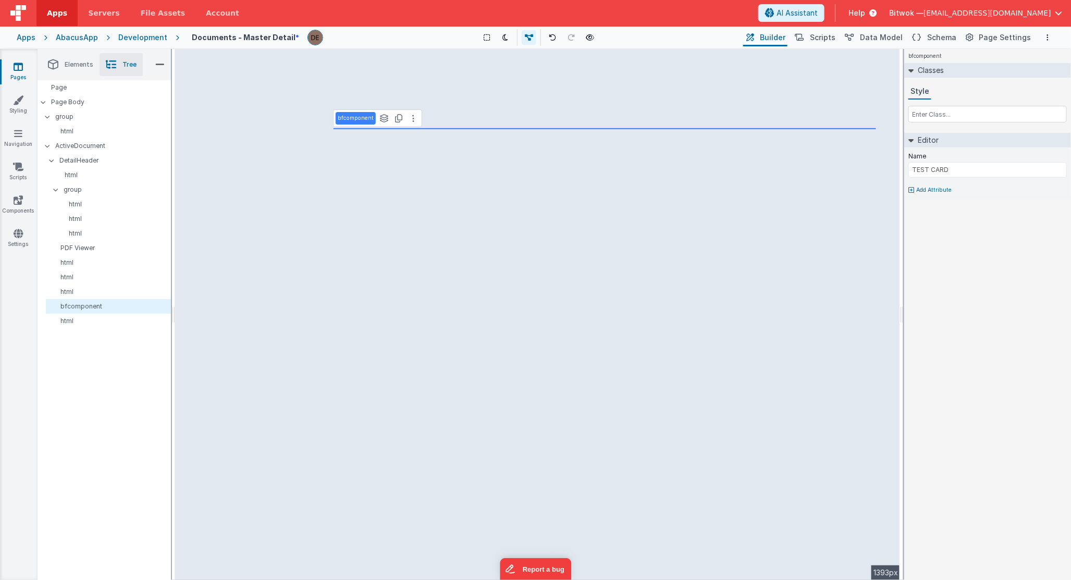
click at [30, 193] on div "Pages Styling Navigation Scripts Components Settings" at bounding box center [19, 314] width 38 height 531
click at [12, 206] on link "Components" at bounding box center [18, 205] width 38 height 21
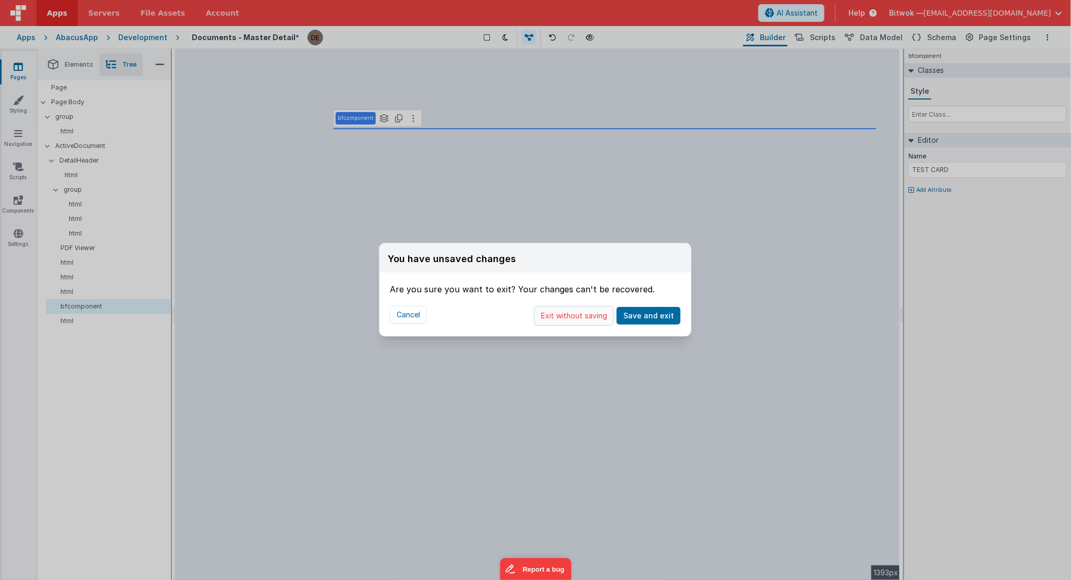
click at [545, 313] on button "Exit without saving" at bounding box center [574, 316] width 80 height 20
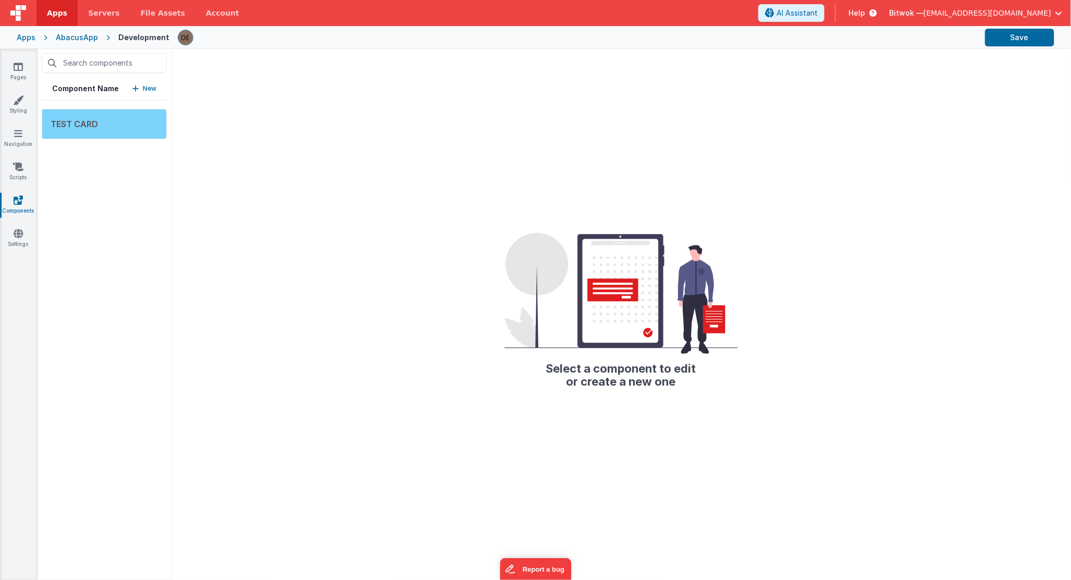
click at [153, 118] on div "TEST CARD" at bounding box center [104, 124] width 125 height 30
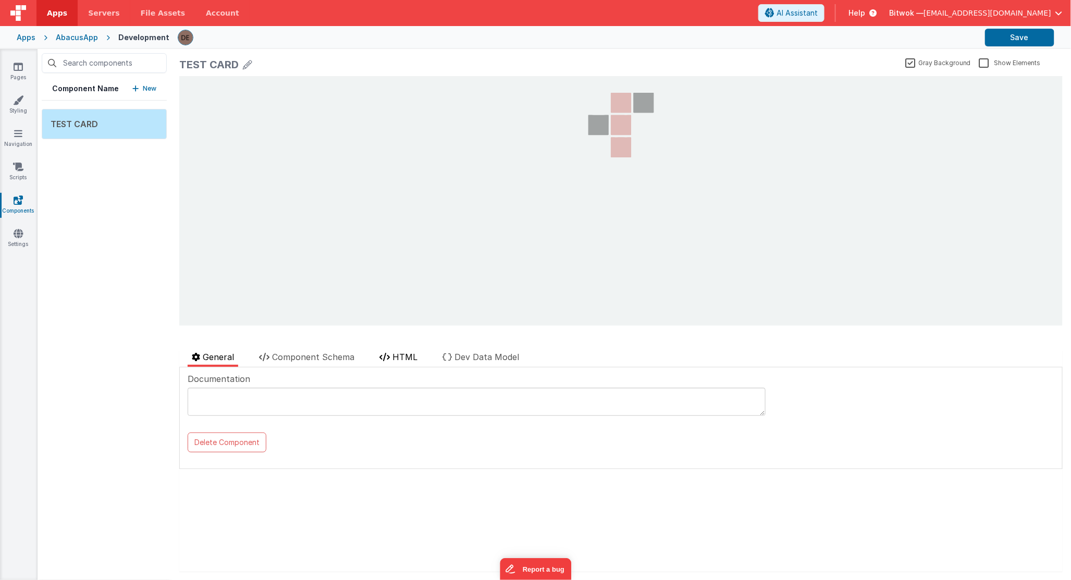
click at [391, 361] on li "HTML" at bounding box center [398, 359] width 46 height 16
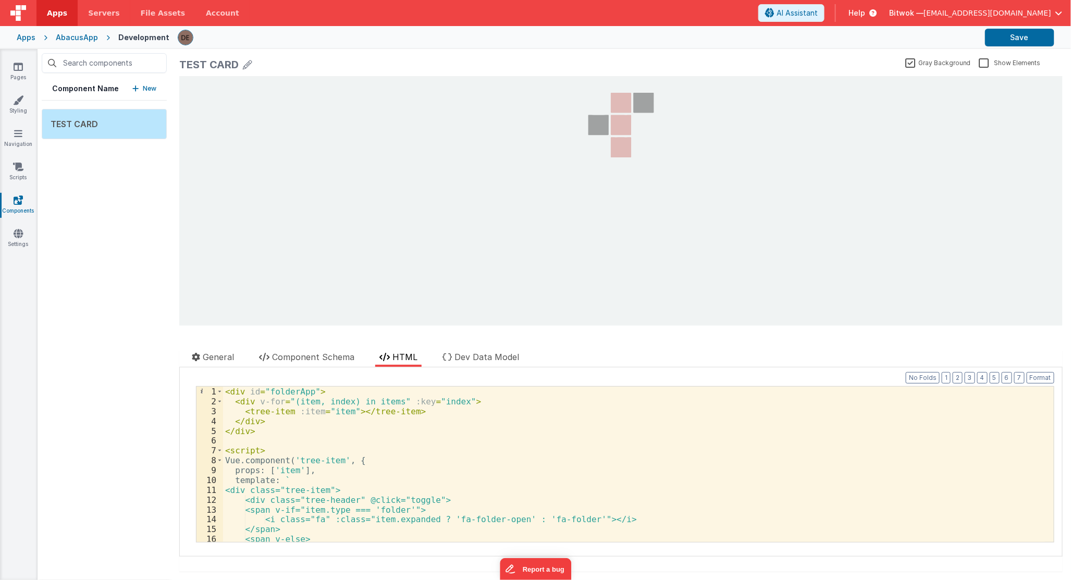
click at [380, 410] on div "< div id = "folderApp" > < div v-for = "(item, index) in items" :key = "index" …" at bounding box center [634, 474] width 822 height 175
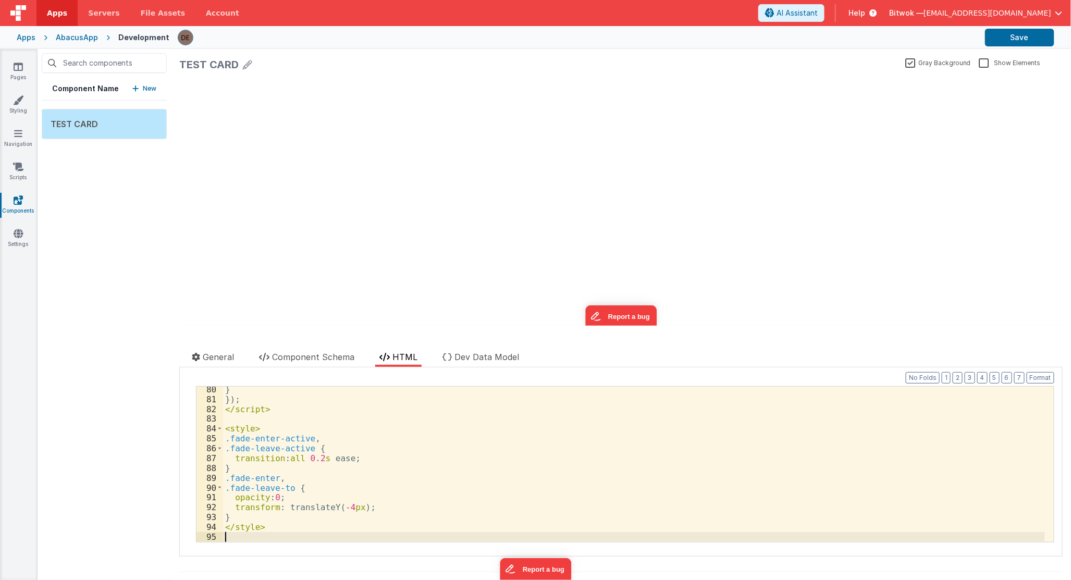
scroll to position [779, 0]
click at [325, 356] on span "Component Schema" at bounding box center [313, 357] width 82 height 10
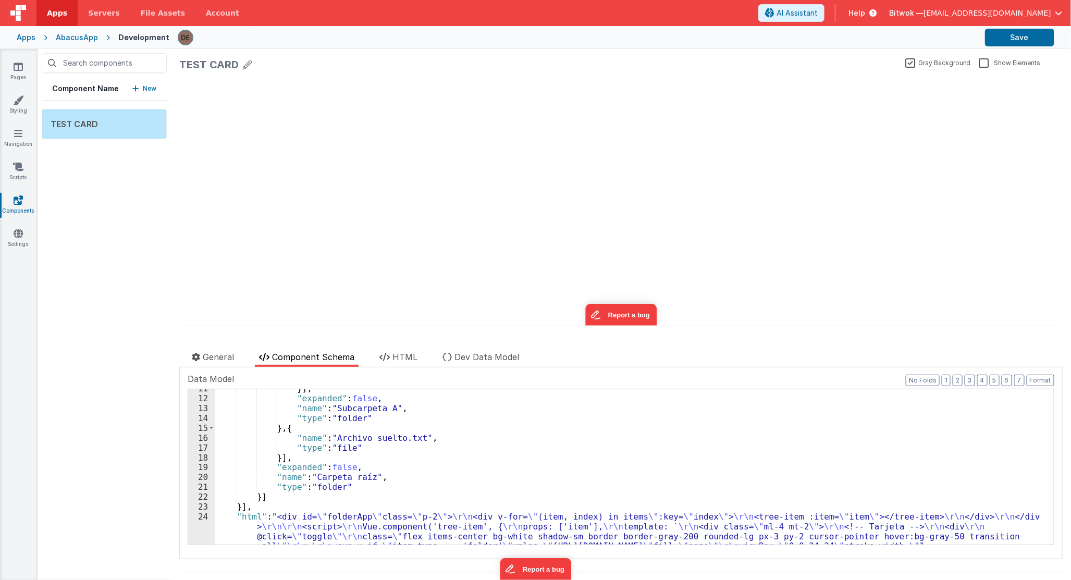
scroll to position [258, 0]
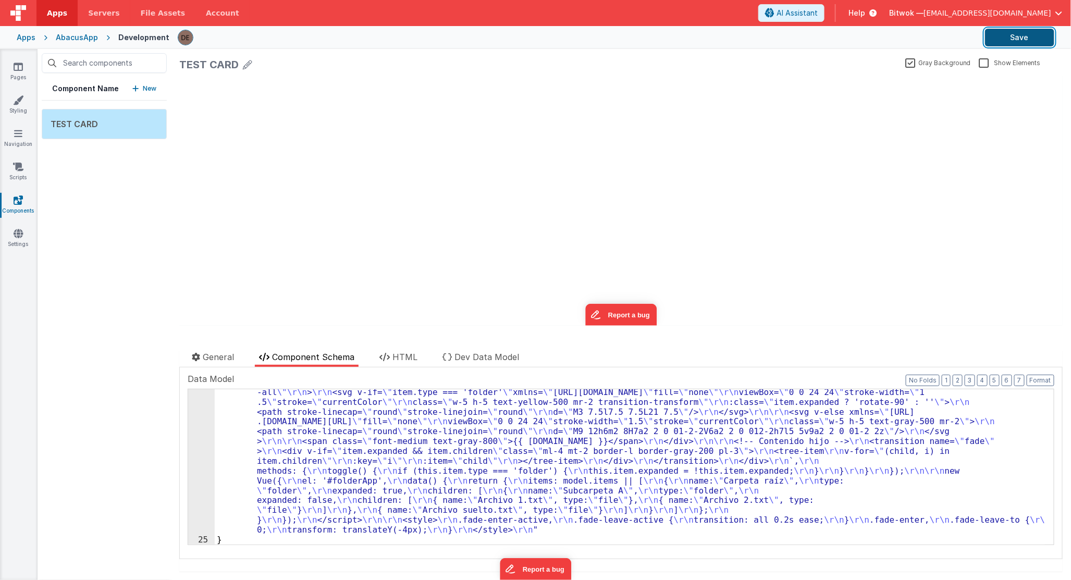
click at [1014, 44] on button "Save" at bounding box center [1019, 38] width 69 height 18
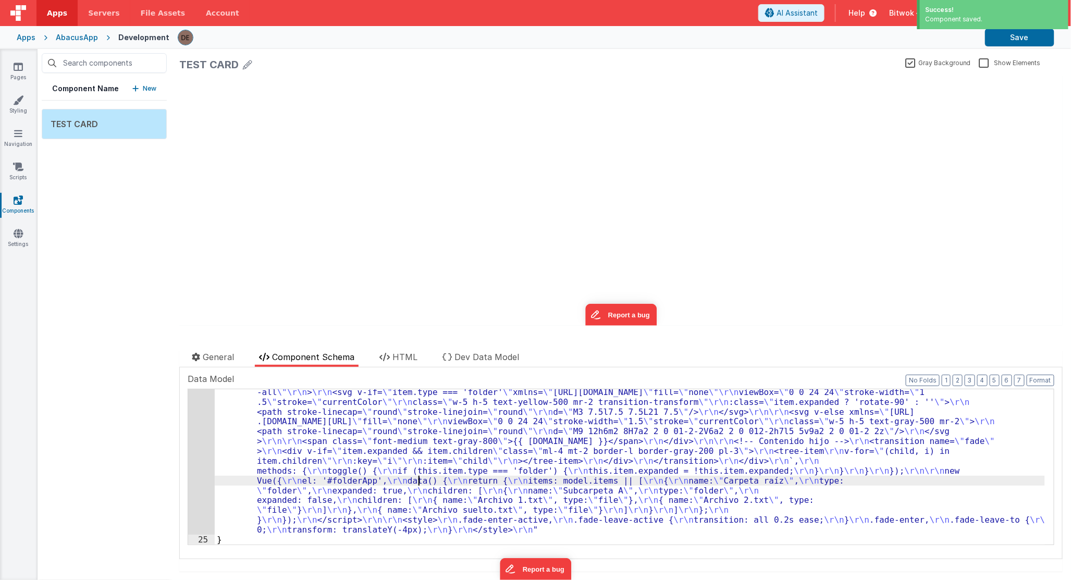
click at [418, 480] on div ""html" : "<div id= \" folderApp \" class= \" p-2 \" > \r\n <div v-for= \" (item…" at bounding box center [630, 528] width 830 height 342
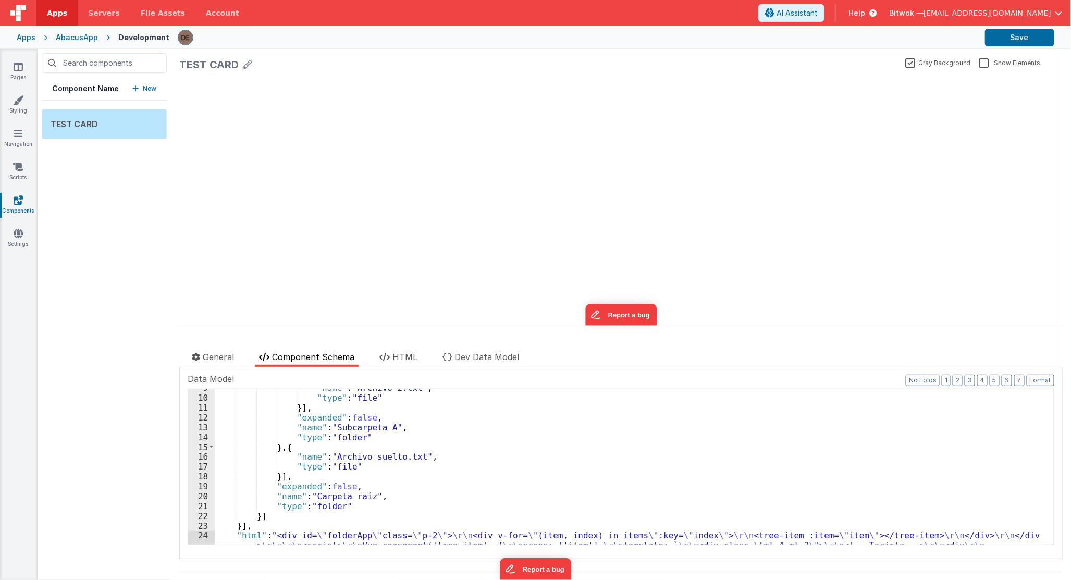
scroll to position [0, 0]
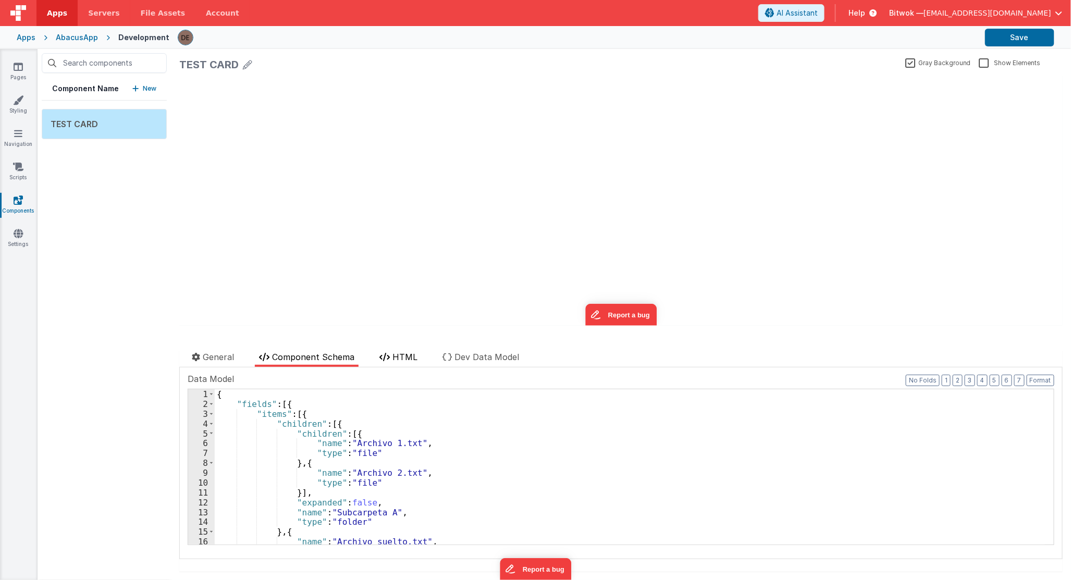
click at [388, 362] on li "HTML" at bounding box center [398, 359] width 46 height 16
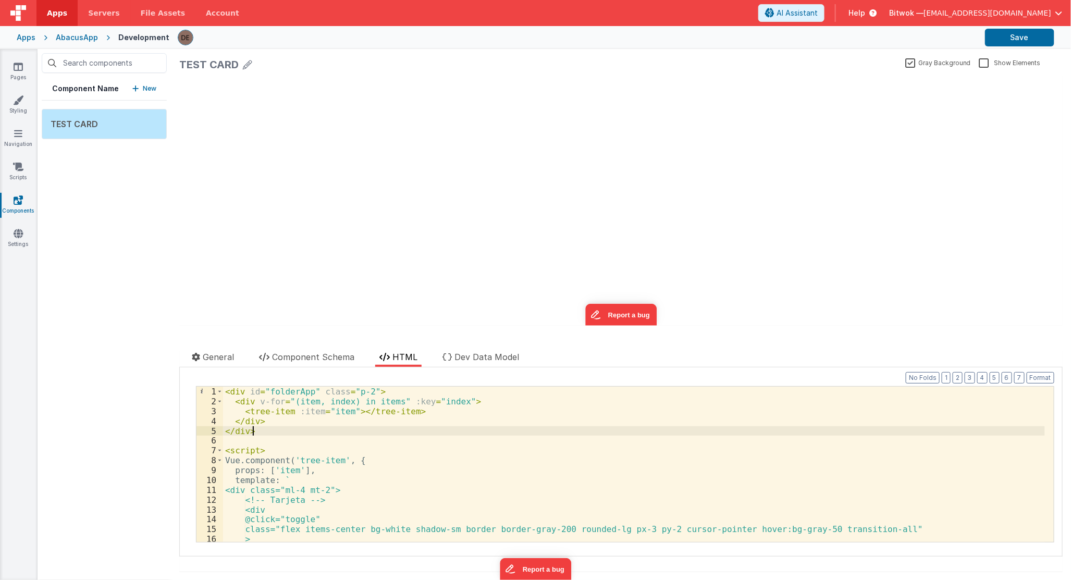
click at [382, 431] on div "< div id = "folderApp" class = "p-2" > < div v-for = "(item, index) in items" :…" at bounding box center [634, 474] width 822 height 175
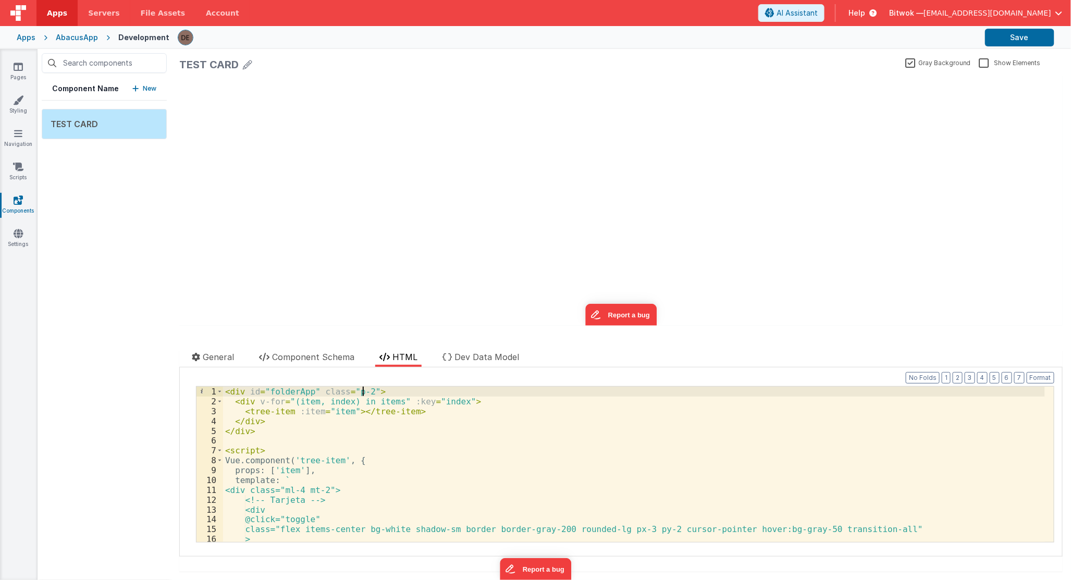
click at [363, 393] on div "< div id = "folderApp" class = "p-2" > < div v-for = "(item, index) in items" :…" at bounding box center [634, 474] width 822 height 175
click at [972, 59] on div "TEST CARD Gray Background Show Elements" at bounding box center [620, 64] width 883 height 15
click at [979, 64] on label "Show Elements" at bounding box center [1009, 62] width 61 height 10
click at [0, 0] on input "Show Elements" at bounding box center [0, 0] width 0 height 0
click at [897, 63] on div "TEST CARD Gray Background Show Elements" at bounding box center [620, 64] width 883 height 15
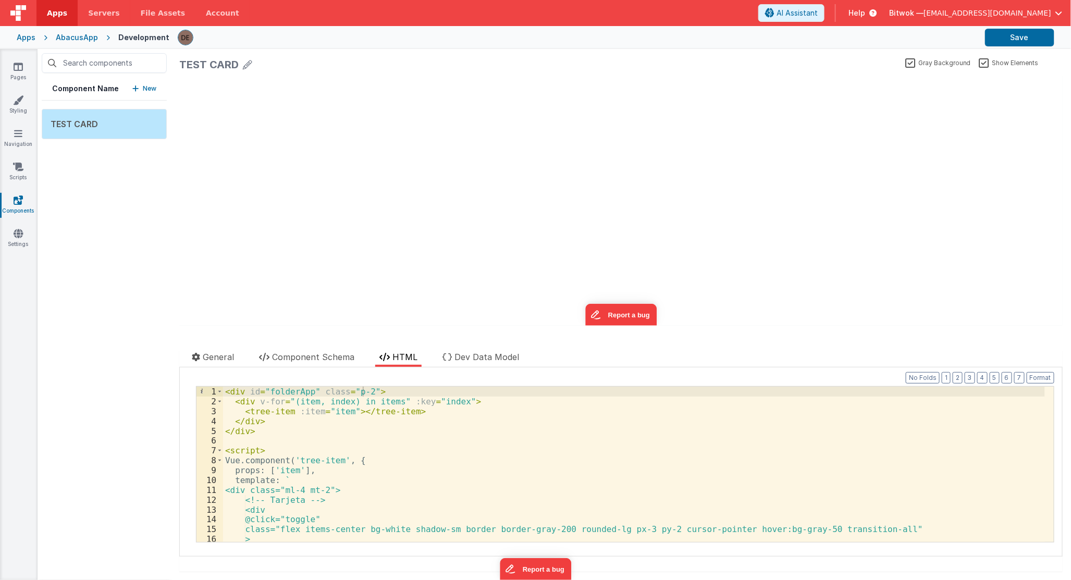
click at [905, 63] on label "Gray Background" at bounding box center [938, 62] width 66 height 10
click at [0, 0] on input "Gray Background" at bounding box center [0, 0] width 0 height 0
click at [903, 64] on label "Gray Background" at bounding box center [937, 62] width 68 height 10
click at [0, 0] on input "Gray Background" at bounding box center [0, 0] width 0 height 0
drag, startPoint x: 914, startPoint y: 76, endPoint x: 914, endPoint y: 105, distance: 29.7
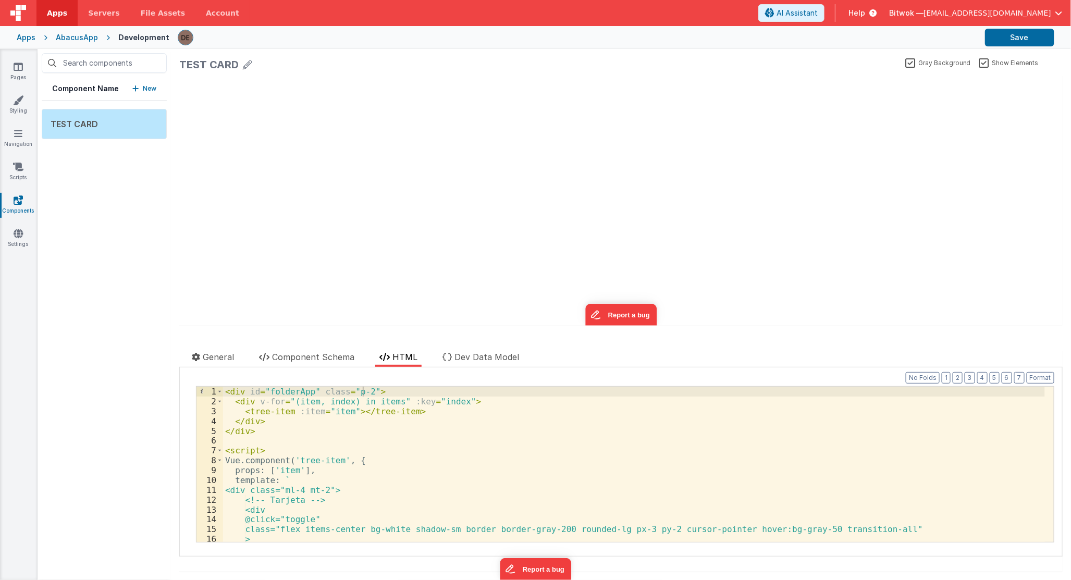
click at [915, 104] on div "update page model (See schema to hide after dev) showElements" at bounding box center [620, 201] width 883 height 250
click at [301, 429] on div "< div id = "folderApp" class = "p-2" > < div v-for = "(item, index) in items" :…" at bounding box center [634, 474] width 822 height 175
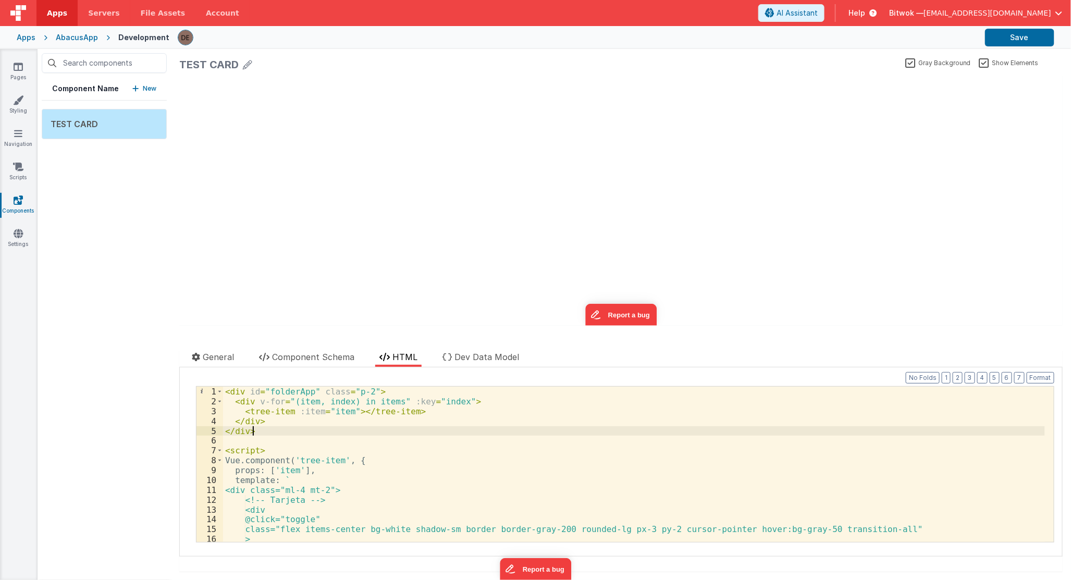
click at [283, 404] on div "< div id = "folderApp" class = "p-2" > < div v-for = "(item, index) in items" :…" at bounding box center [634, 474] width 822 height 175
click at [281, 420] on div "< div id = "folderApp" class = "p-2" > < div v-for = "(item, index) in items" :…" at bounding box center [634, 474] width 822 height 175
click at [363, 393] on div "< div id = "folderApp" class = "p-2" > < div v-for = "(item, index) in items" :…" at bounding box center [634, 474] width 822 height 175
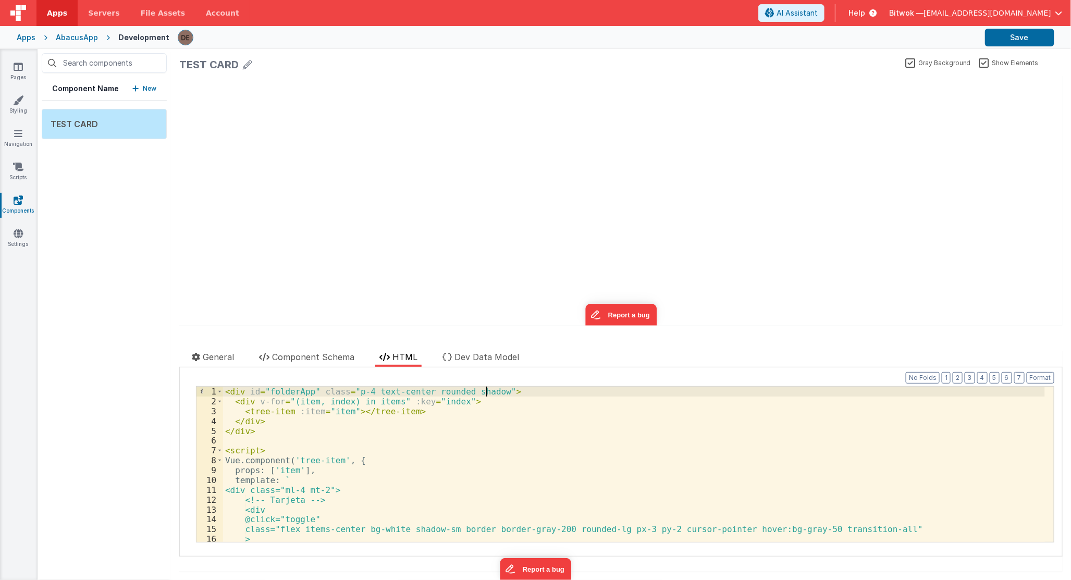
drag, startPoint x: 460, startPoint y: 400, endPoint x: 467, endPoint y: 402, distance: 7.6
click at [460, 400] on div "< div id = "folderApp" class = "p-4 text-center rounded shadow" > < div v-for =…" at bounding box center [634, 474] width 822 height 175
click at [489, 394] on div "< div id = "folderApp" class = "p-4 text-center rounded shadow" > < div v-for =…" at bounding box center [634, 474] width 822 height 175
click at [537, 291] on div "update page model (See schema to hide after dev) showElements" at bounding box center [620, 201] width 883 height 250
click at [571, 392] on div "< div id = "folderApp" class = "p-4 text-center rounded shadow" style = "height…" at bounding box center [634, 474] width 822 height 175
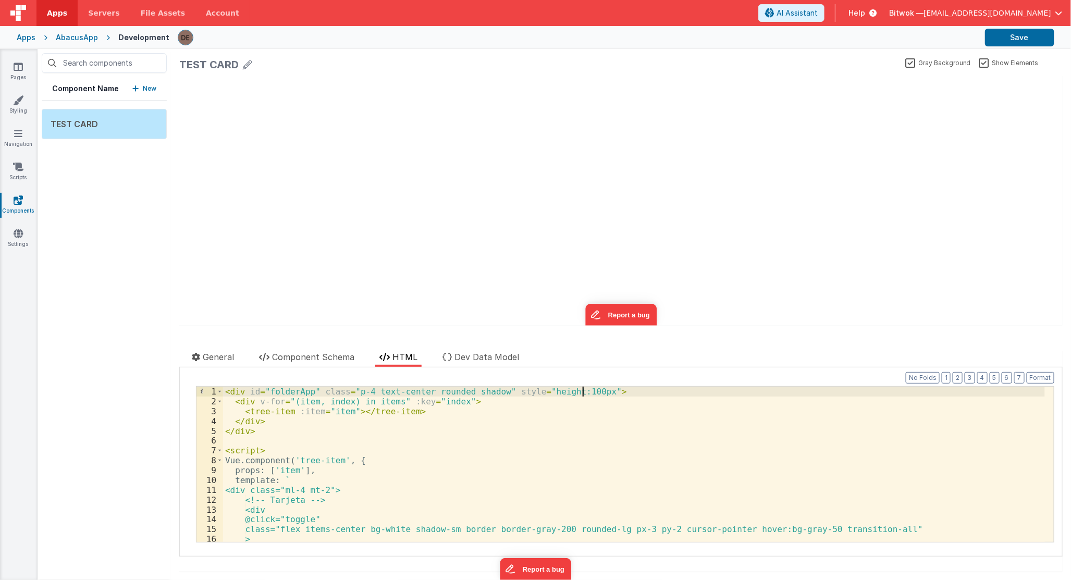
click at [584, 391] on div "< div id = "folderApp" class = "p-4 text-center rounded shadow" style = "height…" at bounding box center [634, 474] width 822 height 175
click at [614, 431] on div "< div id = "folderApp" class = "p-4 text-center rounded shadow" style = "height…" at bounding box center [634, 474] width 822 height 175
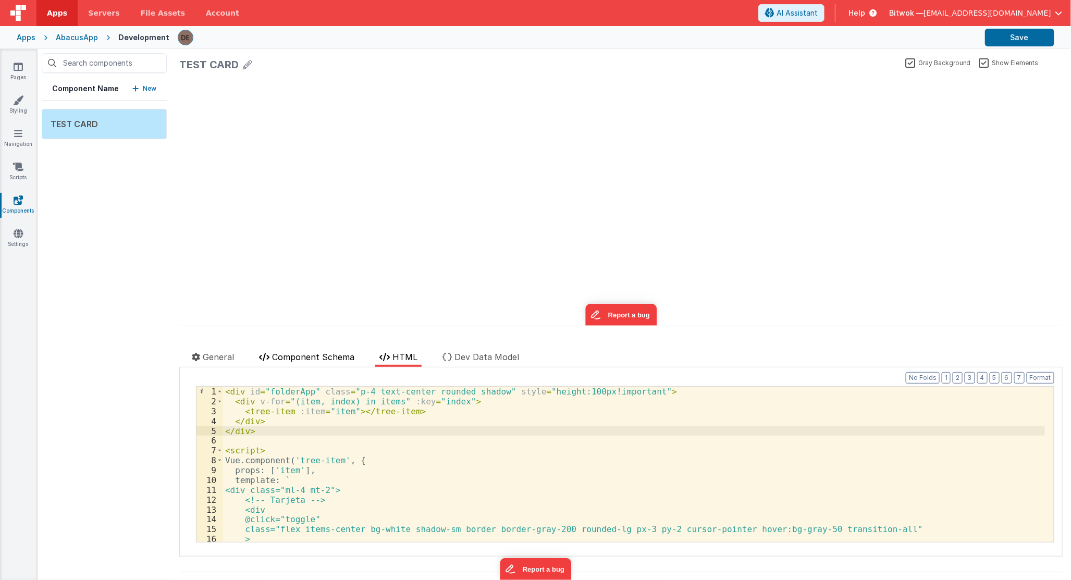
click at [349, 358] on span "Component Schema" at bounding box center [313, 357] width 82 height 10
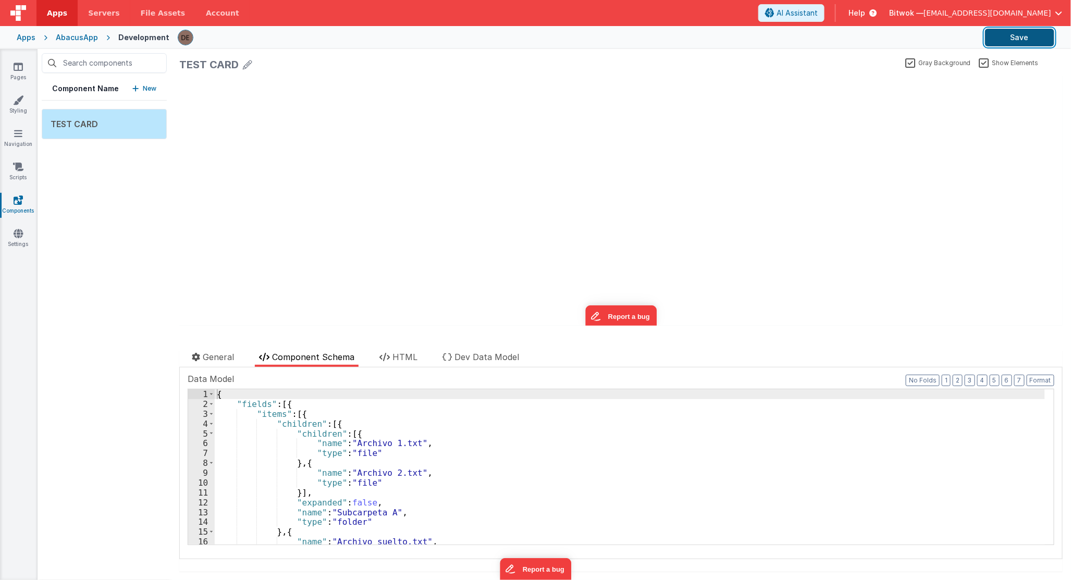
click at [1027, 38] on button "Save" at bounding box center [1019, 38] width 69 height 18
click at [979, 64] on label "Show Elements" at bounding box center [1008, 62] width 59 height 10
click at [0, 0] on input "Show Elements" at bounding box center [0, 0] width 0 height 0
click at [979, 63] on label "Show Elements" at bounding box center [1009, 62] width 61 height 10
click at [0, 0] on input "Show Elements" at bounding box center [0, 0] width 0 height 0
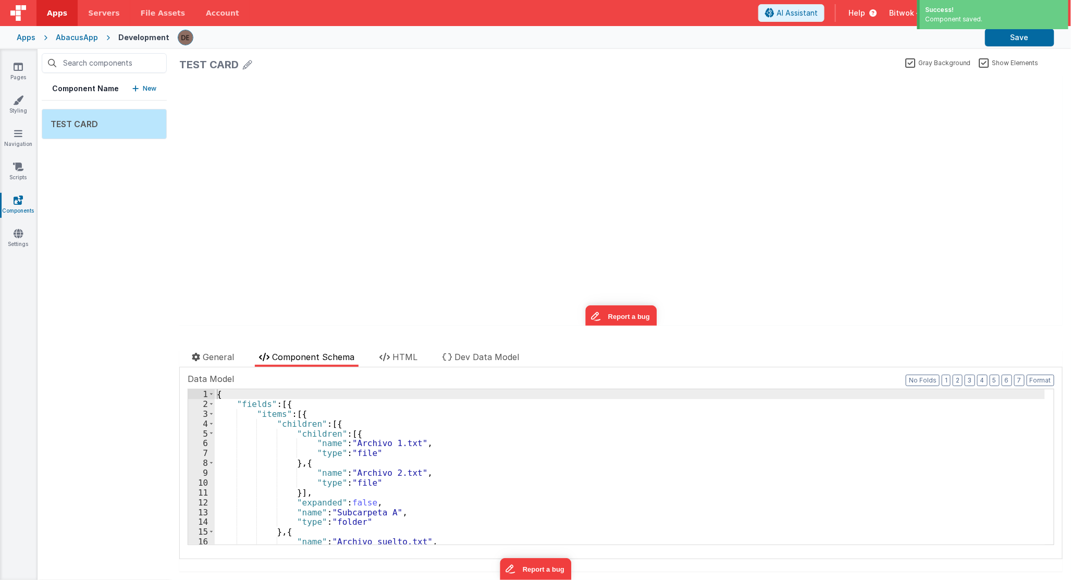
click at [914, 60] on label "Gray Background" at bounding box center [938, 62] width 66 height 10
click at [0, 0] on input "Gray Background" at bounding box center [0, 0] width 0 height 0
click at [904, 63] on label "Gray Background" at bounding box center [937, 62] width 68 height 10
click at [0, 0] on input "Gray Background" at bounding box center [0, 0] width 0 height 0
drag, startPoint x: 375, startPoint y: 76, endPoint x: 371, endPoint y: 105, distance: 28.8
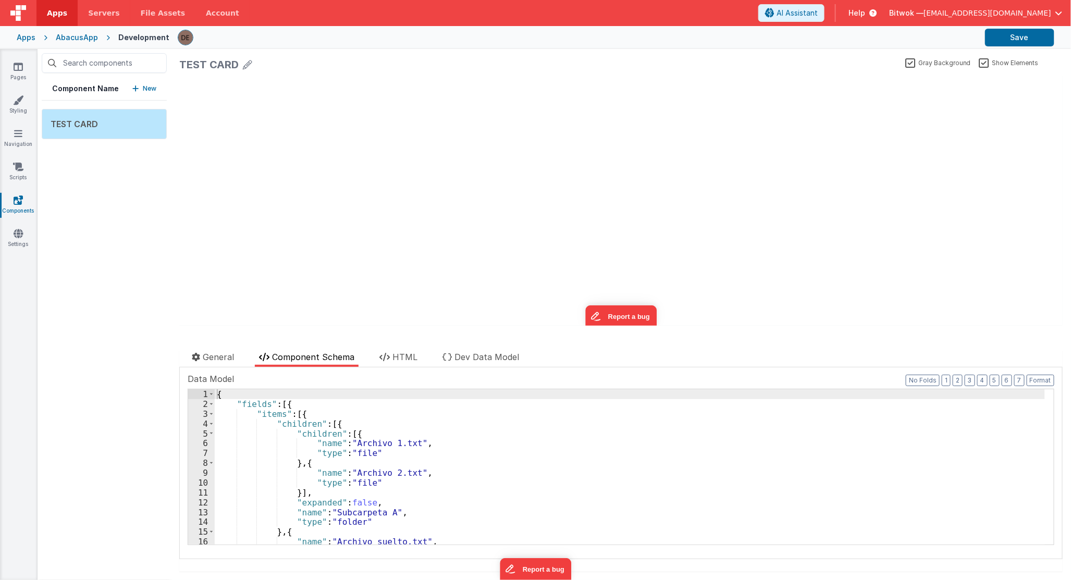
click at [371, 103] on div "update page model (See schema to hide after dev) showElements" at bounding box center [620, 201] width 883 height 250
click at [218, 355] on span "General" at bounding box center [218, 357] width 31 height 10
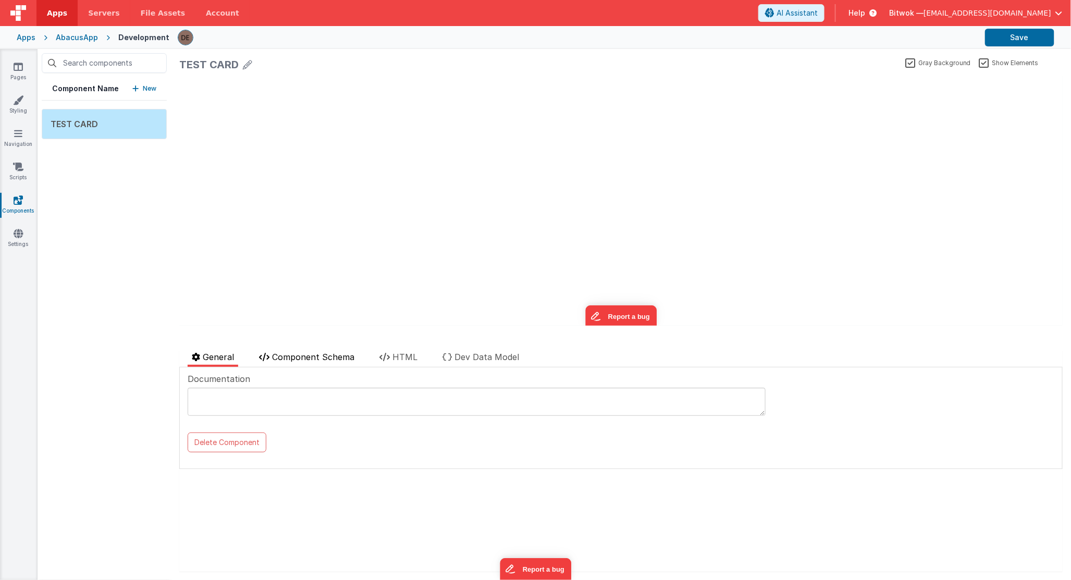
click at [272, 355] on li "Component Schema" at bounding box center [307, 359] width 104 height 16
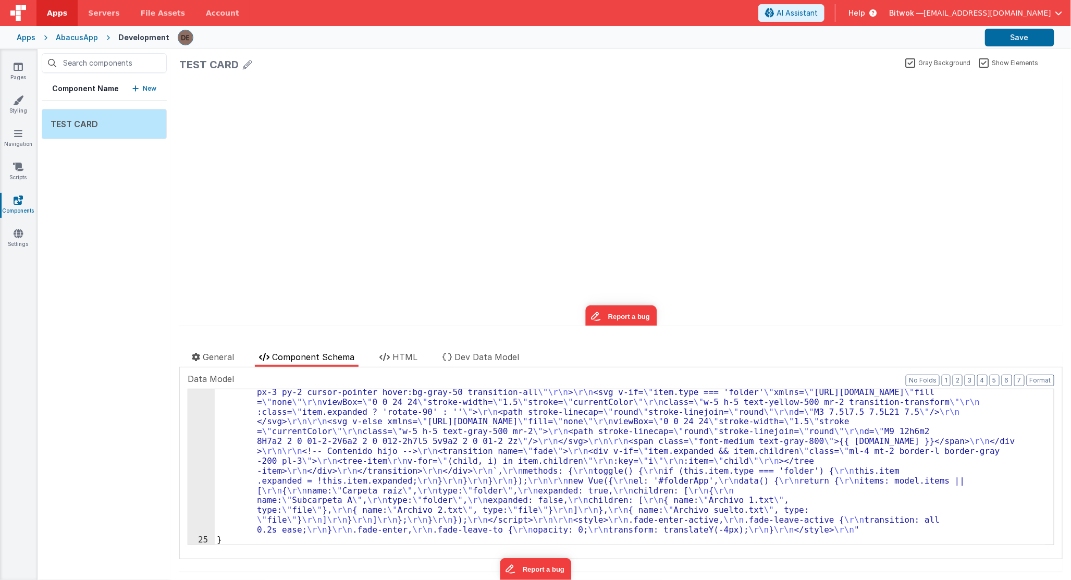
scroll to position [258, 0]
click at [428, 169] on div "update page model (See schema to hide after dev) showElements" at bounding box center [620, 201] width 883 height 250
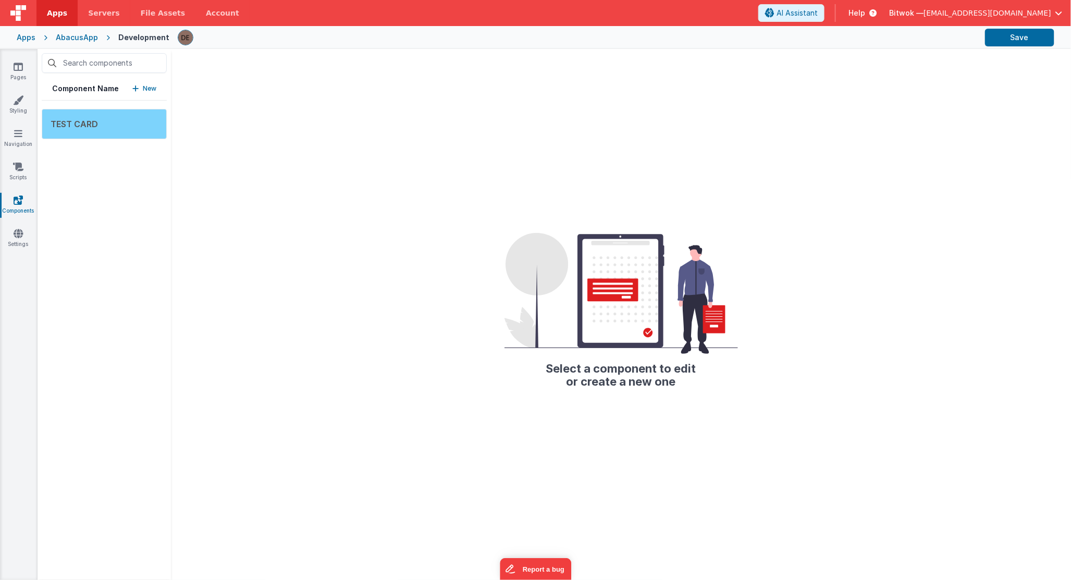
click at [101, 131] on div "TEST CARD" at bounding box center [104, 124] width 125 height 30
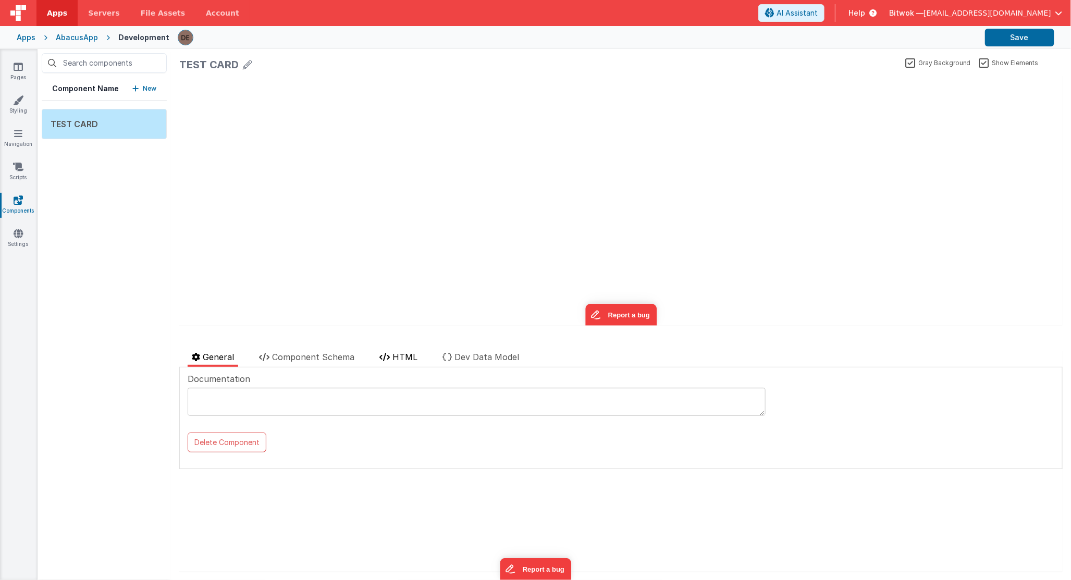
click at [401, 353] on span "HTML" at bounding box center [404, 357] width 25 height 10
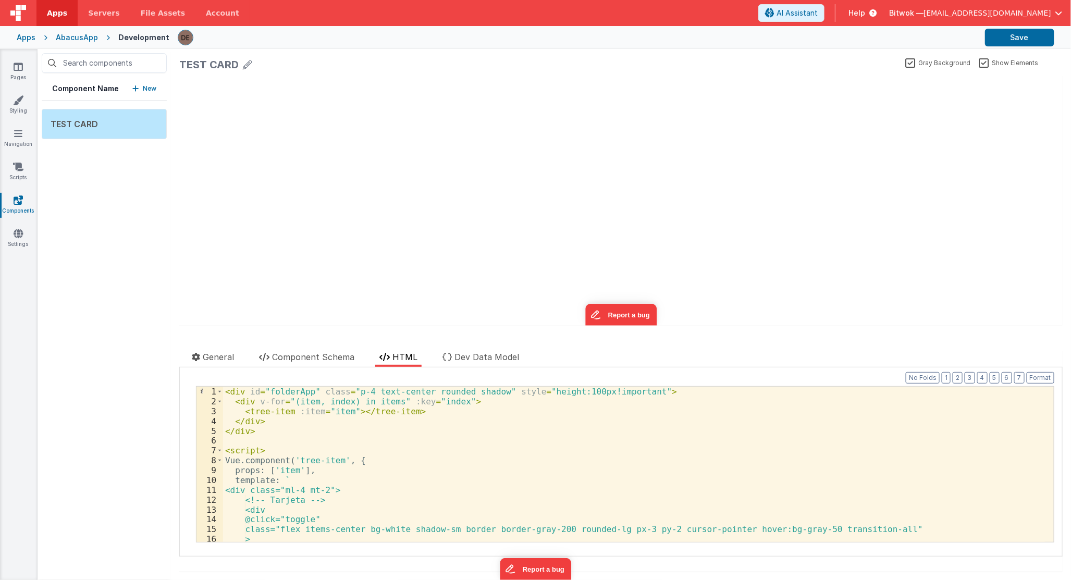
click at [345, 448] on div "< div id = "folderApp" class = "p-4 text-center rounded shadow" style = "height…" at bounding box center [634, 474] width 822 height 175
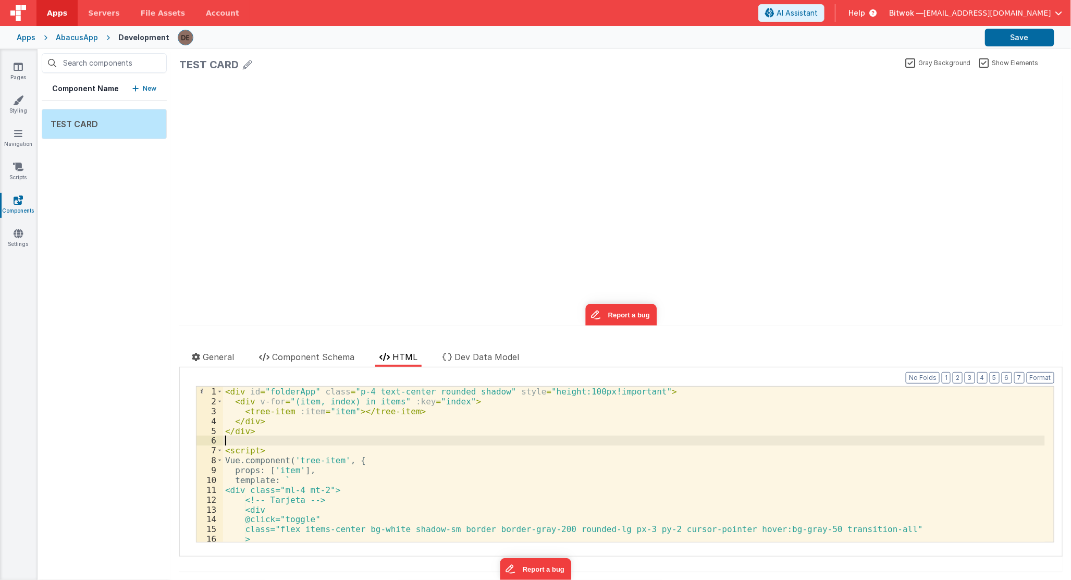
click at [275, 443] on div "< div id = "folderApp" class = "p-4 text-center rounded shadow" style = "height…" at bounding box center [634, 474] width 822 height 175
click at [19, 71] on icon at bounding box center [18, 66] width 9 height 10
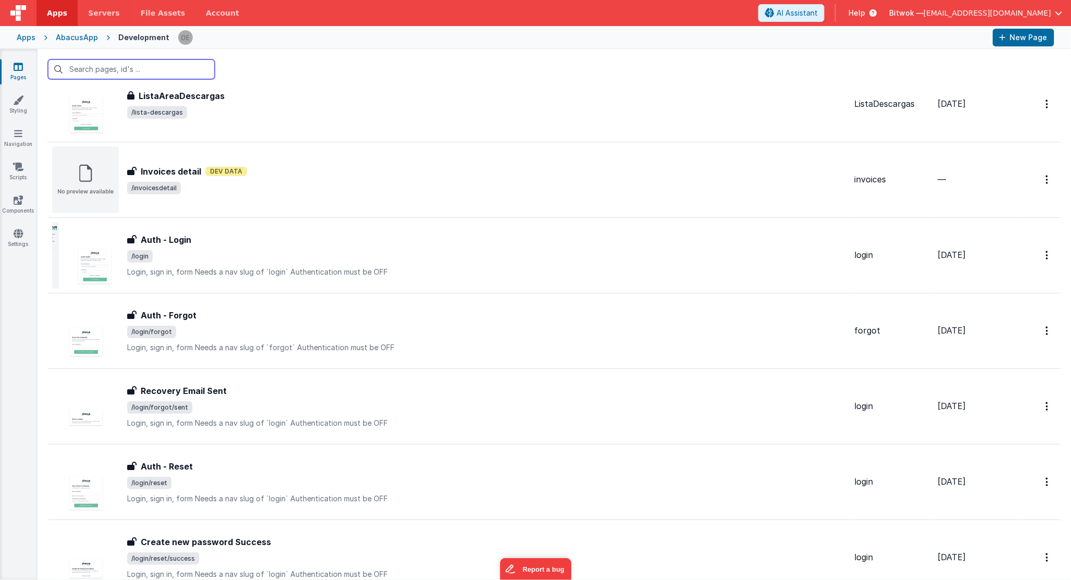
scroll to position [715, 0]
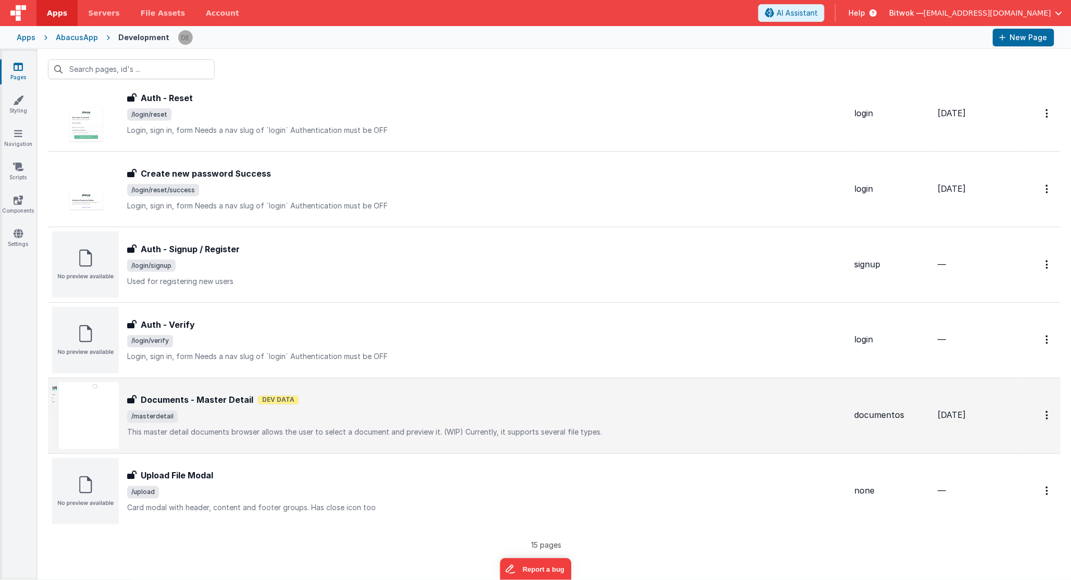
click at [280, 422] on span "/masterdetail" at bounding box center [486, 417] width 718 height 13
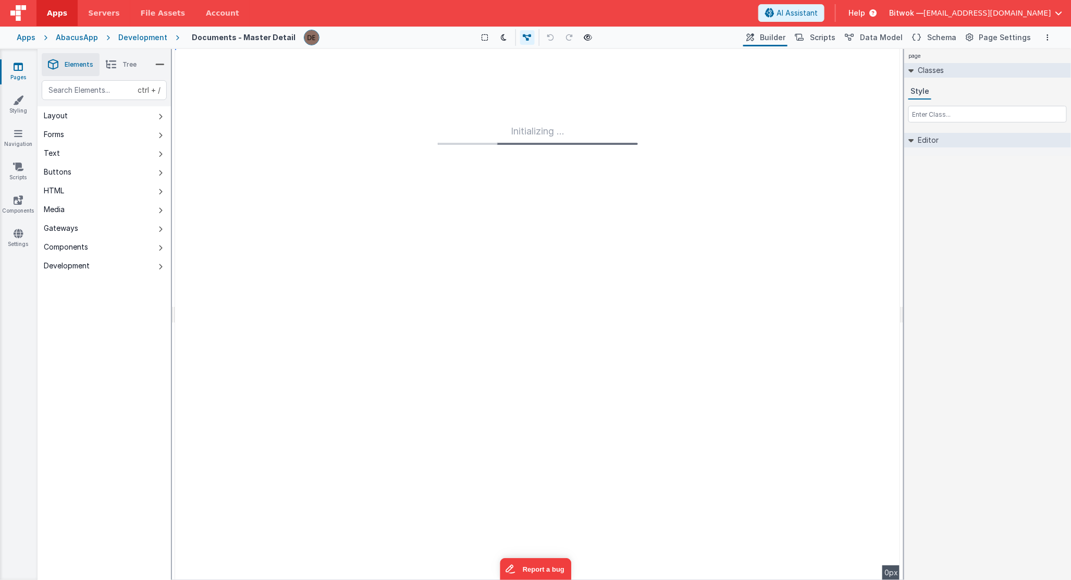
click at [117, 68] on li "Tree" at bounding box center [121, 64] width 43 height 23
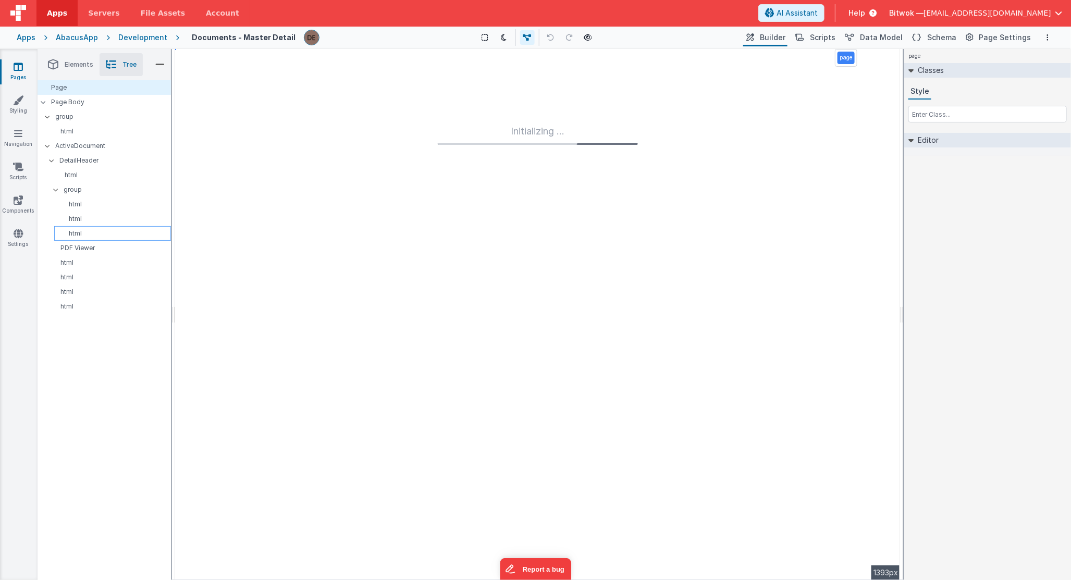
click at [84, 231] on p "html" at bounding box center [114, 233] width 112 height 8
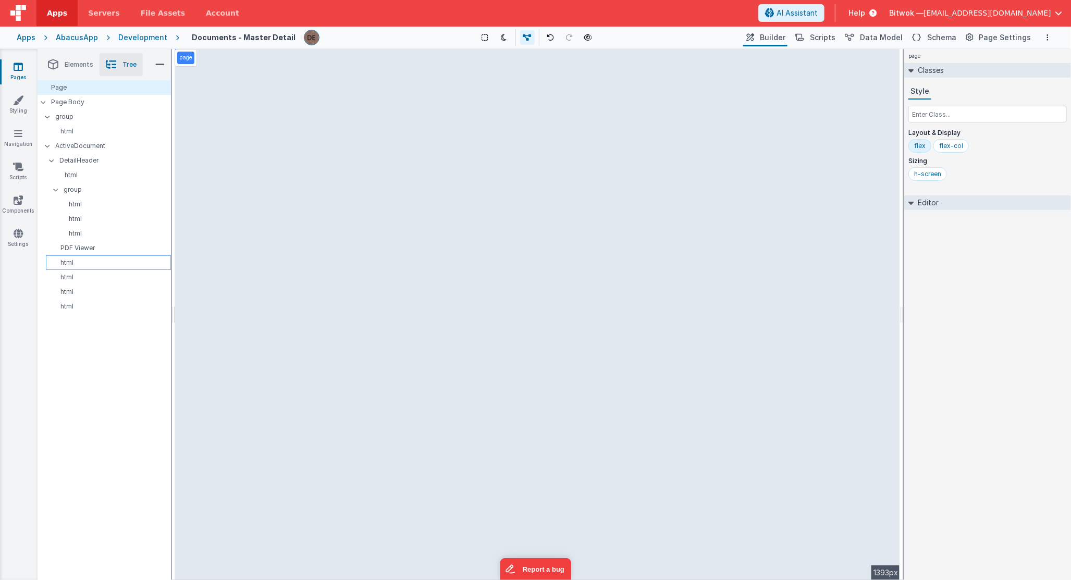
click at [82, 258] on p "html" at bounding box center [110, 262] width 120 height 8
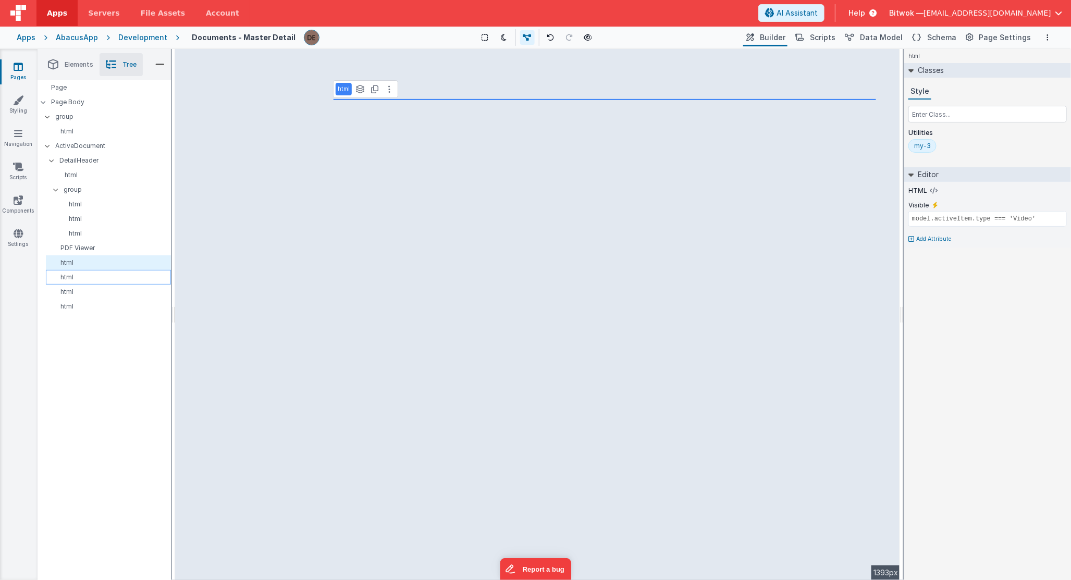
click at [82, 279] on p "html" at bounding box center [110, 277] width 120 height 8
click at [85, 295] on p "html" at bounding box center [110, 292] width 120 height 8
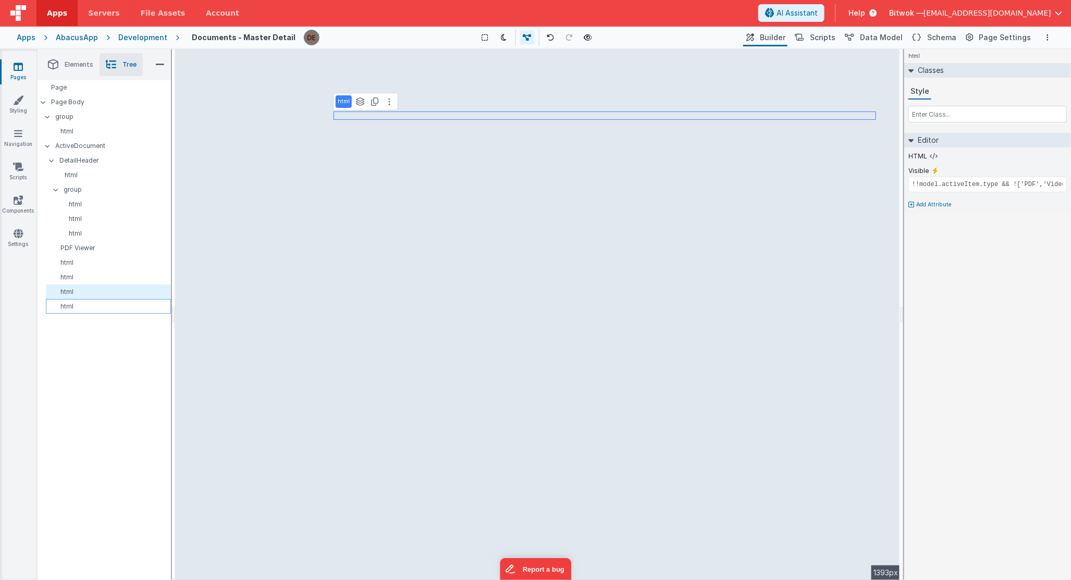
click at [85, 304] on p "html" at bounding box center [110, 306] width 120 height 8
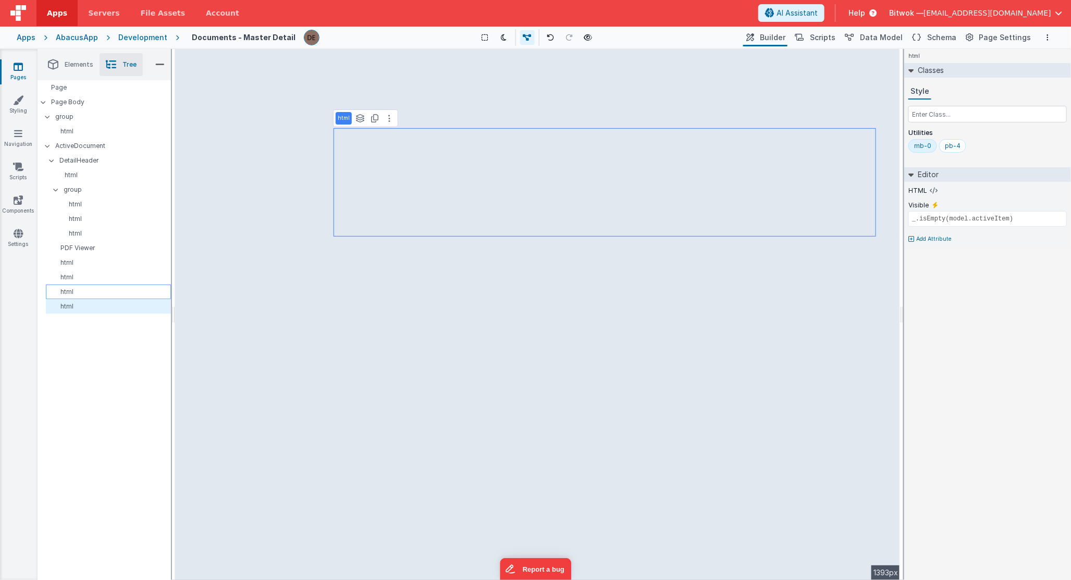
click at [89, 294] on p "html" at bounding box center [110, 292] width 120 height 8
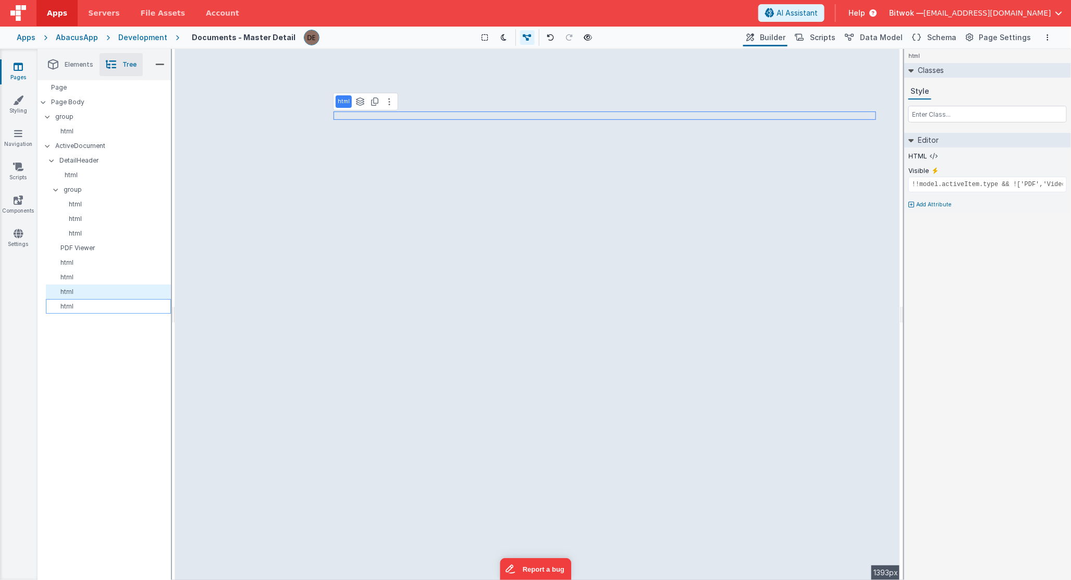
click at [89, 305] on p "html" at bounding box center [110, 306] width 120 height 8
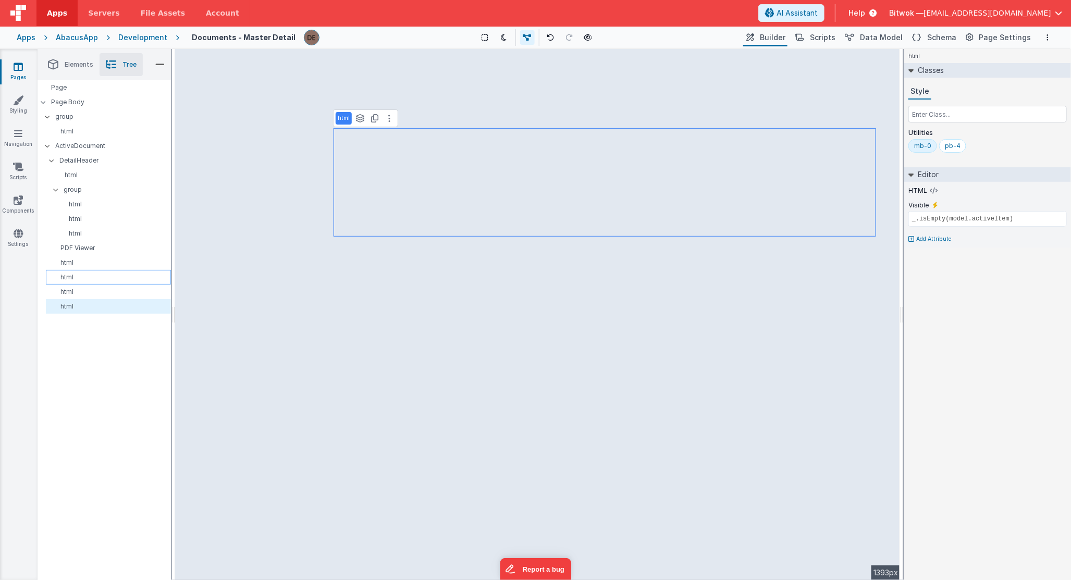
drag, startPoint x: 94, startPoint y: 279, endPoint x: 95, endPoint y: 271, distance: 7.8
click at [94, 279] on p "html" at bounding box center [110, 277] width 120 height 8
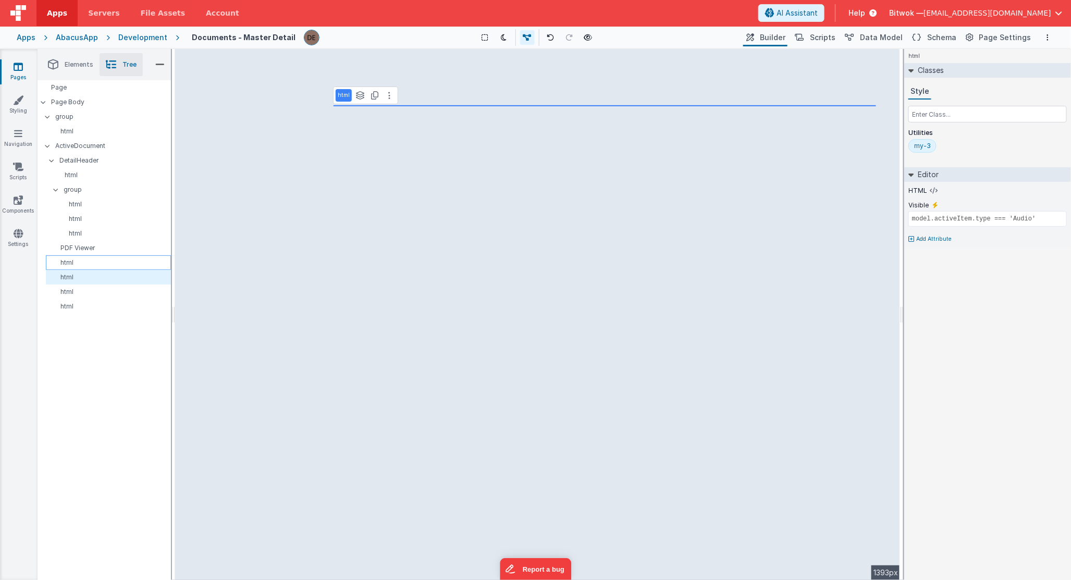
click at [95, 266] on p "html" at bounding box center [110, 262] width 120 height 8
type input "model.activeItem.type === 'Video'"
click at [104, 250] on p "PDF Viewer" at bounding box center [110, 248] width 120 height 8
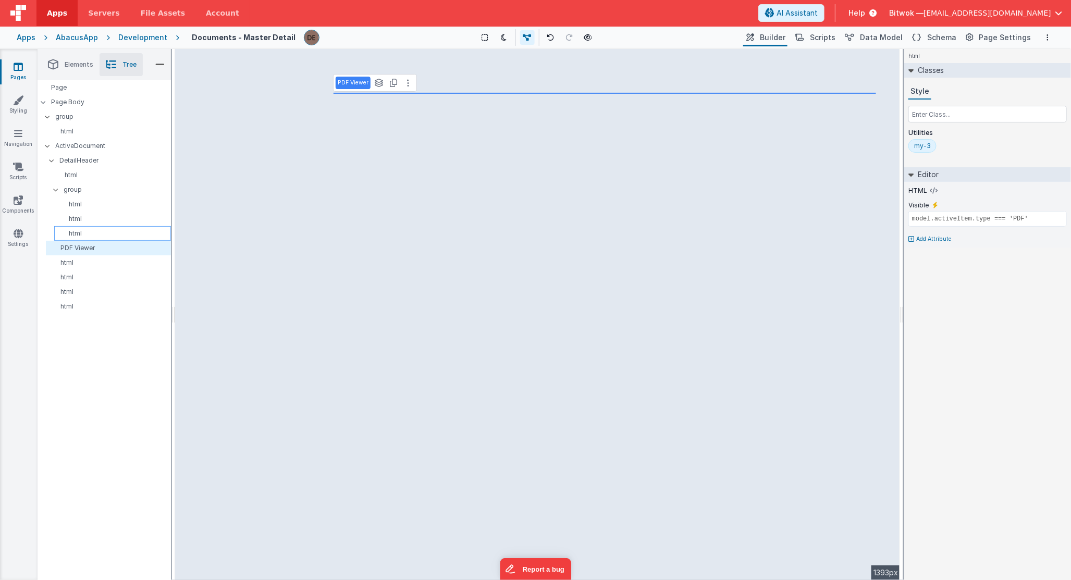
click at [105, 232] on p "html" at bounding box center [114, 233] width 112 height 8
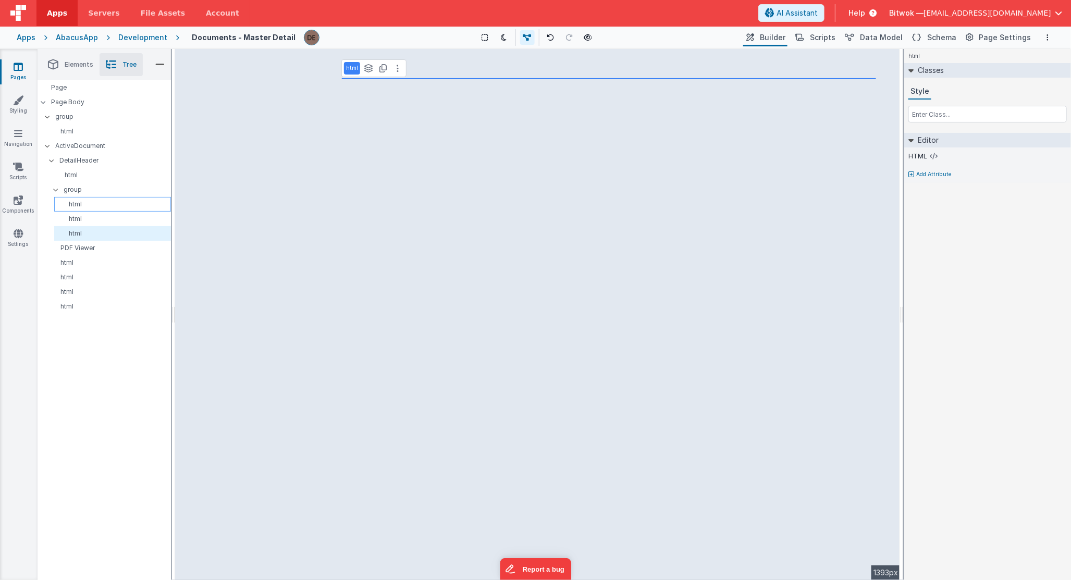
click at [106, 207] on p "html" at bounding box center [114, 204] width 112 height 8
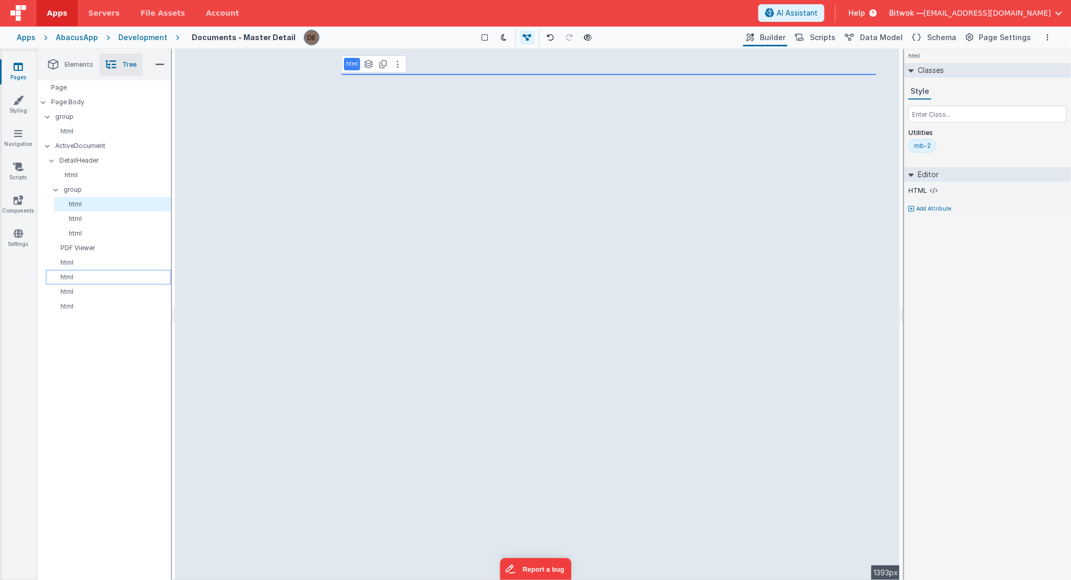
click at [108, 282] on div "html" at bounding box center [108, 277] width 125 height 15
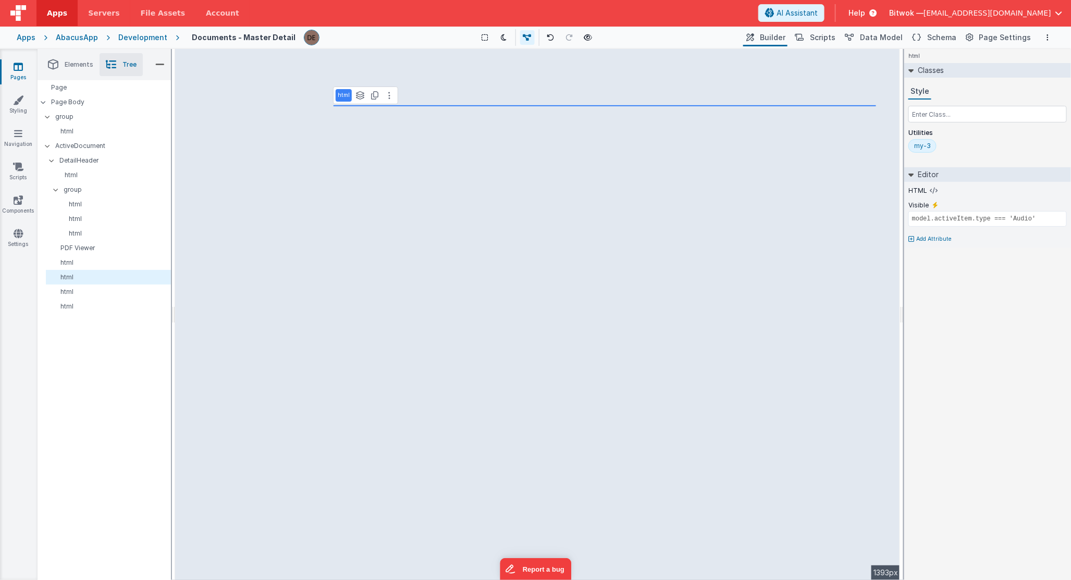
click at [89, 61] on span "Elements" at bounding box center [79, 64] width 29 height 8
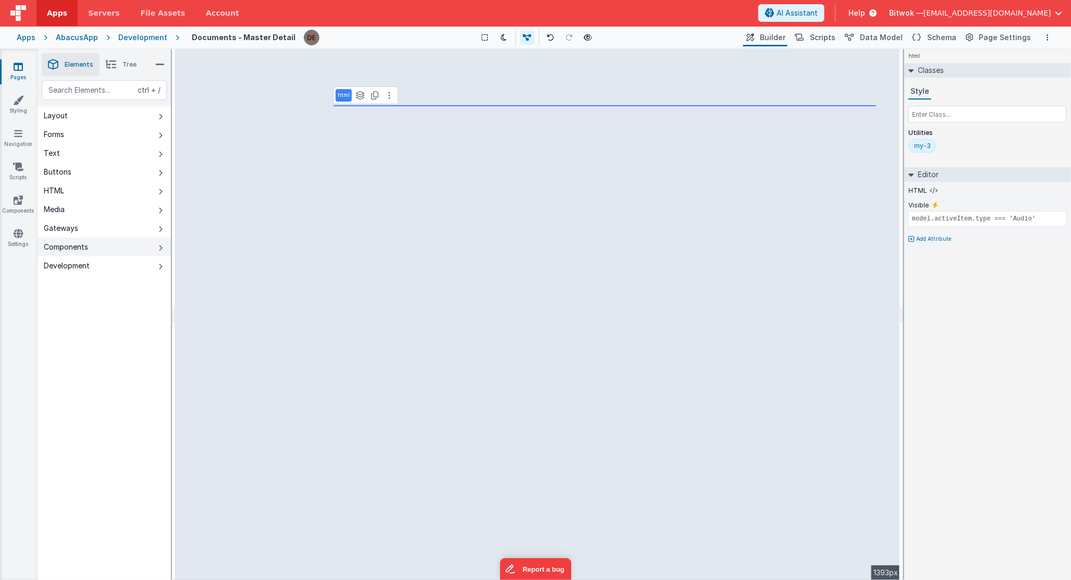
click at [106, 245] on button "Components" at bounding box center [104, 247] width 133 height 19
drag, startPoint x: 204, startPoint y: 61, endPoint x: 356, endPoint y: 139, distance: 170.8
click at [463, 269] on div "--> 1393px" at bounding box center [537, 314] width 725 height 531
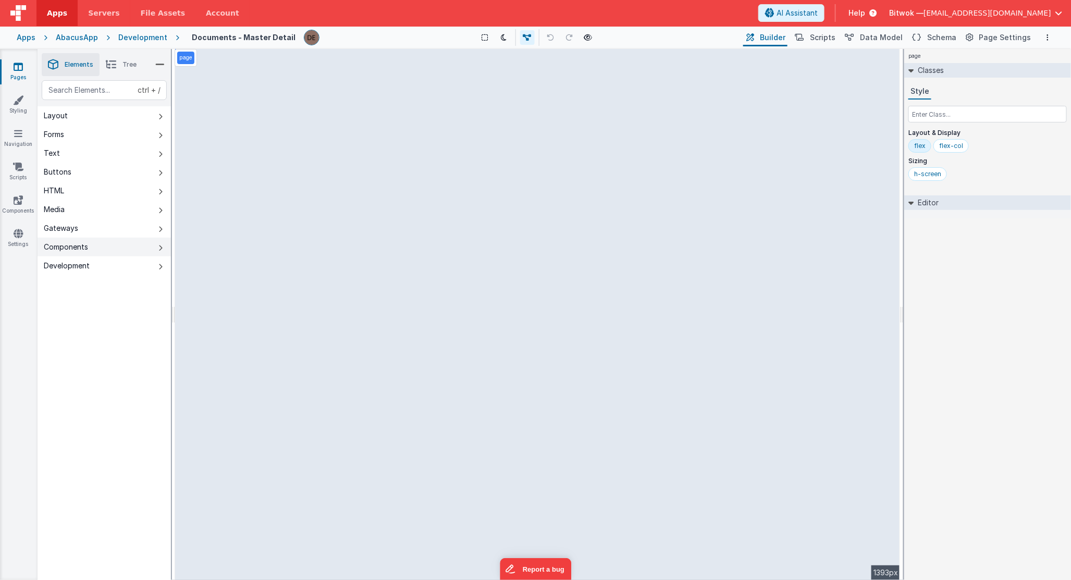
drag, startPoint x: 91, startPoint y: 247, endPoint x: 91, endPoint y: 254, distance: 6.3
click at [91, 247] on button "Components" at bounding box center [104, 247] width 133 height 19
click at [191, 55] on div "Saved Duplicating Page" at bounding box center [573, 53] width 1071 height 8
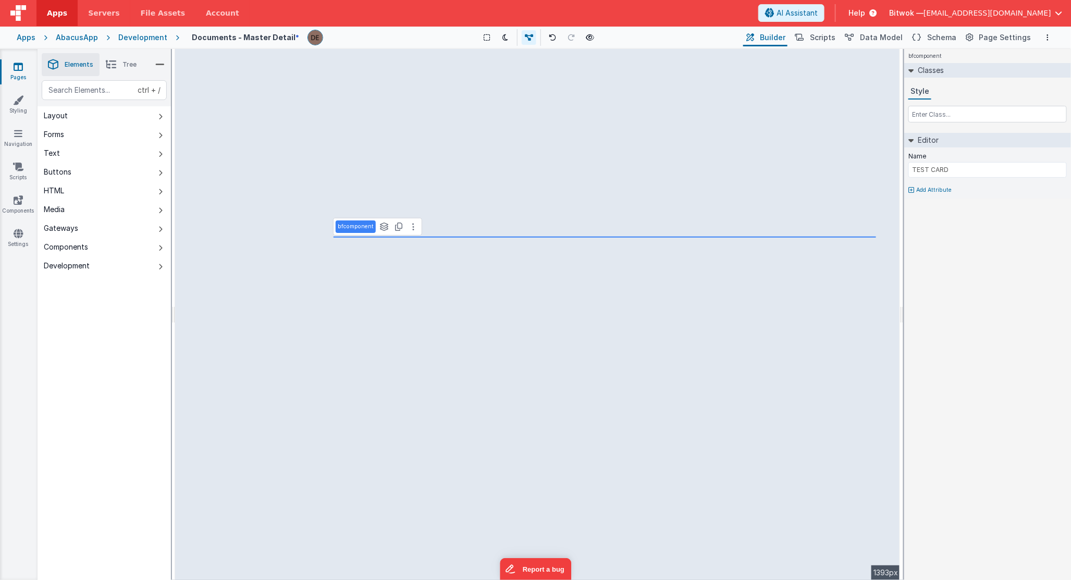
click at [1000, 309] on div "bfcomponent Classes Style Editor Name TEST CARD Add Attribute DEV: Focus DEV: b…" at bounding box center [987, 314] width 167 height 531
click at [1051, 39] on button "Options" at bounding box center [1047, 37] width 13 height 13
click at [1024, 56] on p "ctrl + s" at bounding box center [1035, 58] width 24 height 10
click at [590, 40] on icon at bounding box center [588, 37] width 8 height 7
click at [19, 189] on div "Pages Styling Navigation Scripts Components Settings" at bounding box center [19, 314] width 38 height 531
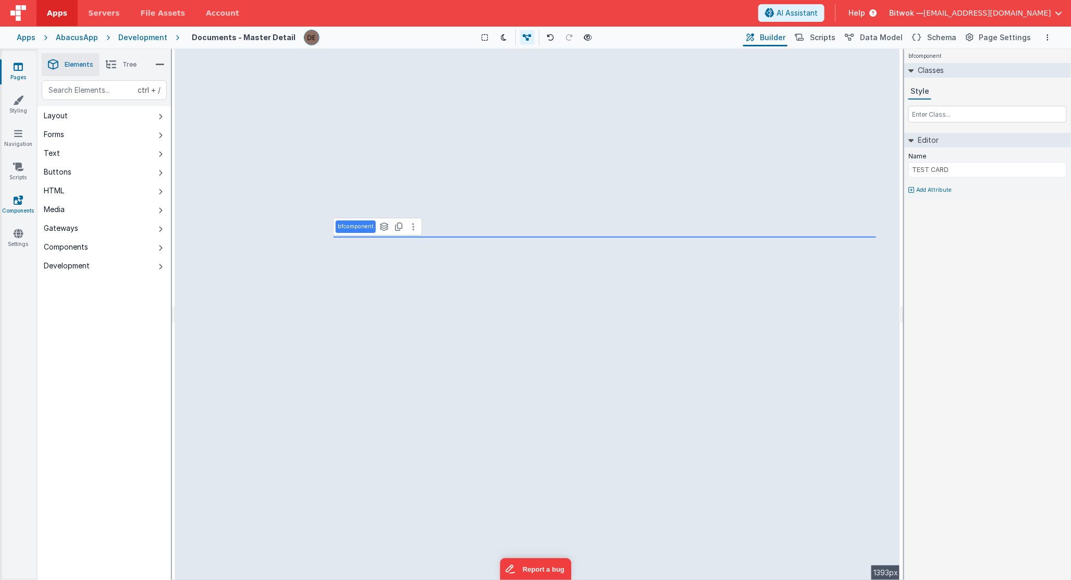
click at [22, 194] on div "Pages Styling Navigation Scripts Components Settings" at bounding box center [19, 314] width 38 height 531
click at [22, 195] on icon at bounding box center [18, 200] width 9 height 10
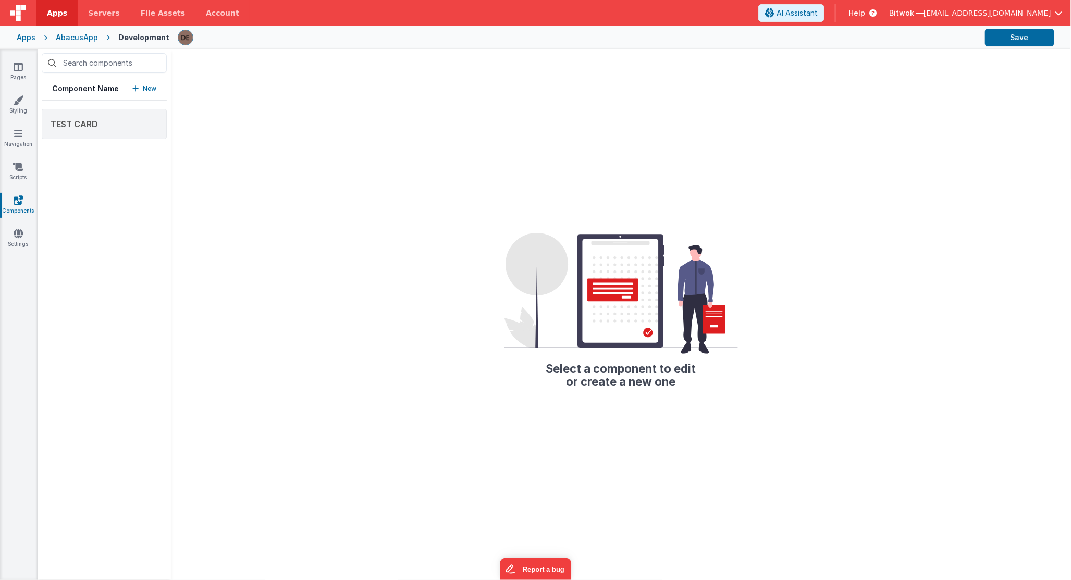
click at [82, 88] on h5 "Component Name" at bounding box center [85, 88] width 67 height 10
click at [83, 129] on div "TEST CARD" at bounding box center [104, 124] width 125 height 30
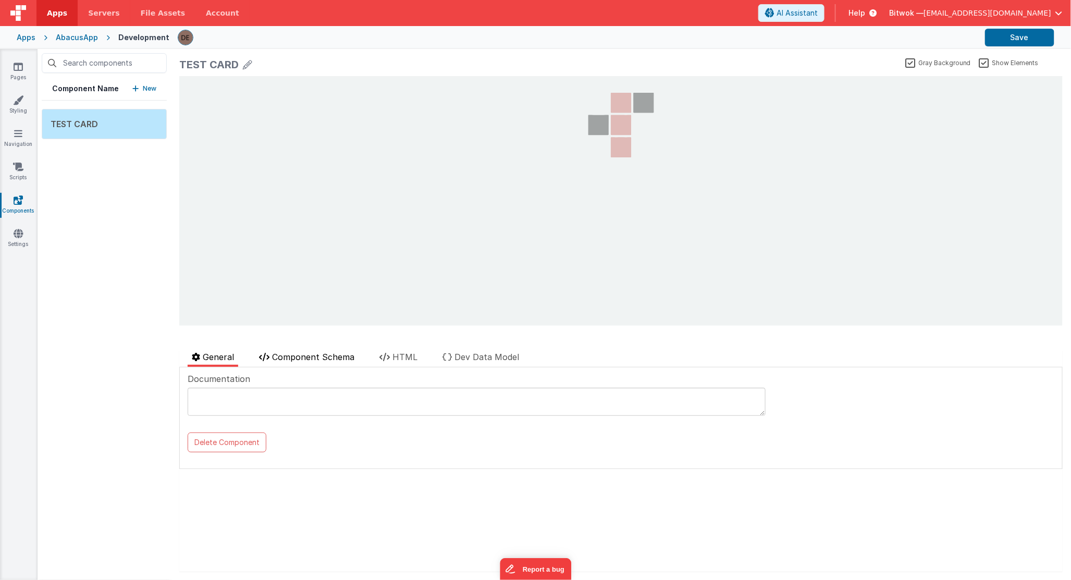
click at [295, 357] on span "Component Schema" at bounding box center [313, 357] width 82 height 10
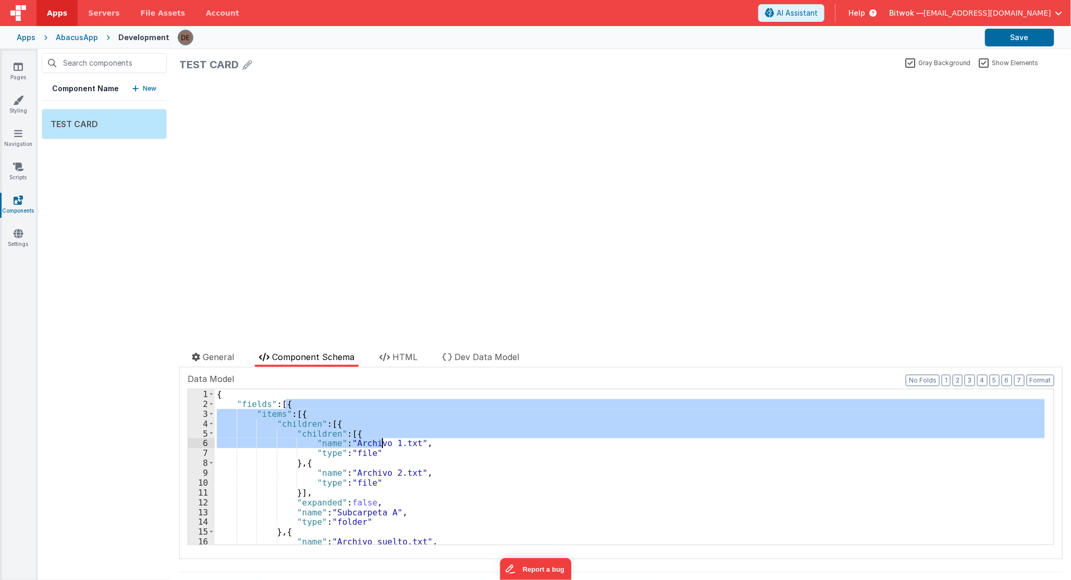
scroll to position [104, 0]
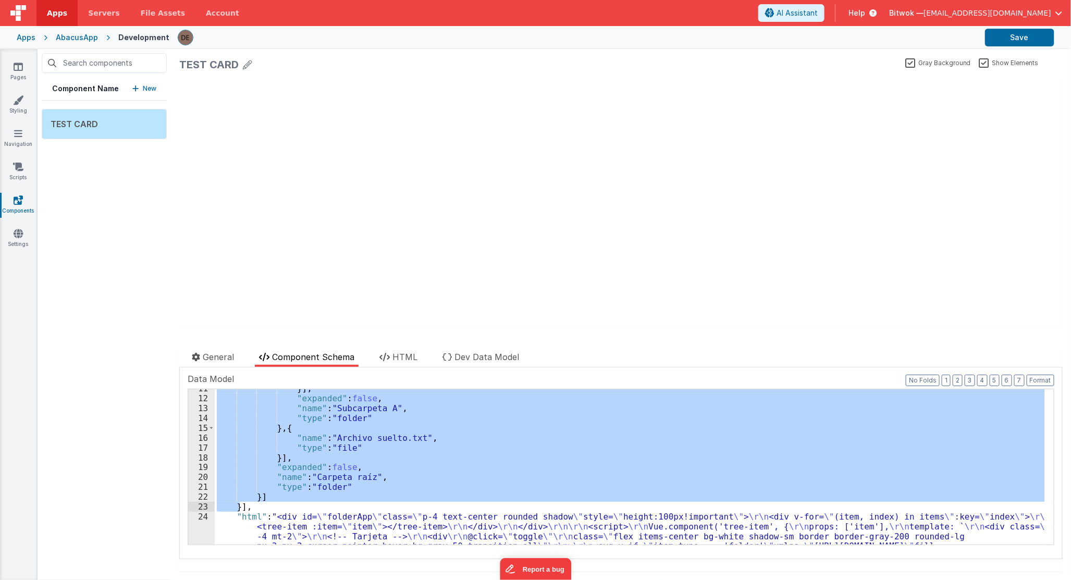
drag, startPoint x: 284, startPoint y: 403, endPoint x: 241, endPoint y: 503, distance: 108.7
click at [241, 503] on div "}] , "expanded" : false , "name" : "Subcarpeta A" , "type" : "folder" } , { "na…" at bounding box center [630, 554] width 830 height 342
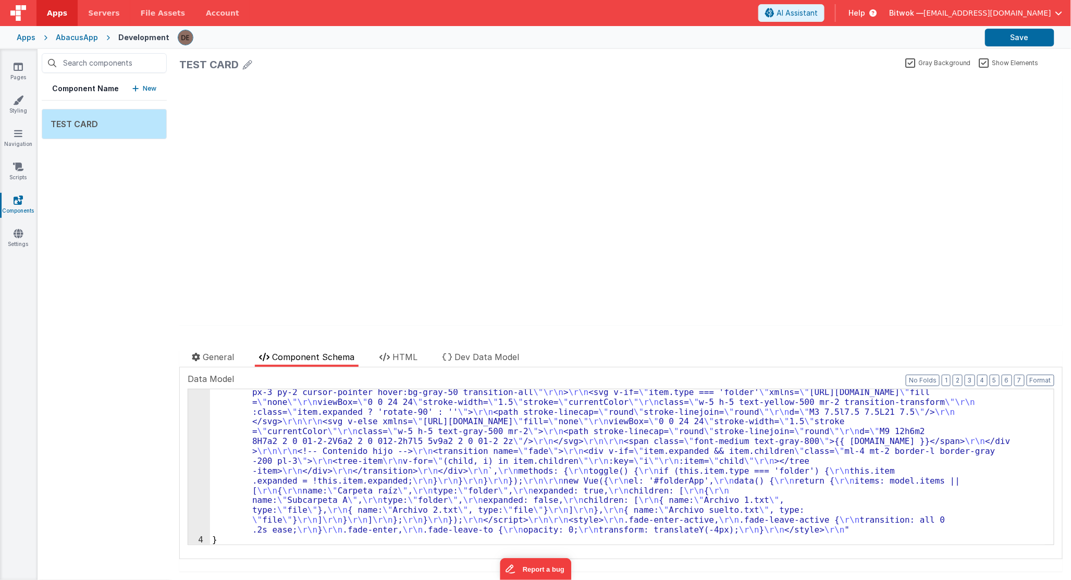
scroll to position [0, 0]
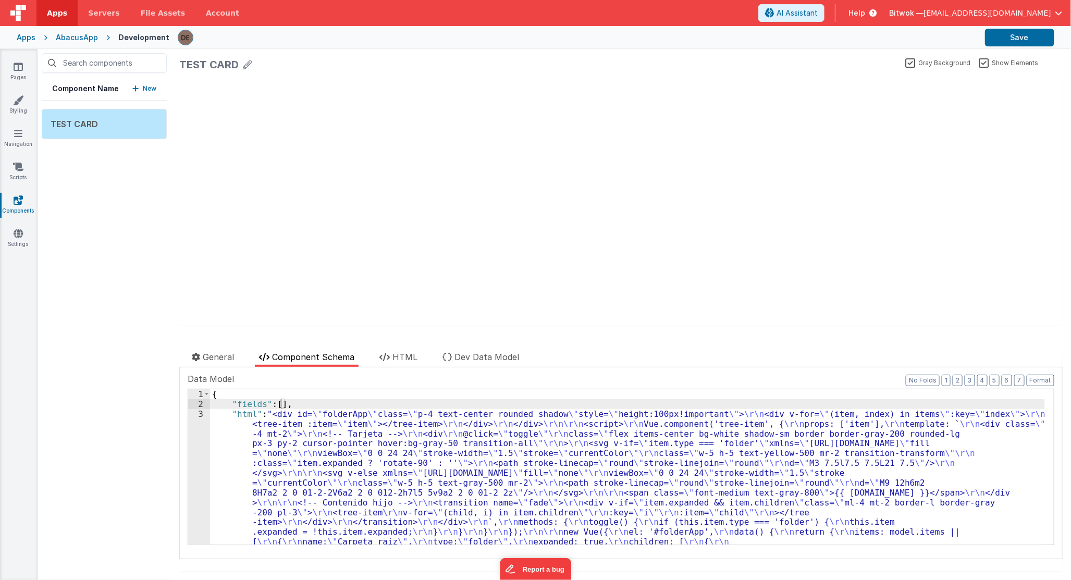
drag, startPoint x: 709, startPoint y: 290, endPoint x: 860, endPoint y: 161, distance: 199.2
click at [709, 290] on div "update page model (See schema to hide after dev) showElements" at bounding box center [620, 201] width 883 height 250
click at [1001, 41] on button "Save" at bounding box center [1019, 38] width 69 height 18
click at [412, 362] on li "HTML" at bounding box center [398, 359] width 46 height 16
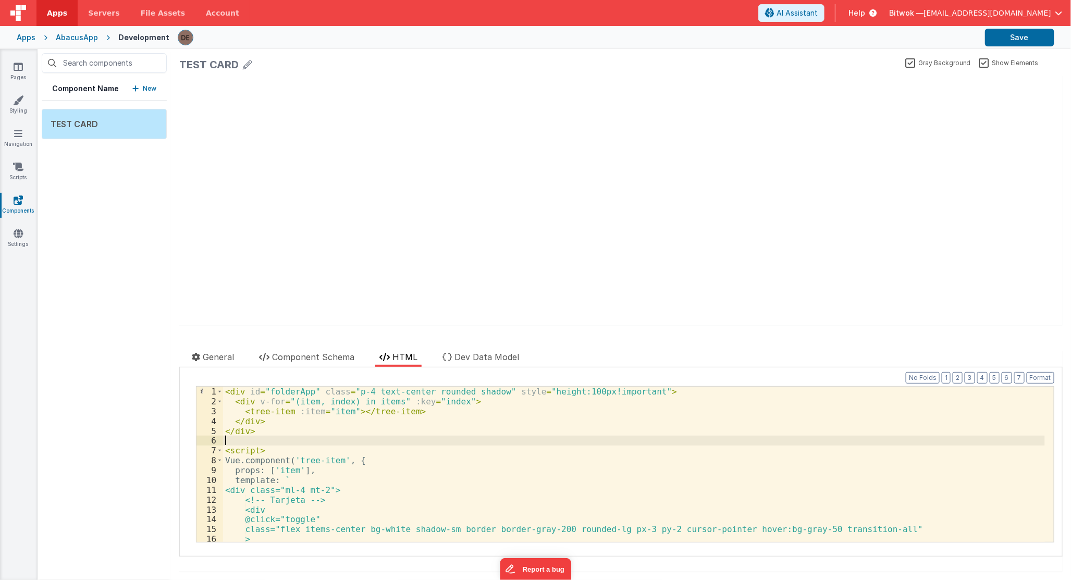
click at [253, 438] on div "< div id = "folderApp" class = "p-4 text-center rounded shadow" style = "height…" at bounding box center [634, 474] width 822 height 175
click at [345, 430] on div "< div id = "folderApp" class = "p-4 text-center rounded shadow" style = "height…" at bounding box center [634, 474] width 822 height 175
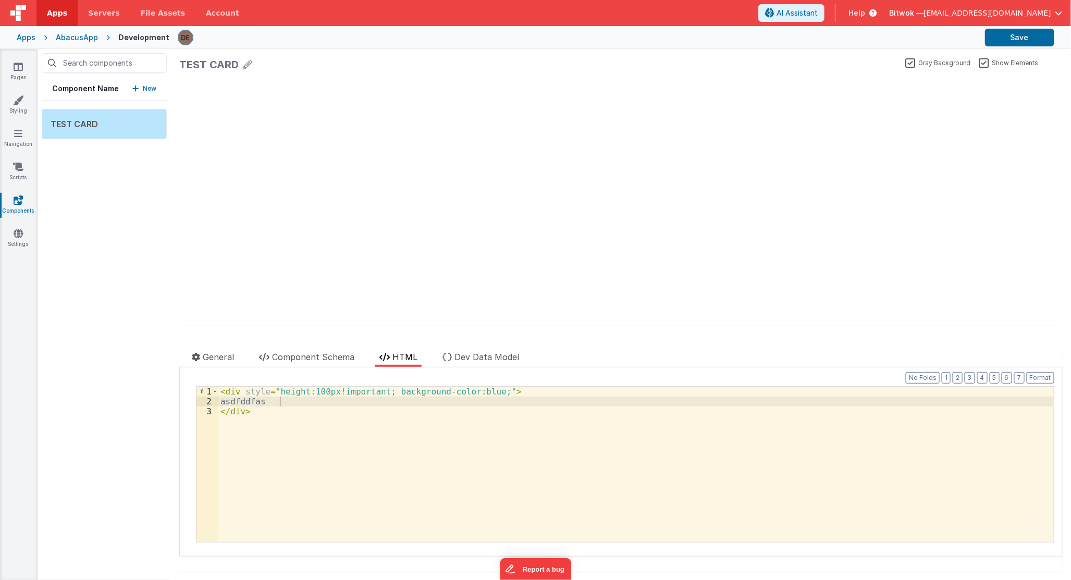
click at [491, 308] on div "update page model (See schema to hide after dev) showElements" at bounding box center [620, 201] width 883 height 250
click at [464, 352] on span "Dev Data Model" at bounding box center [486, 357] width 65 height 10
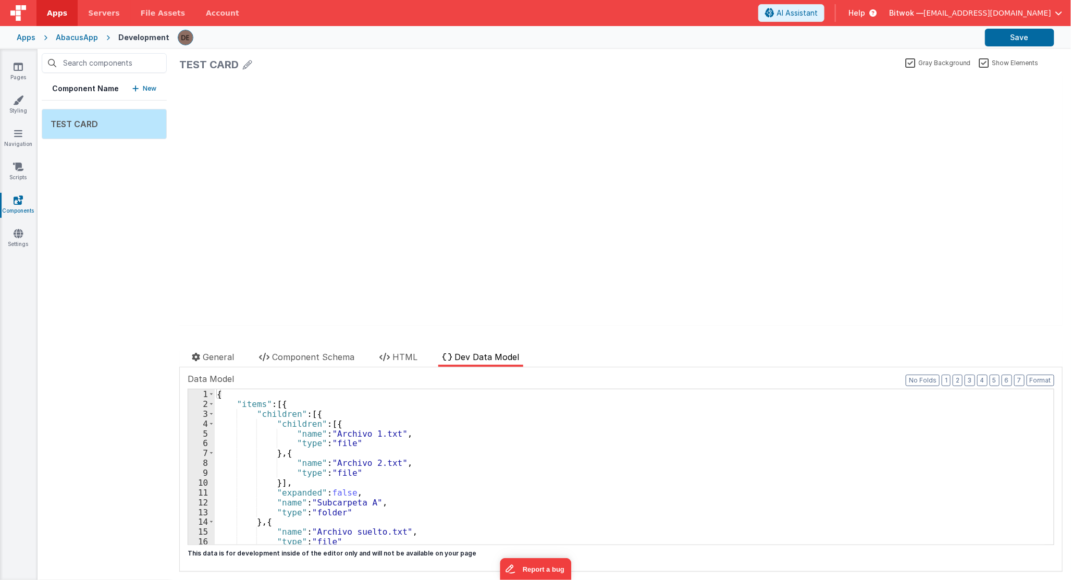
scroll to position [61, 0]
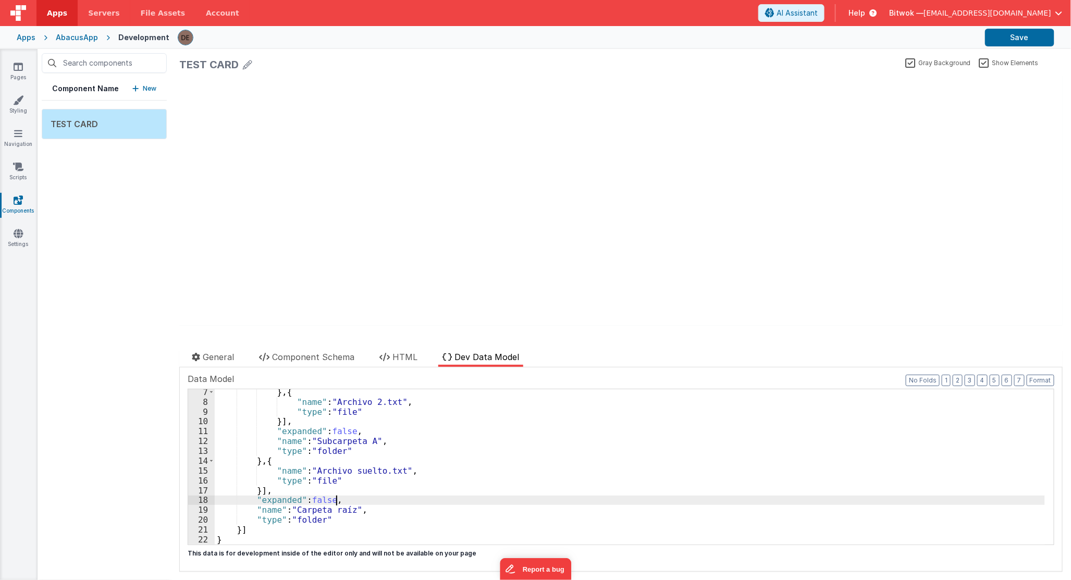
click at [381, 498] on div "} , { "name" : "Archivo 2.txt" , "type" : "file" }] , "expanded" : false , "nam…" at bounding box center [630, 474] width 830 height 175
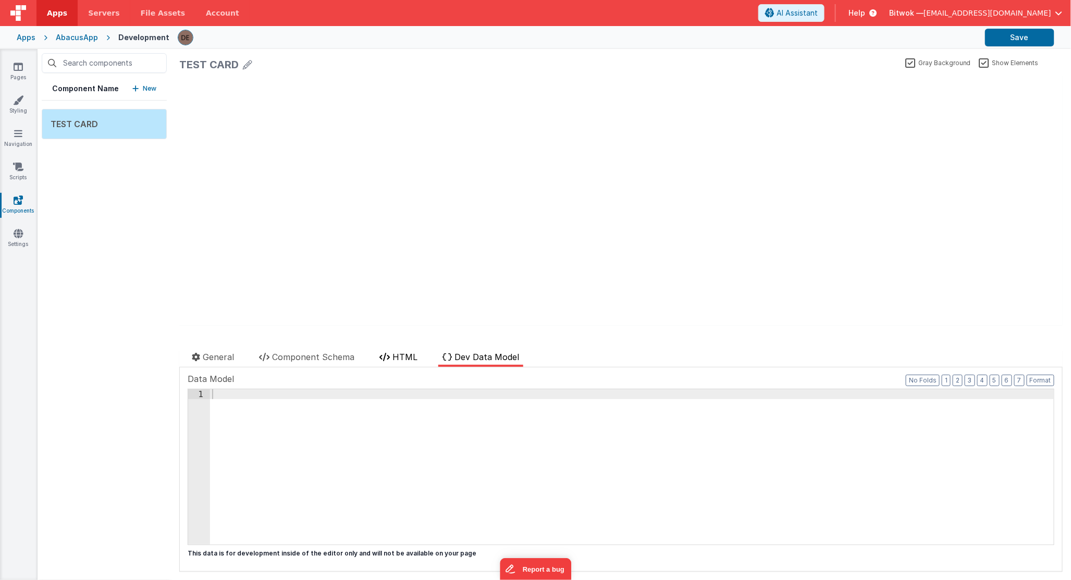
drag, startPoint x: 393, startPoint y: 351, endPoint x: 382, endPoint y: 353, distance: 11.6
click at [393, 351] on li "HTML" at bounding box center [398, 359] width 46 height 16
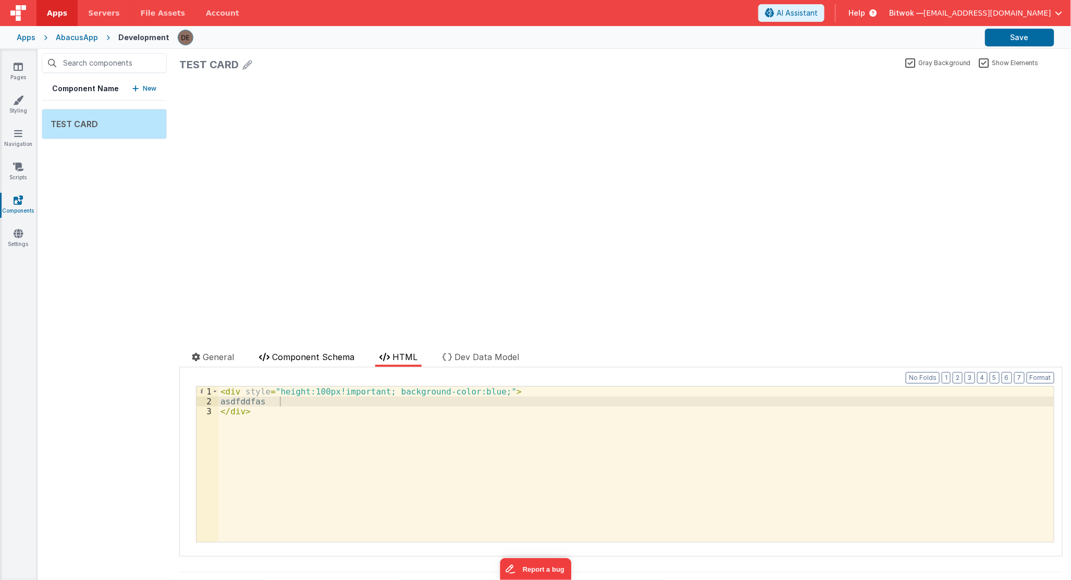
click at [332, 355] on span "Component Schema" at bounding box center [313, 357] width 82 height 10
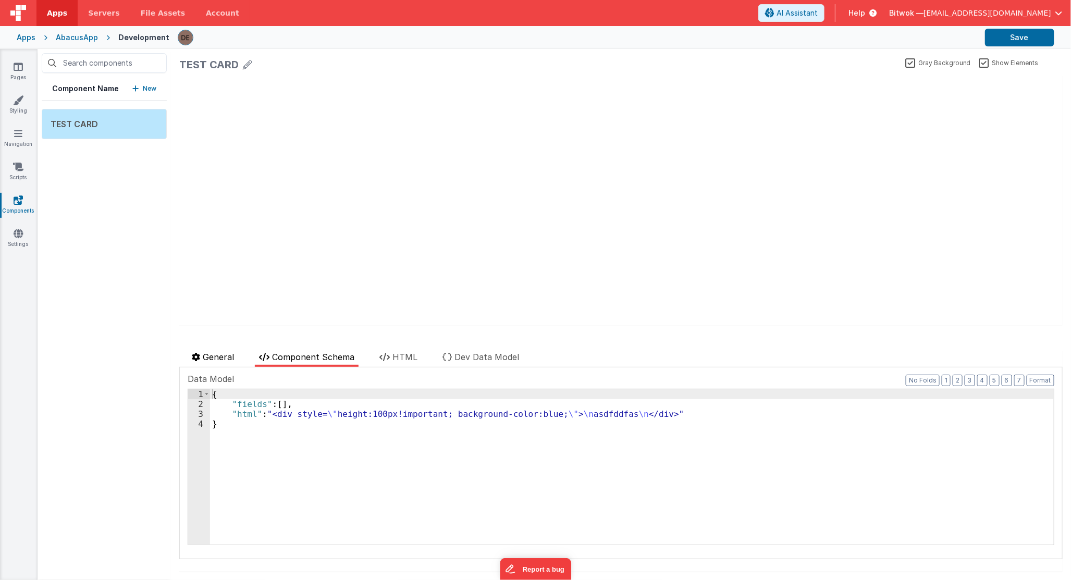
click at [233, 353] on span "General" at bounding box center [218, 357] width 31 height 10
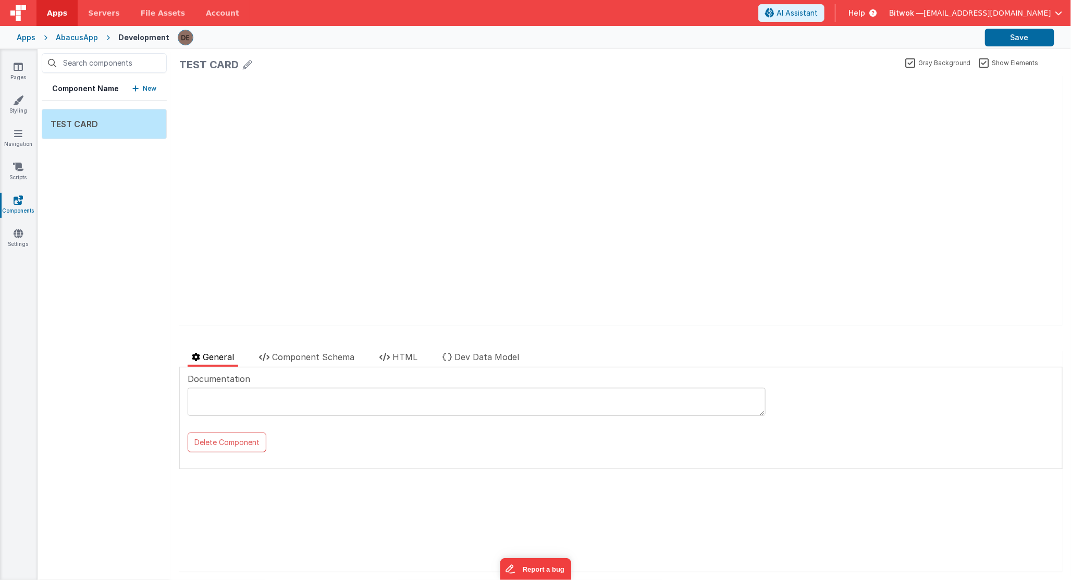
click at [252, 404] on textarea at bounding box center [477, 402] width 578 height 28
drag, startPoint x: 377, startPoint y: 310, endPoint x: 600, endPoint y: 224, distance: 239.0
click at [386, 305] on div "update page model (See schema to hide after dev) showElements" at bounding box center [620, 201] width 883 height 250
click at [1019, 36] on button "Save" at bounding box center [1019, 38] width 69 height 18
click at [391, 171] on div "update page model (See schema to hide after dev) showElements" at bounding box center [620, 201] width 883 height 250
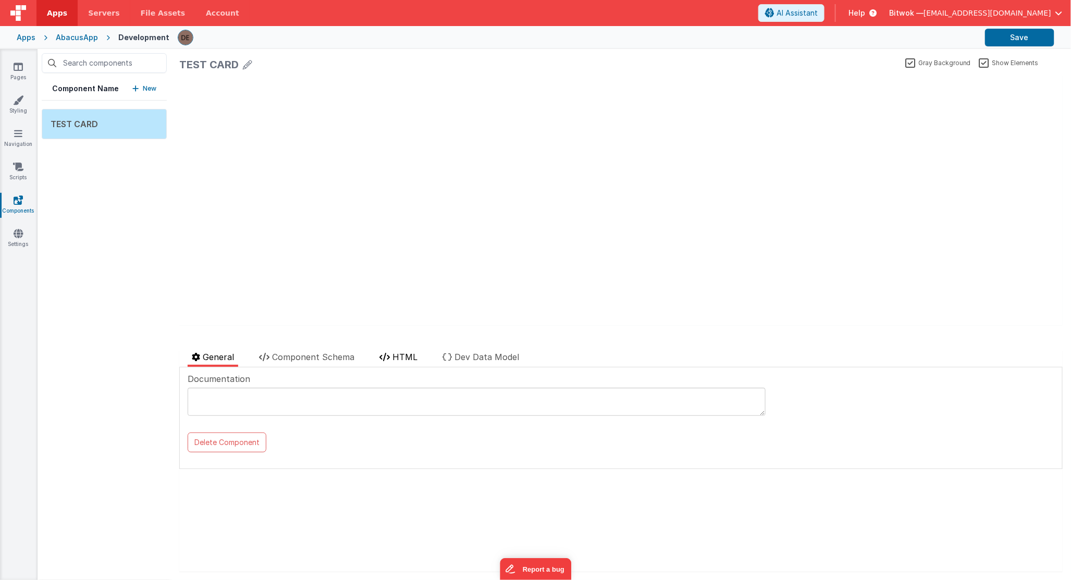
click at [392, 363] on li "HTML" at bounding box center [398, 359] width 46 height 16
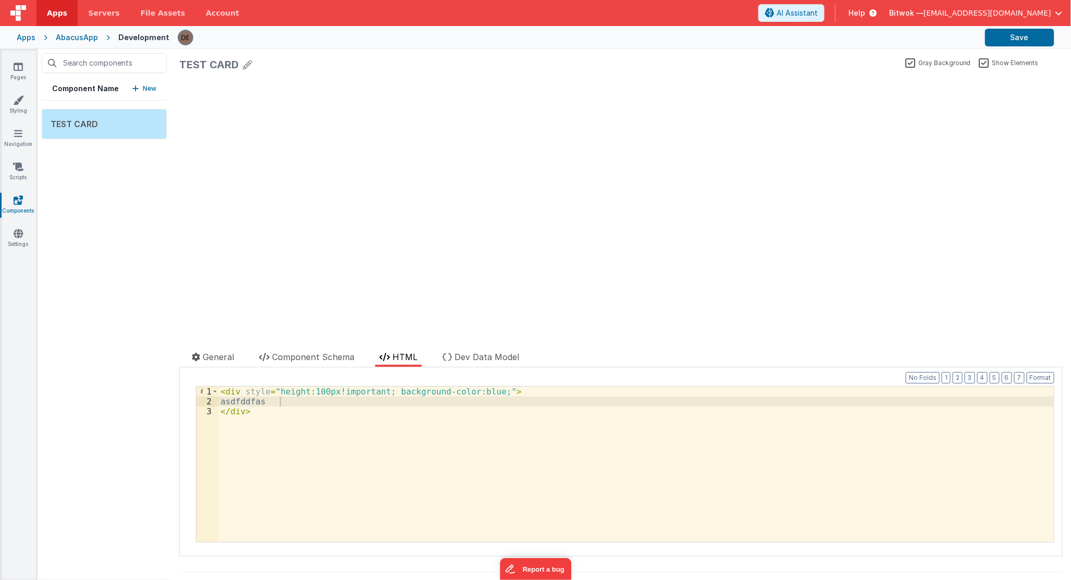
click at [328, 405] on div "< div style = "height:100px!important; background-color:blue;" > asdfddfas </ d…" at bounding box center [635, 474] width 835 height 175
drag, startPoint x: 304, startPoint y: 413, endPoint x: 207, endPoint y: 399, distance: 98.4
click at [207, 399] on div "1 2 3 < div style = "height:100px!important; background-color:blue;" > asdfddfa…" at bounding box center [625, 464] width 858 height 156
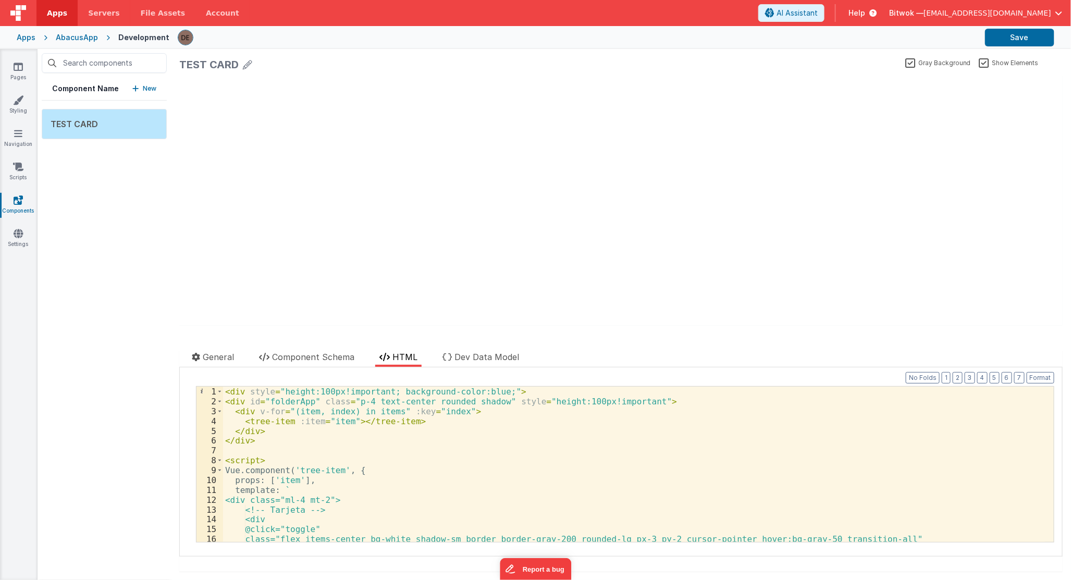
scroll to position [0, 0]
click at [264, 436] on div "< div style = "height:100px!important; background-color:blue;" > < div id = "fo…" at bounding box center [634, 474] width 822 height 175
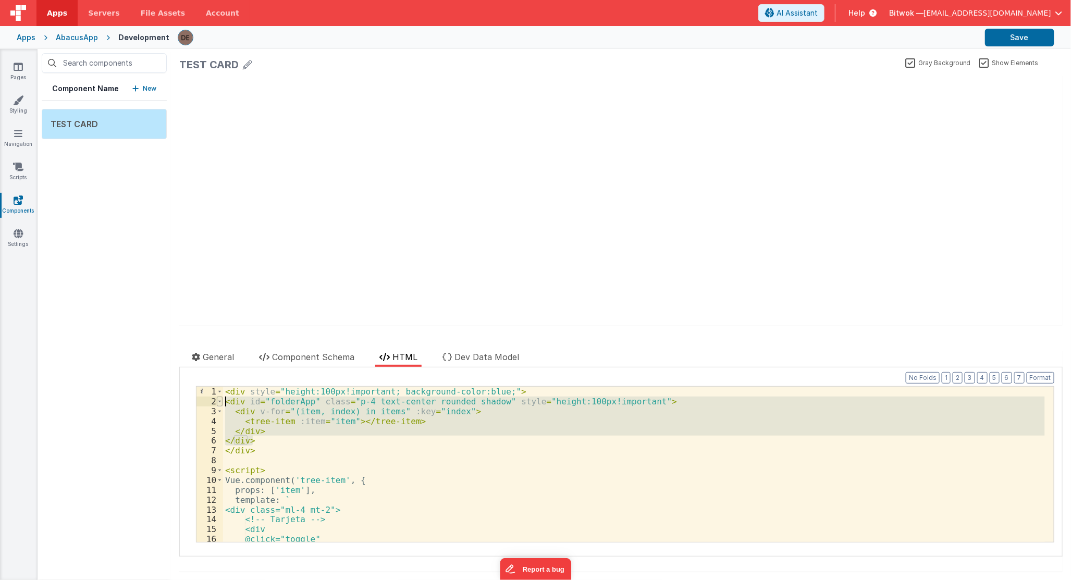
drag, startPoint x: 267, startPoint y: 439, endPoint x: 221, endPoint y: 403, distance: 57.9
click at [221, 403] on div "1 2 3 4 5 6 7 8 9 10 11 12 13 14 15 16 17 < div style = "height:100px!important…" at bounding box center [625, 464] width 858 height 156
click at [259, 439] on div "< div style = "height:100px!important; background-color:blue;" > < div id = "fo…" at bounding box center [634, 464] width 822 height 155
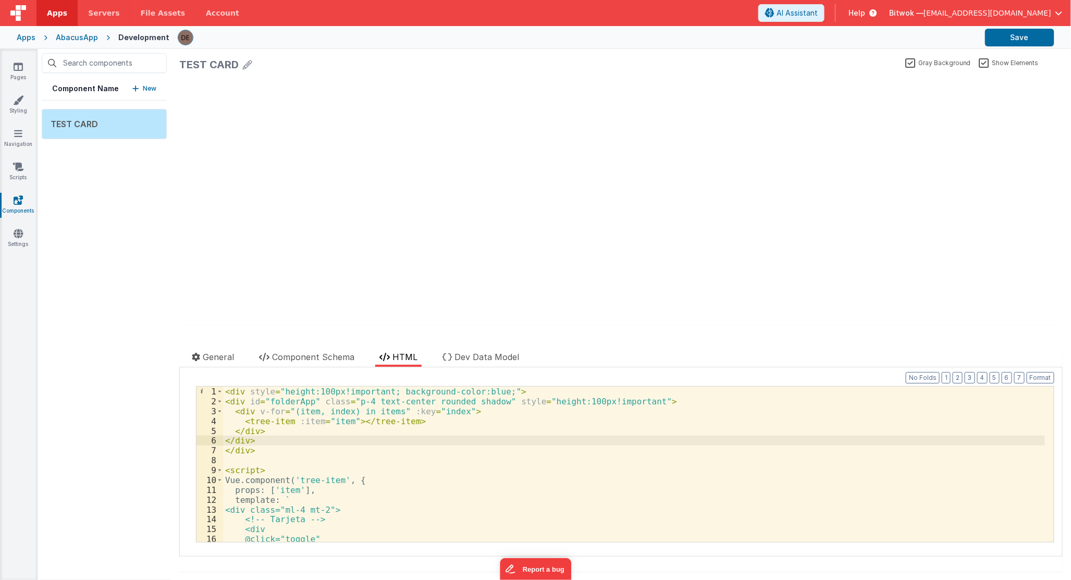
click at [223, 440] on div "< div style = "height:100px!important; background-color:blue;" > < div id = "fo…" at bounding box center [634, 474] width 822 height 175
click at [234, 433] on div "< div style = "height:100px!important; background-color:blue;" > < div id = "fo…" at bounding box center [634, 474] width 822 height 175
click at [243, 426] on div "< div style = "height:100px!important; background-color:blue;" > < div id = "fo…" at bounding box center [634, 474] width 822 height 175
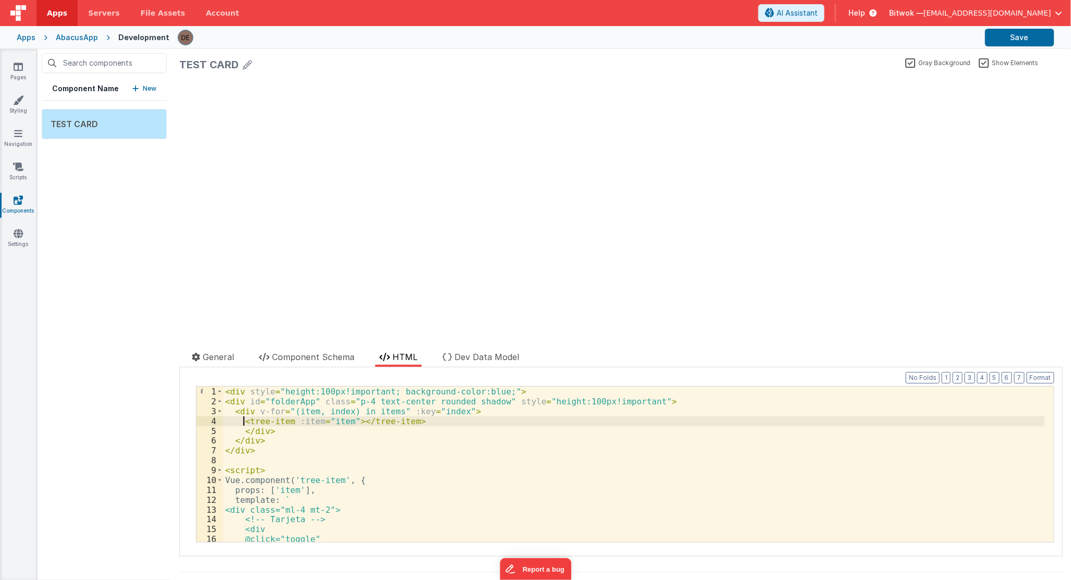
click at [243, 423] on div "< div style = "height:100px!important; background-color:blue;" > < div id = "fo…" at bounding box center [634, 474] width 822 height 175
click at [235, 413] on div "< div style = "height:100px!important; background-color:blue;" > < div id = "fo…" at bounding box center [634, 474] width 822 height 175
click at [225, 404] on div "< div style = "height:100px!important; background-color:blue;" > < div id = "fo…" at bounding box center [634, 474] width 822 height 175
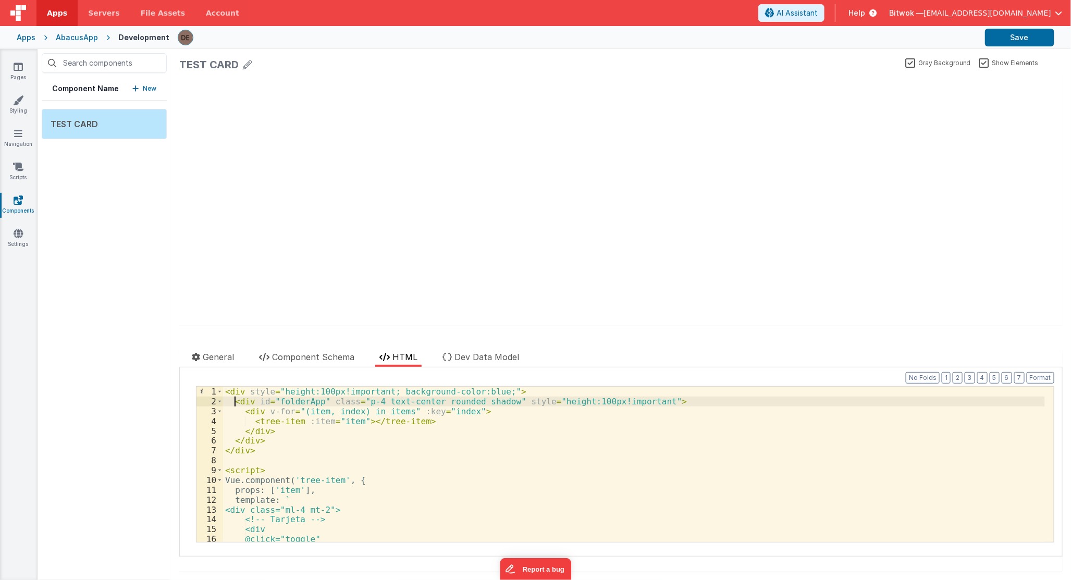
click at [372, 459] on div "< div style = "height:100px!important; background-color:blue;" > < div id = "fo…" at bounding box center [634, 474] width 822 height 175
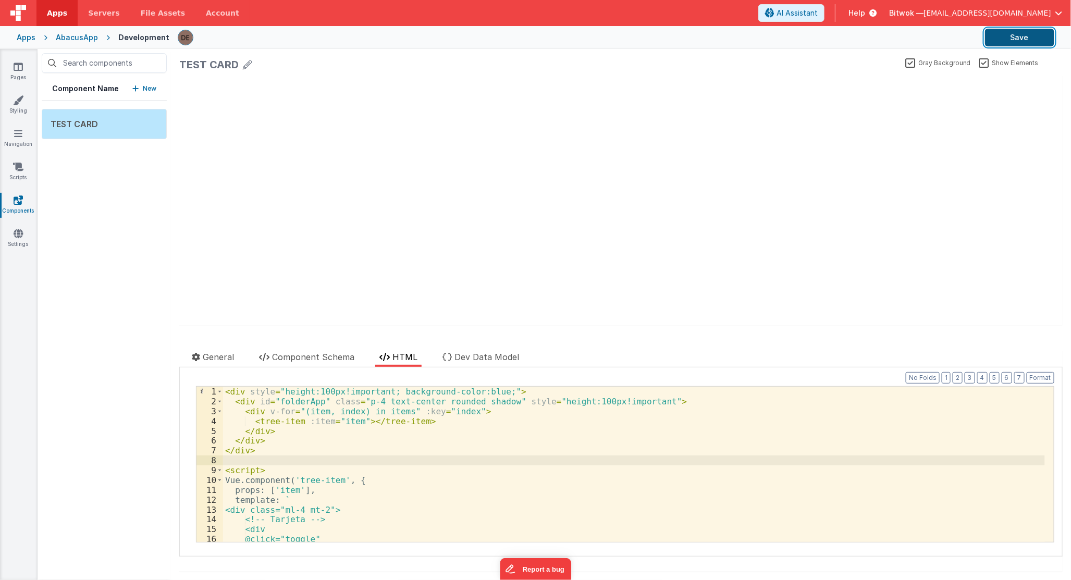
click at [994, 38] on button "Save" at bounding box center [1019, 38] width 69 height 18
click at [805, 245] on div "update page model (See schema to hide after dev) showElements" at bounding box center [620, 201] width 883 height 250
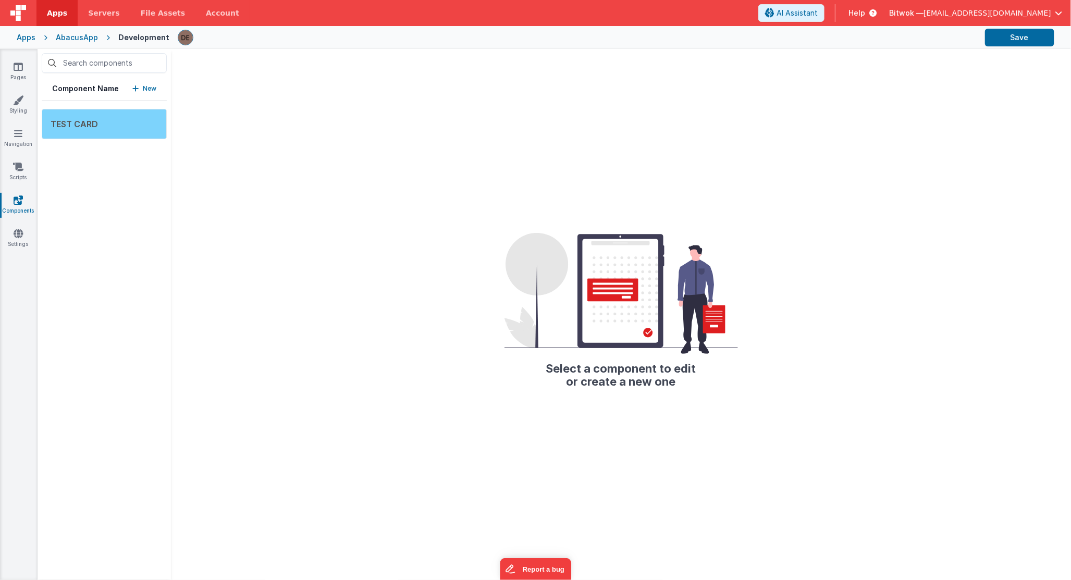
click at [108, 119] on div "TEST CARD" at bounding box center [104, 124] width 125 height 30
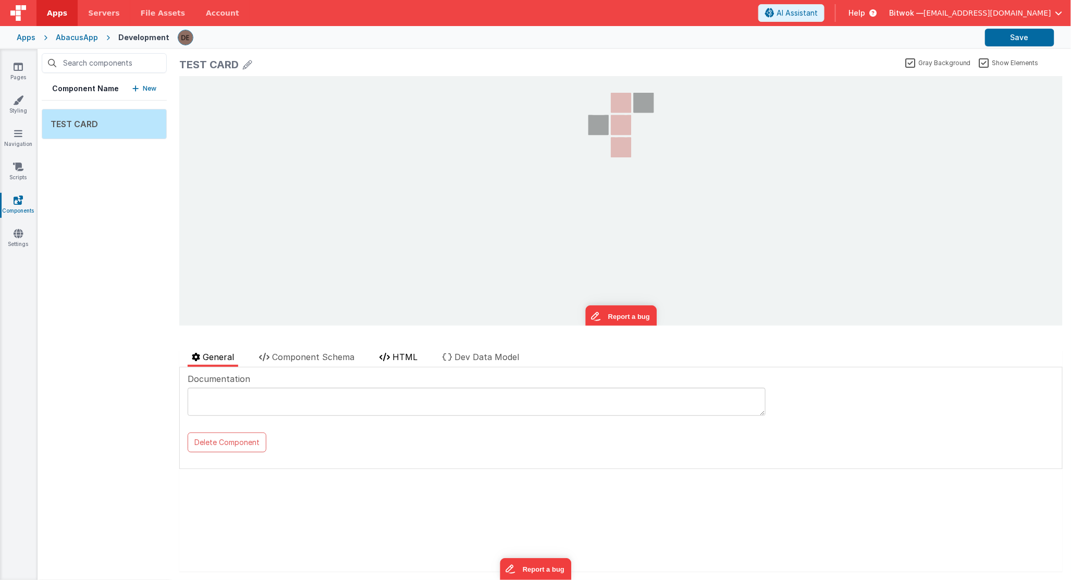
click at [408, 361] on span "HTML" at bounding box center [404, 357] width 25 height 10
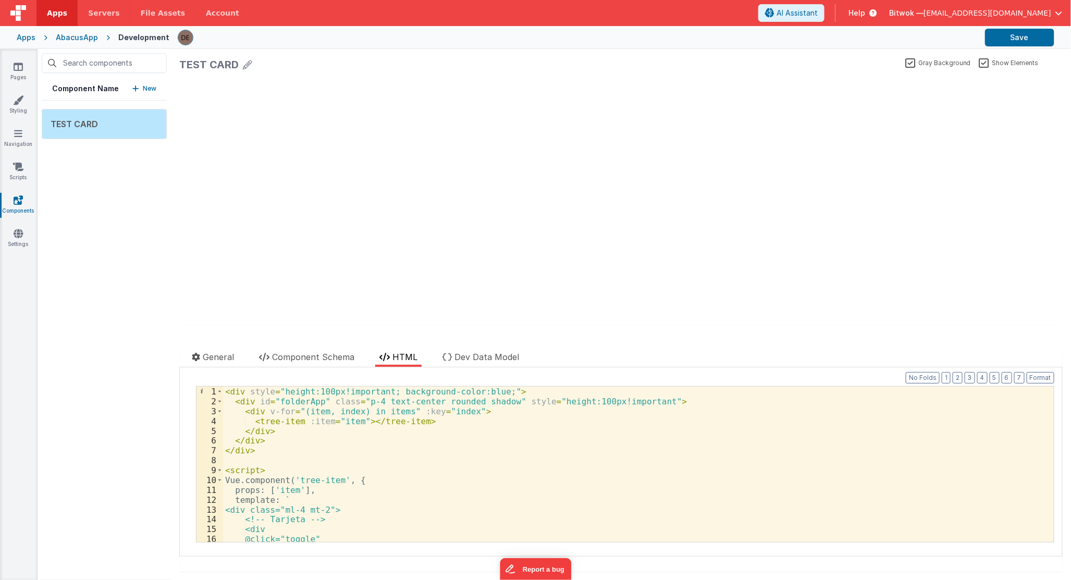
click at [366, 444] on div "< div style = "height:100px!important; background-color:blue;" > < div id = "fo…" at bounding box center [634, 474] width 822 height 175
drag, startPoint x: 504, startPoint y: 401, endPoint x: 642, endPoint y: 398, distance: 138.1
click at [642, 398] on div "< div style = "height:100px!important; background-color:blue;" > < div id = "fo…" at bounding box center [634, 474] width 822 height 175
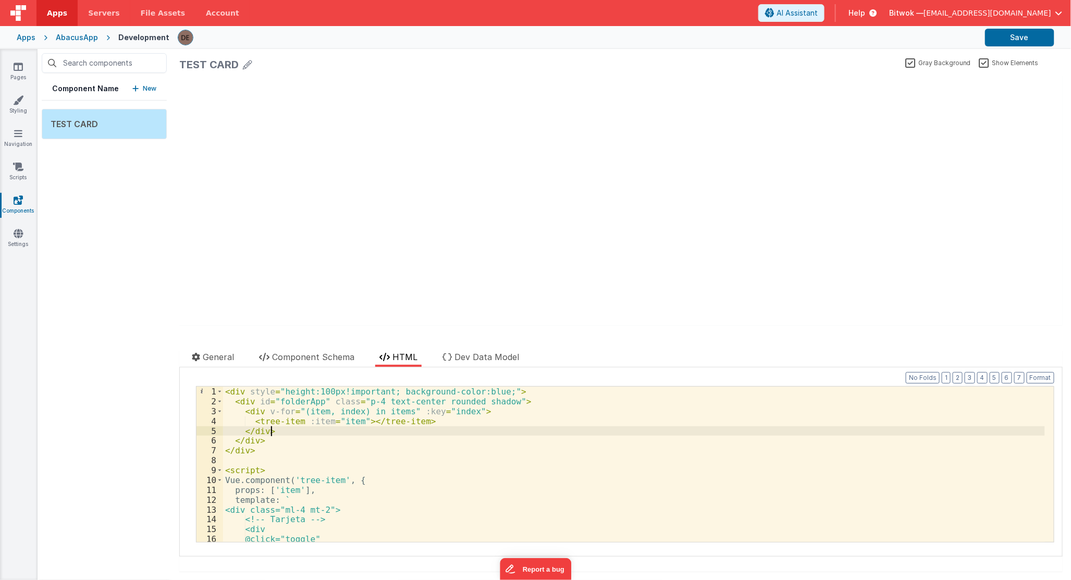
click at [436, 428] on div "< div style = "height:100px!important; background-color:blue;" > < div id = "fo…" at bounding box center [634, 474] width 822 height 175
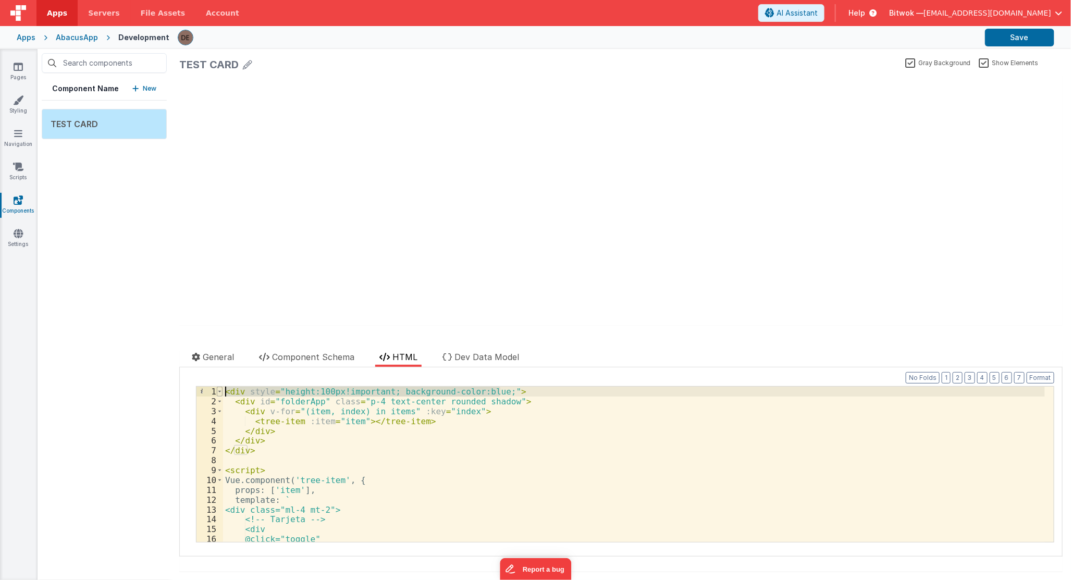
drag, startPoint x: 527, startPoint y: 395, endPoint x: 220, endPoint y: 390, distance: 306.4
click at [220, 390] on div "1 2 3 4 5 6 7 8 9 10 11 12 13 14 15 16 17 < div style = "height:100px!important…" at bounding box center [625, 464] width 858 height 156
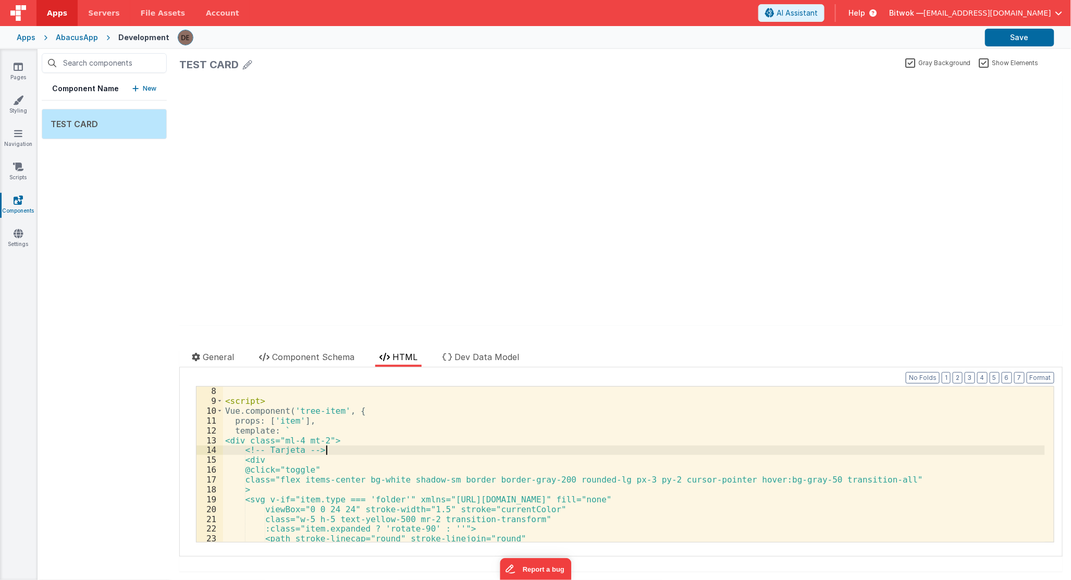
click at [332, 451] on div "< script > Vue . component ( 'tree-item' , { props : [ 'item' ] , template : ` …" at bounding box center [634, 473] width 822 height 175
click at [252, 410] on div "< script > Vue . component ( 'tree-item' , { props : [ 'item' ] , template : ` …" at bounding box center [634, 473] width 822 height 175
click at [331, 457] on div "< script > Vue . component ( 'tree-item' , { props : [ 'item' ] , template : ` …" at bounding box center [634, 473] width 822 height 175
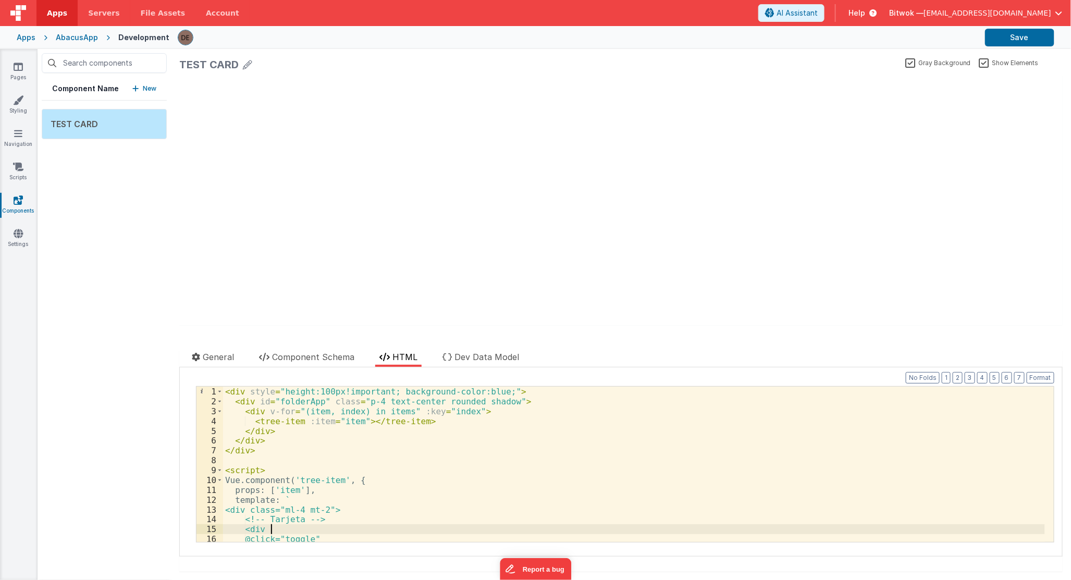
scroll to position [0, 0]
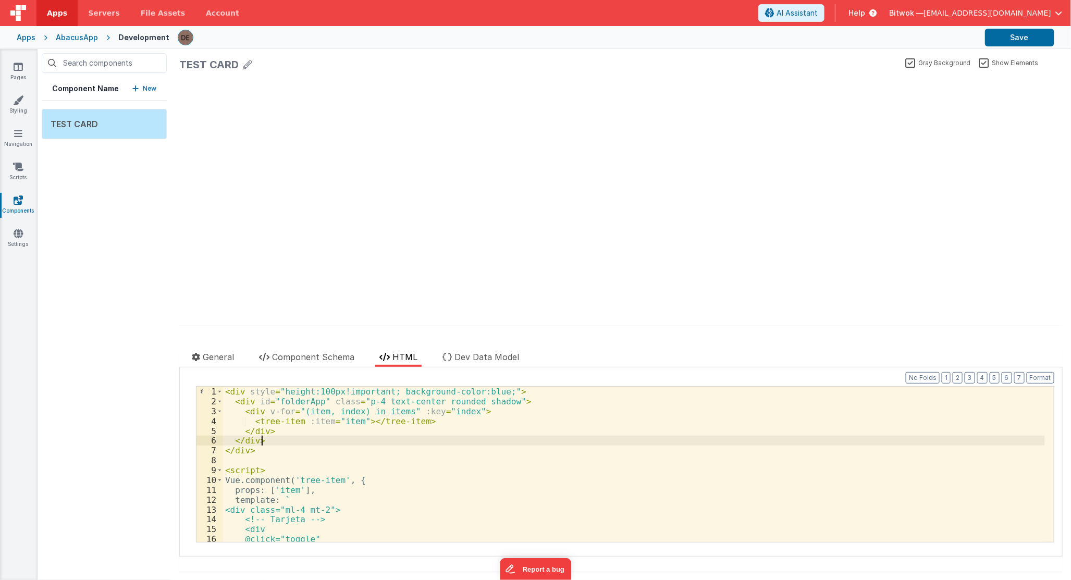
click at [304, 443] on div "< div style = "height:100px!important; background-color:blue;" > < div id = "fo…" at bounding box center [634, 474] width 822 height 175
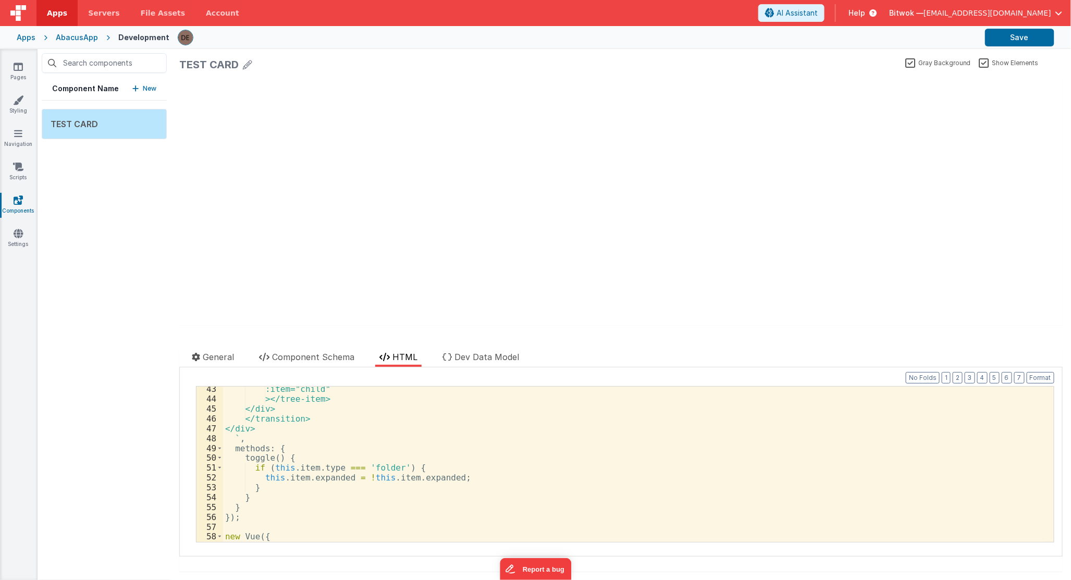
scroll to position [415, 0]
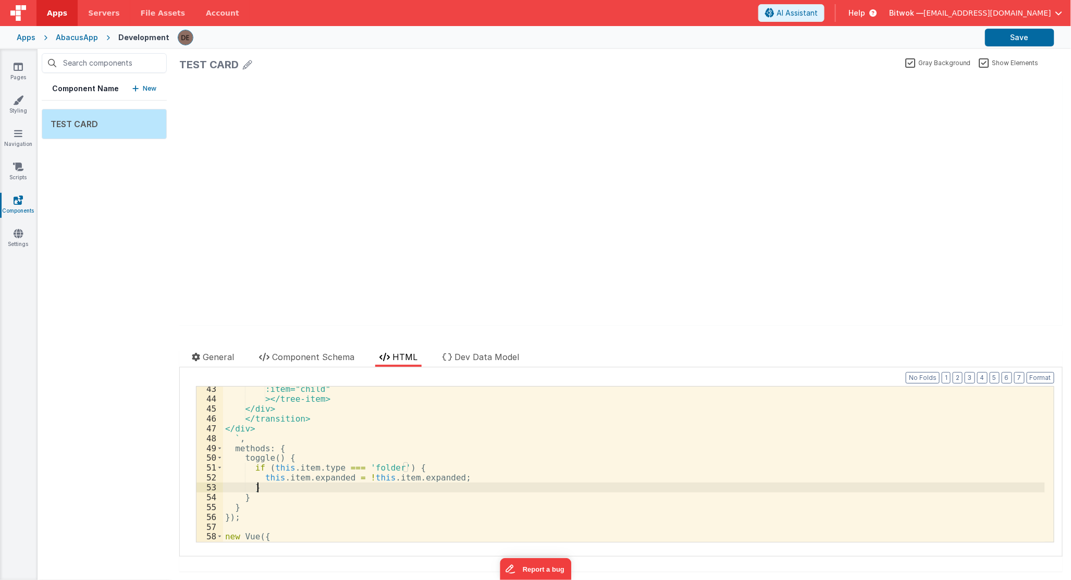
click at [324, 486] on div ":item="child" ></tree-item> </div> </transition> </div> ` , methods : { toggle …" at bounding box center [634, 471] width 822 height 175
click at [316, 476] on div ":item="child" ></tree-item> </div> </transition> </div> ` , methods : { toggle …" at bounding box center [634, 471] width 822 height 175
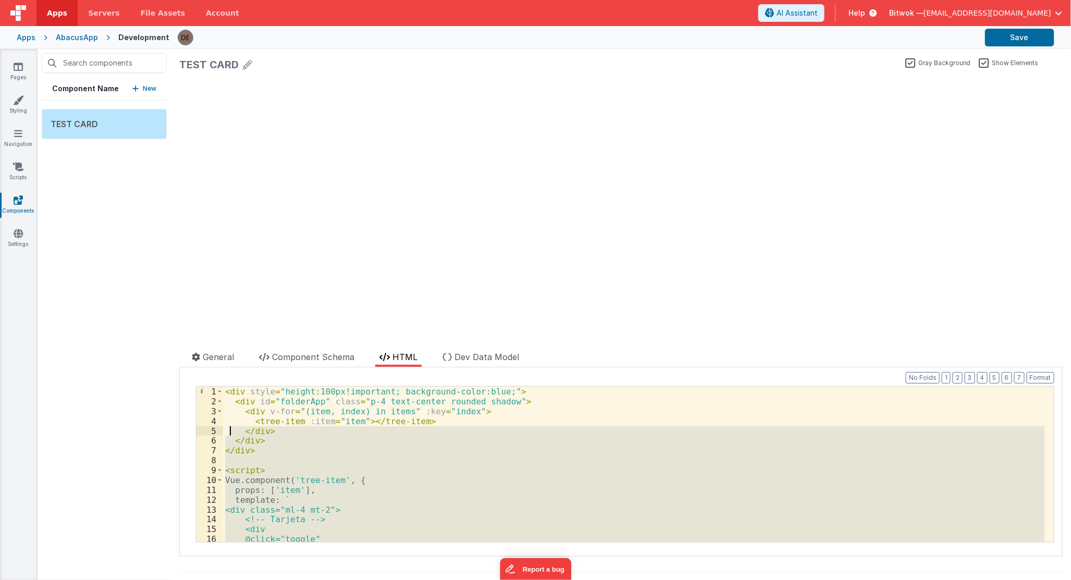
scroll to position [0, 0]
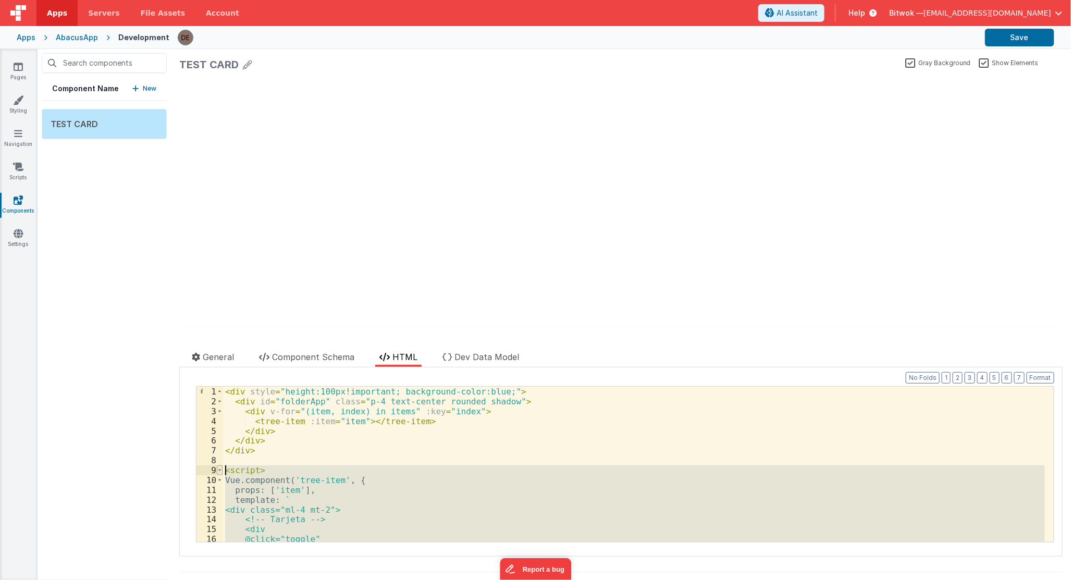
drag, startPoint x: 293, startPoint y: 442, endPoint x: 217, endPoint y: 469, distance: 80.9
click at [217, 469] on div "1 2 3 4 5 6 7 8 9 10 11 12 13 14 15 16 17 < div style = "height:100px!important…" at bounding box center [625, 464] width 858 height 156
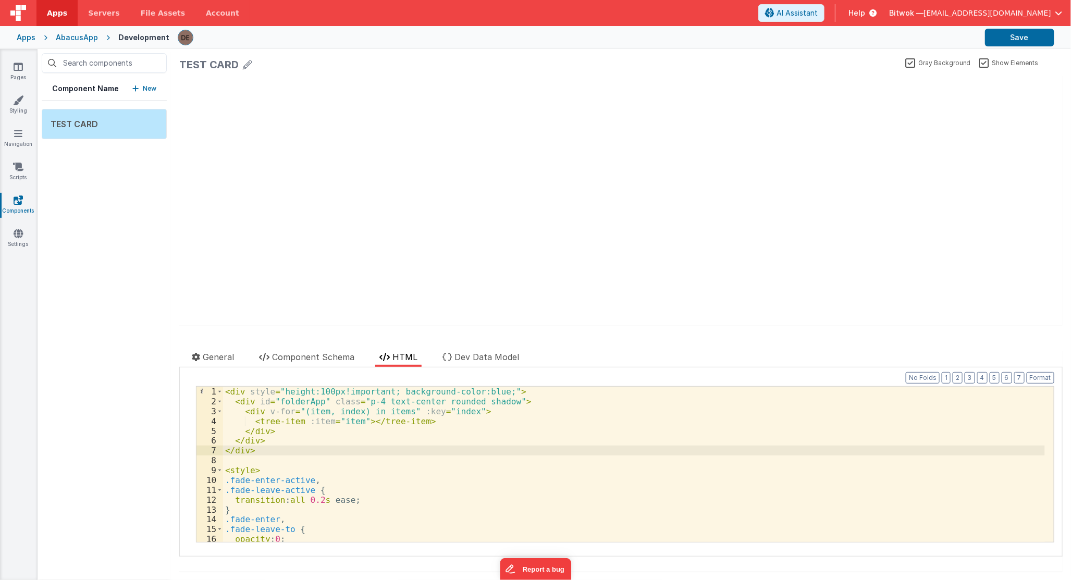
click at [380, 491] on div "< div style = "height:100px!important; background-color:blue;" > < div id = "fo…" at bounding box center [634, 474] width 822 height 175
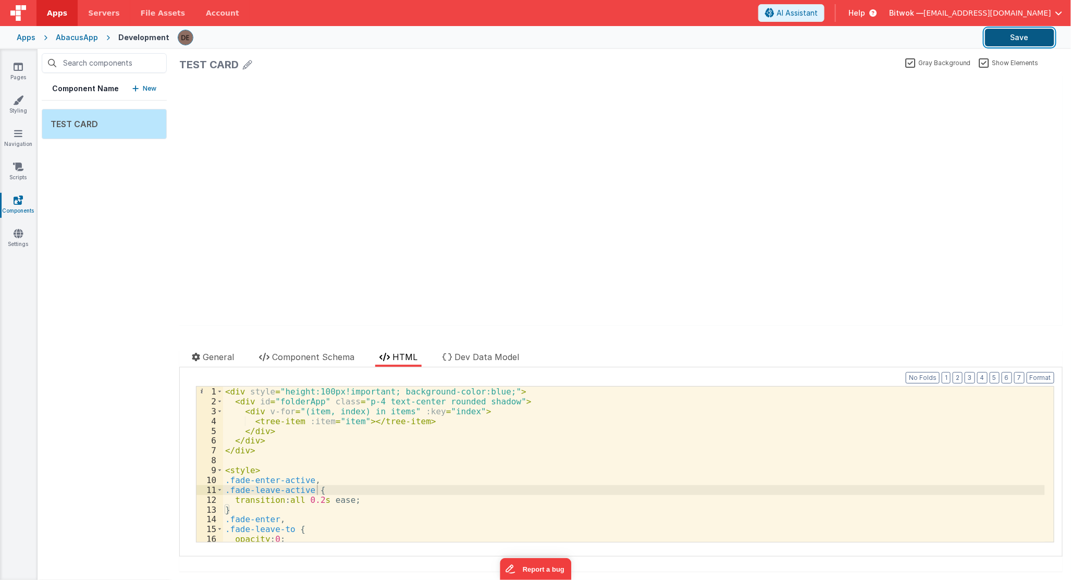
click at [1028, 44] on button "Save" at bounding box center [1019, 38] width 69 height 18
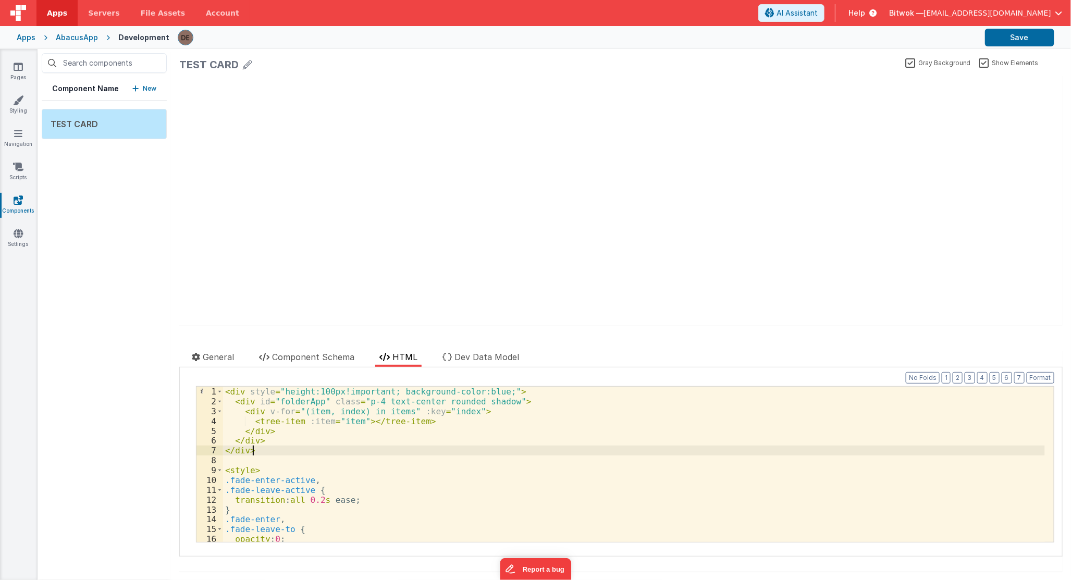
click at [391, 451] on div "< div style = "height:100px!important; background-color:blue;" > < div id = "fo…" at bounding box center [634, 474] width 822 height 175
click at [432, 420] on div "< div style = "height:100px!important; background-color:blue;" > < div id = "fo…" at bounding box center [634, 474] width 822 height 175
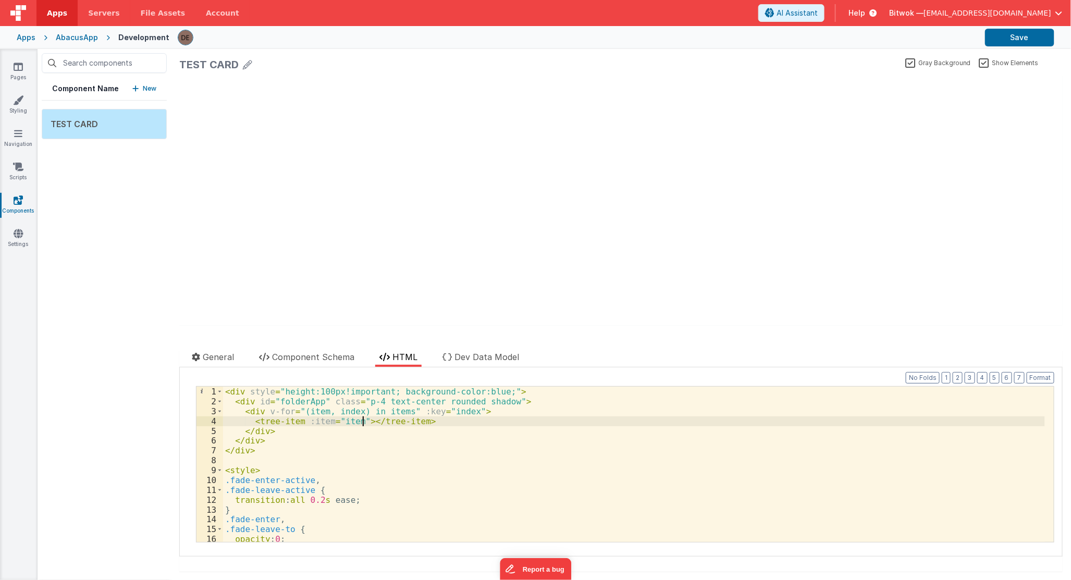
click at [364, 420] on div "< div style = "height:100px!important; background-color:blue;" > < div id = "fo…" at bounding box center [634, 474] width 822 height 175
click at [1022, 38] on button "Save" at bounding box center [1019, 38] width 69 height 18
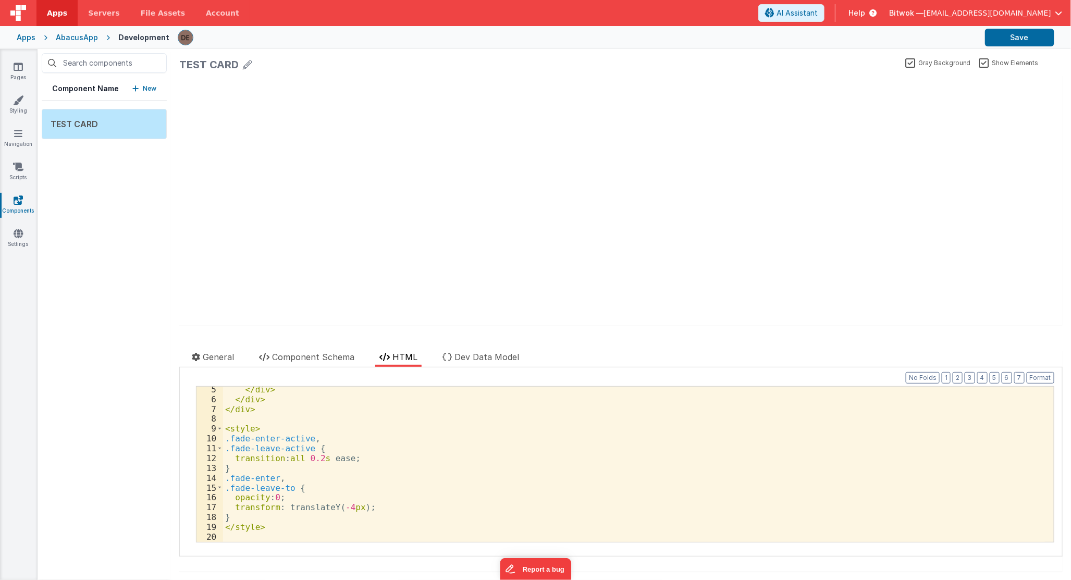
scroll to position [42, 0]
click at [277, 497] on div "</ div > </ div > </ div > < style > .fade-enter-active , .fade-leave-active { …" at bounding box center [634, 471] width 822 height 175
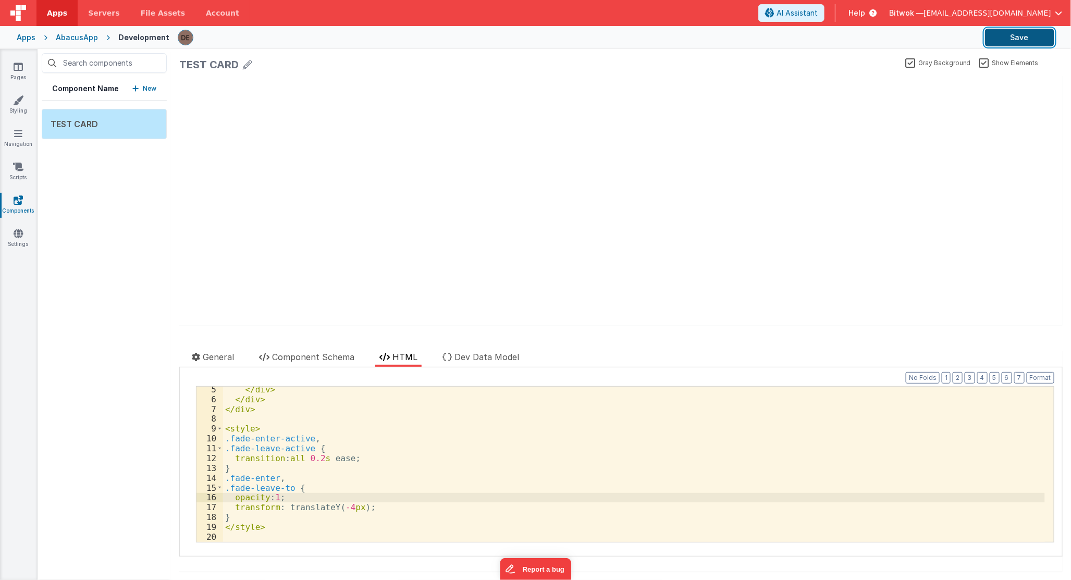
click at [1006, 37] on button "Save" at bounding box center [1019, 38] width 69 height 18
click at [311, 489] on div "</ div > </ div > </ div > < style > .fade-enter-active , .fade-leave-active { …" at bounding box center [634, 471] width 822 height 175
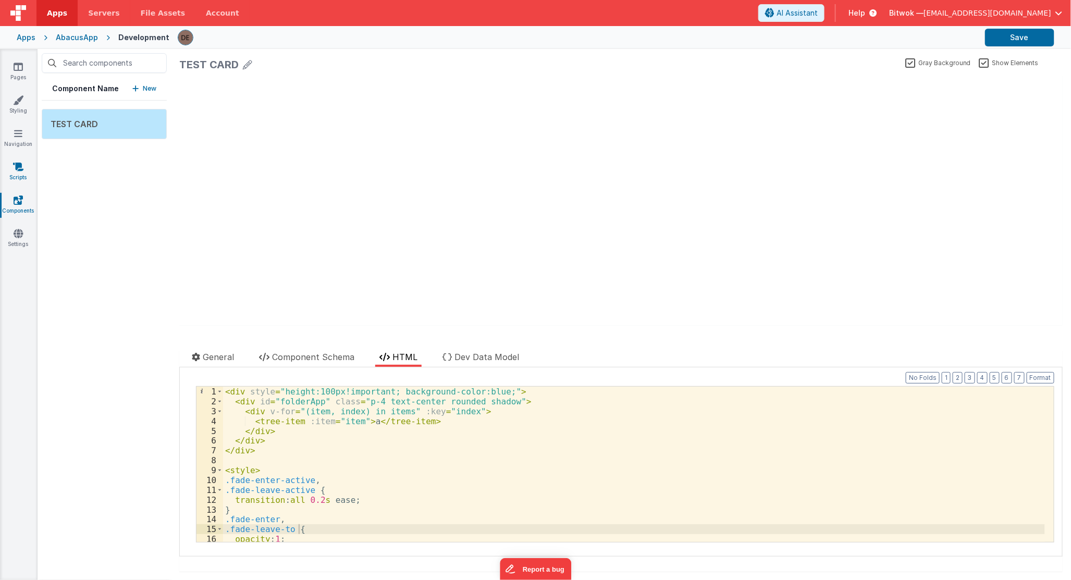
click at [22, 168] on icon at bounding box center [18, 167] width 10 height 10
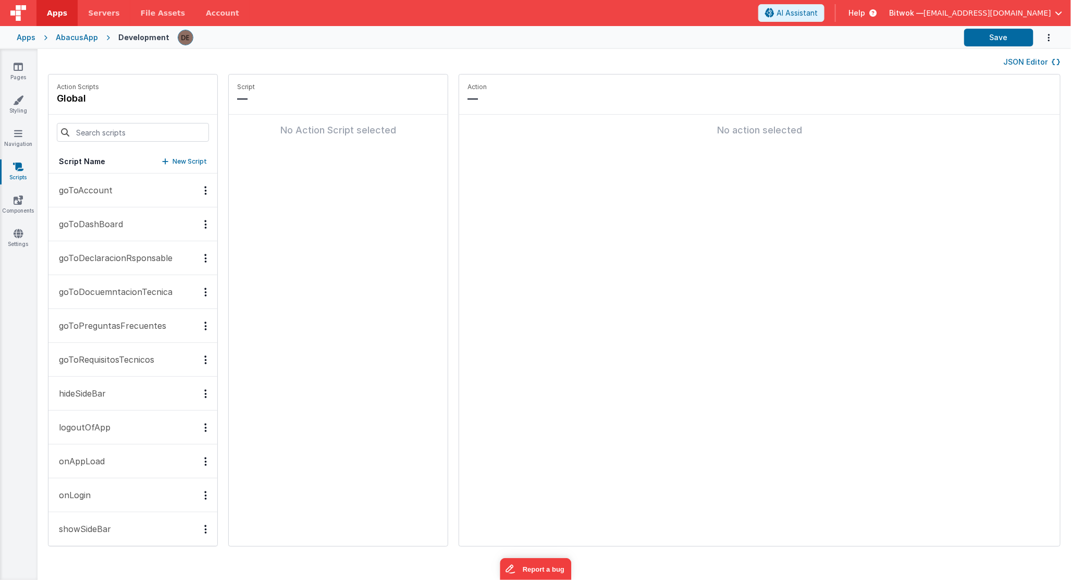
click at [115, 194] on button "goToAccount" at bounding box center [132, 190] width 169 height 34
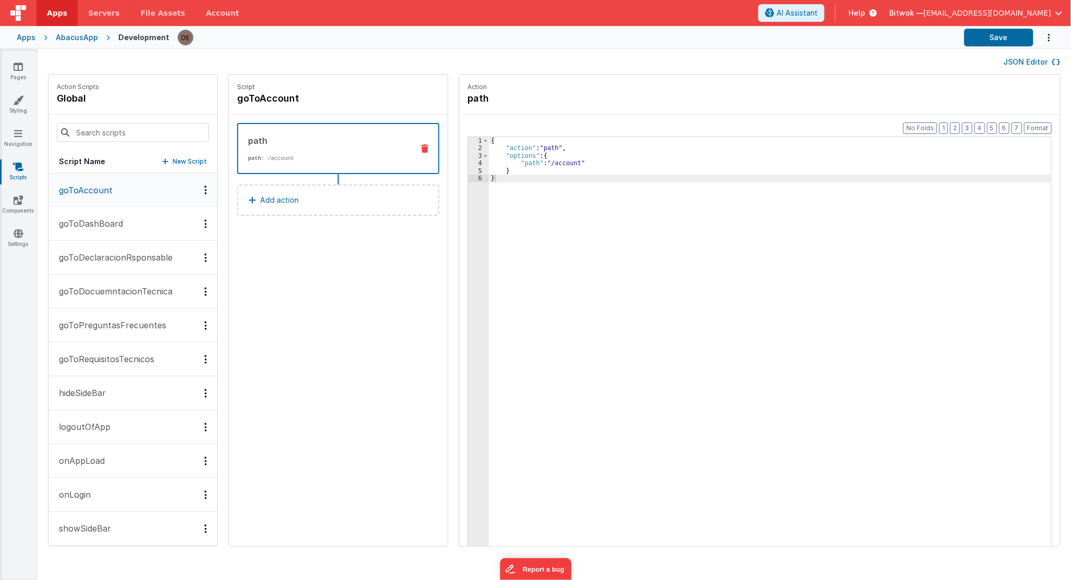
click at [111, 221] on p "goToDashBoard" at bounding box center [88, 223] width 70 height 13
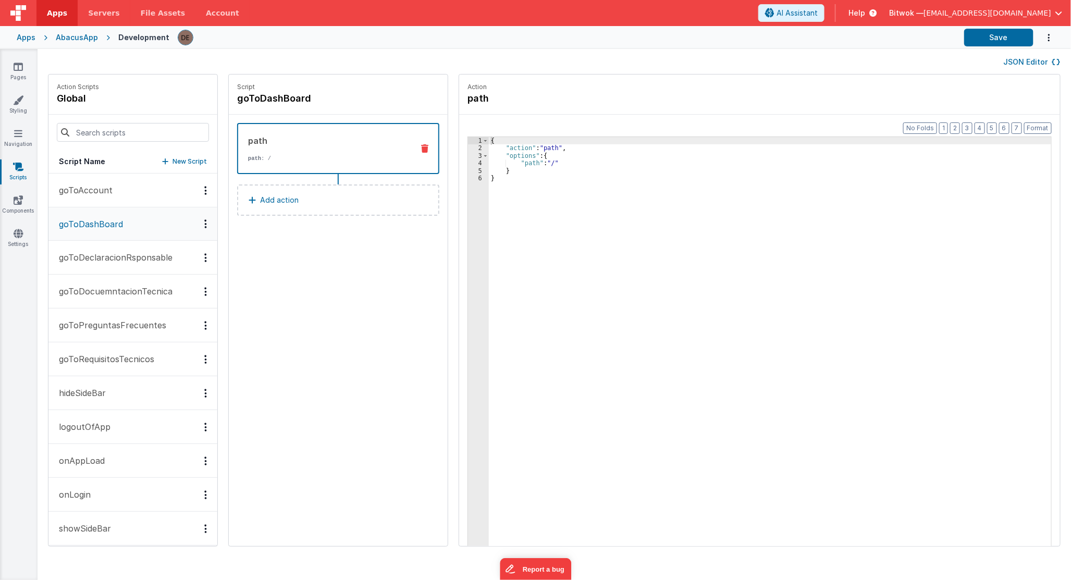
click at [104, 325] on p "goToPreguntasFrecuentes" at bounding box center [110, 325] width 114 height 13
click at [103, 396] on p "hideSideBar" at bounding box center [79, 393] width 53 height 13
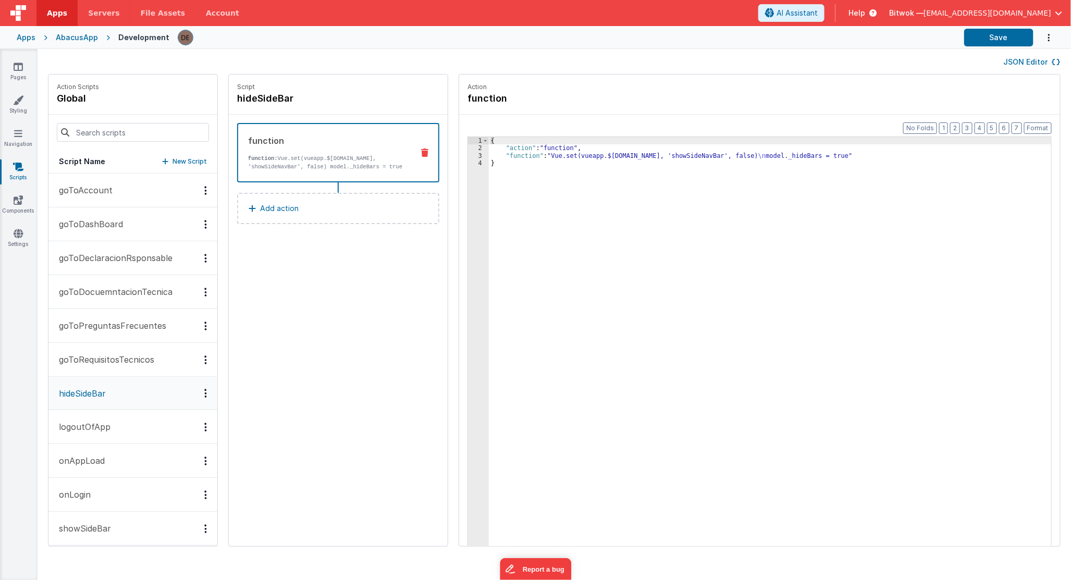
click at [107, 433] on button "logoutOfApp" at bounding box center [132, 427] width 169 height 34
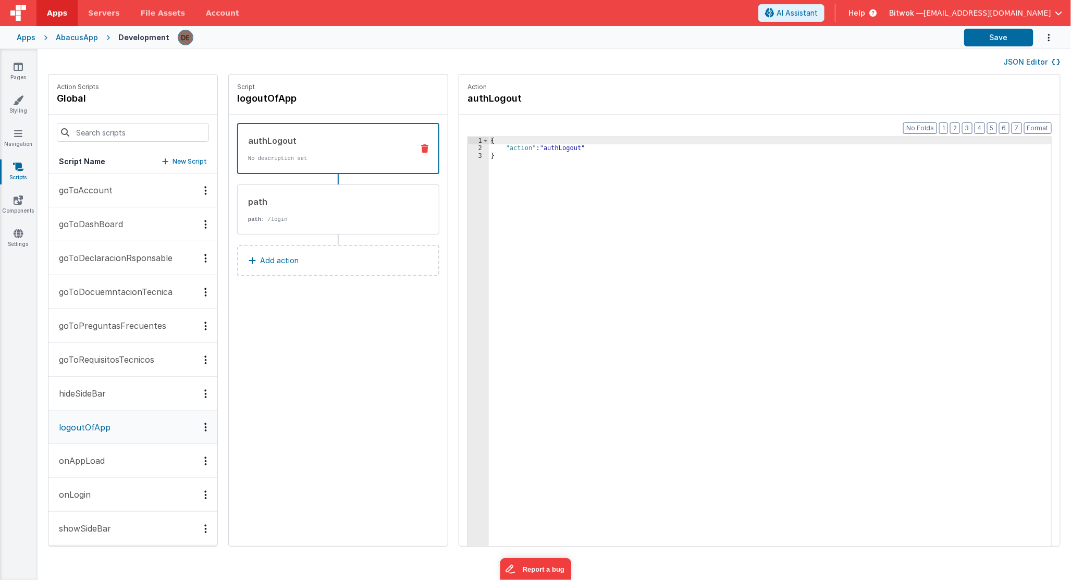
scroll to position [43, 0]
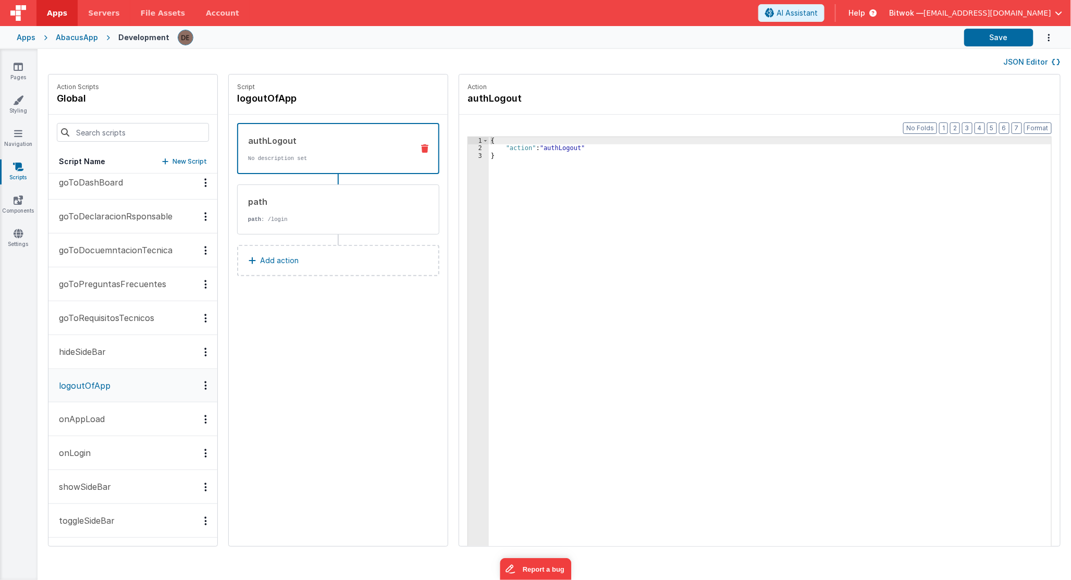
click at [101, 480] on p "showSideBar" at bounding box center [82, 486] width 58 height 13
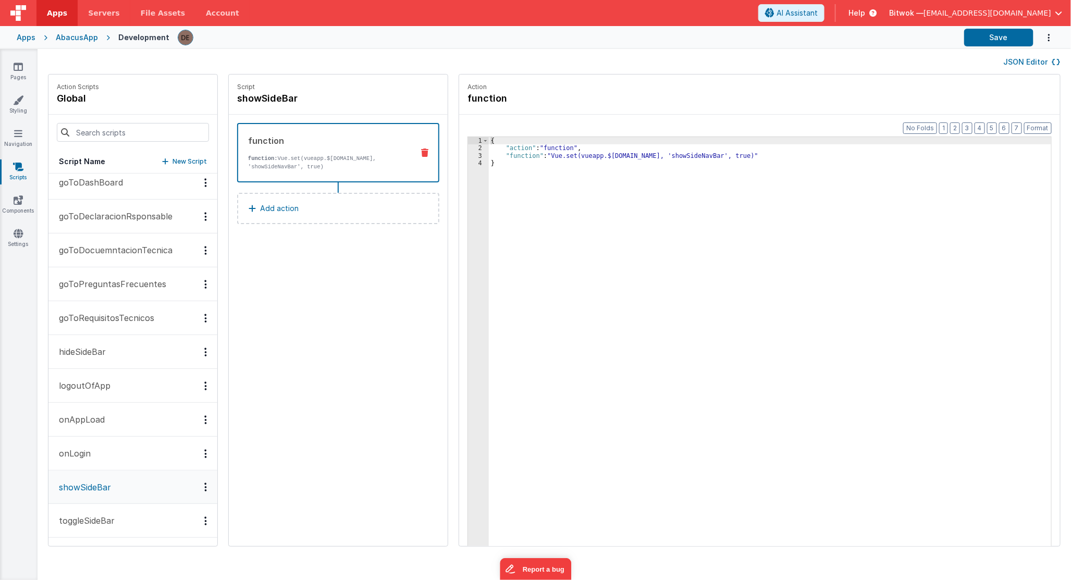
click at [108, 505] on button "toggleSideBar" at bounding box center [132, 521] width 169 height 34
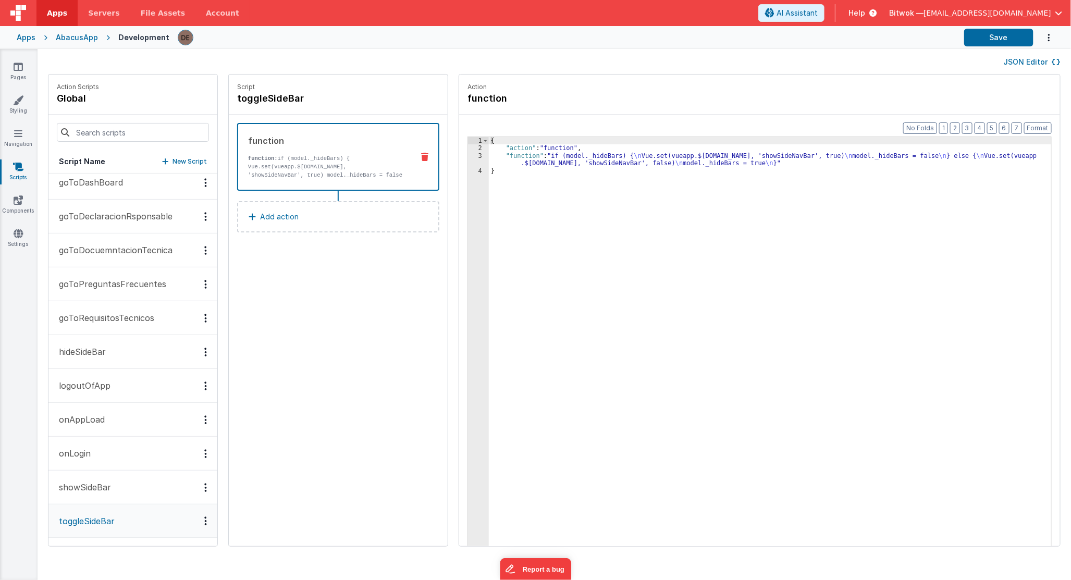
click at [108, 487] on p "showSideBar" at bounding box center [82, 487] width 58 height 13
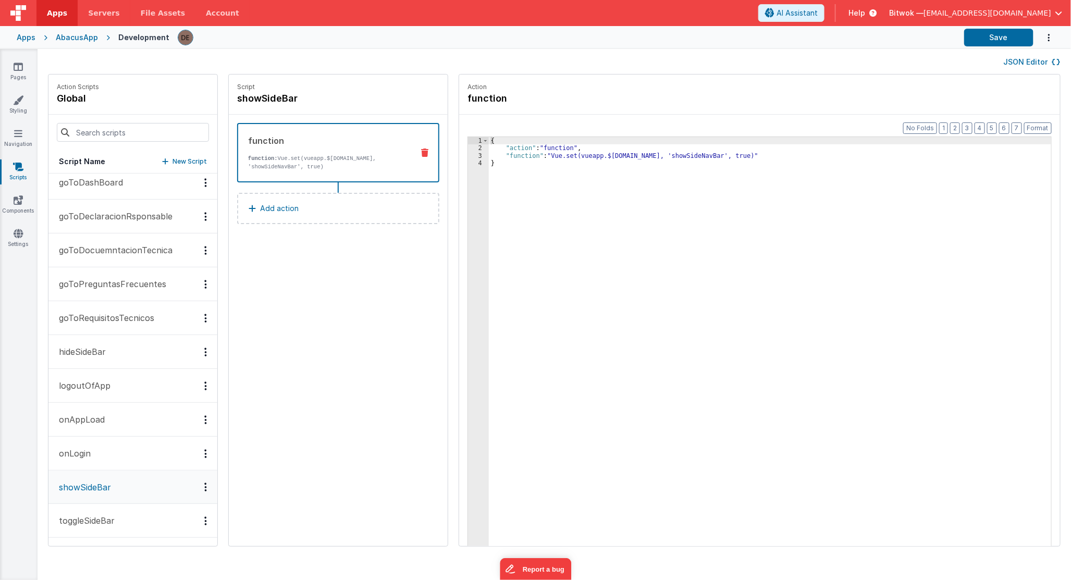
click at [172, 156] on p "New Script" at bounding box center [189, 161] width 34 height 10
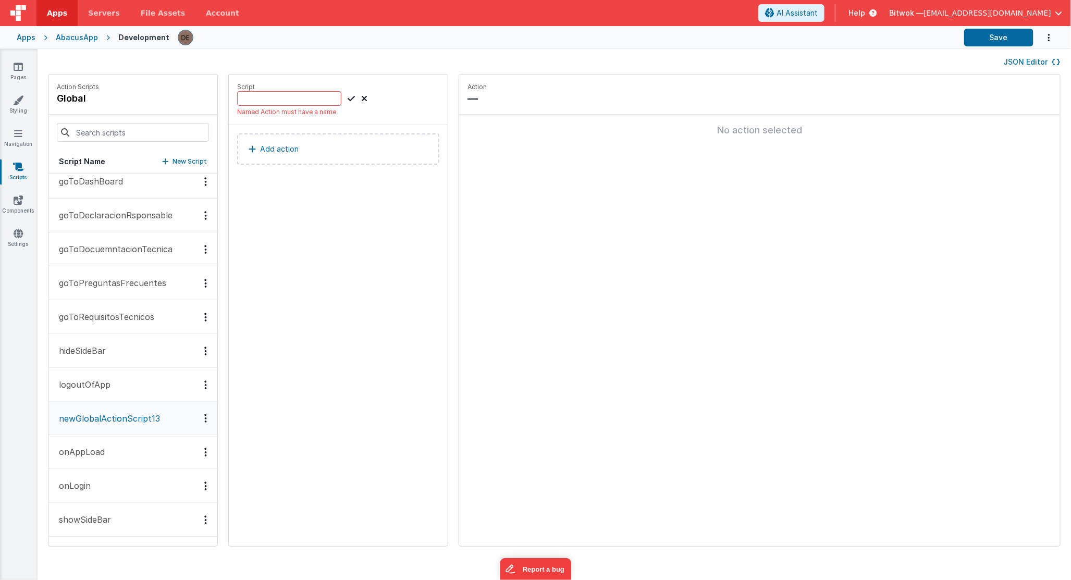
click at [307, 226] on div "Script Named Action must have a name Add action" at bounding box center [338, 311] width 219 height 472
click at [198, 419] on div "Options" at bounding box center [205, 418] width 15 height 9
click at [166, 452] on div "Delete" at bounding box center [167, 455] width 92 height 19
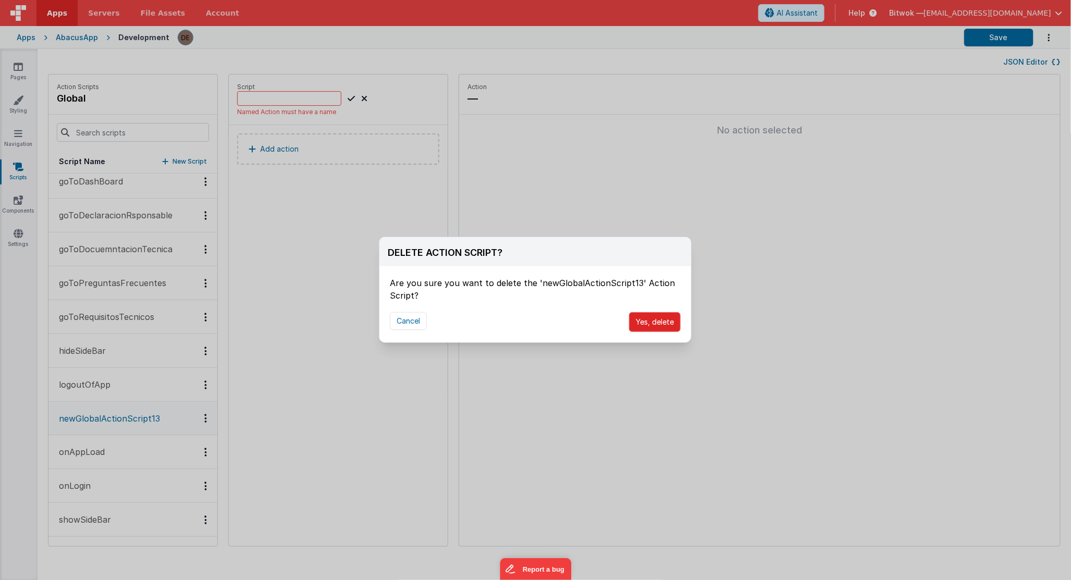
click at [661, 326] on button "Yes, delete" at bounding box center [655, 322] width 52 height 20
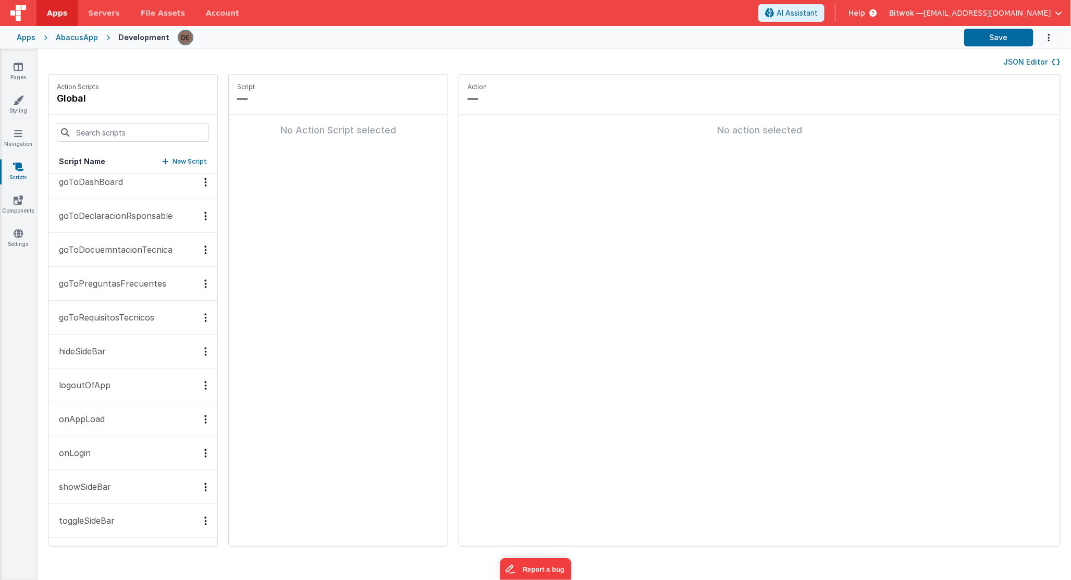
click at [137, 364] on button "hideSideBar" at bounding box center [132, 351] width 169 height 34
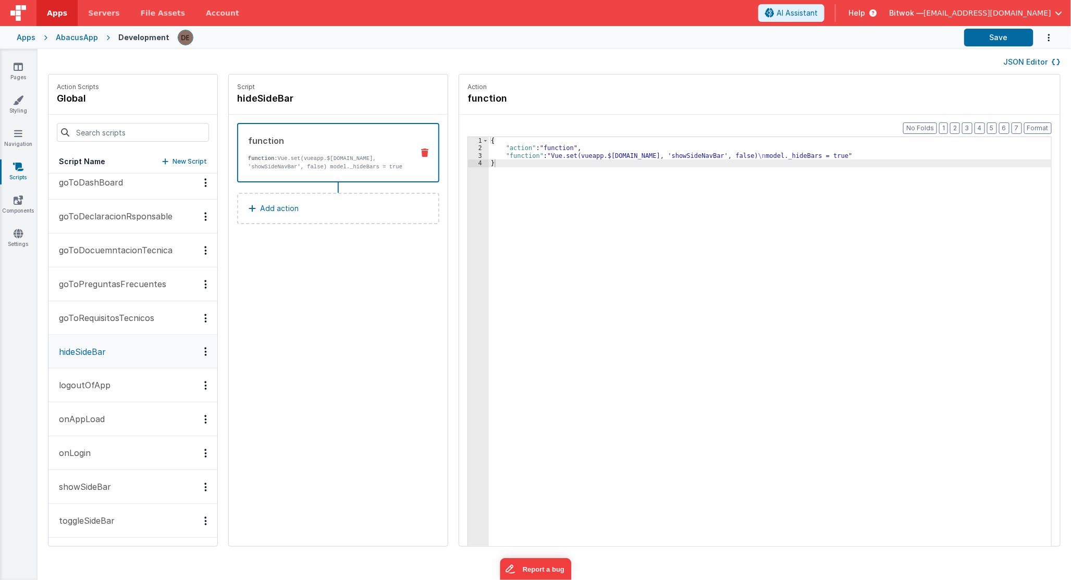
click at [135, 372] on button "logoutOfApp" at bounding box center [132, 385] width 169 height 34
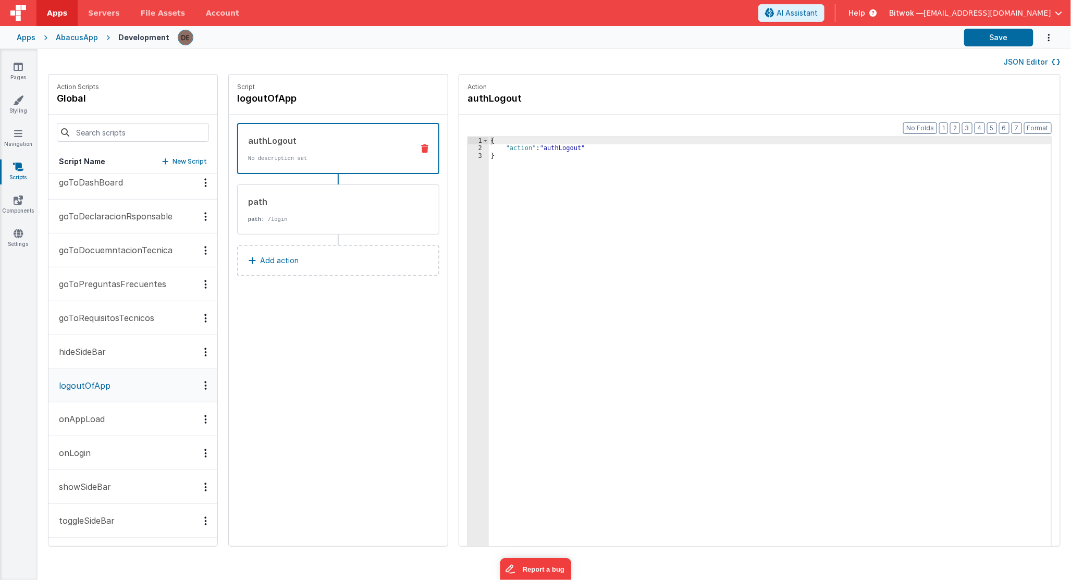
click at [133, 406] on button "onAppLoad" at bounding box center [132, 419] width 169 height 34
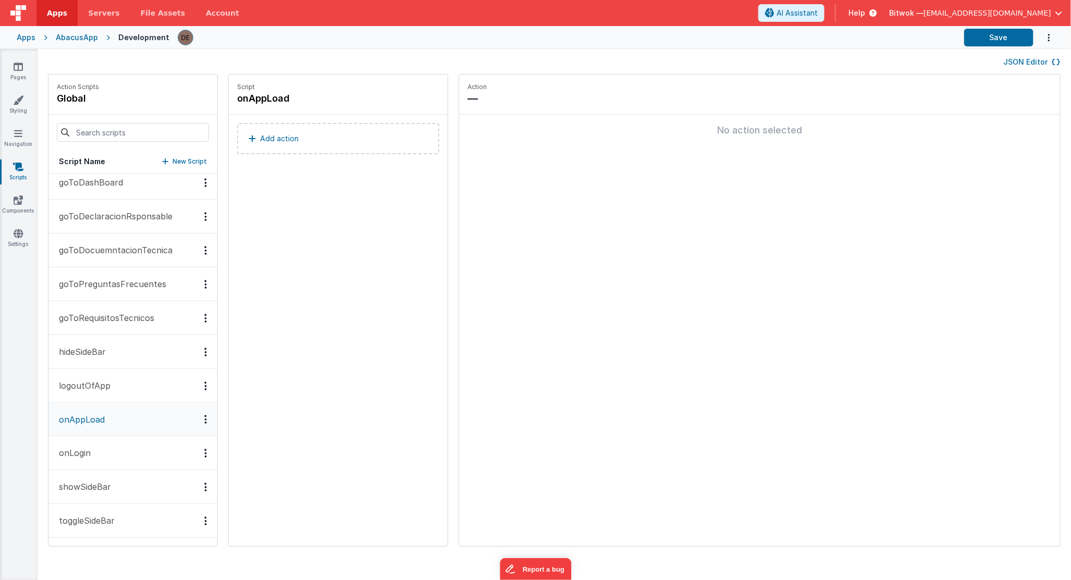
click at [131, 439] on button "onLogin" at bounding box center [132, 453] width 169 height 34
click at [137, 474] on button "showSideBar" at bounding box center [132, 487] width 169 height 34
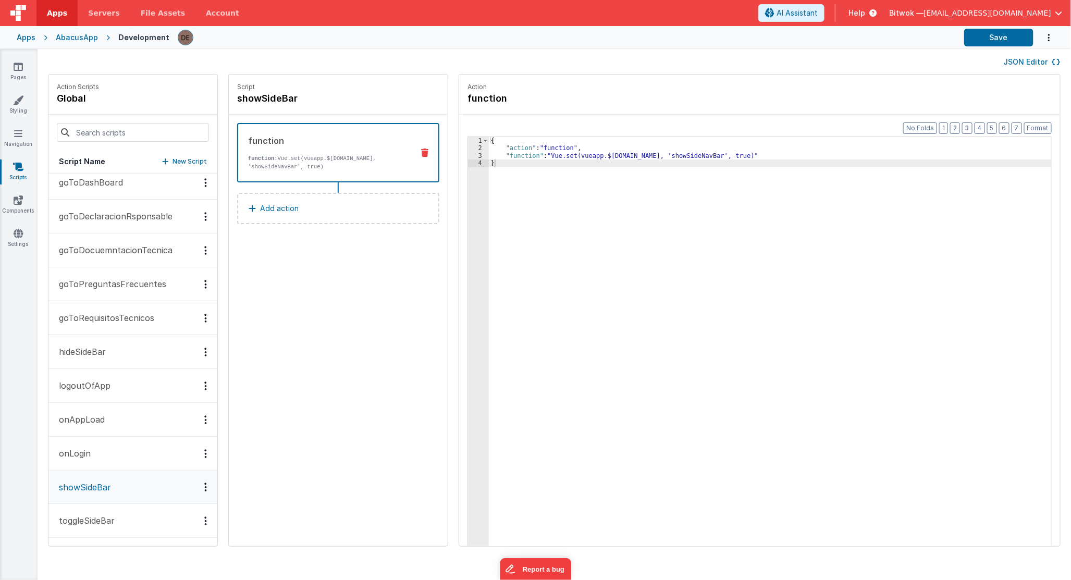
click at [1013, 63] on button "JSON Editor" at bounding box center [1031, 62] width 57 height 10
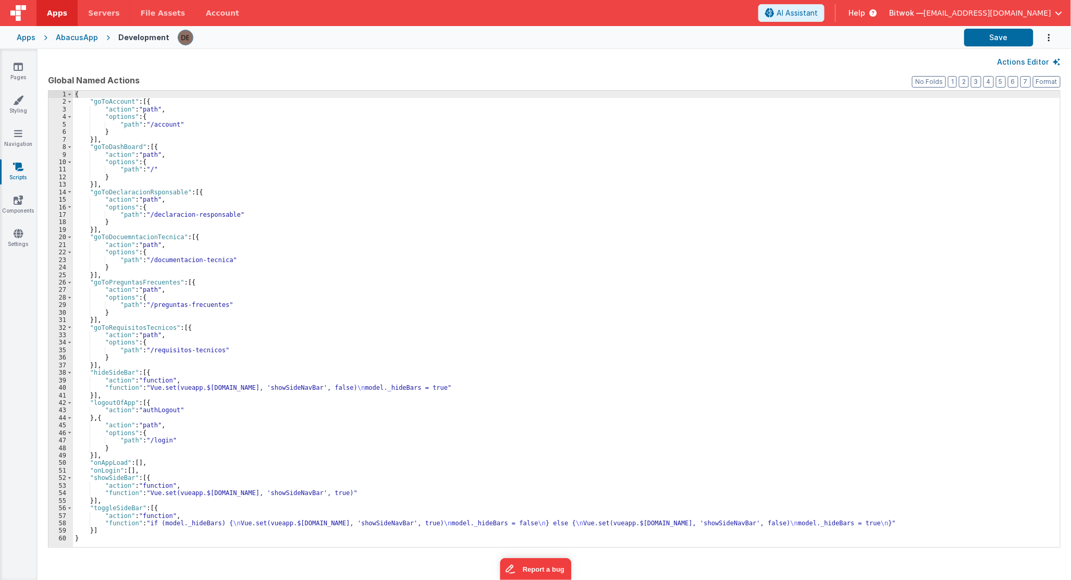
click at [1017, 58] on button "Actions Editor" at bounding box center [1028, 62] width 63 height 10
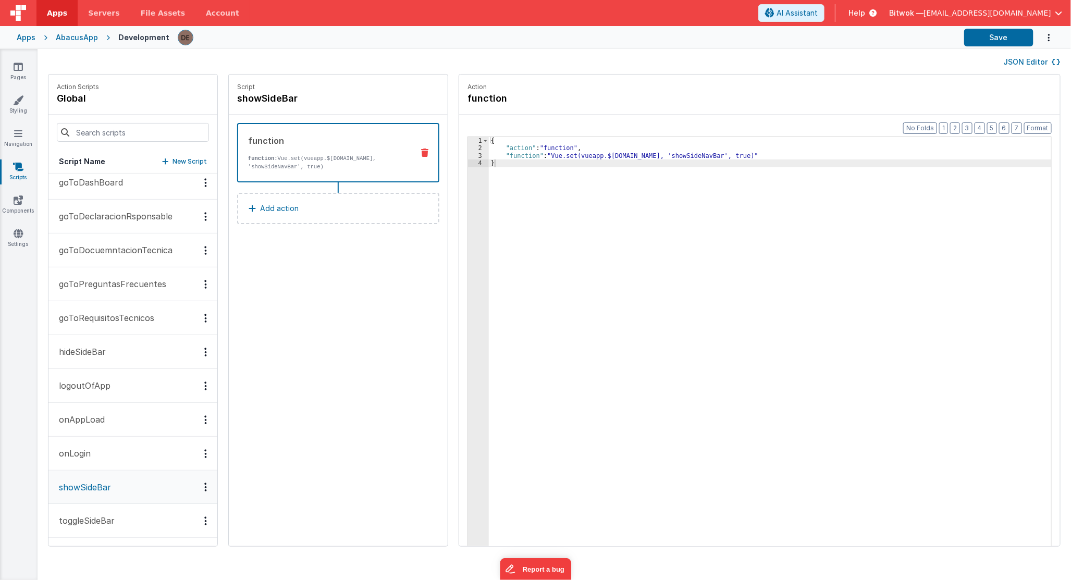
scroll to position [0, 0]
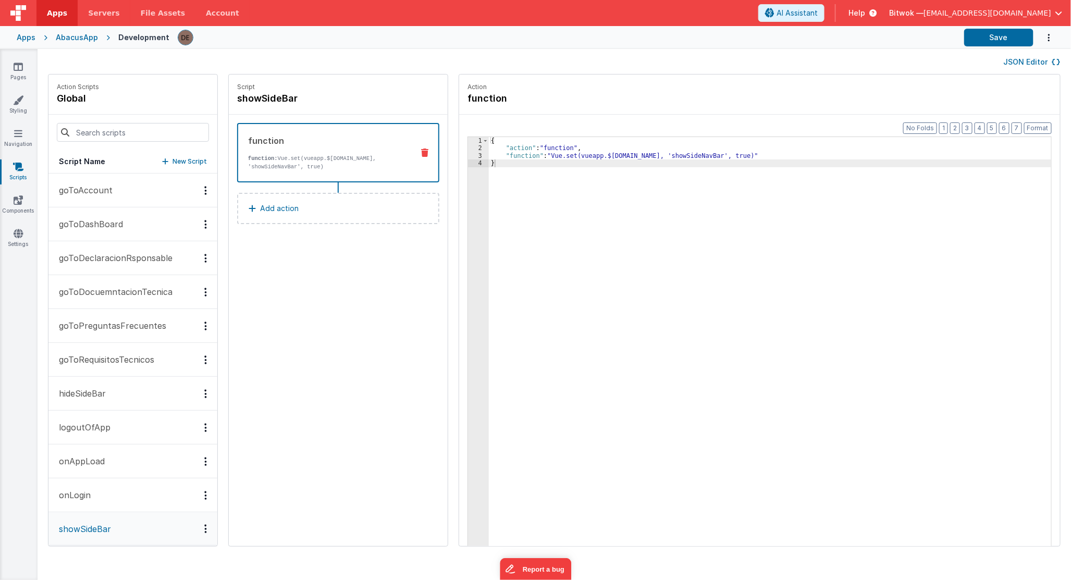
click at [294, 368] on div "Script showSideBar function function: Vue.set(vueapp.$[DOMAIN_NAME], 'showSideN…" at bounding box center [338, 311] width 219 height 472
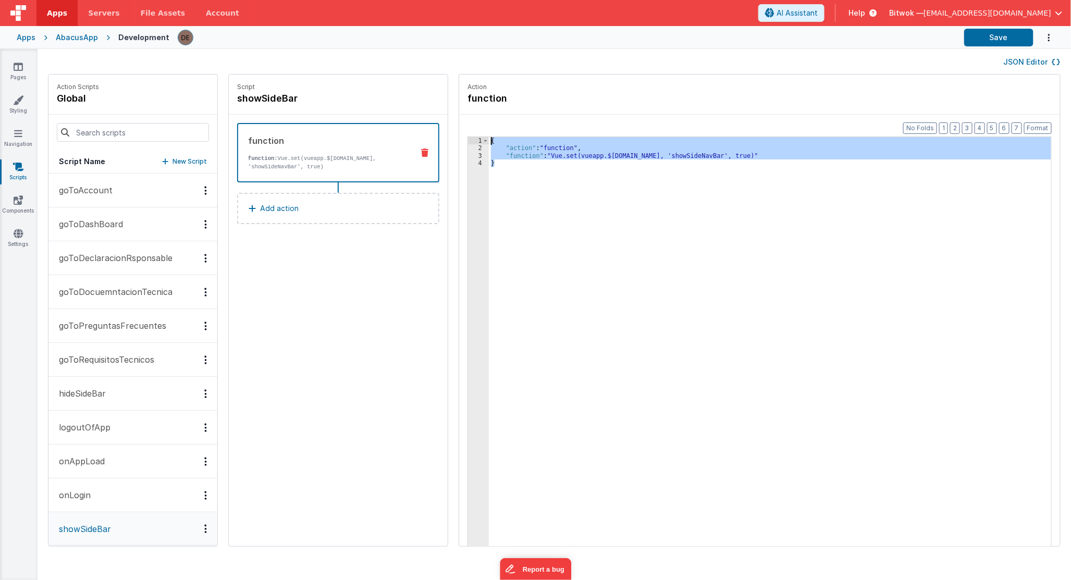
drag, startPoint x: 580, startPoint y: 164, endPoint x: 437, endPoint y: 134, distance: 146.7
click at [437, 134] on div "Action Scripts global Script Name New Script goToAccount goToDashBoard goToDecl…" at bounding box center [554, 315] width 1033 height 483
click at [693, 280] on div "{ "action" : "function" , "function" : "Vue.set(vueapp.$[DOMAIN_NAME], 'showSid…" at bounding box center [770, 357] width 562 height 441
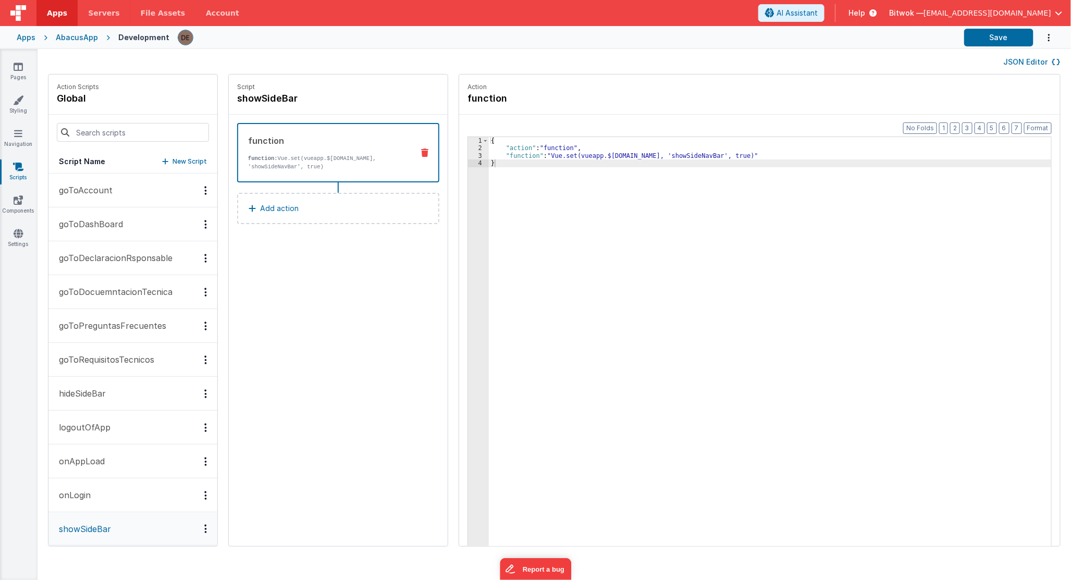
click at [106, 223] on p "goToDashBoard" at bounding box center [88, 224] width 70 height 13
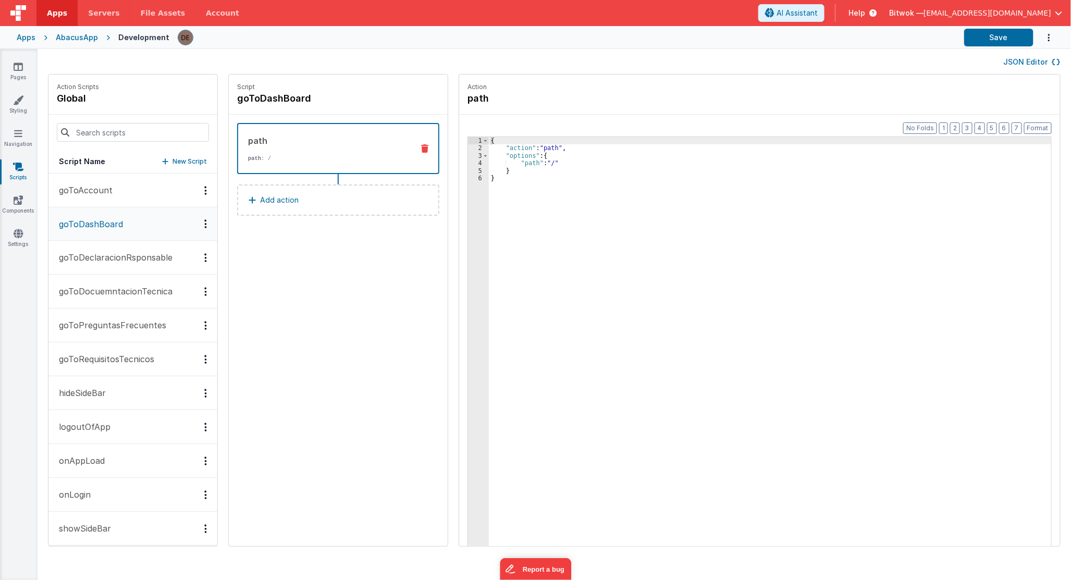
click at [96, 289] on p "goToDocuemntacionTecnica" at bounding box center [113, 291] width 120 height 13
click at [125, 365] on p "goToRequisitosTecnicos" at bounding box center [104, 359] width 102 height 13
click at [122, 410] on button "hideSideBar" at bounding box center [132, 393] width 169 height 34
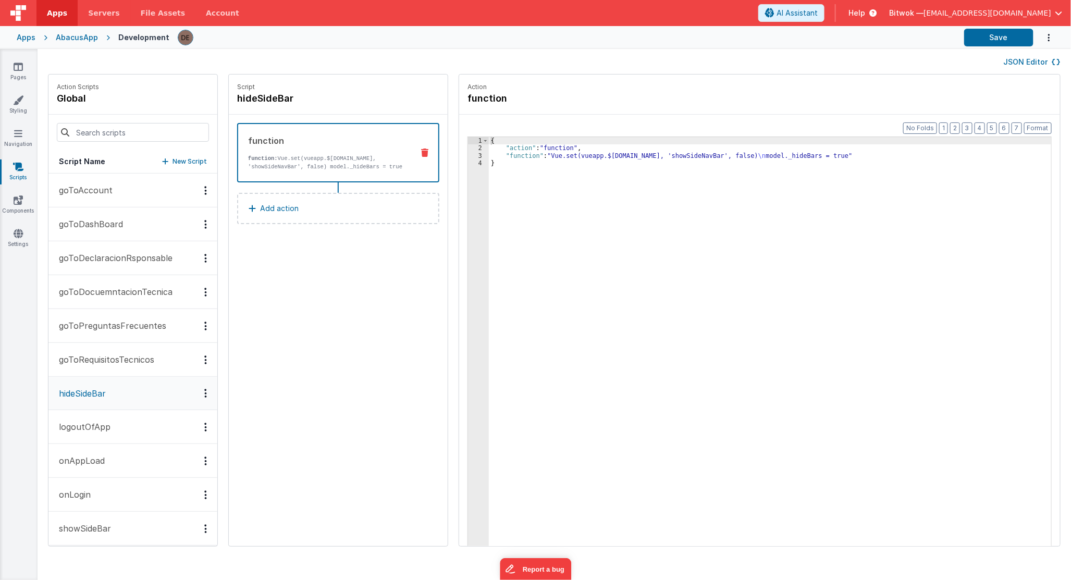
click at [121, 470] on button "onAppLoad" at bounding box center [132, 461] width 169 height 34
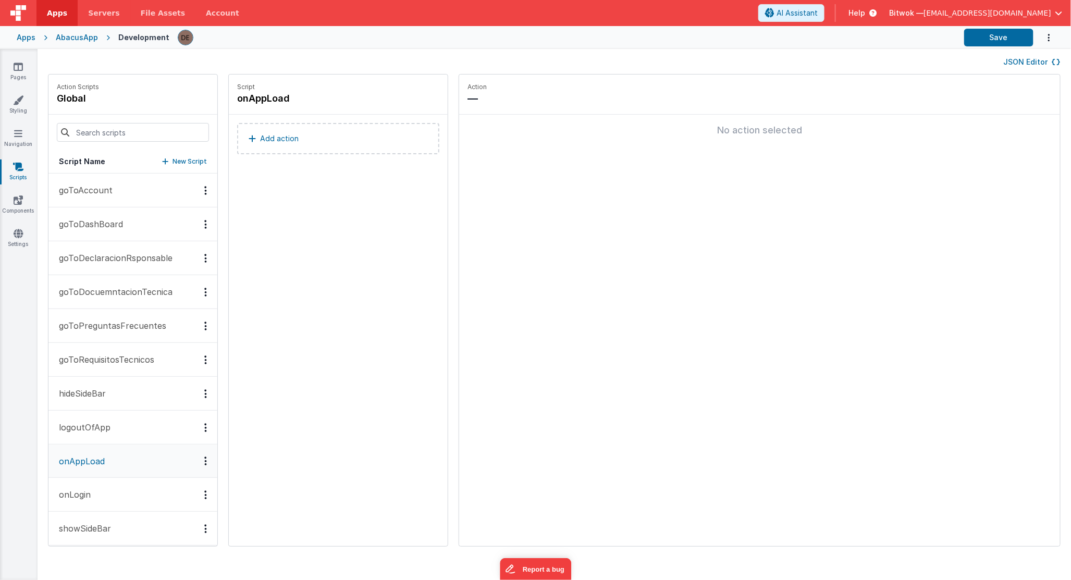
click at [120, 436] on button "logoutOfApp" at bounding box center [132, 428] width 169 height 34
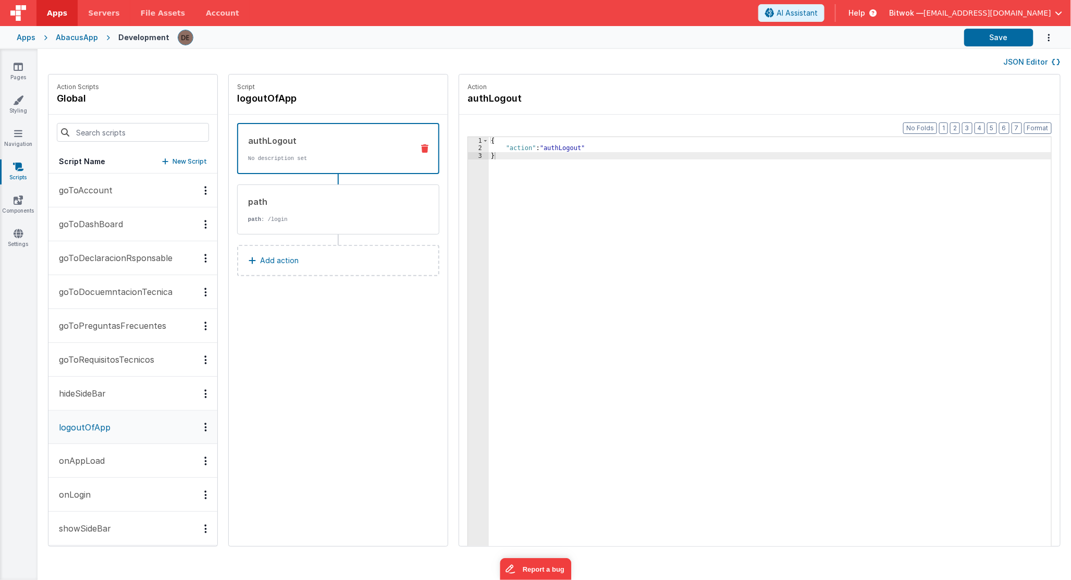
click at [116, 413] on button "logoutOfApp" at bounding box center [132, 427] width 169 height 33
click at [116, 405] on button "hideSideBar" at bounding box center [132, 394] width 169 height 34
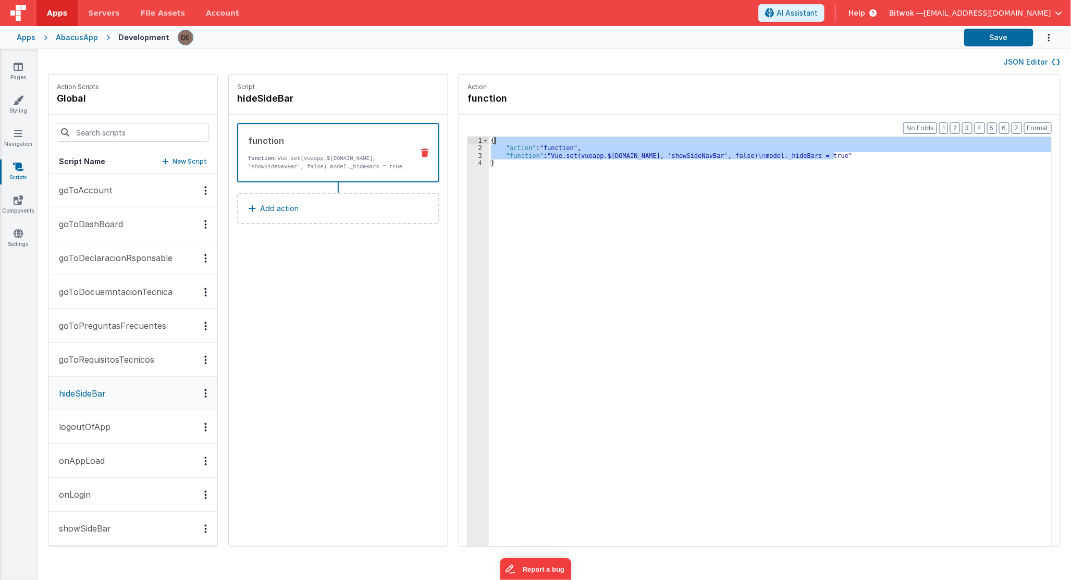
drag, startPoint x: 830, startPoint y: 155, endPoint x: 486, endPoint y: 141, distance: 344.7
click at [489, 141] on div "{ "action" : "function" , "function" : "Vue.set(vueapp.$[DOMAIN_NAME], 'showSid…" at bounding box center [776, 365] width 574 height 456
drag, startPoint x: 495, startPoint y: 170, endPoint x: 466, endPoint y: 142, distance: 40.9
click at [467, 142] on div "1 2 3 4 { "action" : "function" , "function" : "Vue.set(vueapp.$[DOMAIN_NAME], …" at bounding box center [759, 358] width 584 height 442
click at [872, 226] on div "{ "action" : "function" , "function" : "Vue.set(vueapp.$[DOMAIN_NAME], 'showSid…" at bounding box center [770, 357] width 562 height 441
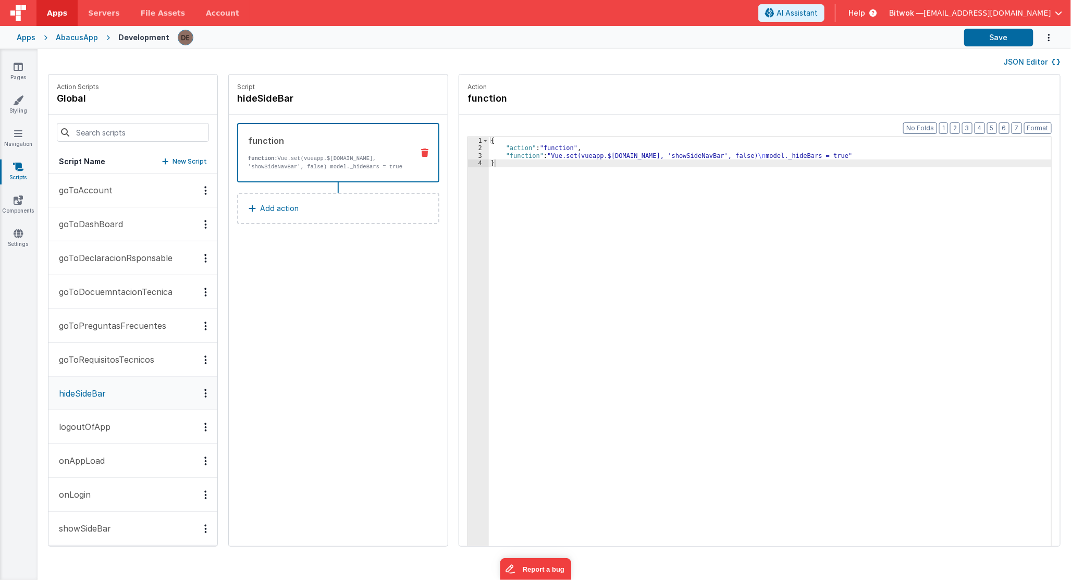
click at [162, 164] on button "New Script" at bounding box center [184, 161] width 45 height 10
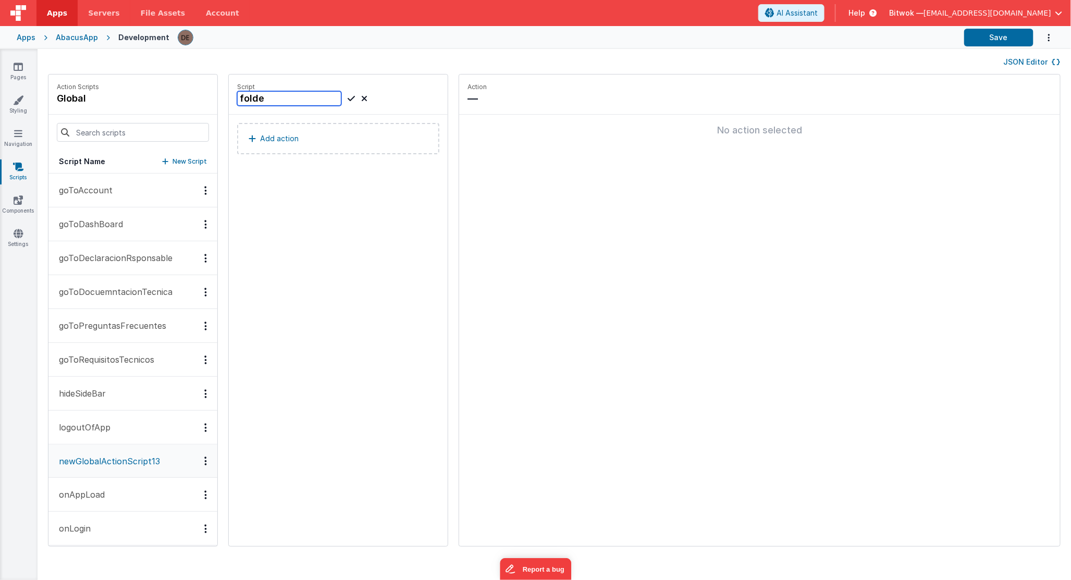
type input "folder"
type input "T"
click at [348, 101] on icon at bounding box center [351, 98] width 7 height 13
click at [320, 134] on button "Add action" at bounding box center [338, 138] width 202 height 31
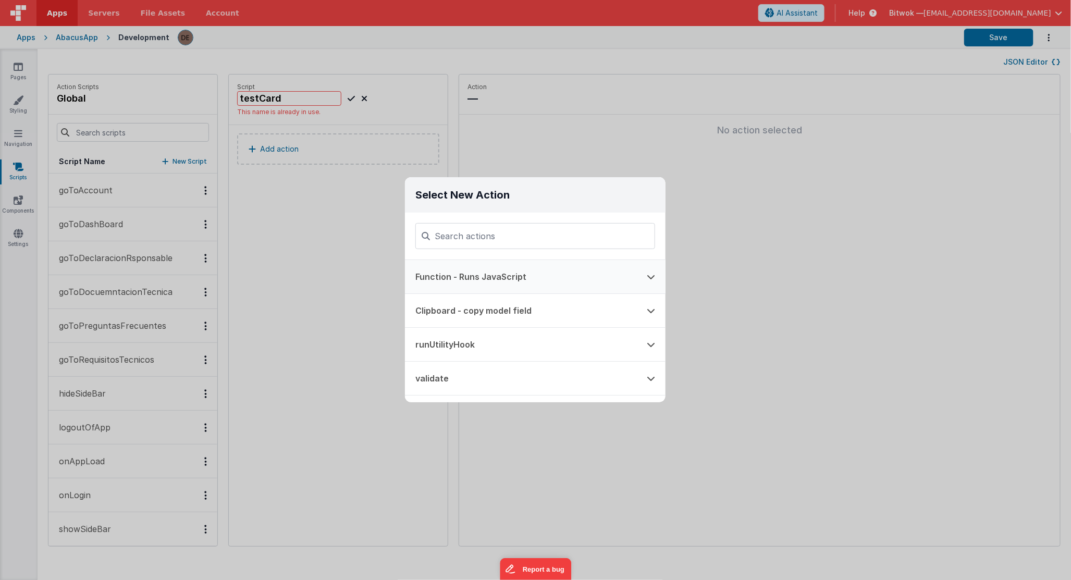
click at [522, 275] on button "Function - Runs JavaScript" at bounding box center [520, 276] width 231 height 33
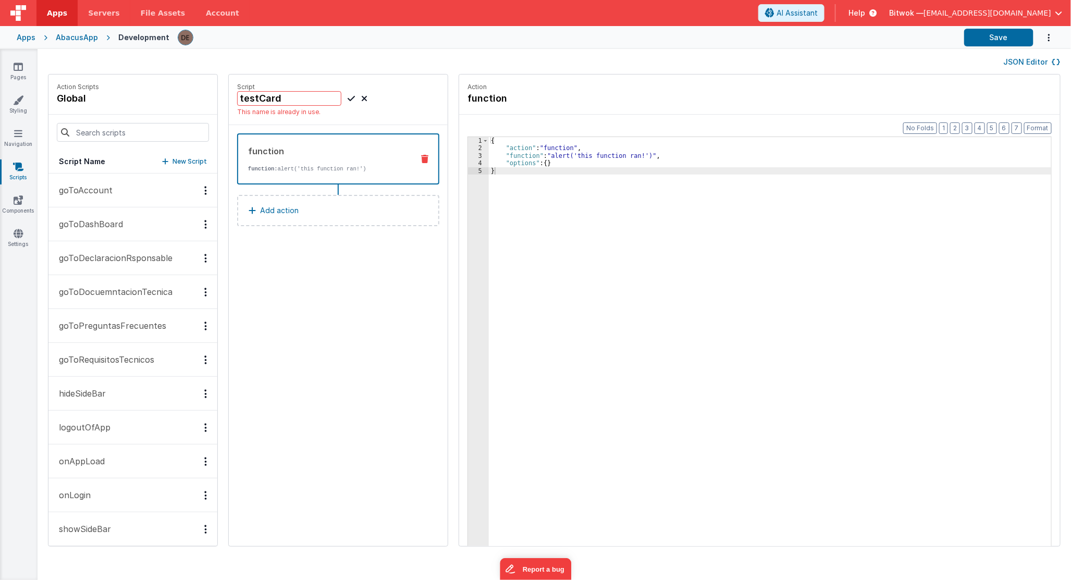
click at [553, 167] on div "{ "action" : "function" , "function" : "alert('this function ran!')" , "options…" at bounding box center [776, 365] width 574 height 456
drag, startPoint x: 544, startPoint y: 165, endPoint x: 506, endPoint y: 165, distance: 38.0
click at [506, 165] on div "{ "action" : "function" , "function" : "alert('this function ran!')" , "options…" at bounding box center [776, 365] width 574 height 456
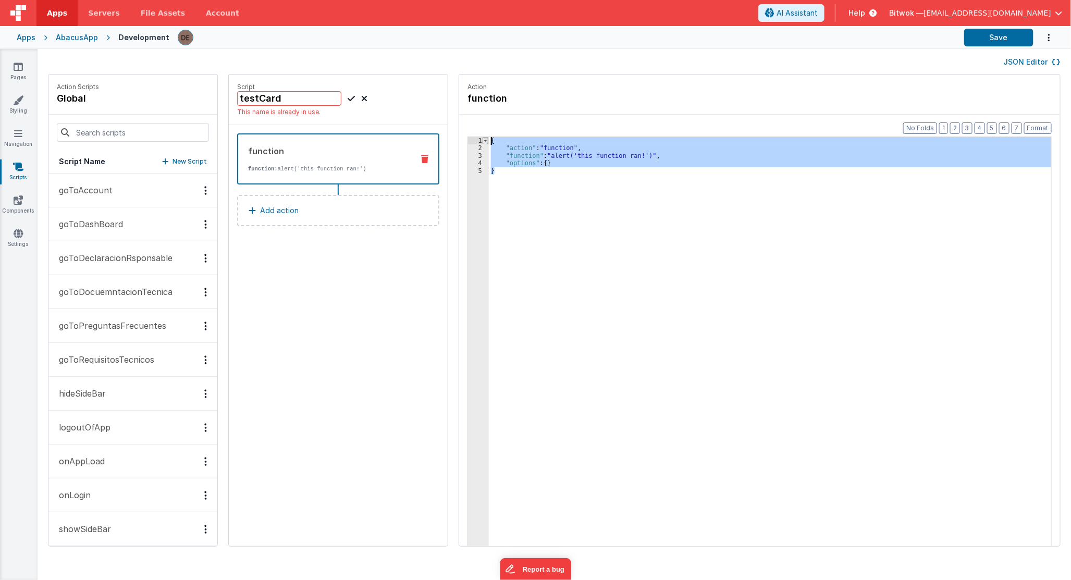
drag, startPoint x: 505, startPoint y: 176, endPoint x: 475, endPoint y: 138, distance: 48.6
click at [475, 138] on div "1 2 3 4 5 { "action" : "function" , "function" : "alert('this function ran!')" …" at bounding box center [759, 358] width 584 height 442
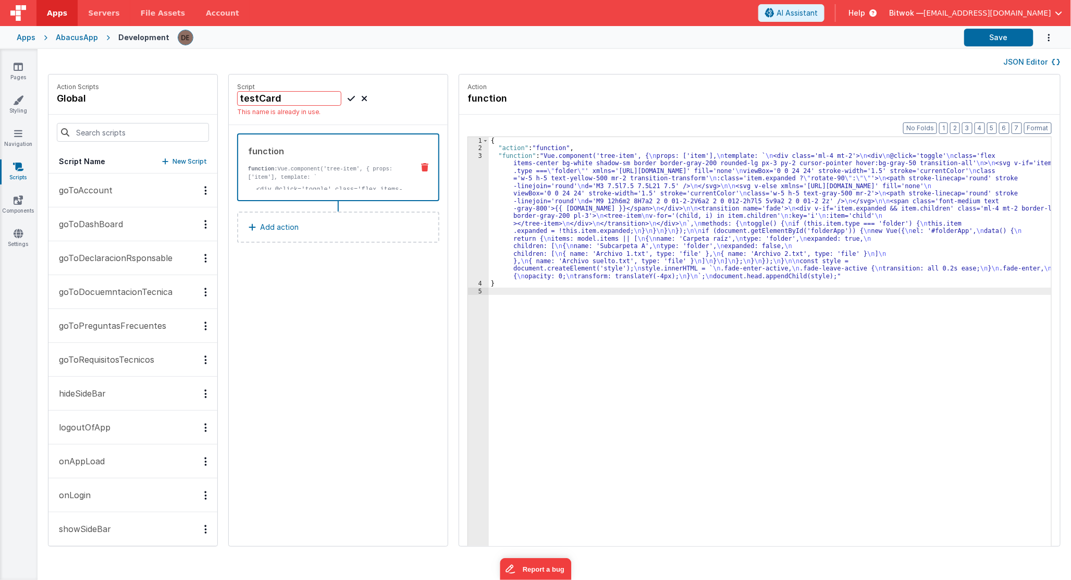
click at [606, 331] on div "{ "action" : "function" , "function" : "Vue.component('tree-item', { \n props: …" at bounding box center [776, 365] width 574 height 456
click at [995, 36] on button "Save" at bounding box center [998, 38] width 69 height 18
click at [308, 316] on div "Script testCard This name is already in use. function function: Vue.component('…" at bounding box center [338, 311] width 219 height 472
click at [315, 103] on input "testCard" at bounding box center [289, 98] width 104 height 15
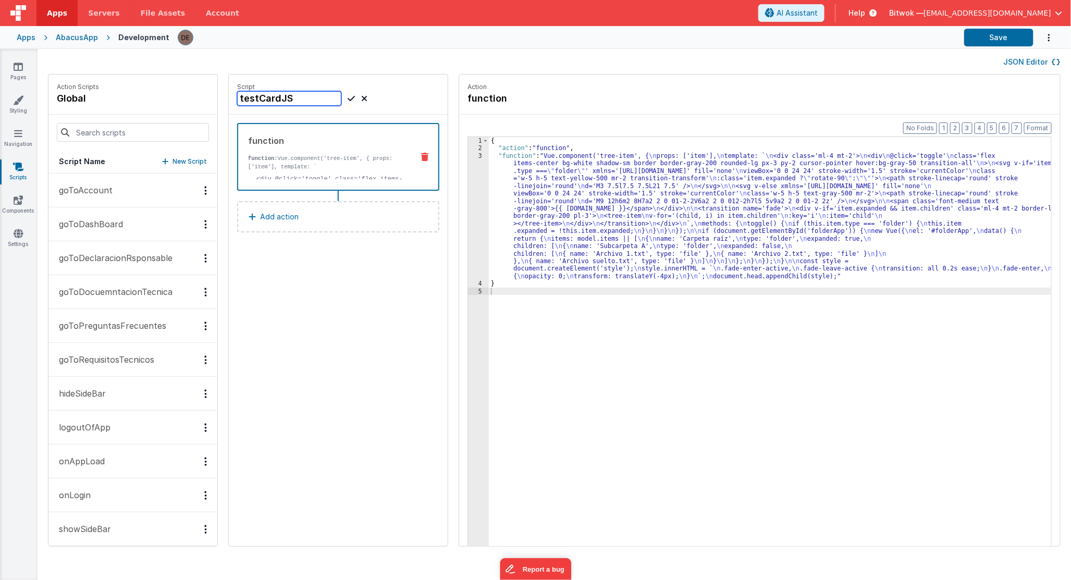
type input "testCardJS"
click at [348, 97] on icon at bounding box center [351, 98] width 7 height 13
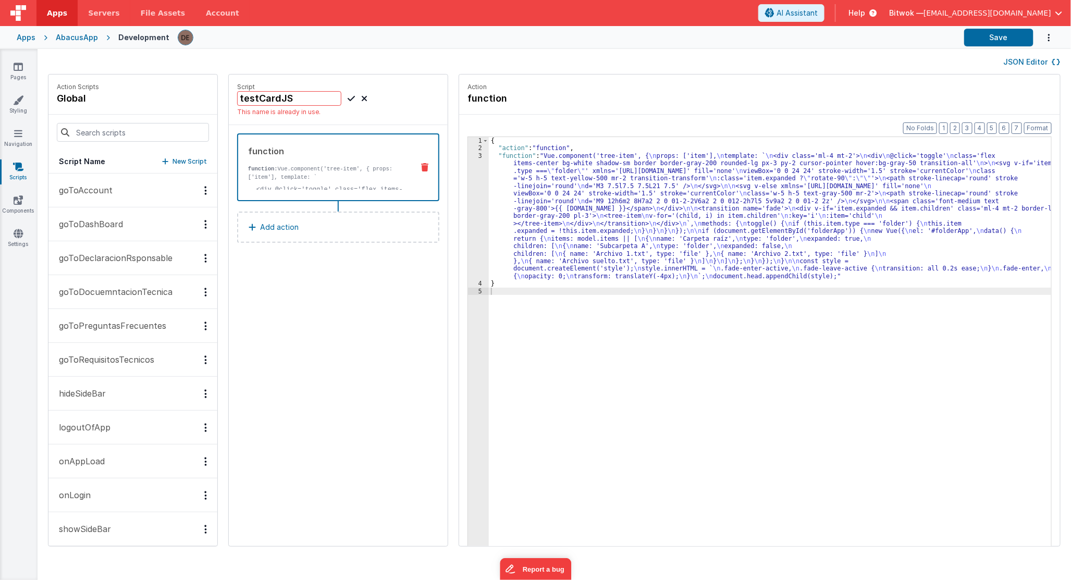
click at [434, 415] on div "Script testCardJS This name is already in use. function function: Vue.component…" at bounding box center [338, 311] width 219 height 472
